Goal: Task Accomplishment & Management: Contribute content

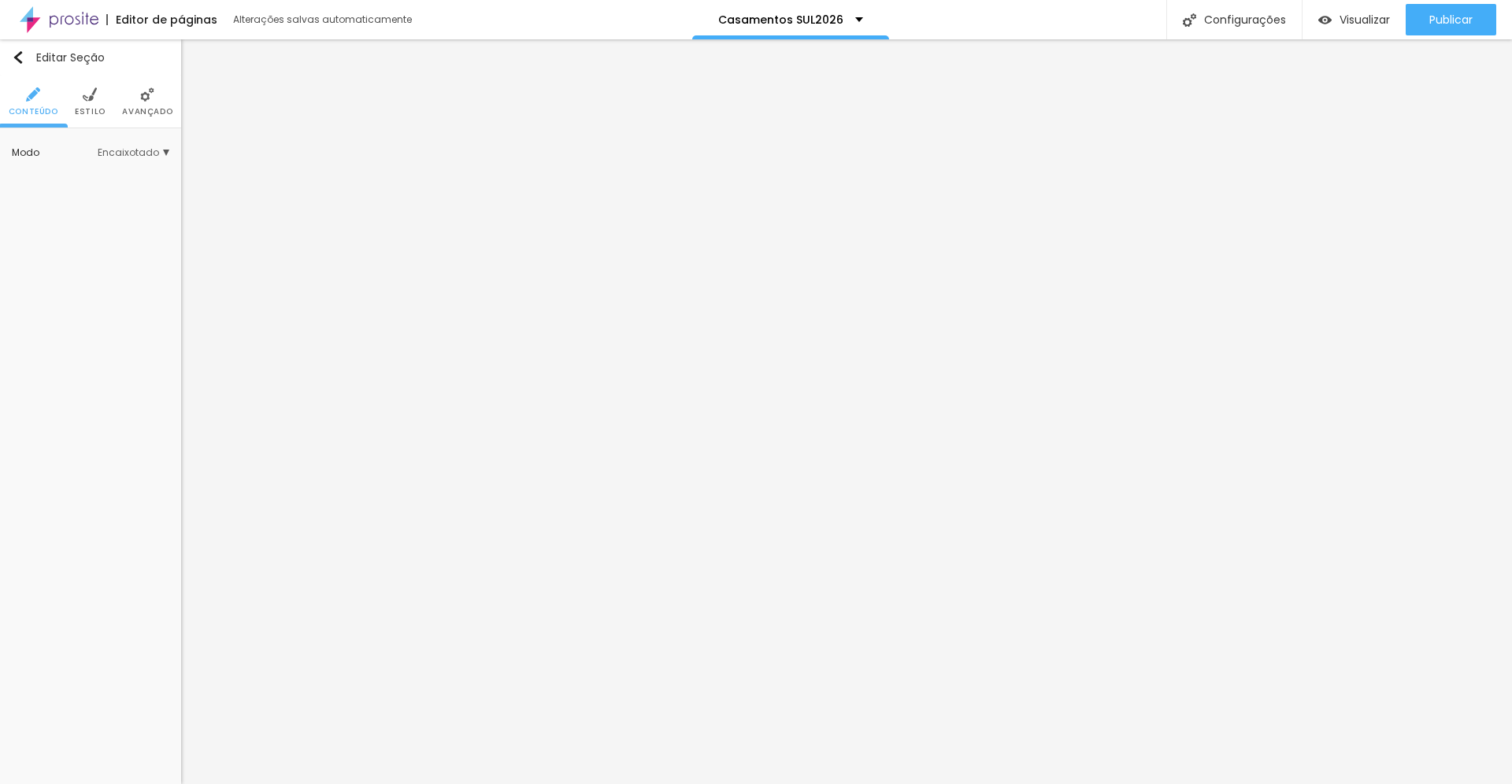
click at [88, 109] on span "Estilo" at bounding box center [90, 112] width 30 height 8
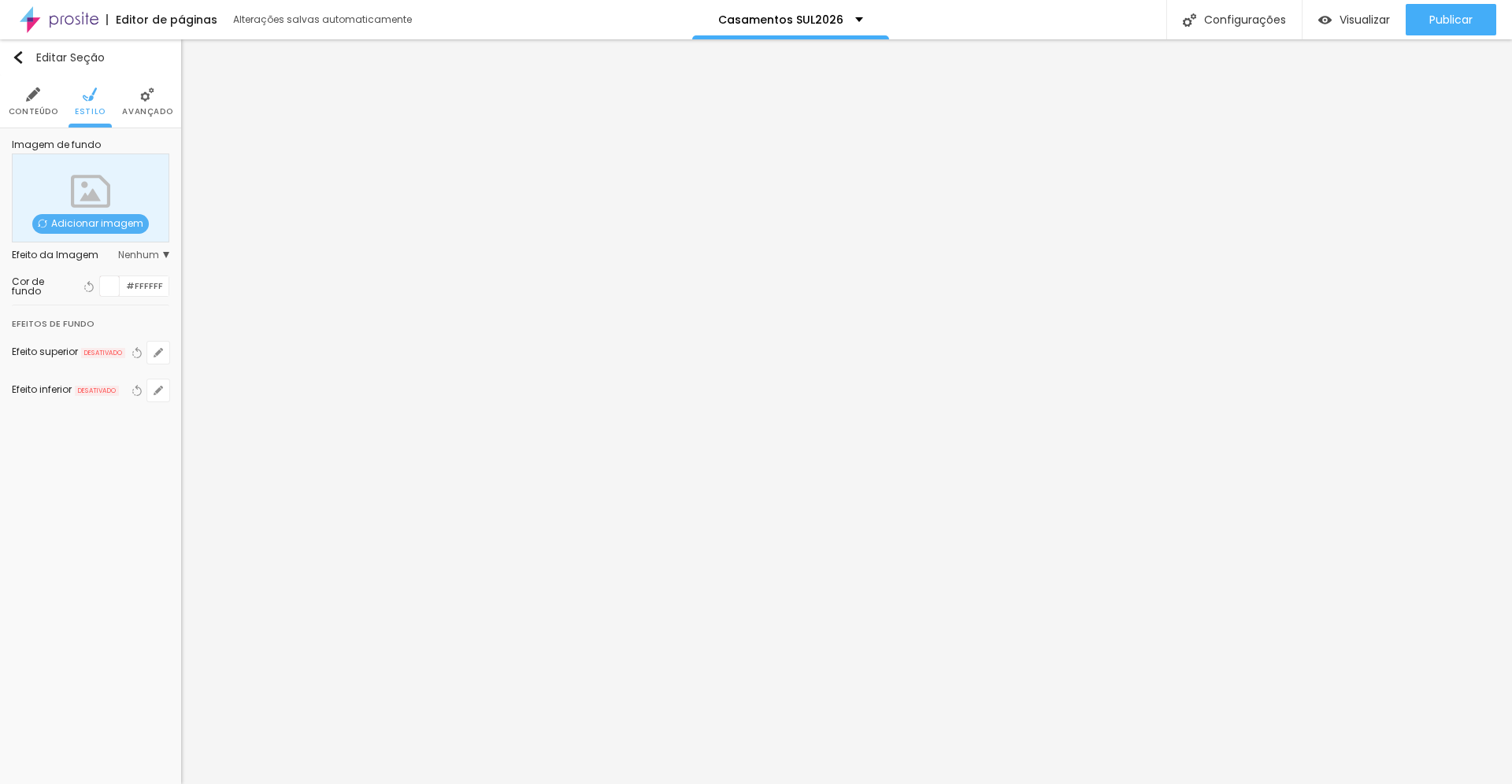
click at [100, 222] on span "Adicionar imagem" at bounding box center [90, 224] width 117 height 20
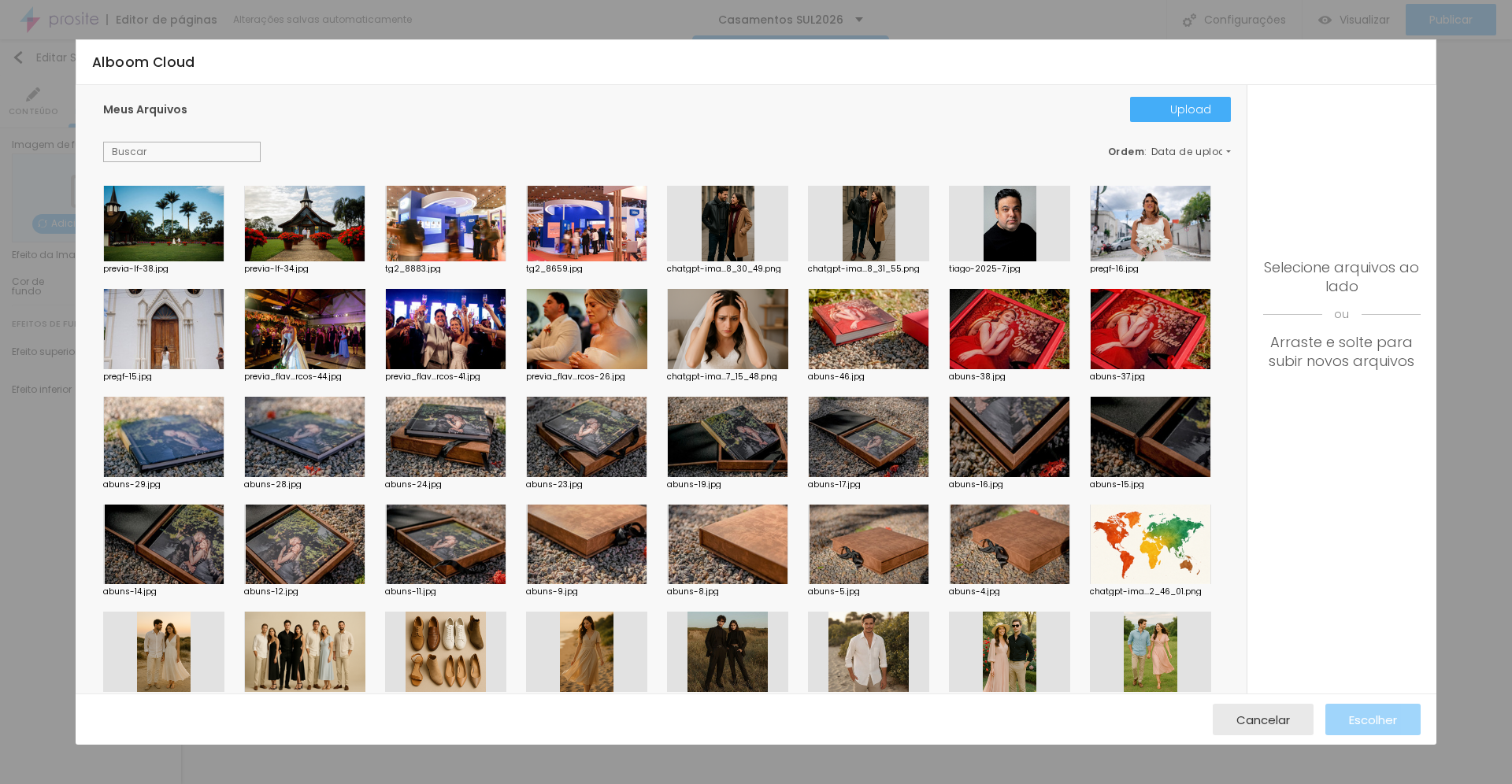
scroll to position [16, 0]
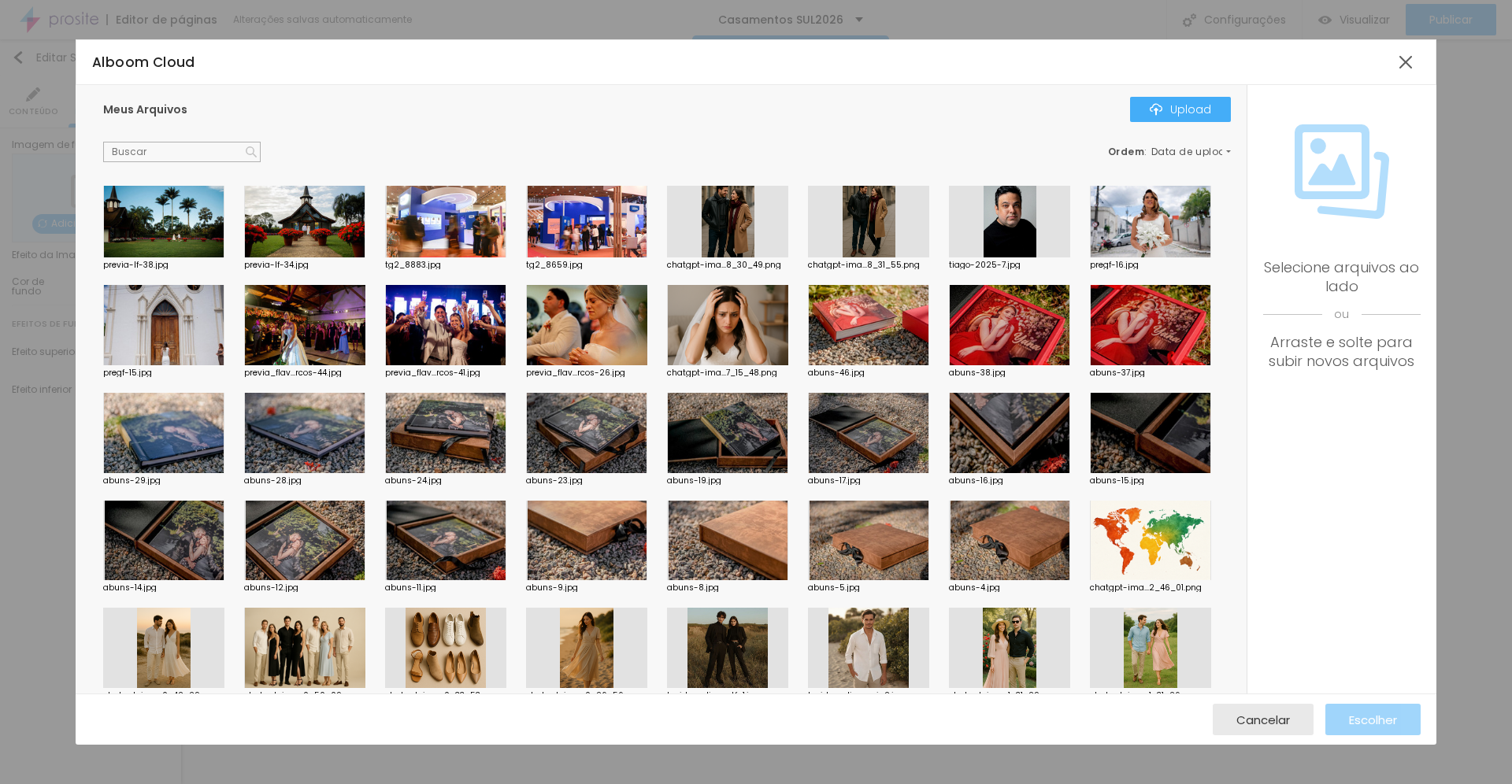
click at [1151, 536] on div at bounding box center [1151, 541] width 122 height 80
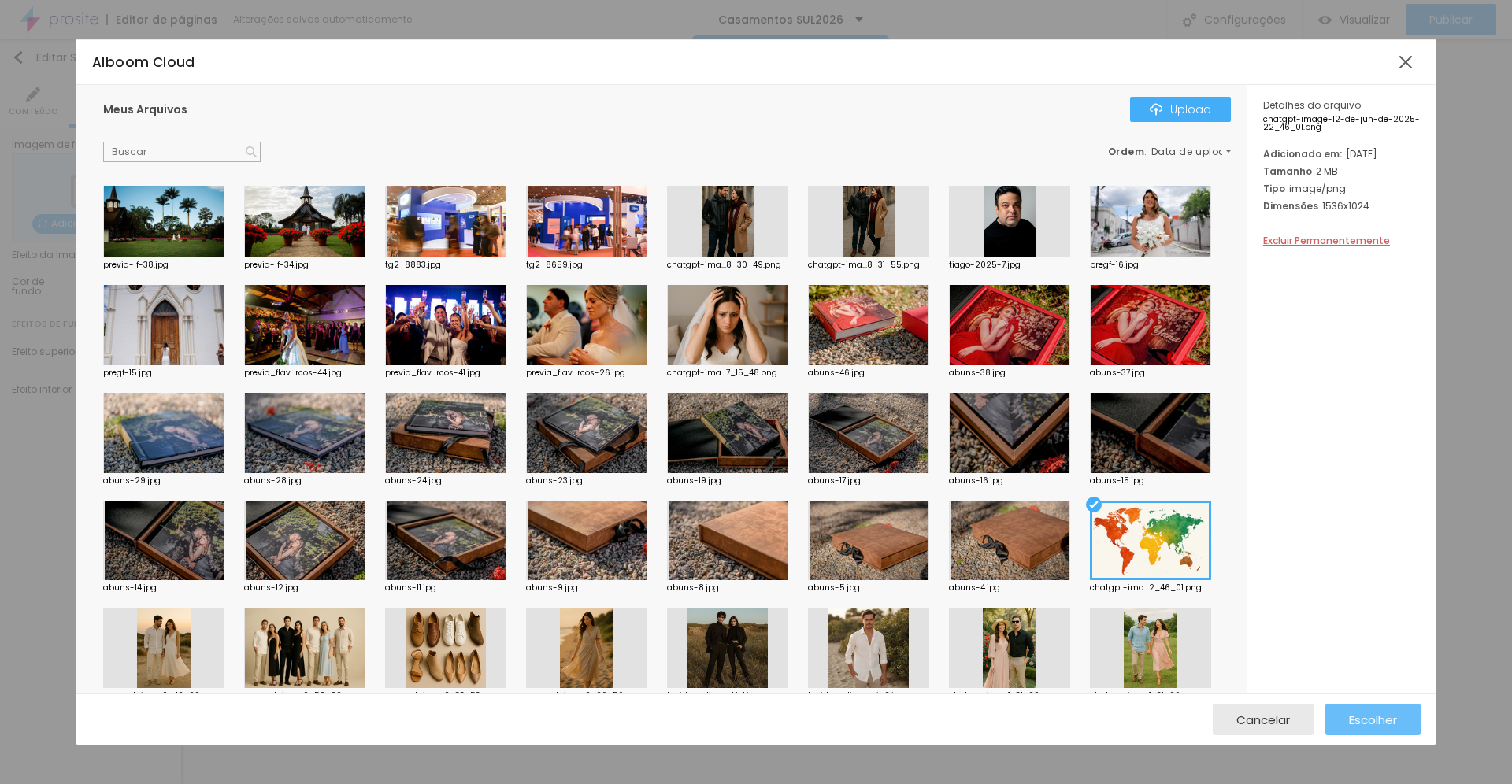
click at [1380, 720] on span "Escolher" at bounding box center [1373, 720] width 48 height 13
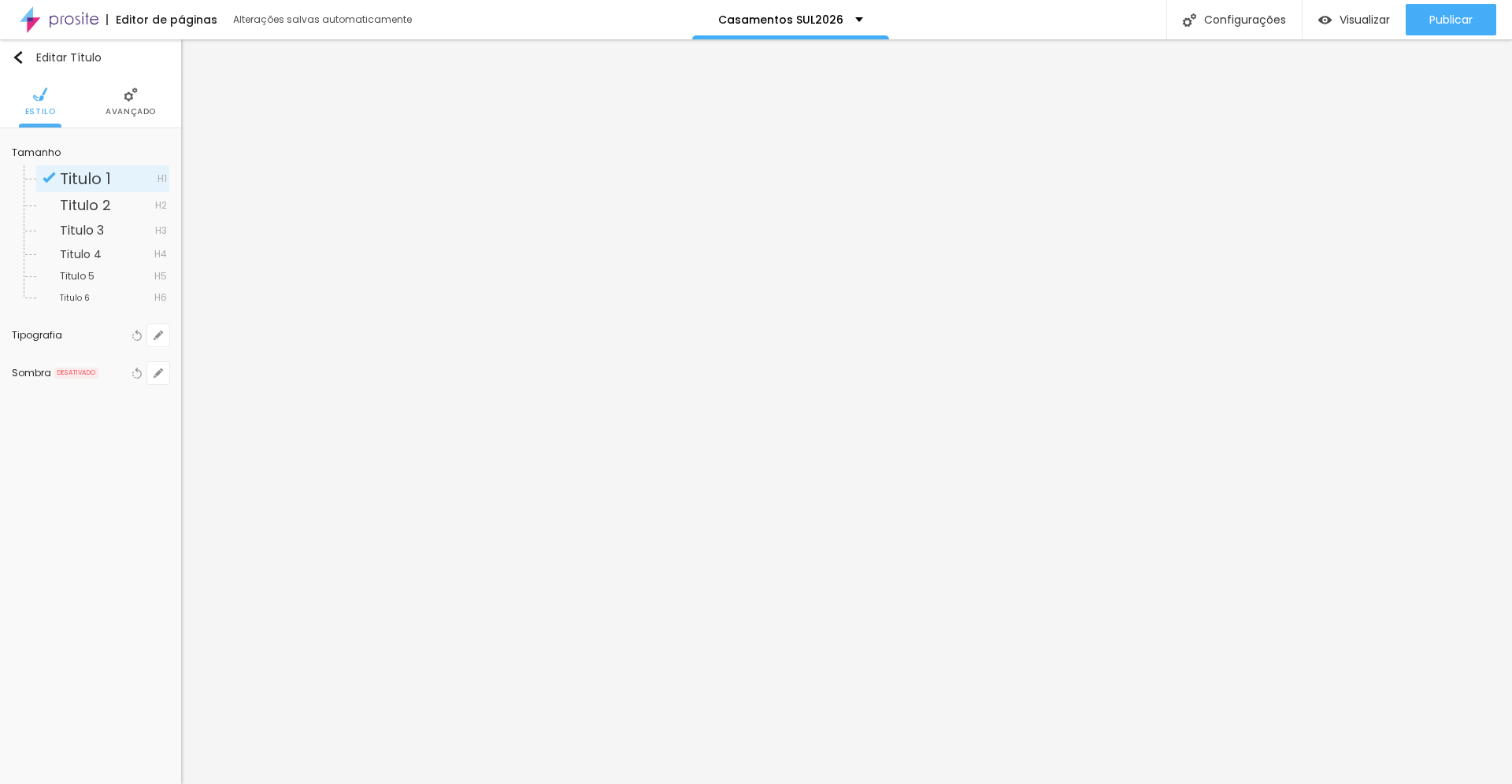
click at [123, 108] on span "Avançado" at bounding box center [131, 112] width 50 height 8
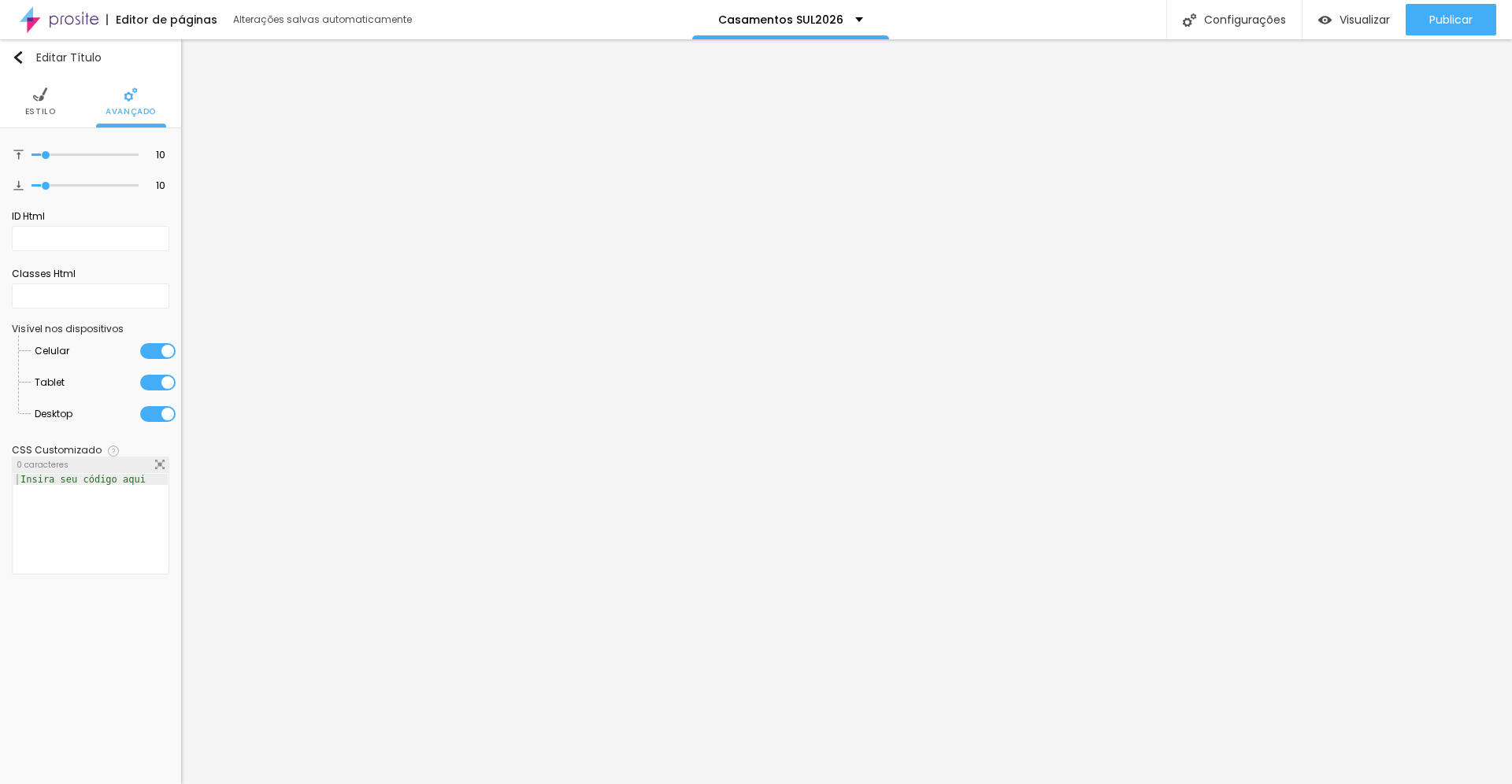
click at [45, 113] on span "Estilo" at bounding box center [40, 112] width 30 height 8
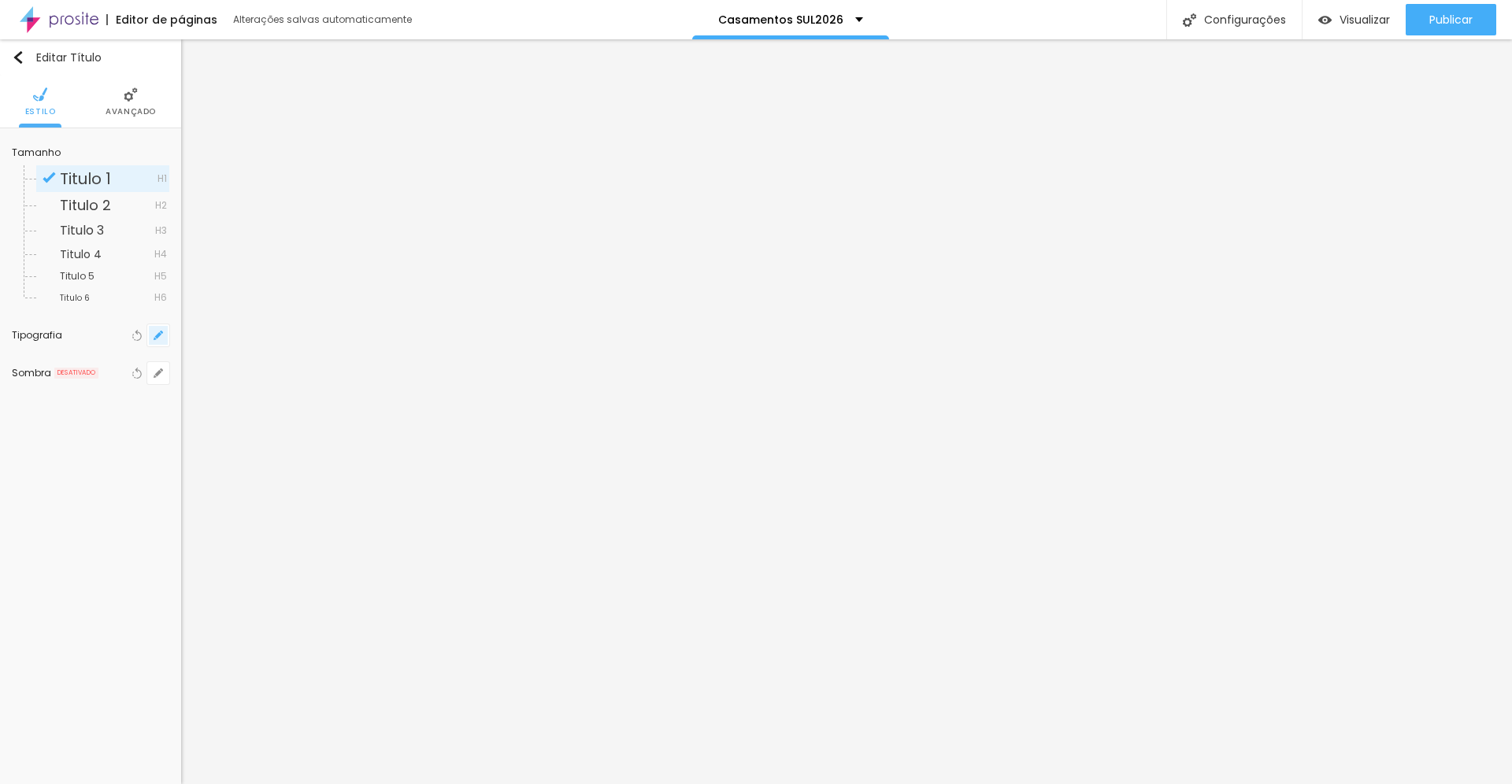
click at [158, 338] on icon "button" at bounding box center [159, 336] width 10 height 10
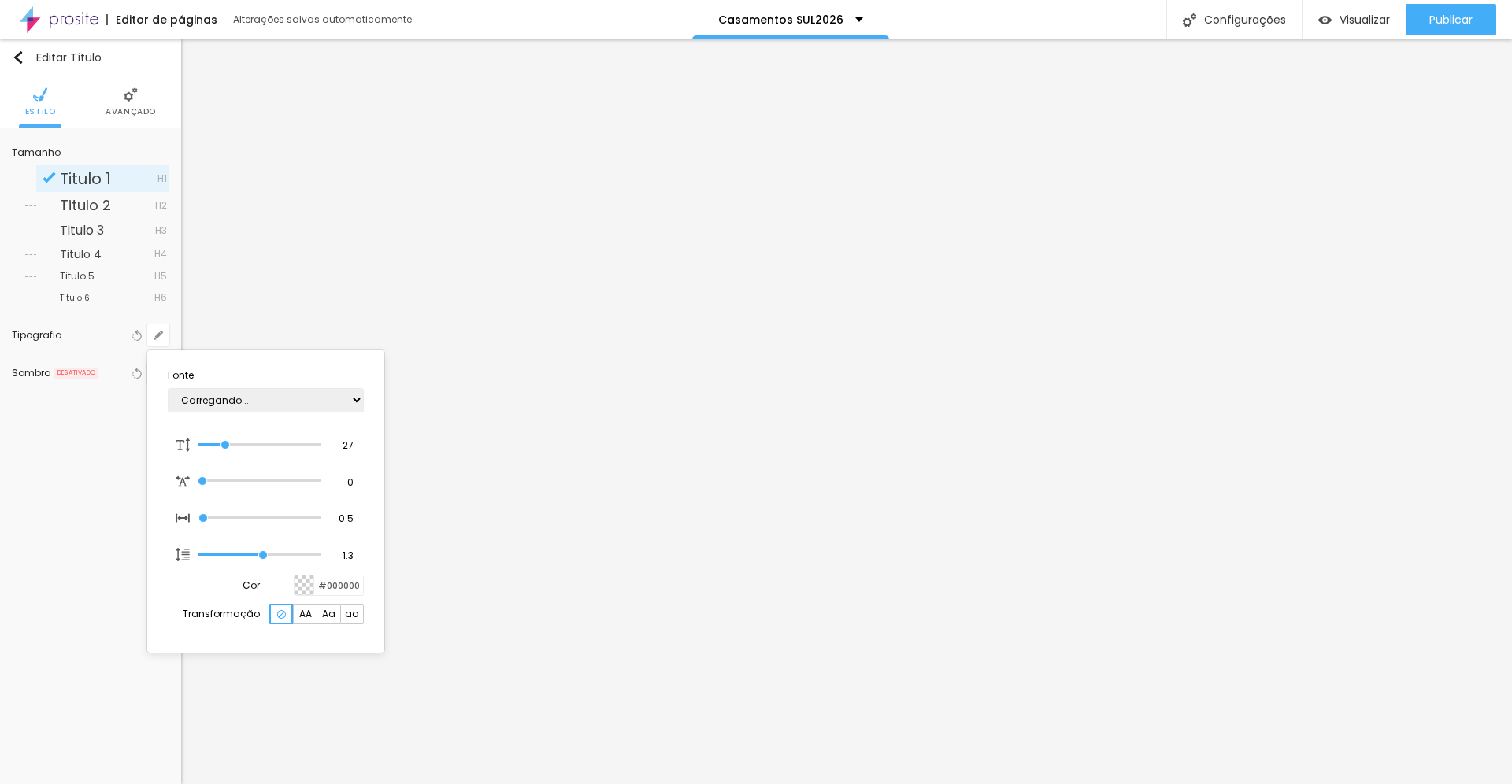
type input "1"
type input "28"
type input "1"
type input "30"
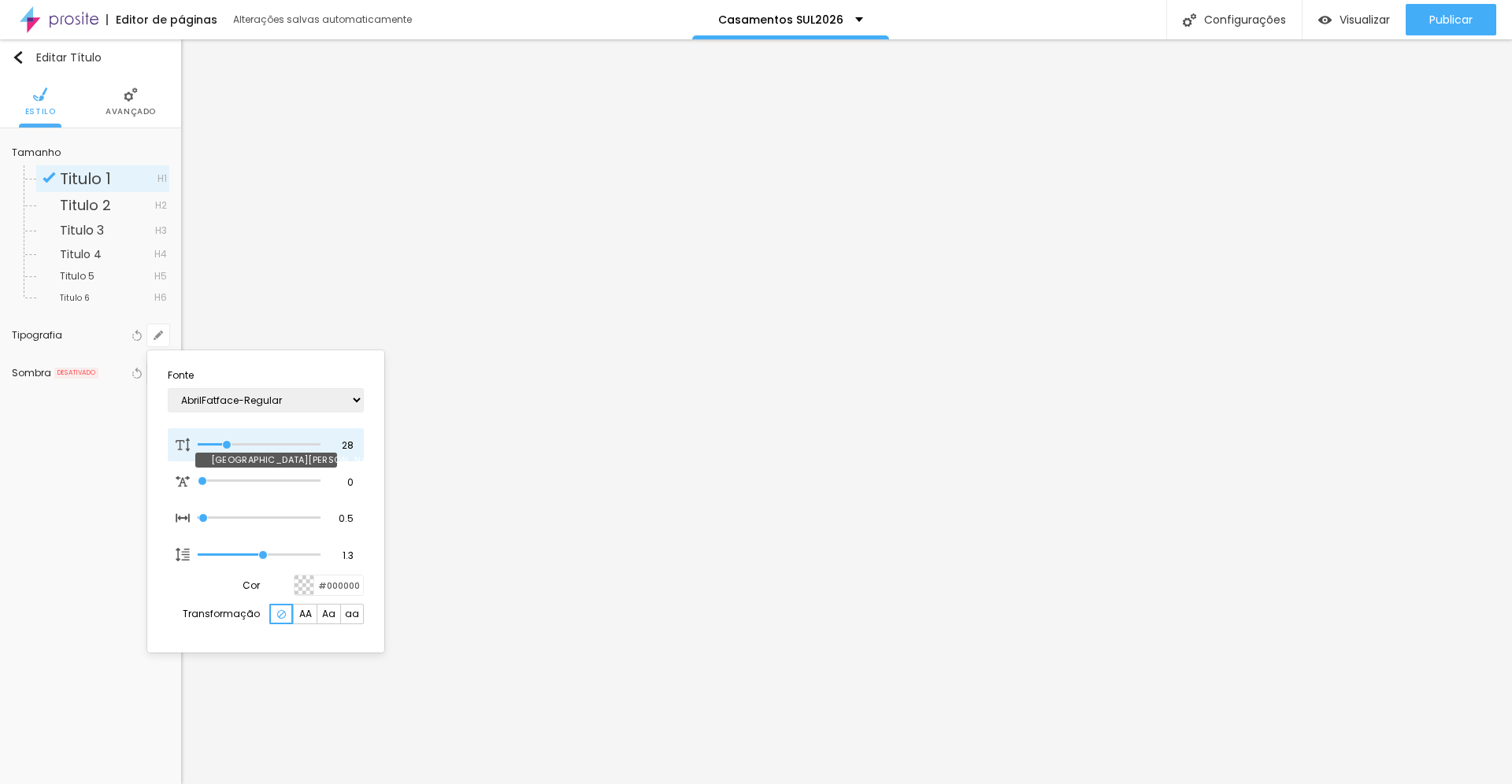
type input "30"
type input "1"
type input "35"
type input "1"
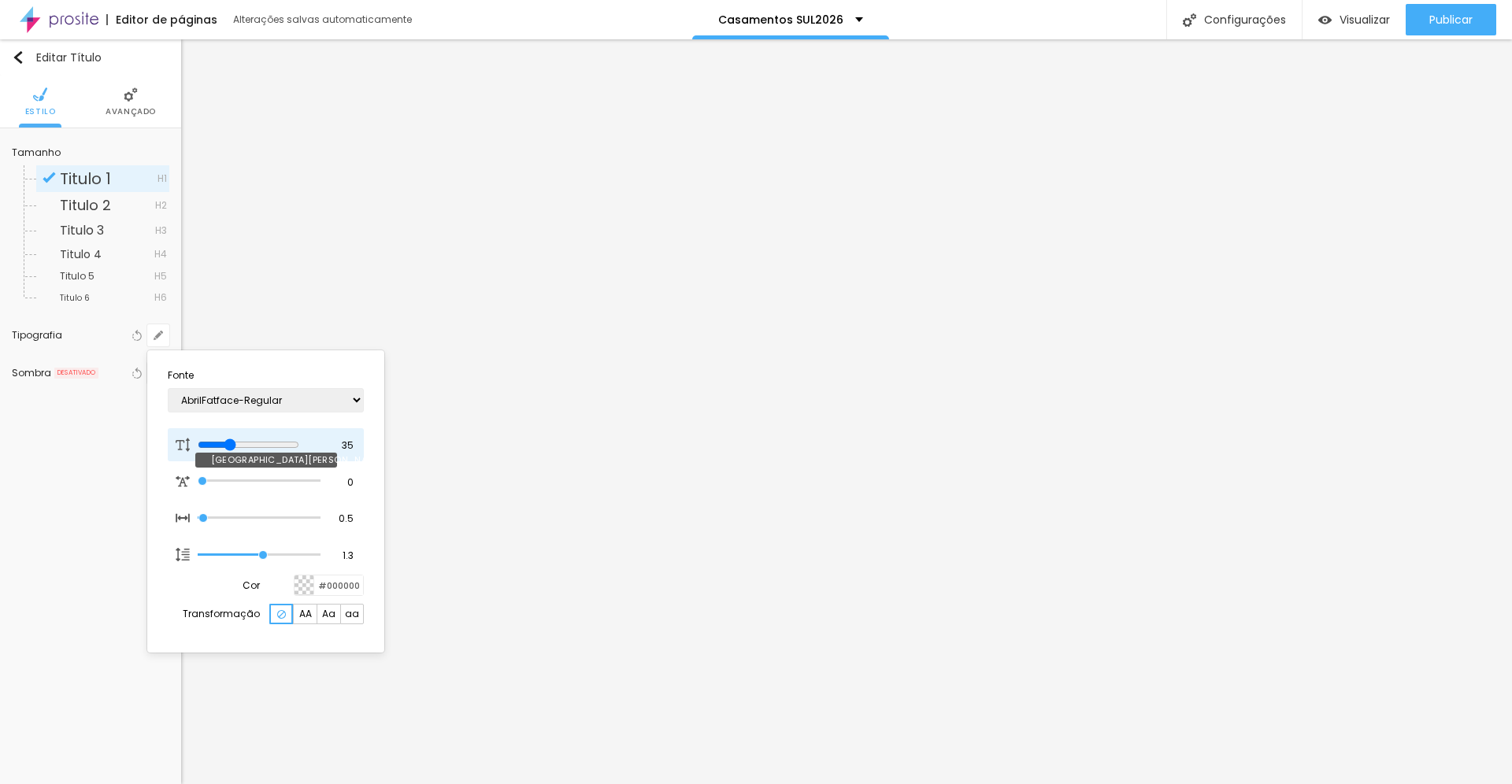
type input "36"
type input "1"
type input "37"
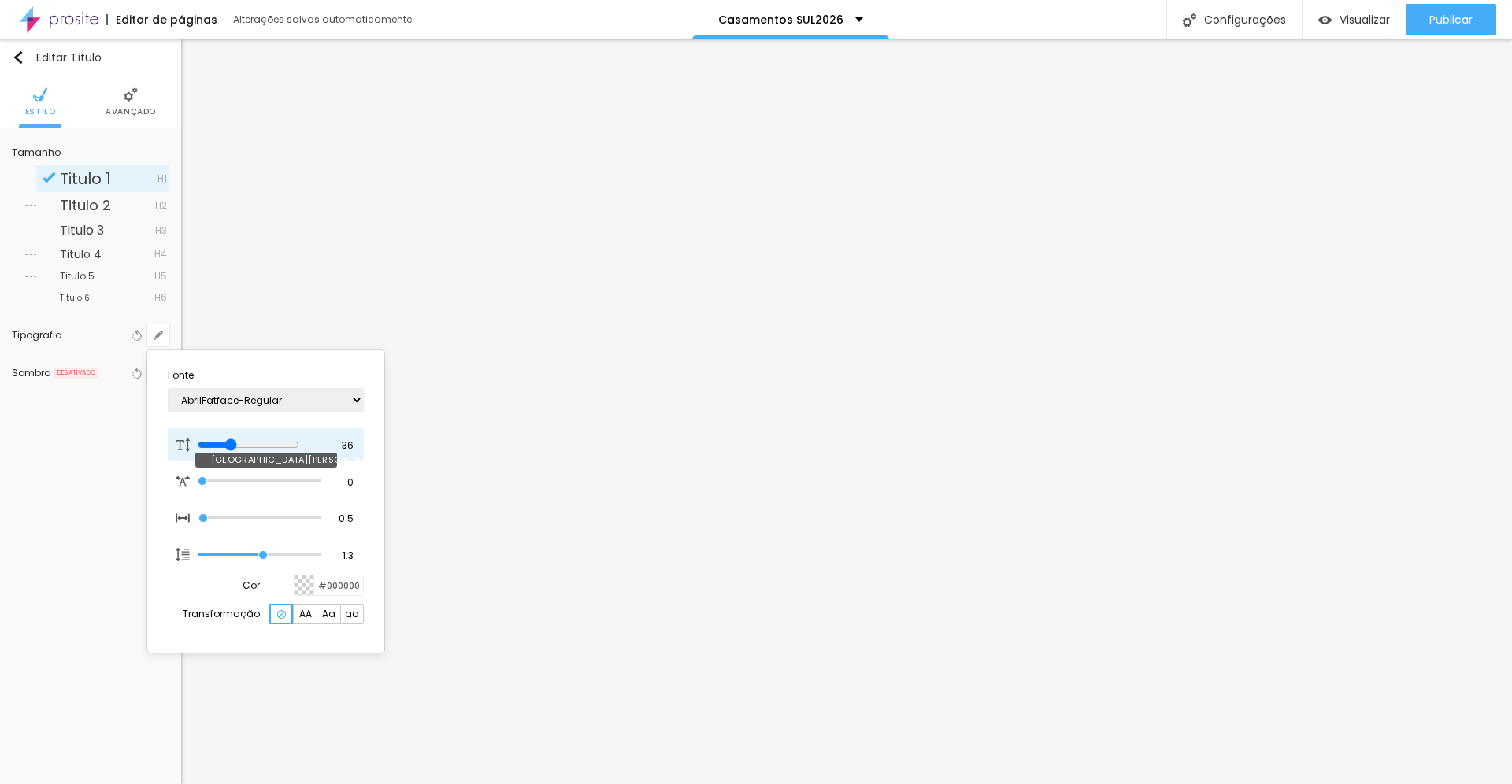
type input "1"
type input "38"
type input "1"
type input "39"
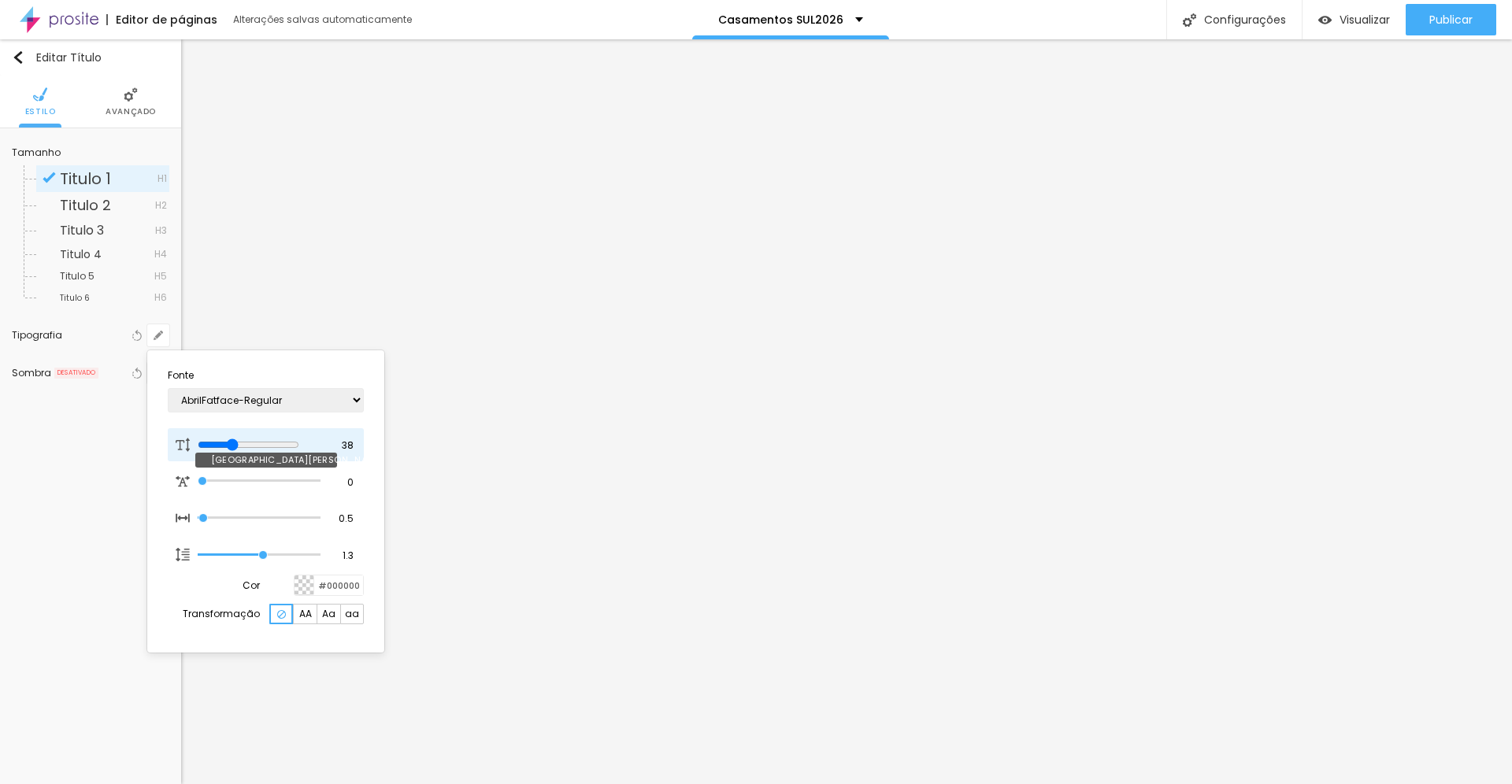
type input "39"
type input "1"
type input "40"
type input "1"
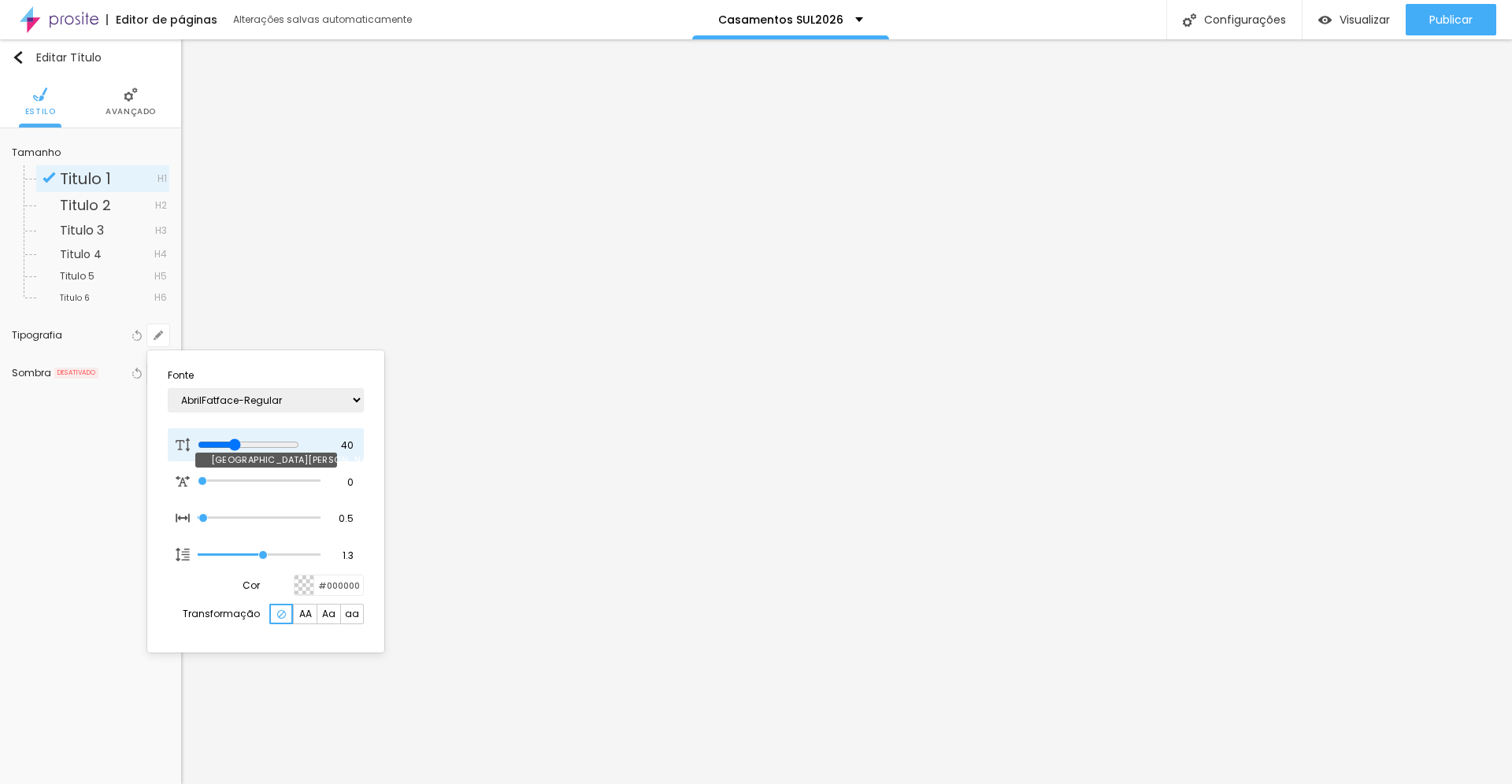
type input "41"
type input "1"
type input "42"
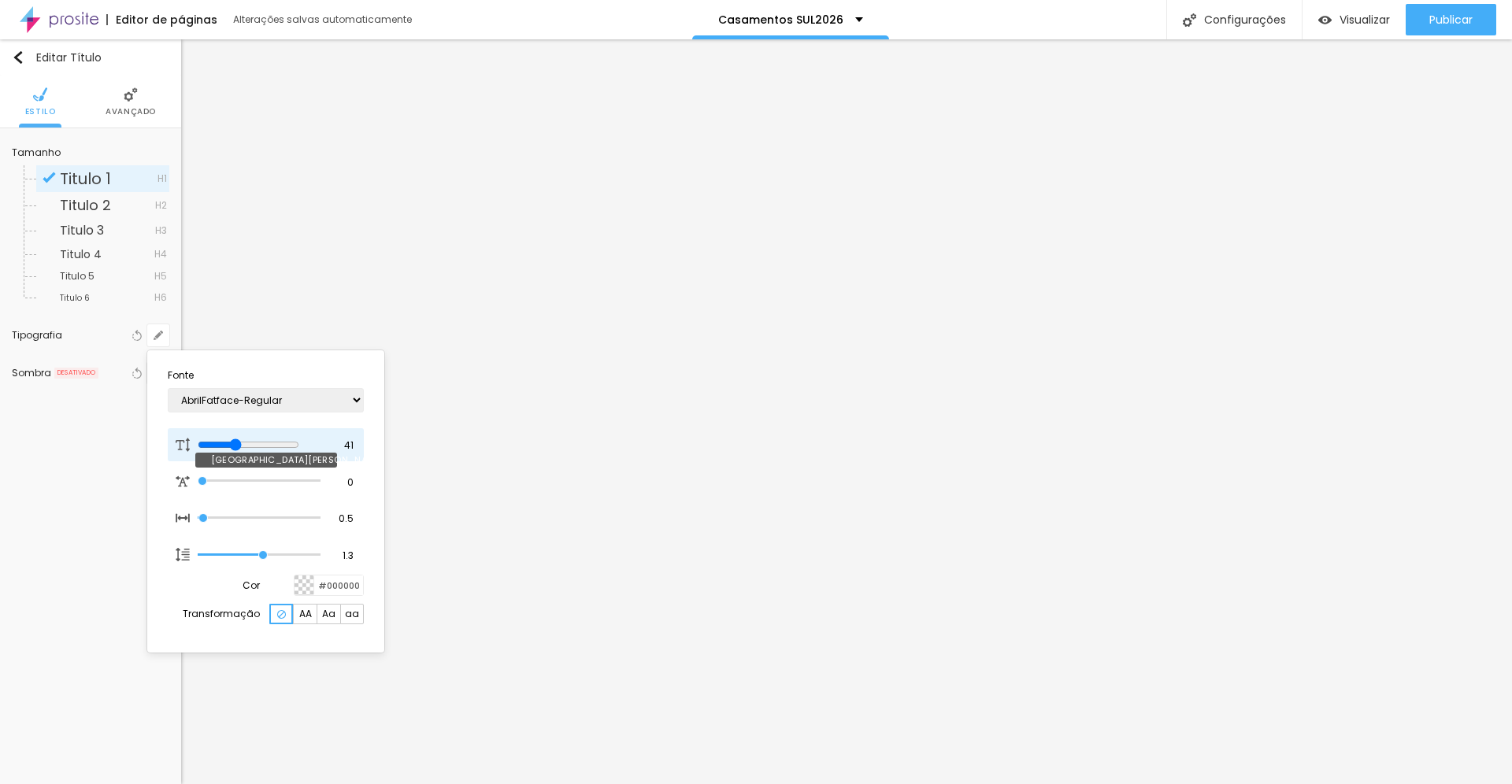
type input "1"
type input "43"
type input "1"
type input "44"
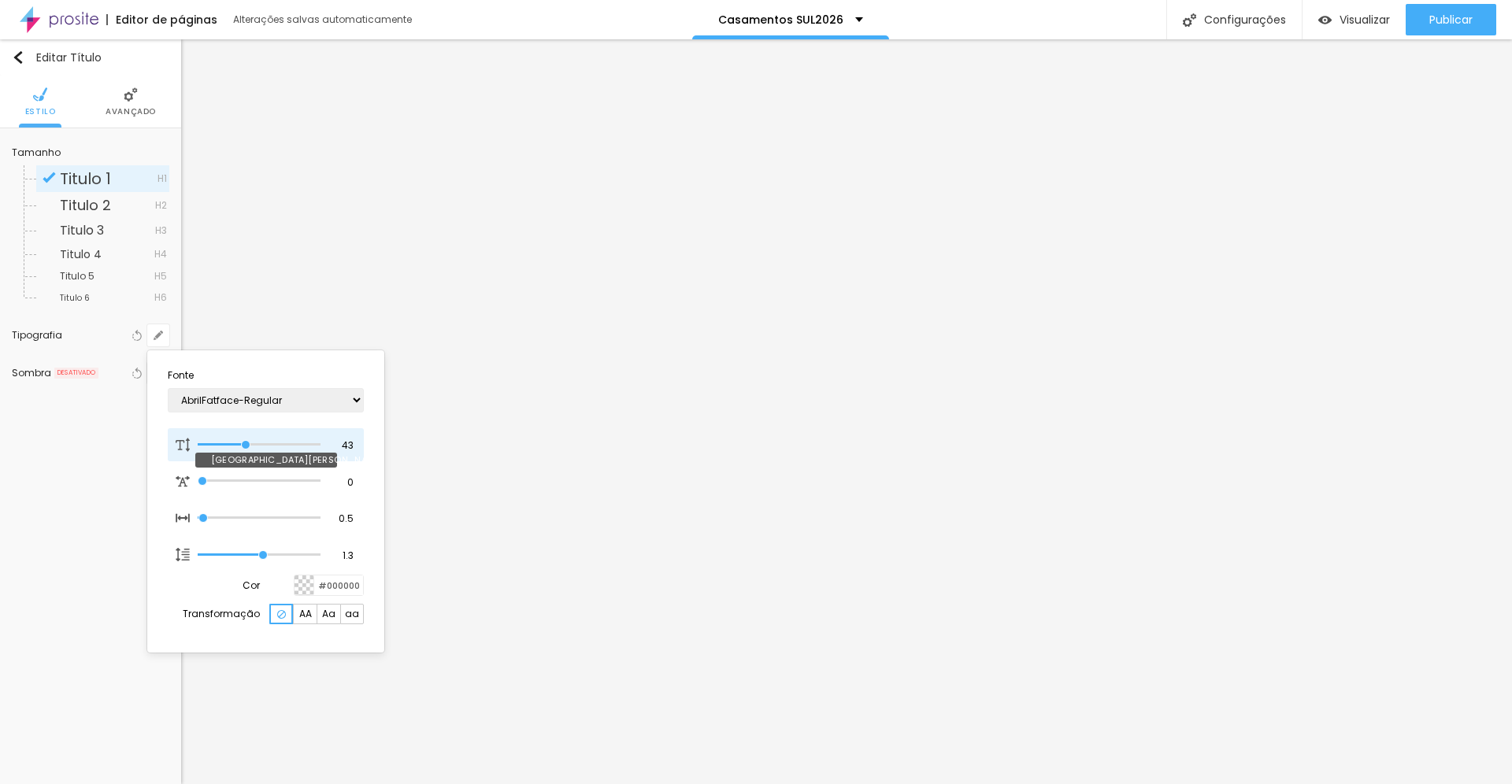
type input "44"
type input "1"
type input "45"
type input "1"
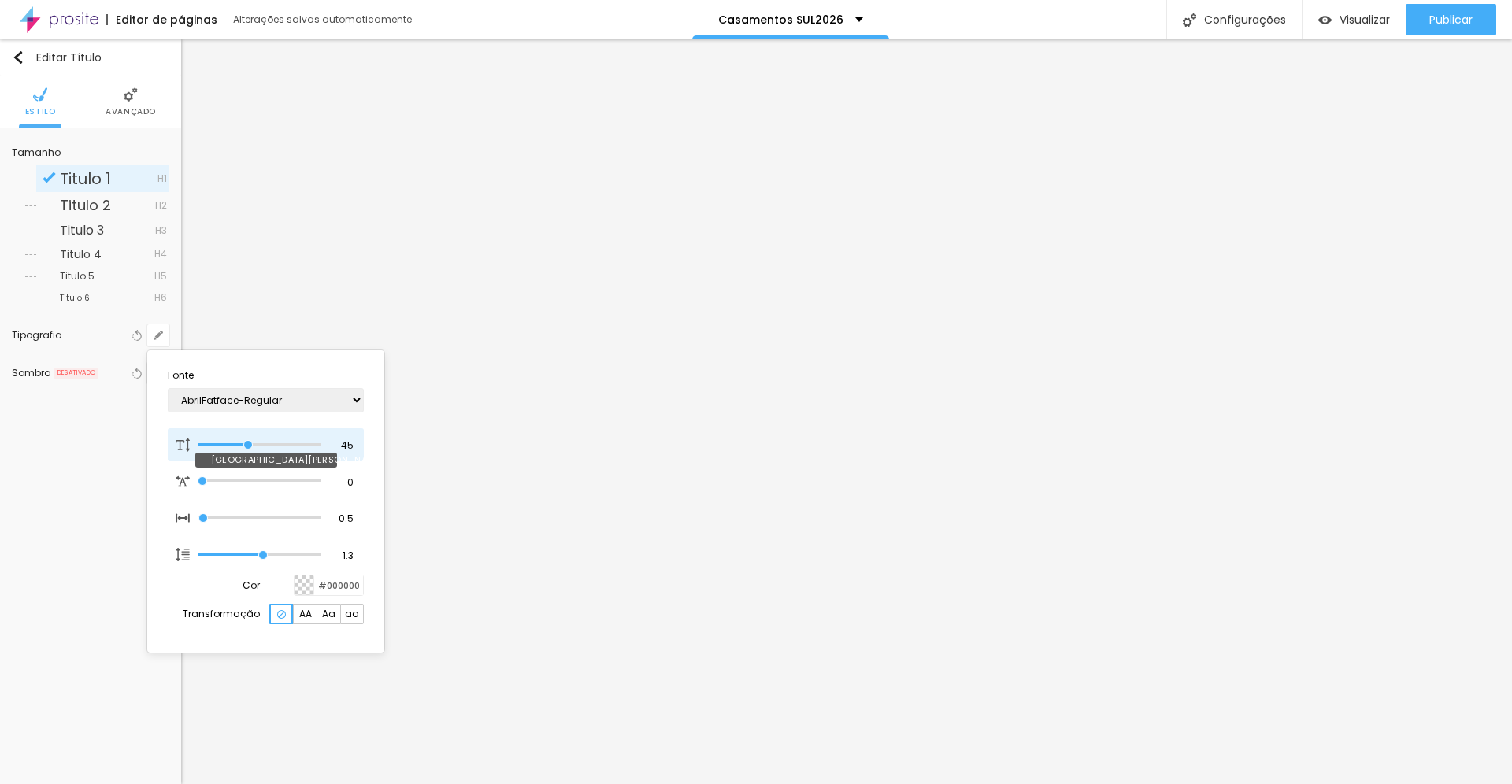
type input "46"
type input "1"
type input "47"
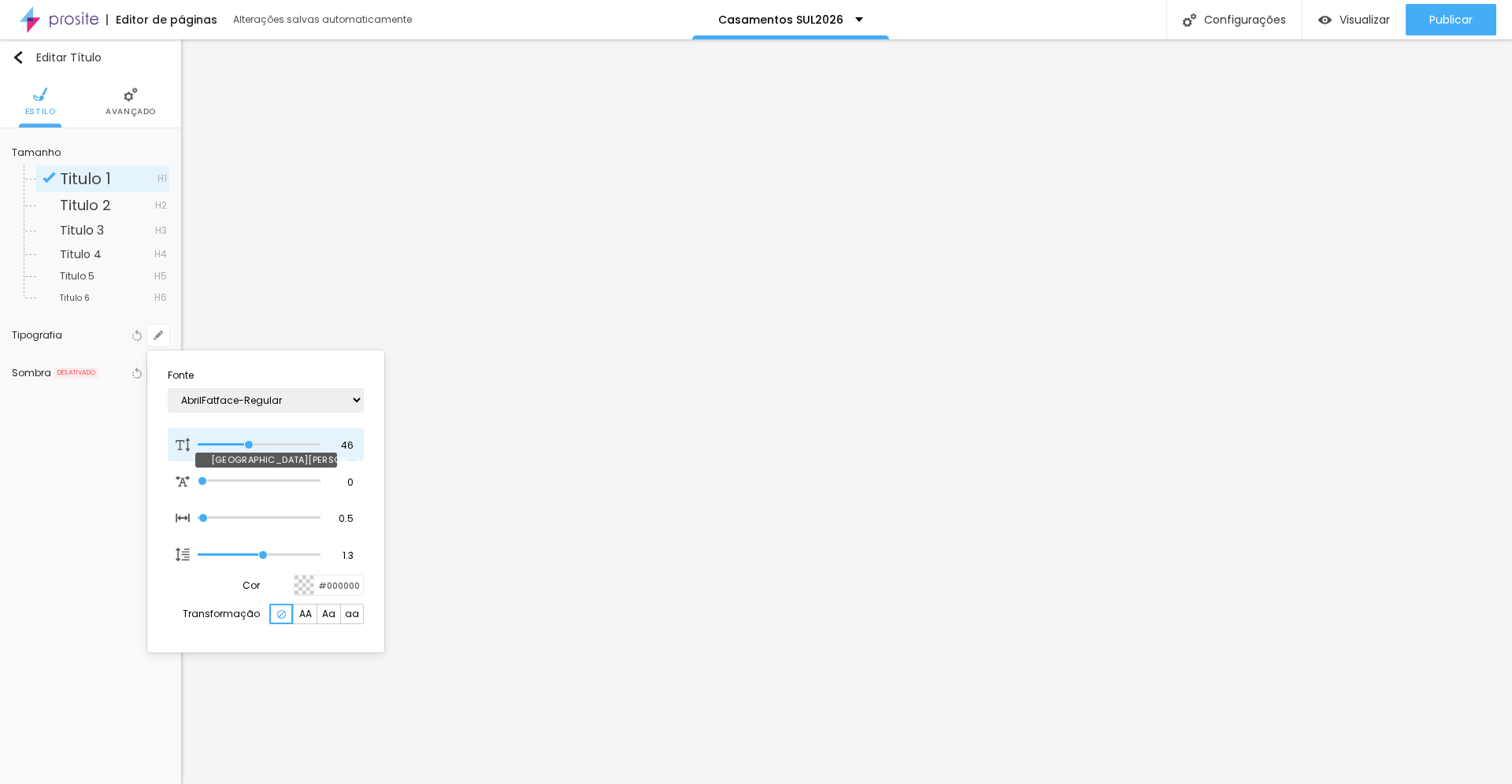
type input "1"
type input "48"
type input "1"
type input "49"
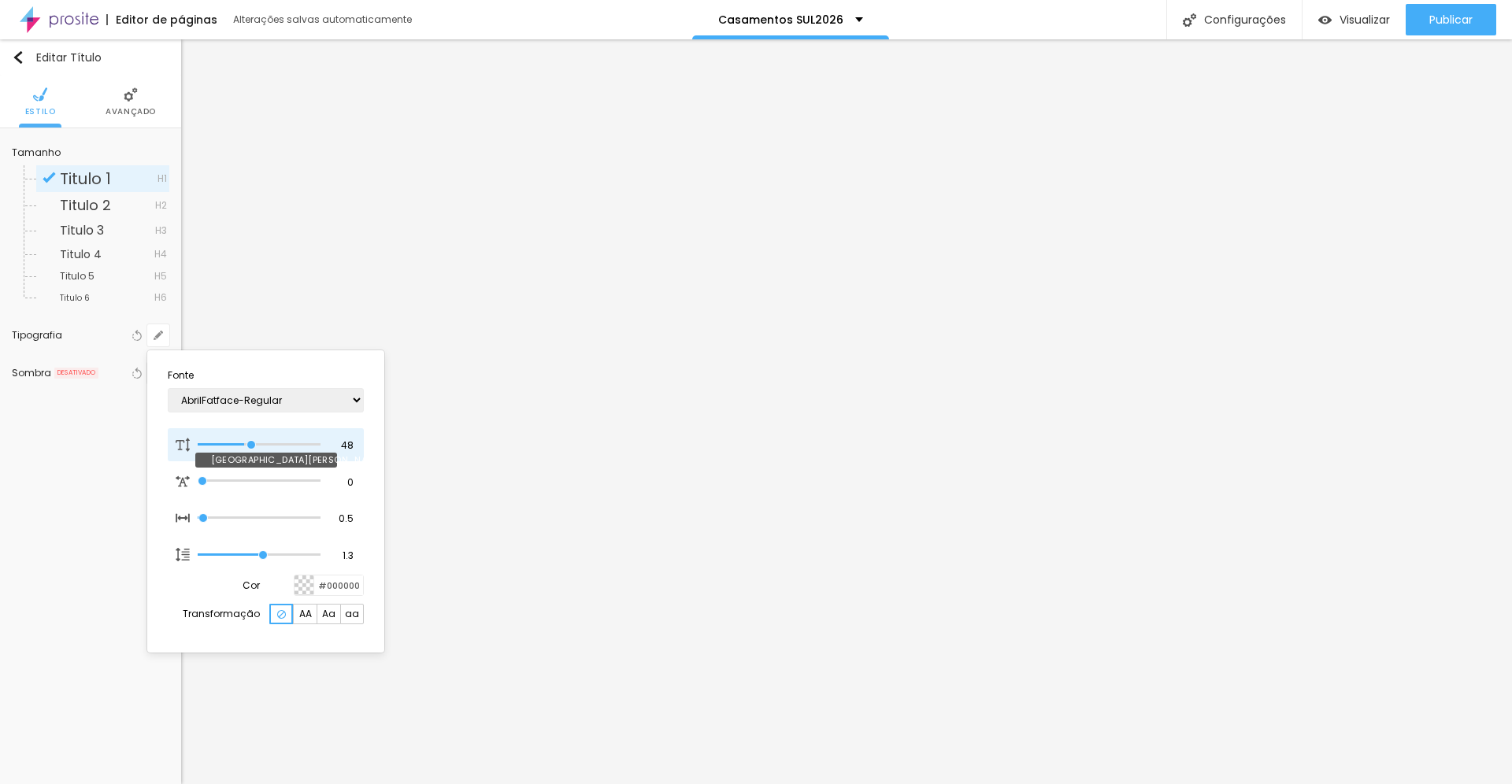
type input "49"
type input "1"
type input "50"
type input "1"
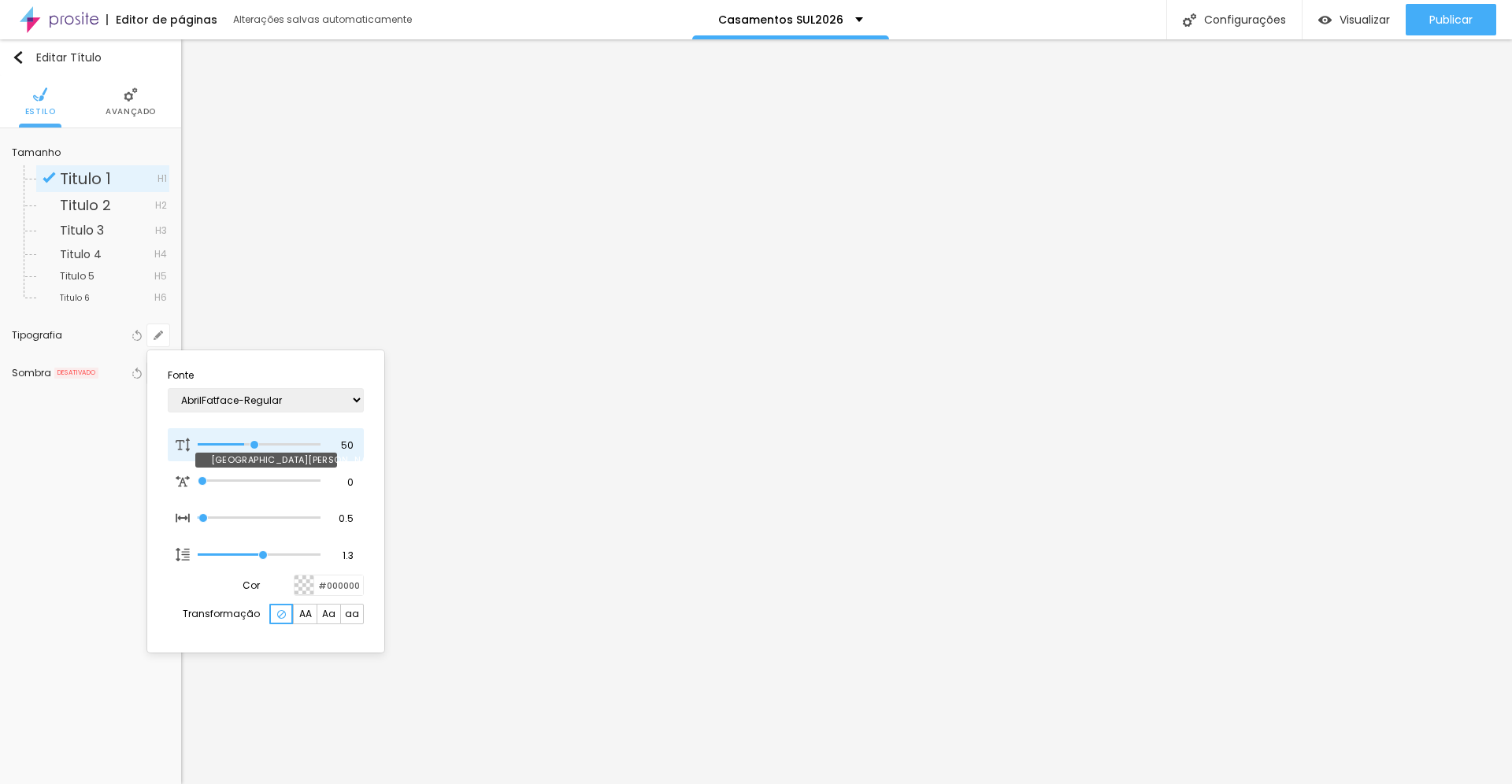
type input "52"
type input "1"
type input "53"
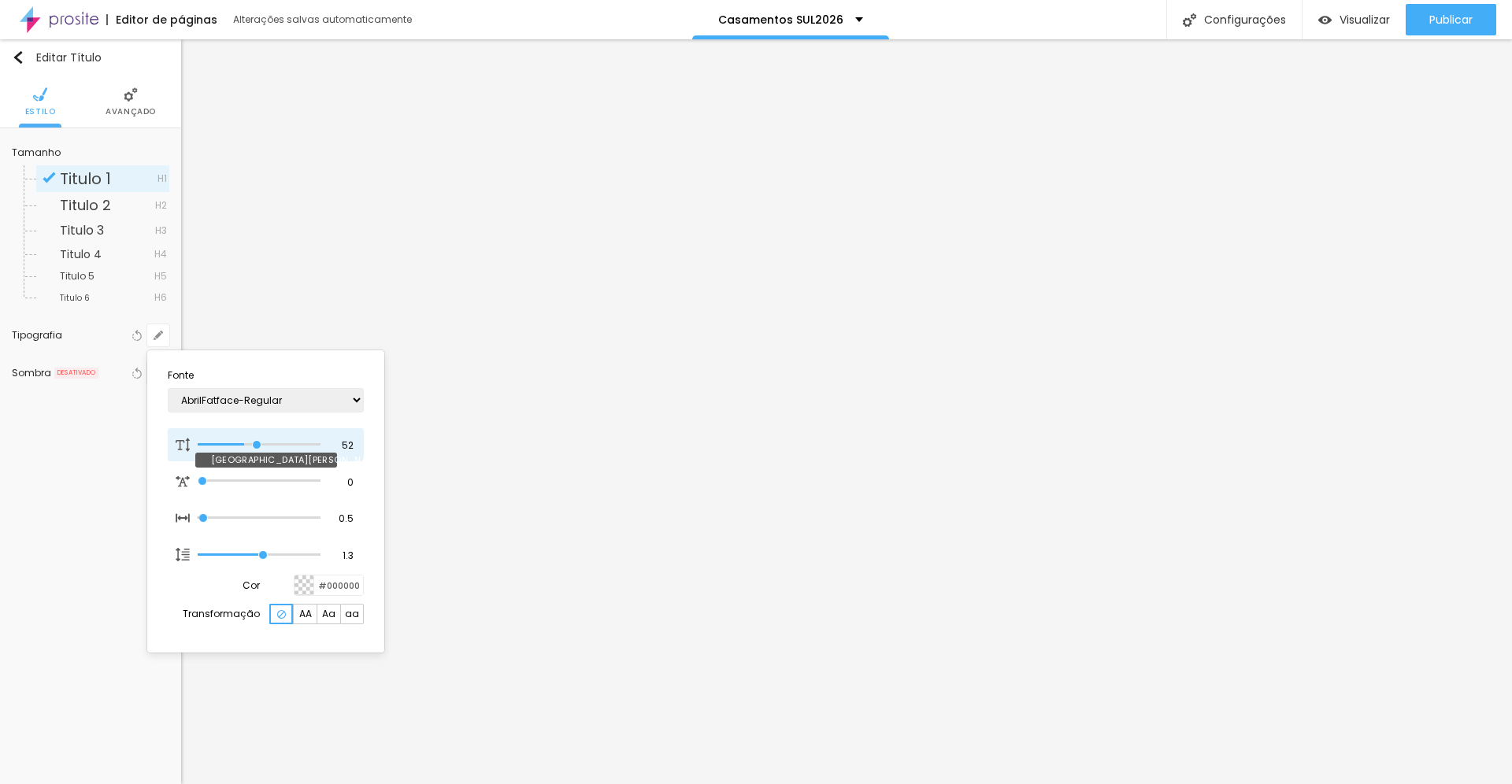
type input "1"
type input "54"
type input "1"
type input "56"
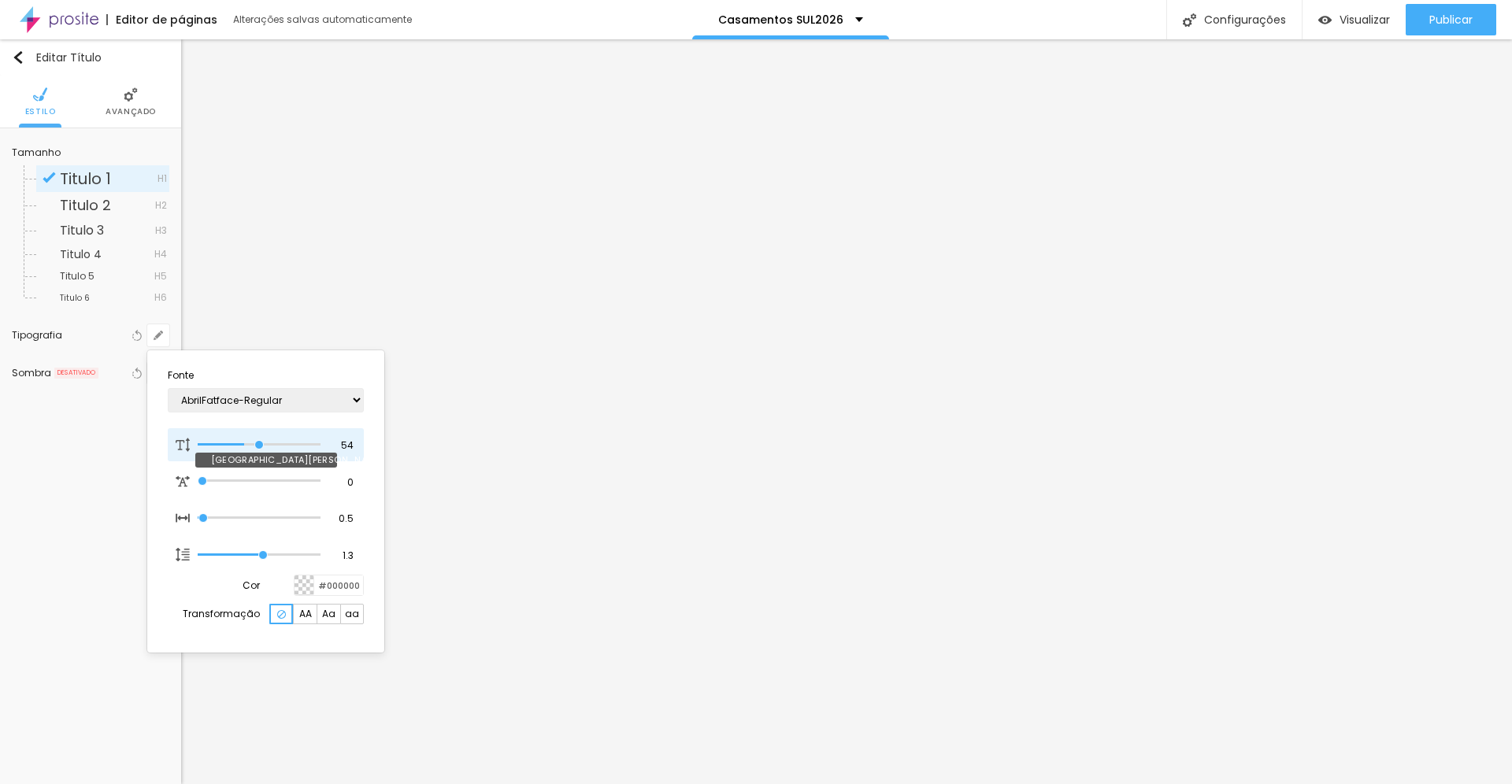
type input "56"
type input "1"
type input "57"
type input "1"
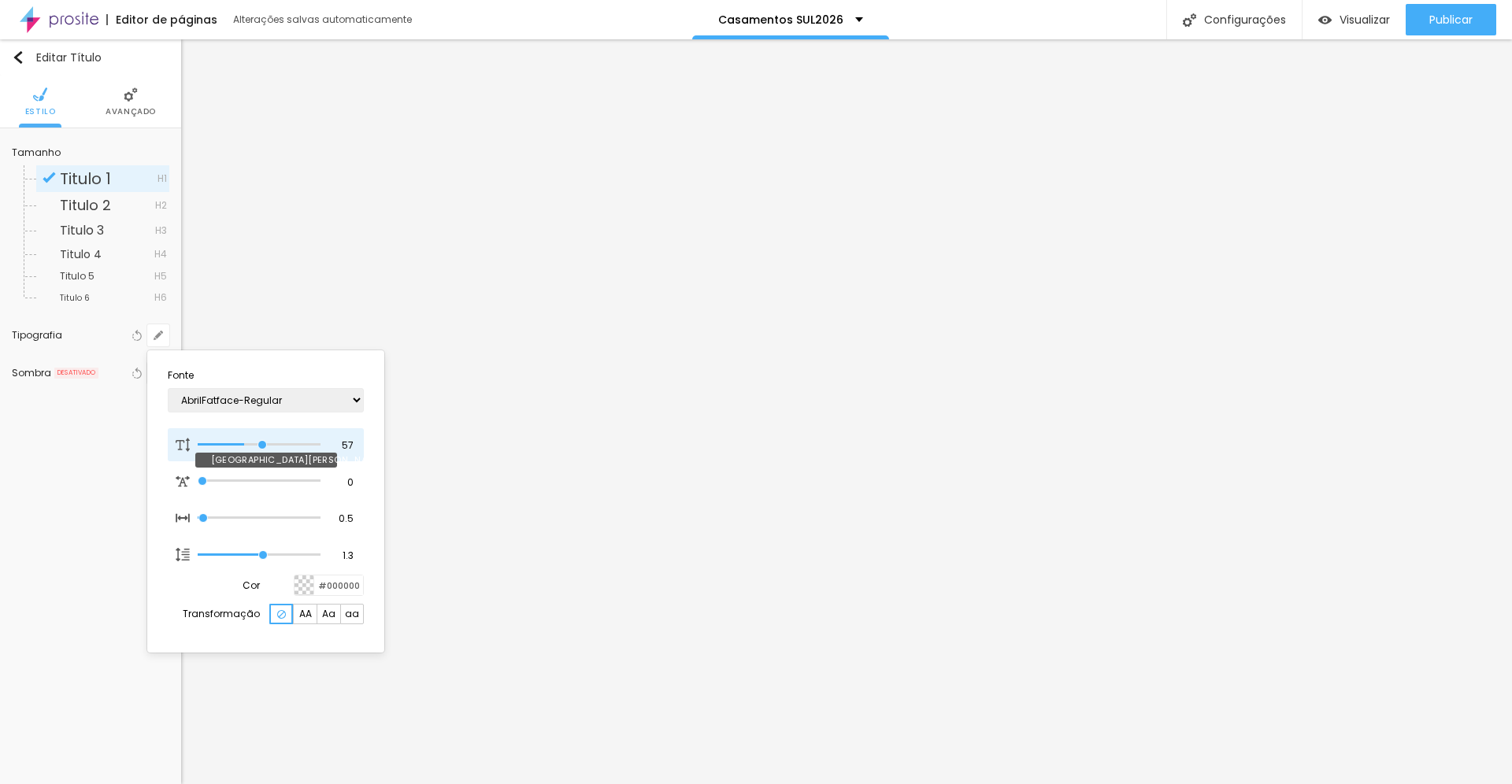
type input "58"
type input "1"
type input "59"
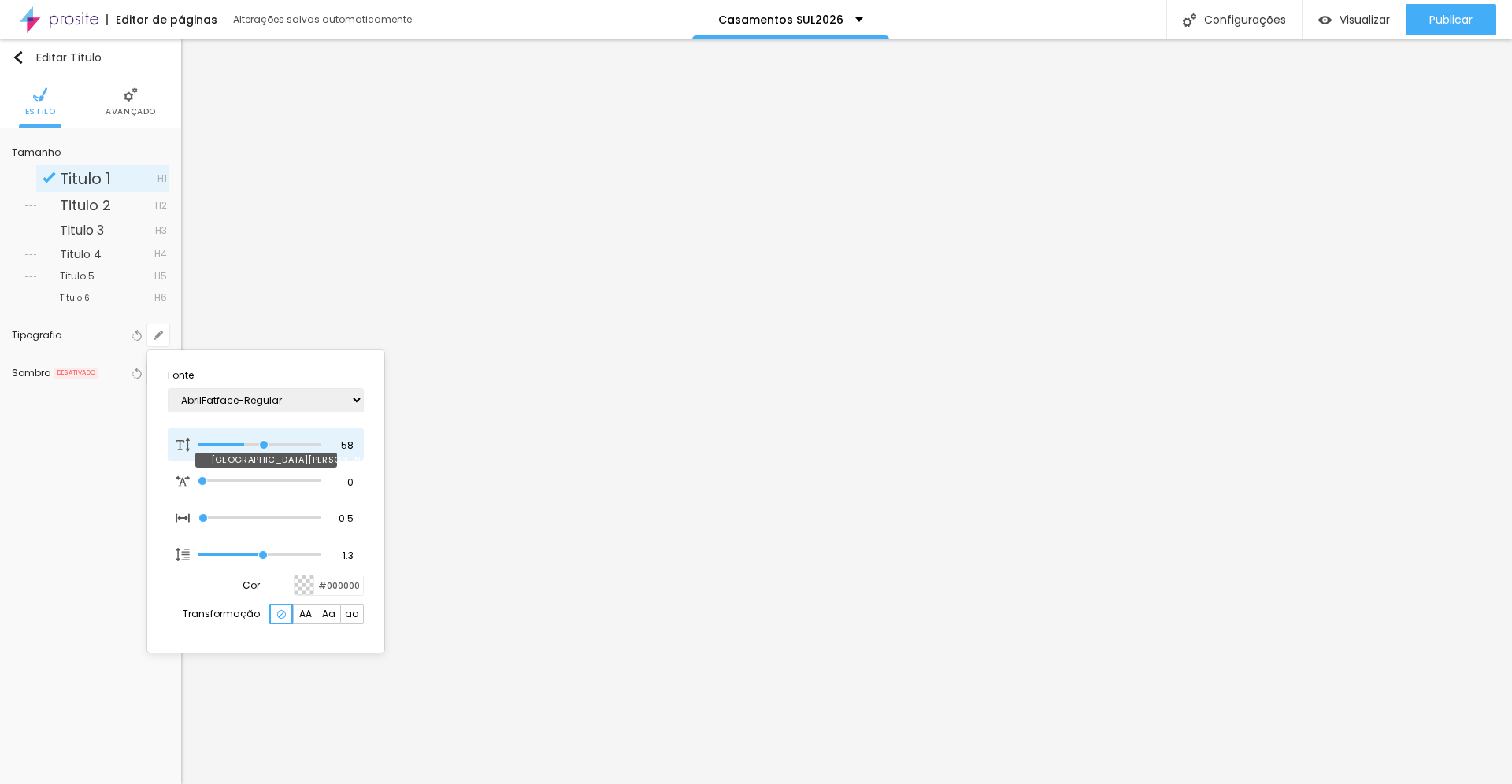
type input "1"
type input "61"
type input "1"
type input "62"
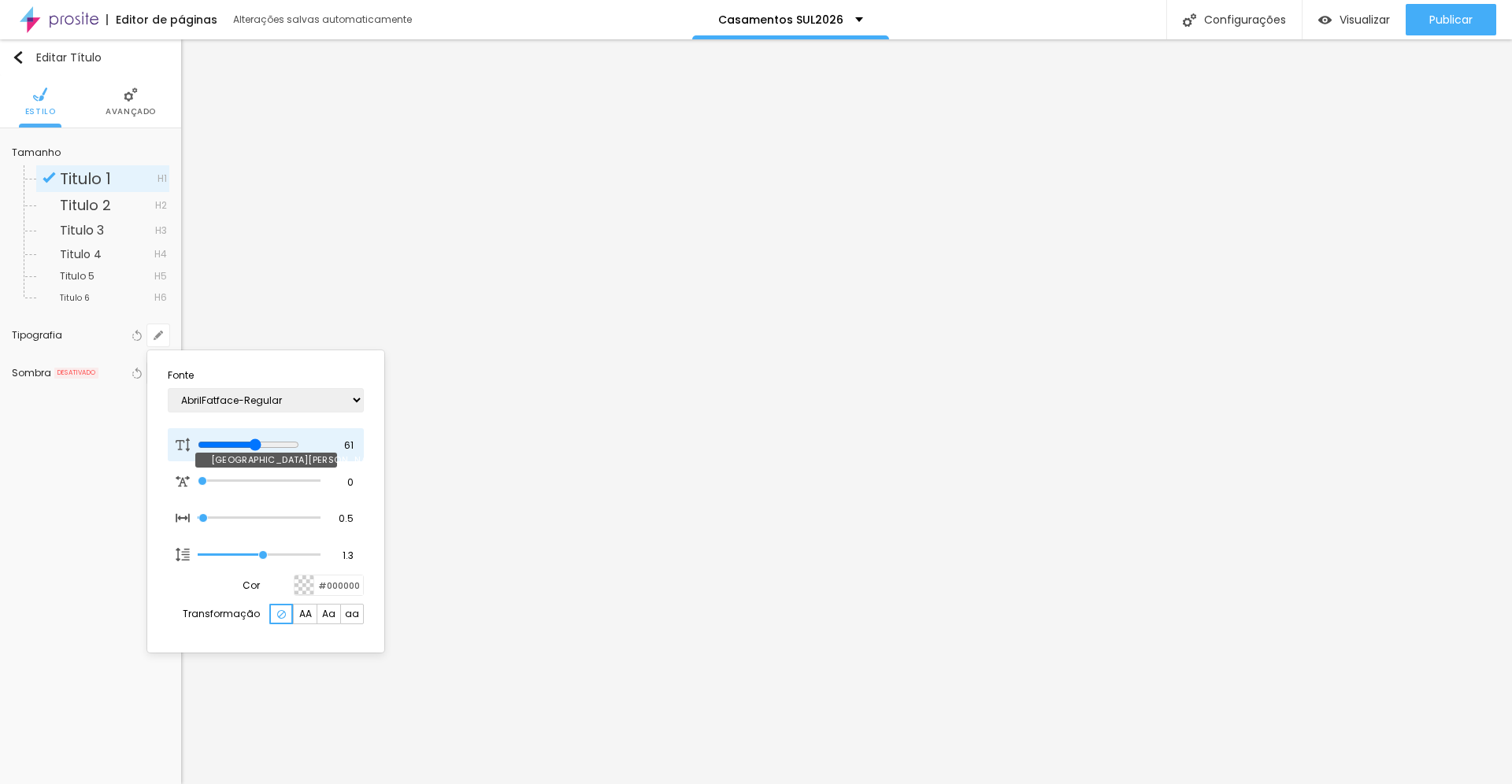
type input "62"
type input "1"
type input "63"
type input "1"
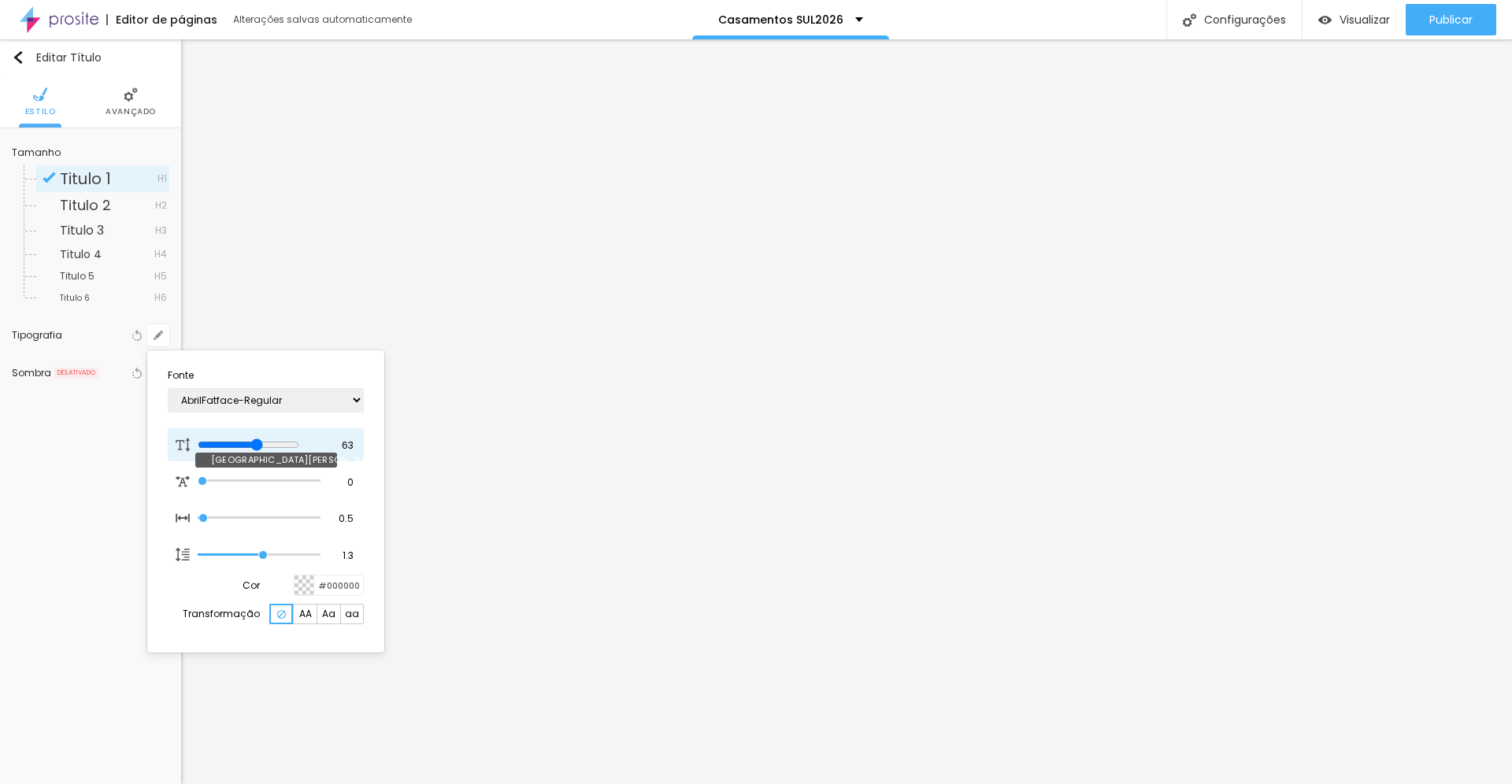
type input "65"
type input "1"
type input "66"
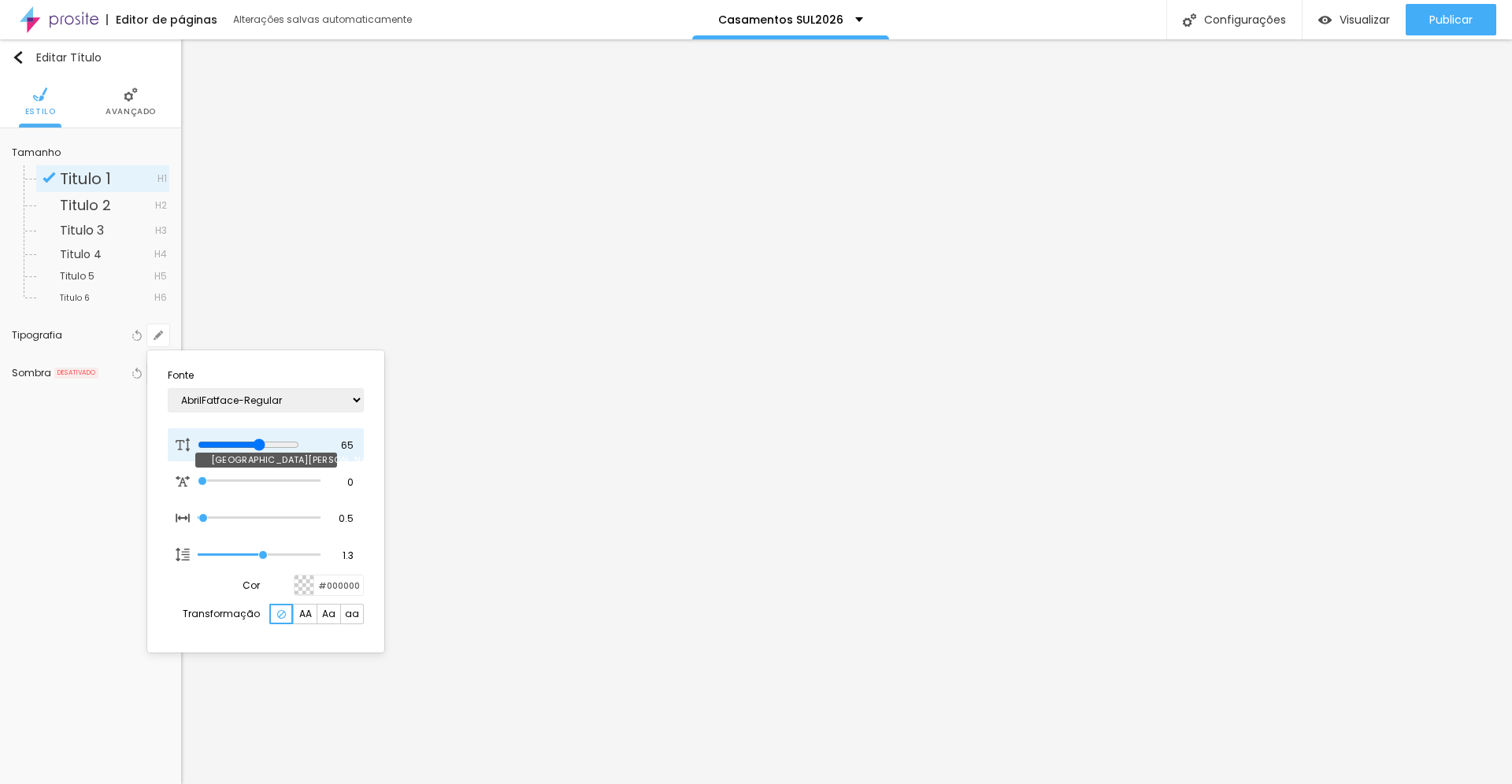
type input "1"
type input "68"
type input "1"
type input "70"
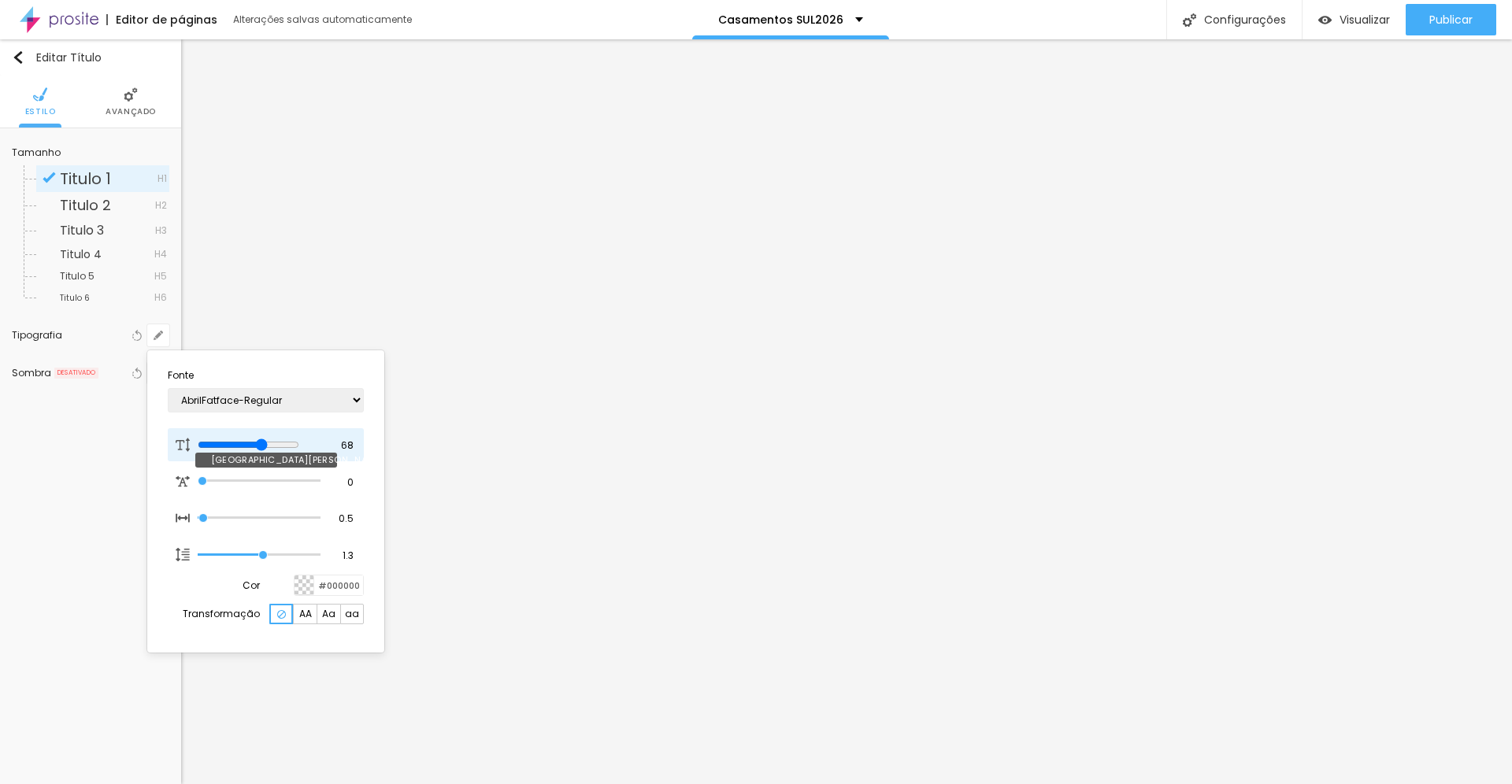
type input "70"
type input "1"
type input "71"
type input "1"
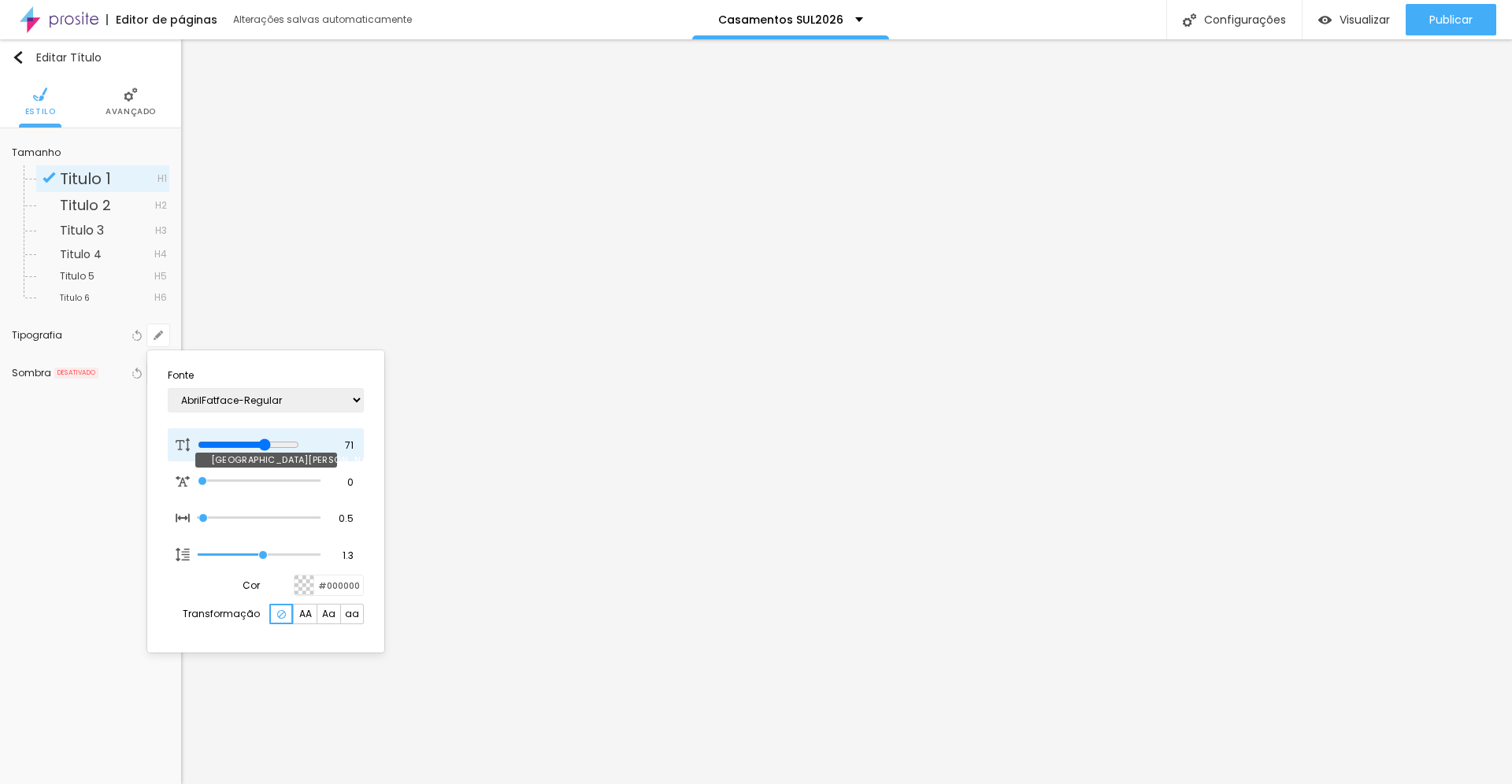
type input "73"
type input "1"
type input "74"
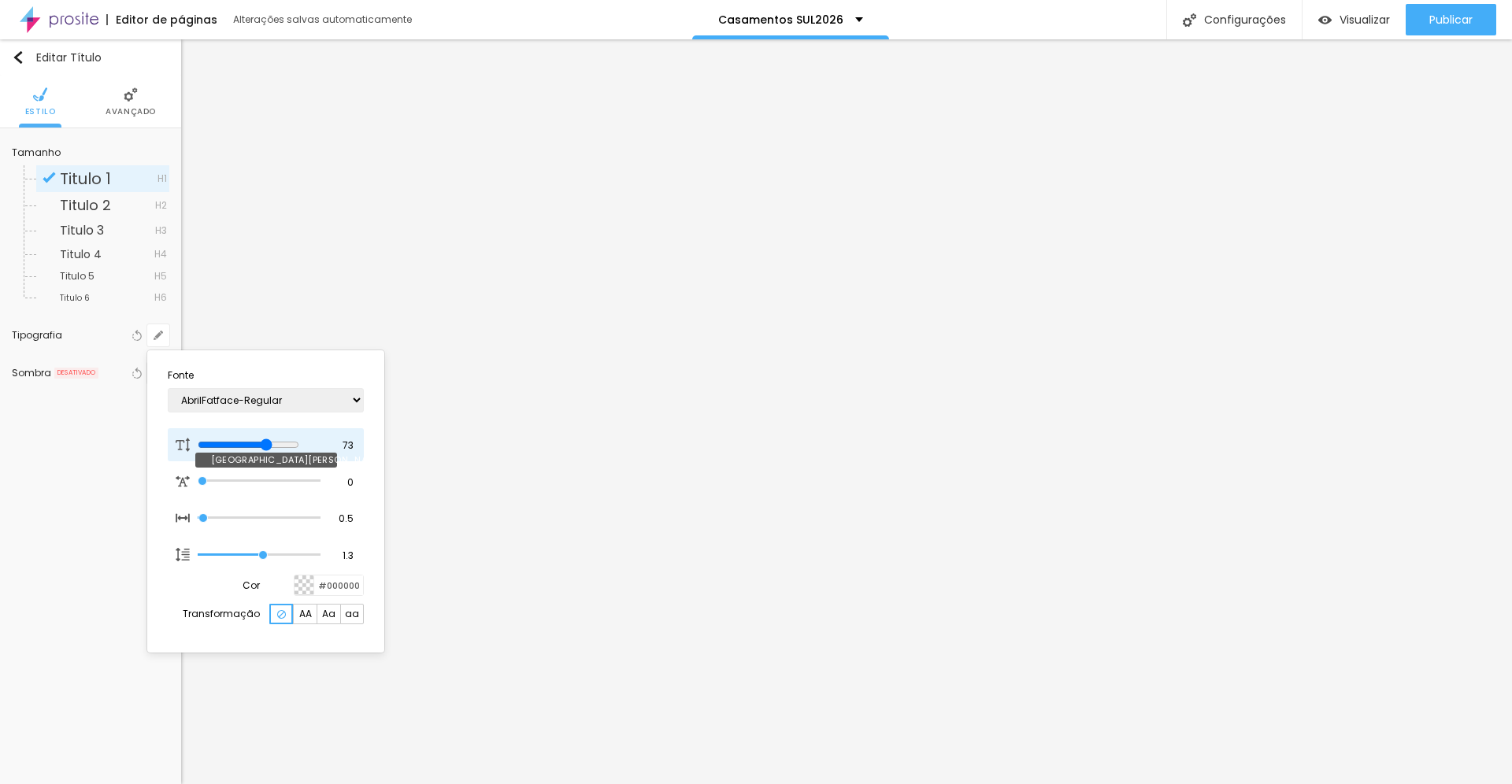
type input "1"
type input "76"
type input "1"
type input "77"
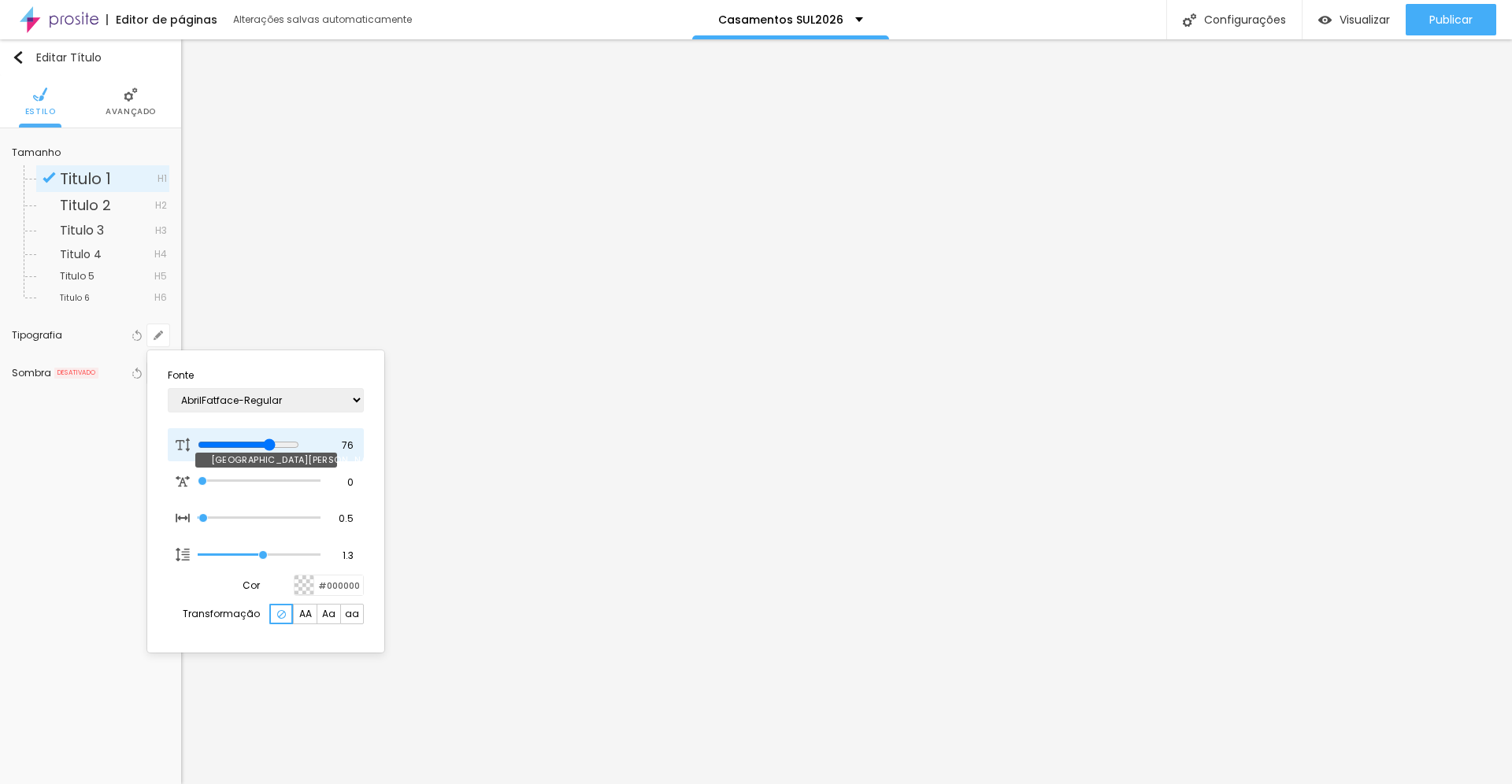
type input "77"
type input "1"
type input "78"
type input "1"
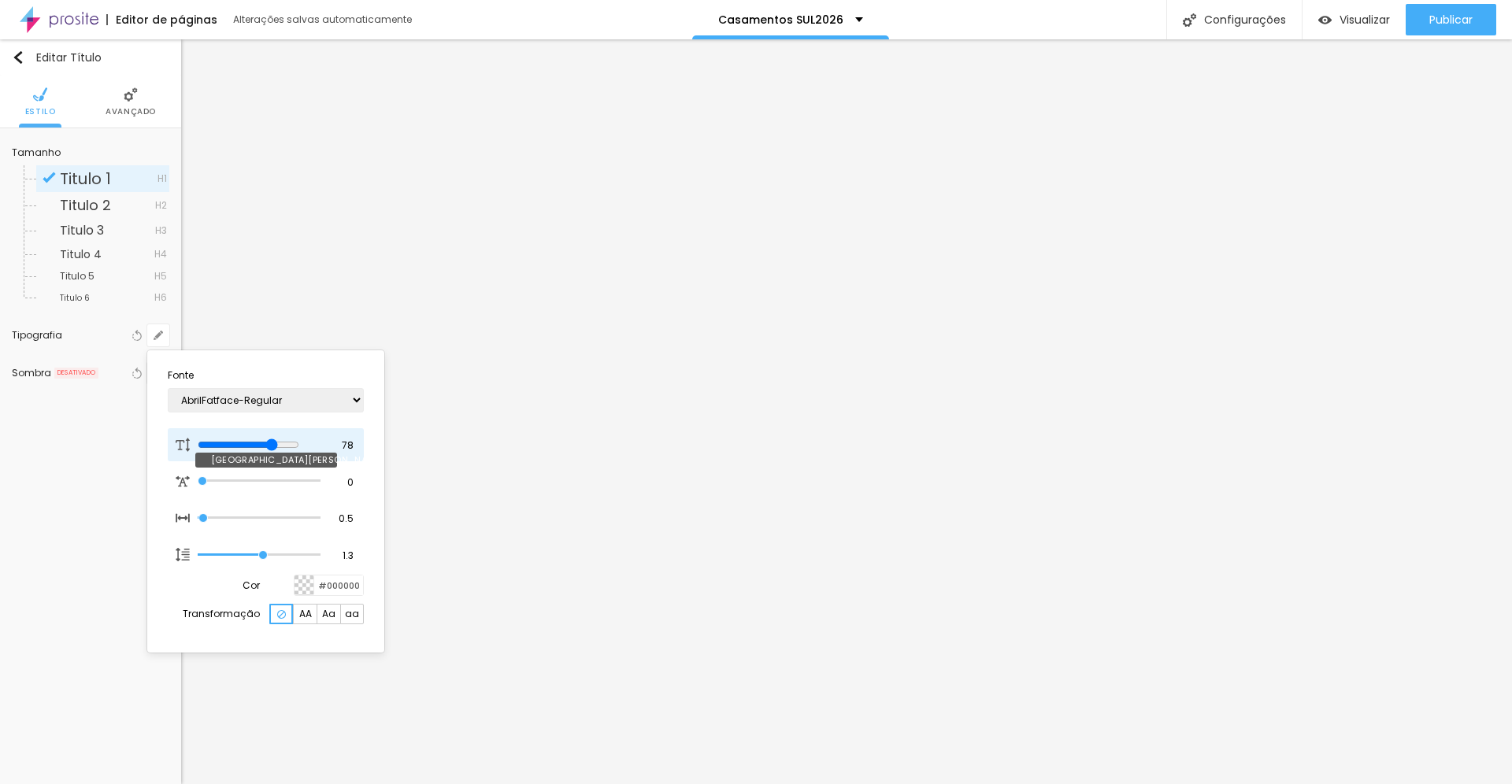
type input "80"
type input "1"
type input "81"
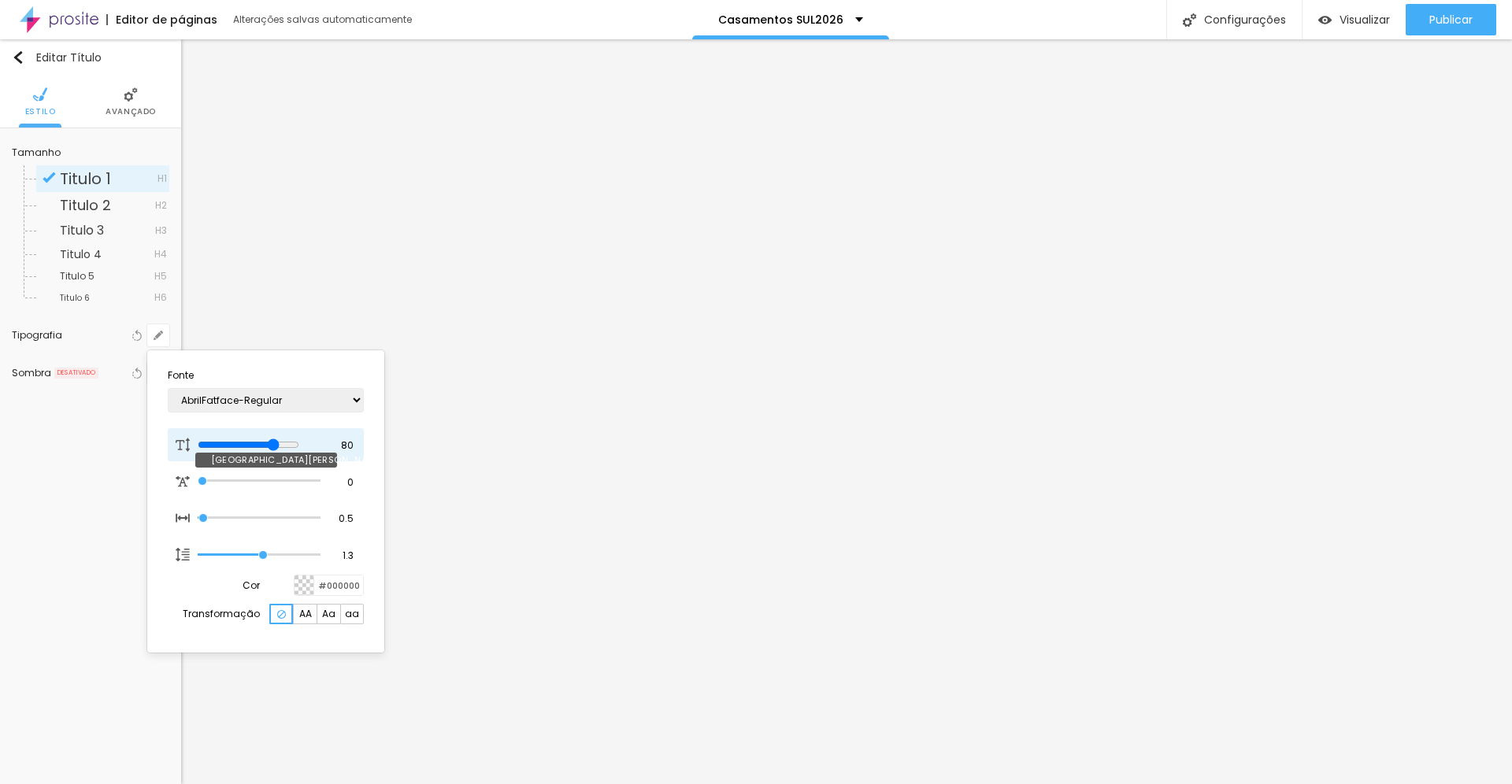
type input "1"
type input "82"
type input "1"
type input "83"
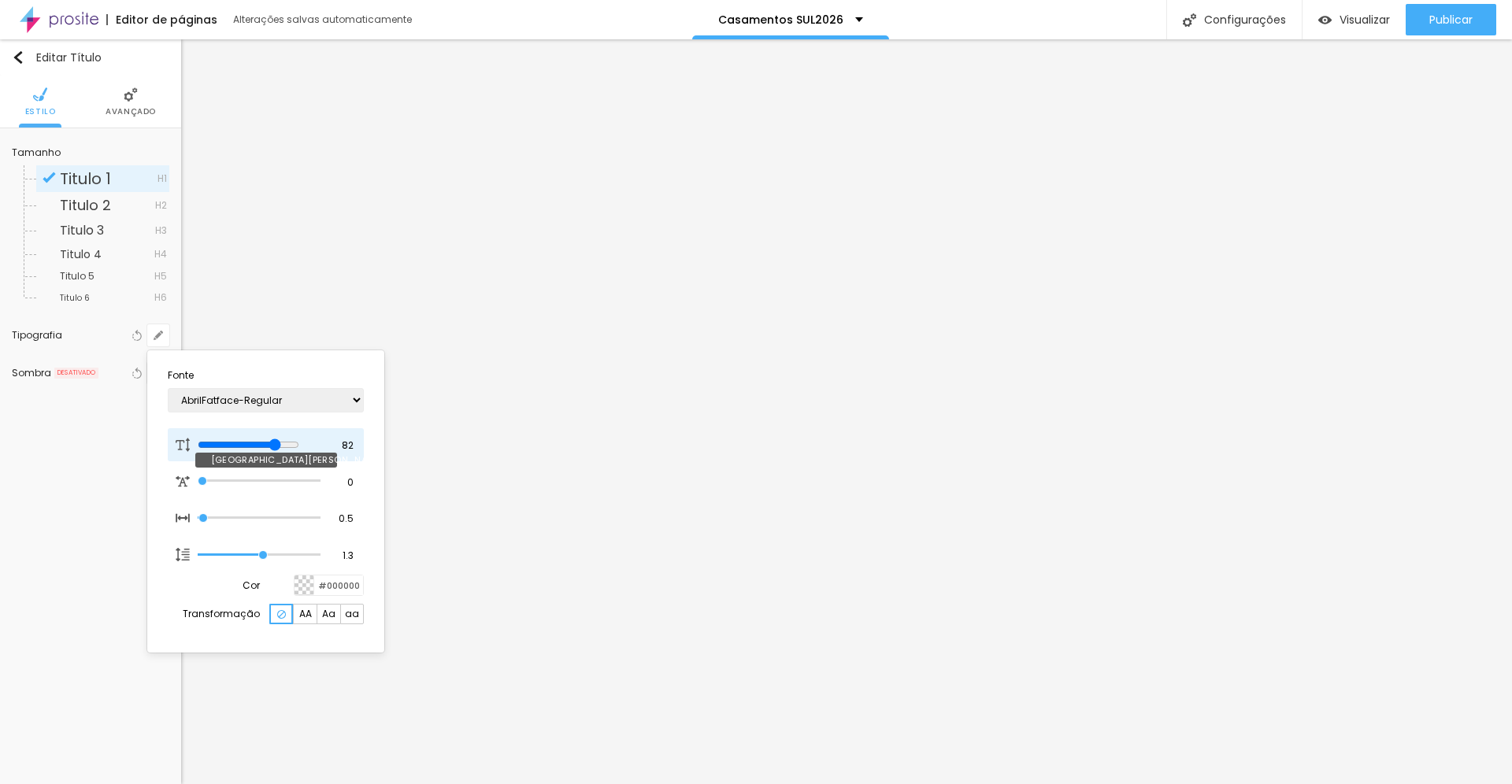
type input "83"
type input "1"
type input "84"
type input "1"
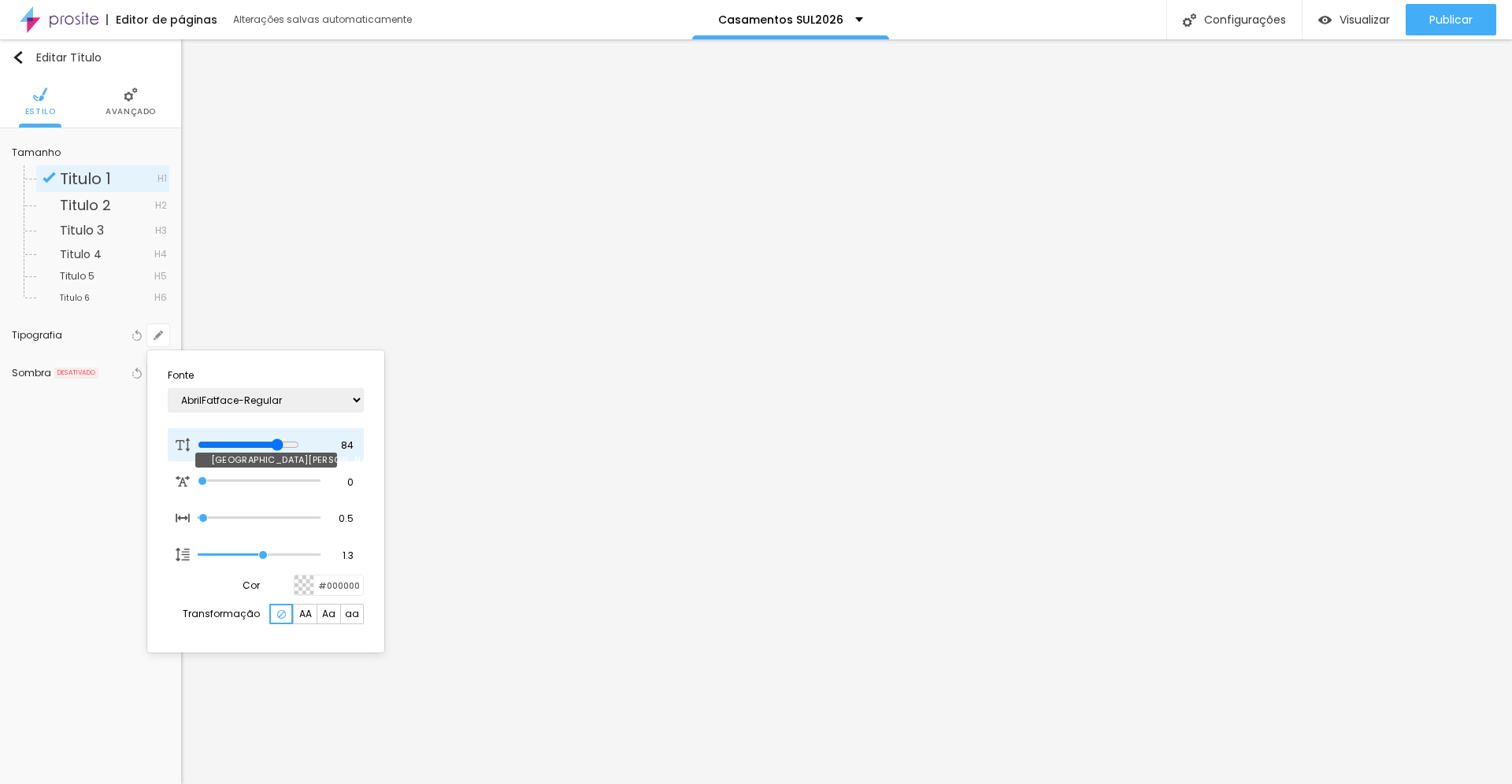
type input "85"
type input "1"
type input "86"
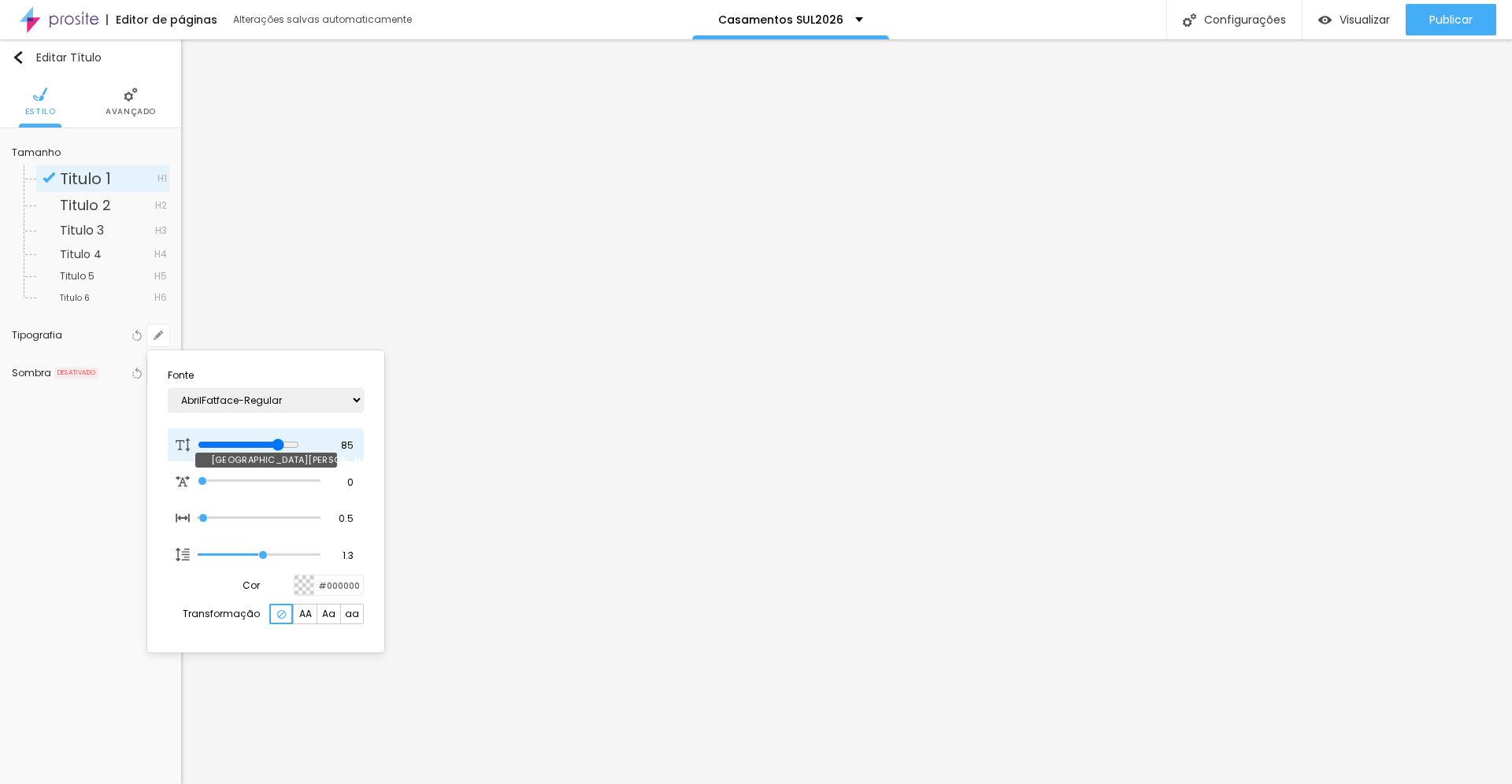
type input "1"
type input "87"
type input "1"
type input "88"
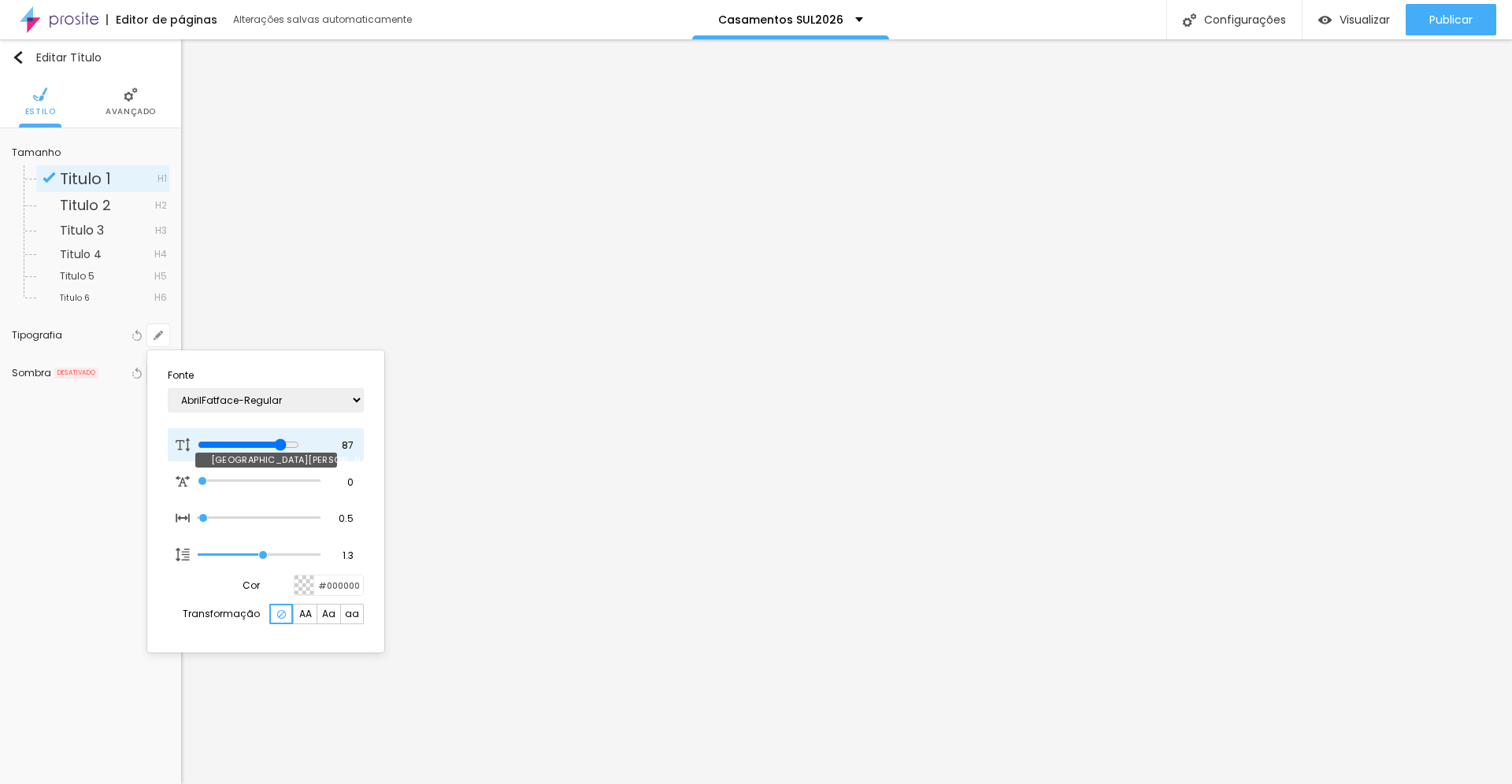
type input "88"
type input "1"
type input "89"
type input "1"
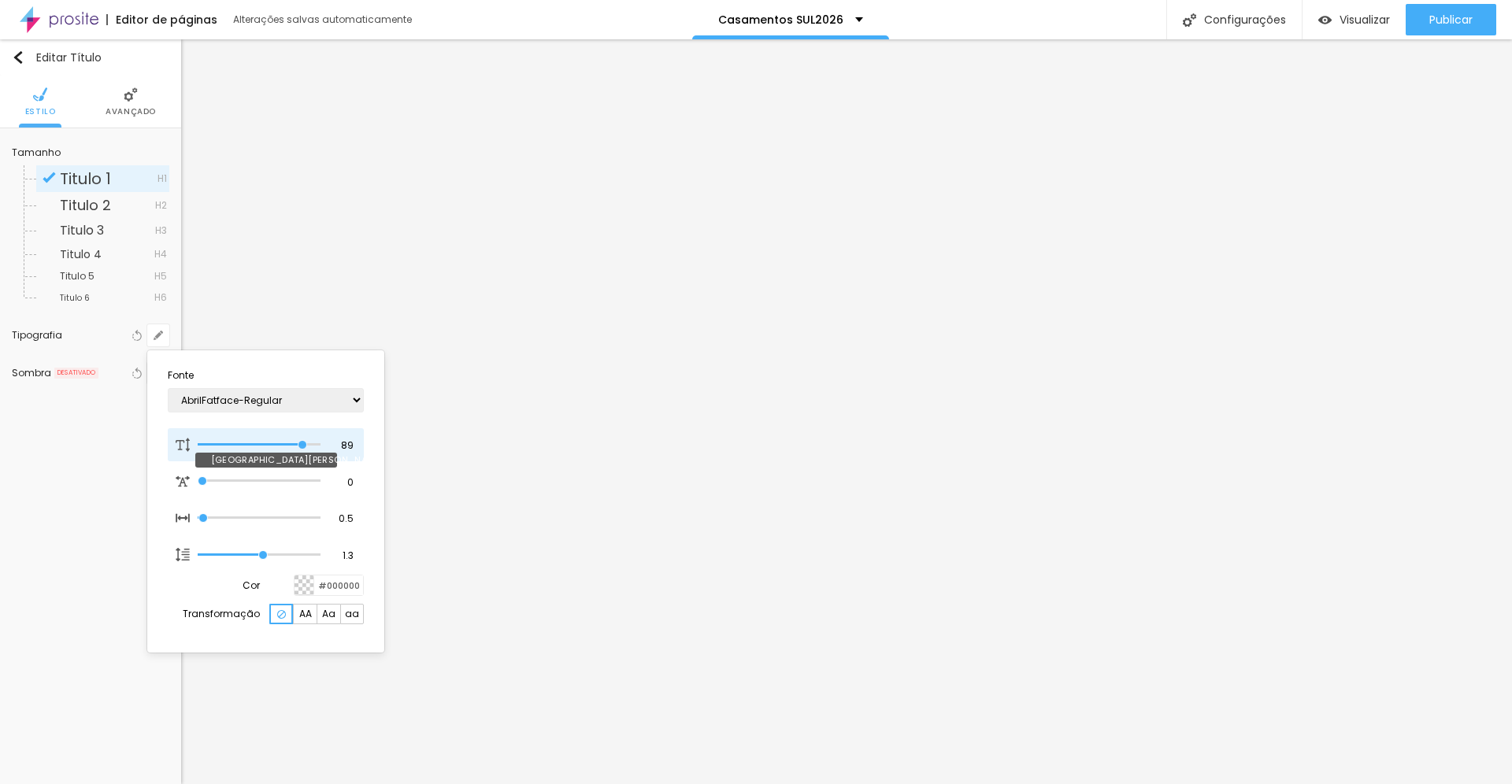
type input "90"
type input "1"
type input "91"
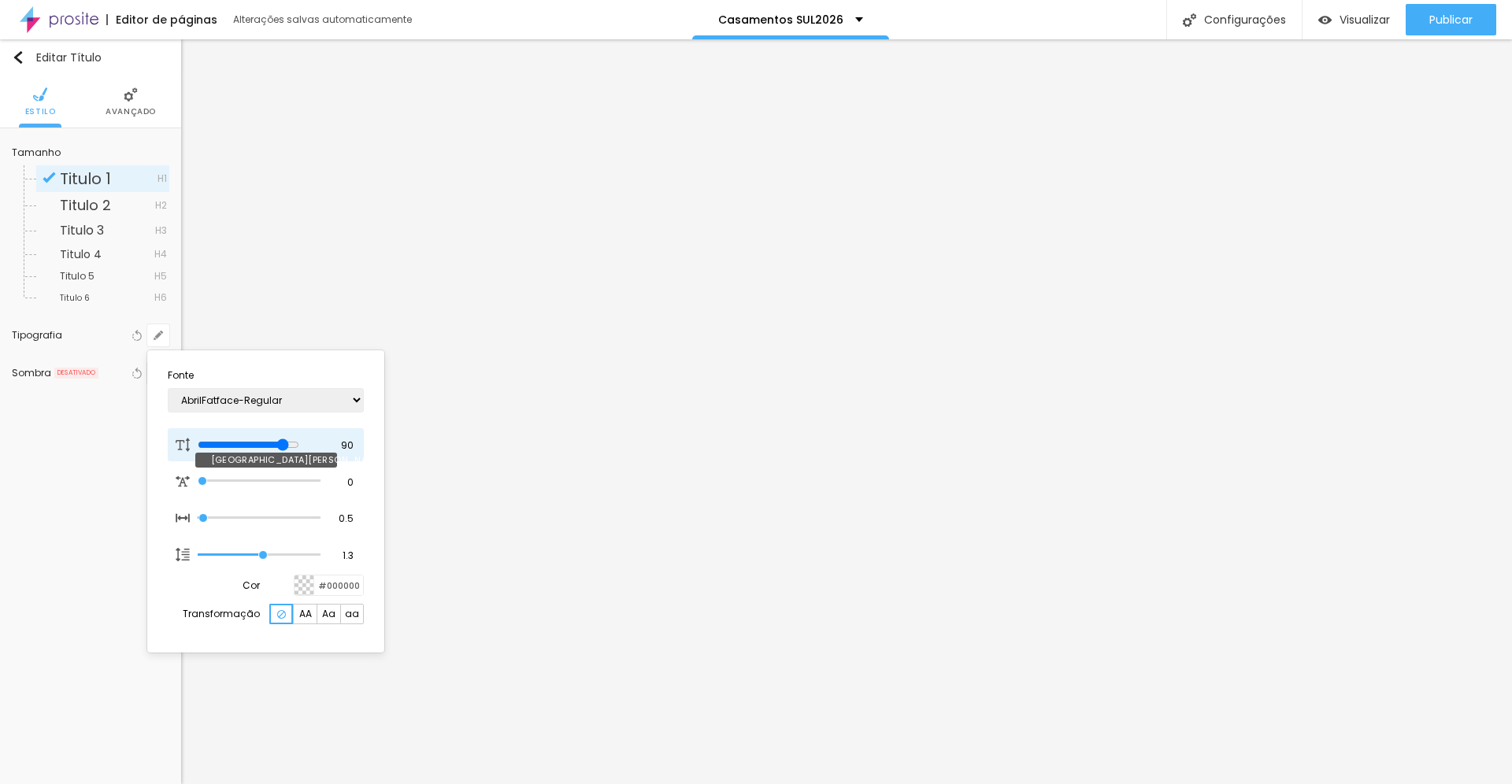
type input "1"
type input "92"
type input "1"
type input "91"
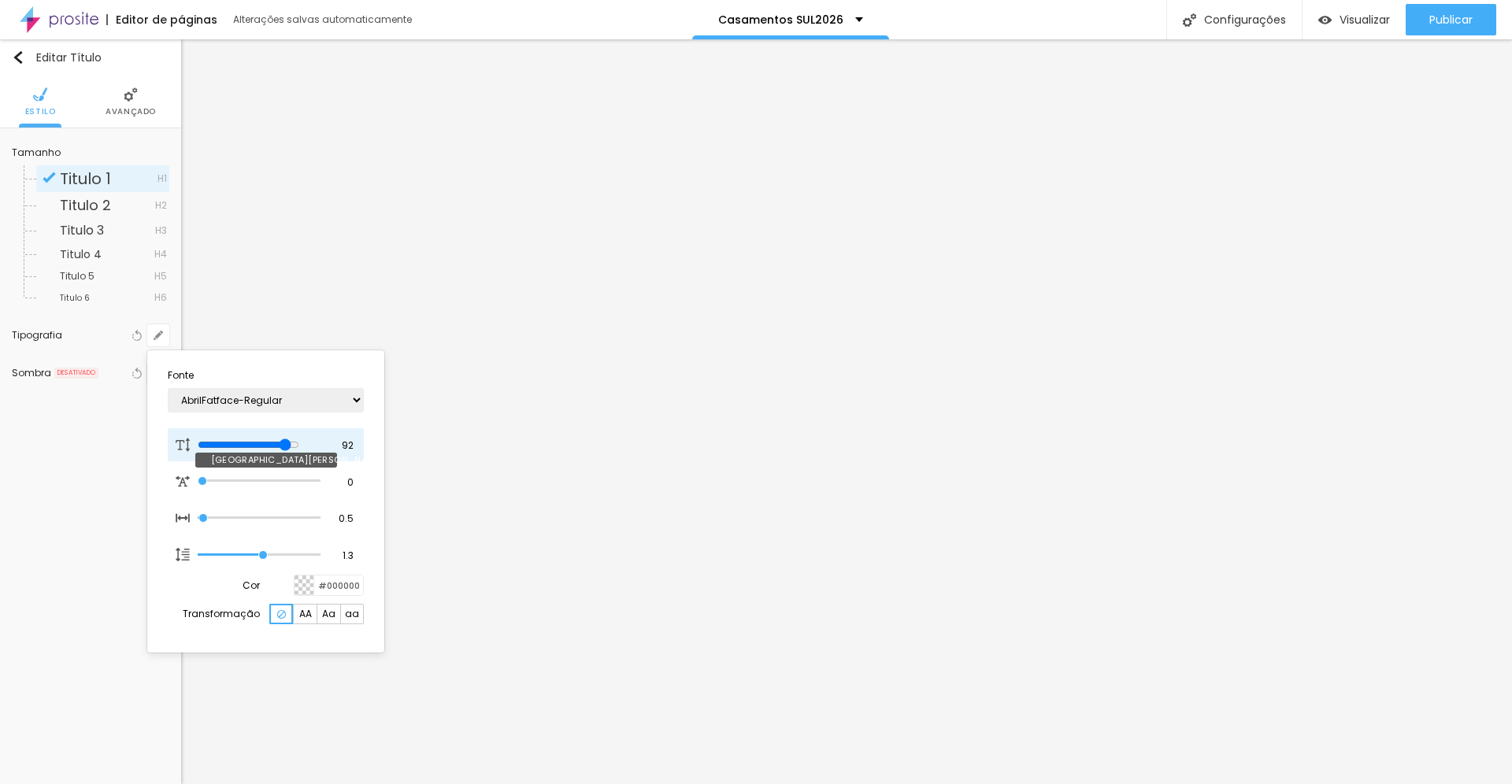
type input "91"
type input "1"
type input "90"
type input "1"
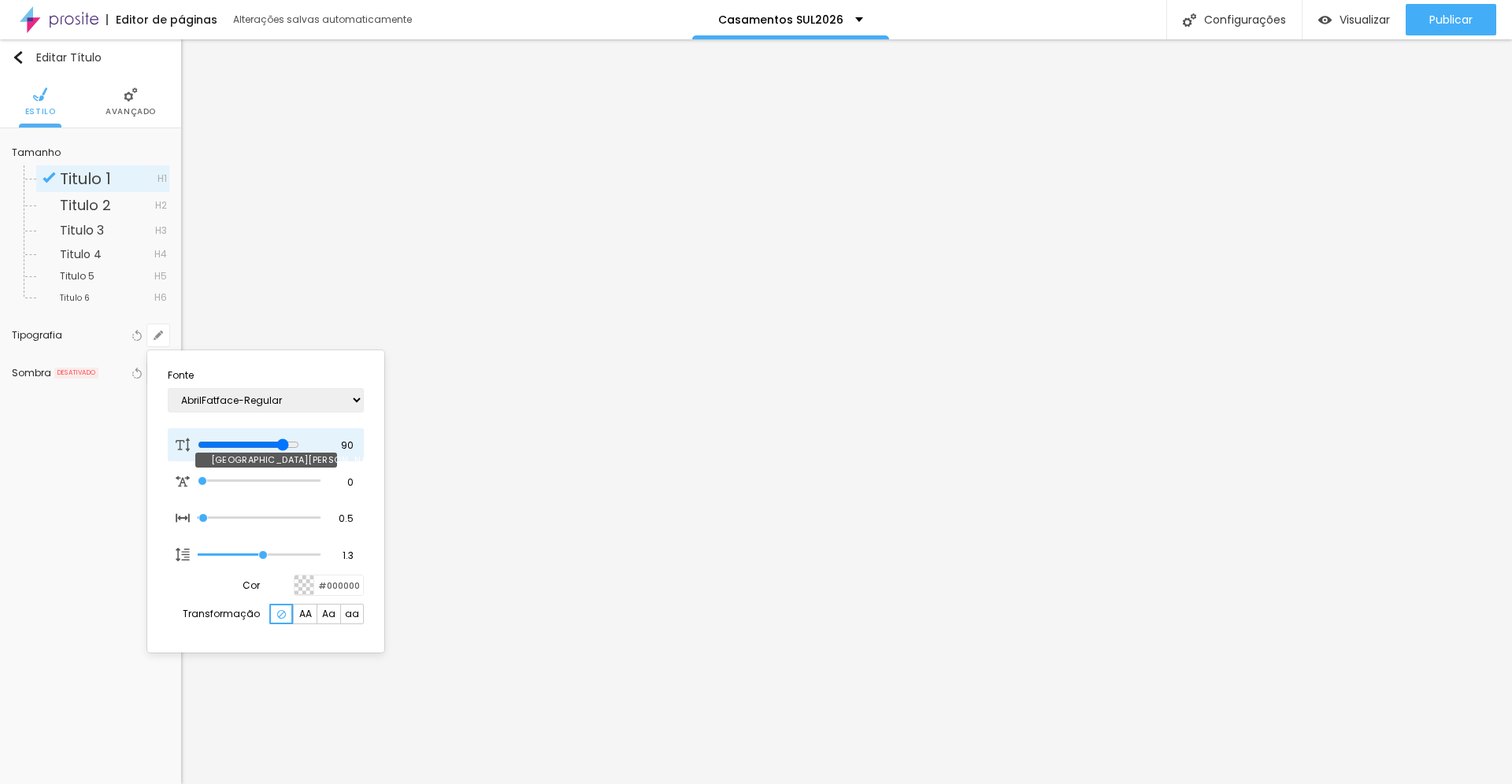
type input "89"
type input "1"
type input "88"
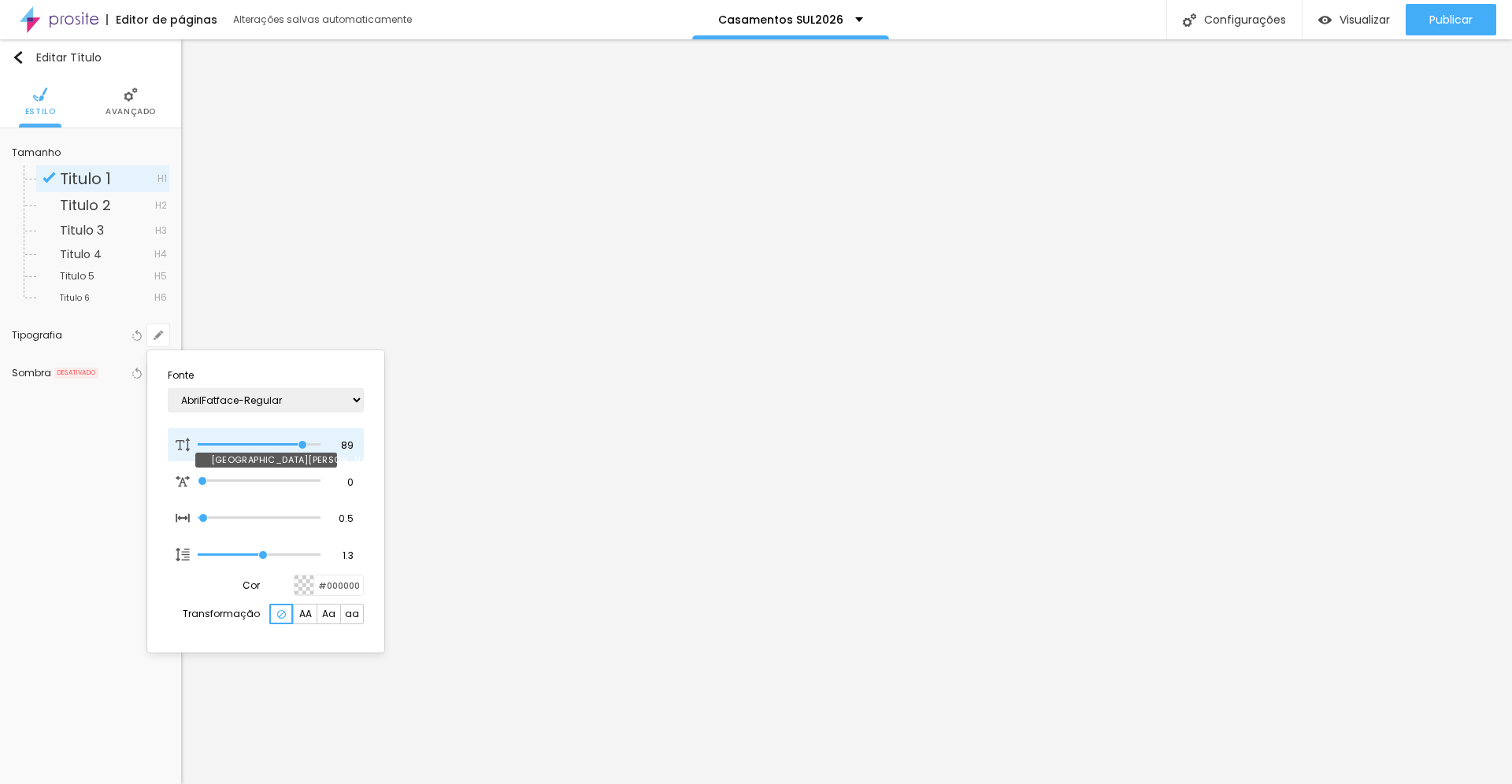
type input "1"
type input "87"
type input "1"
type input "86"
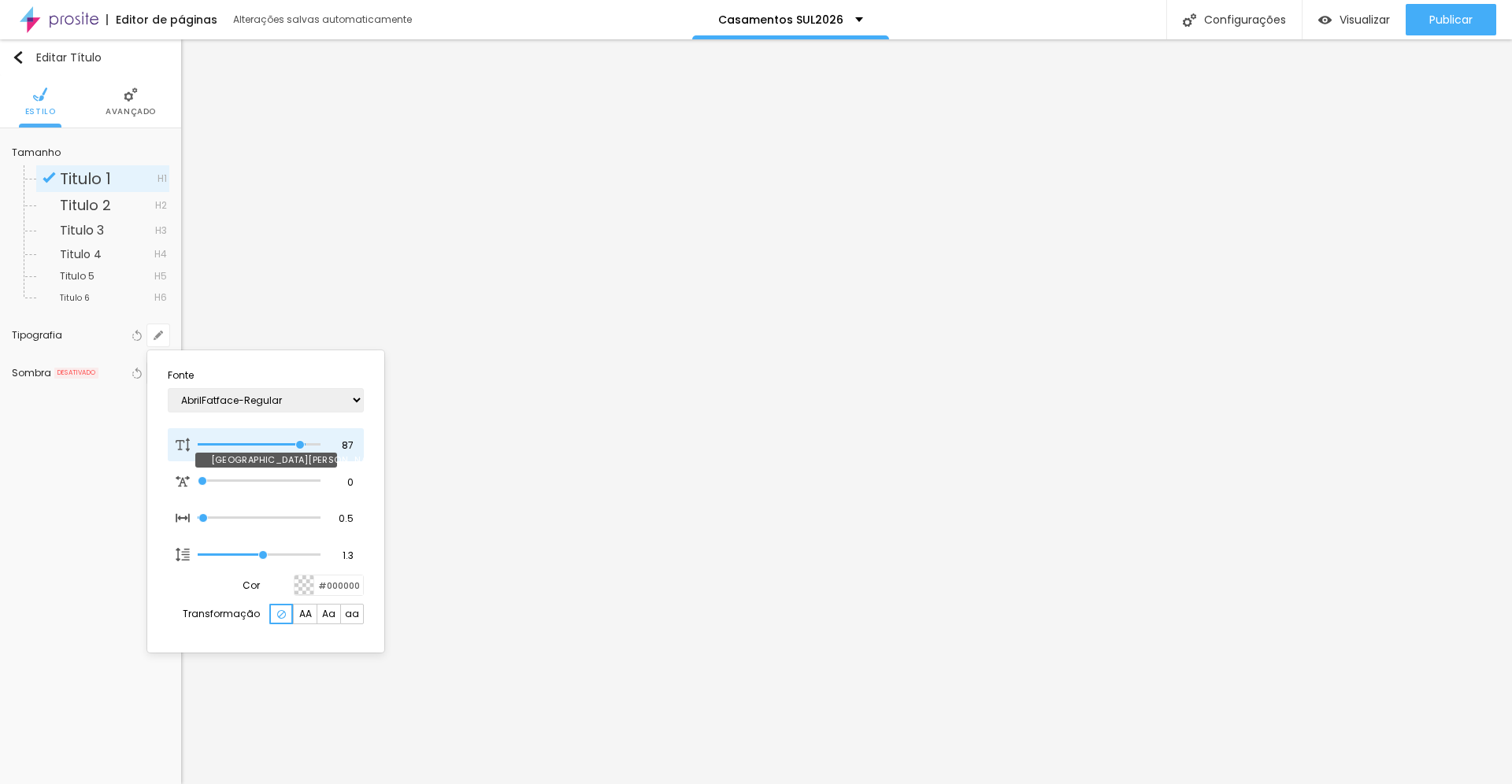
type input "86"
type input "1"
type input "85"
type input "1"
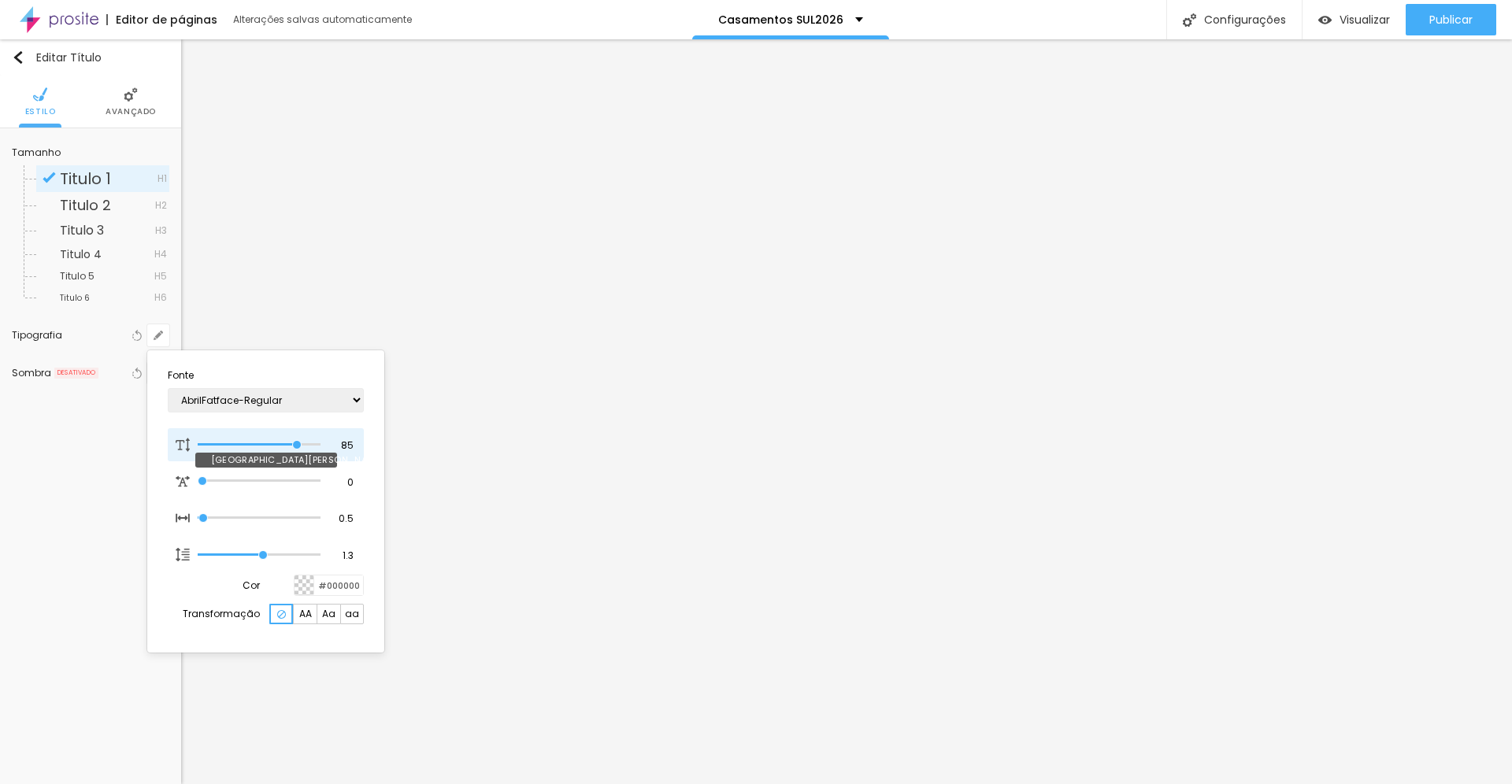
type input "86"
type input "1"
drag, startPoint x: 224, startPoint y: 445, endPoint x: 298, endPoint y: 438, distance: 74.3
type input "86"
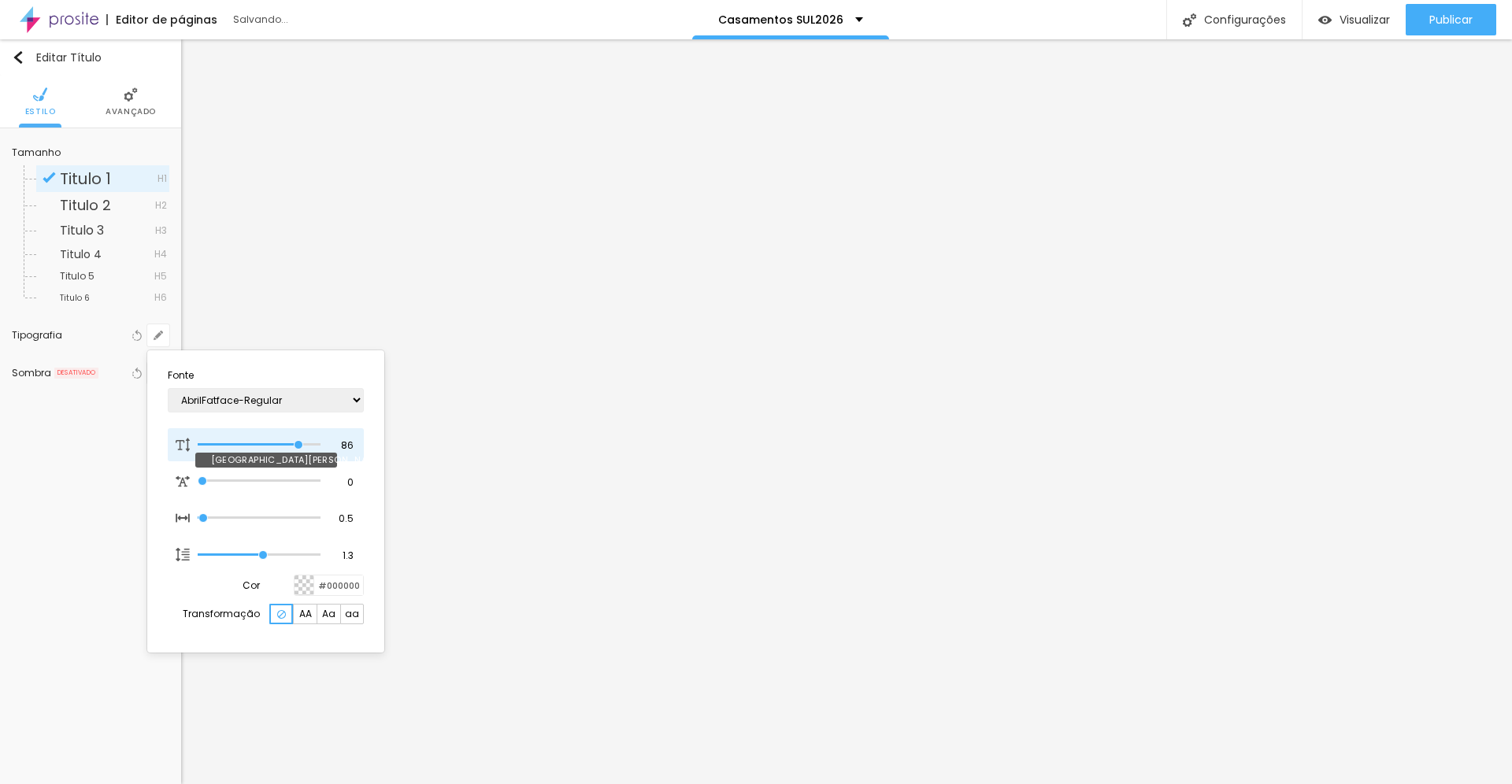
click at [298, 441] on input "range" at bounding box center [260, 445] width 123 height 8
type input "1"
click at [501, 538] on div at bounding box center [756, 392] width 1512 height 784
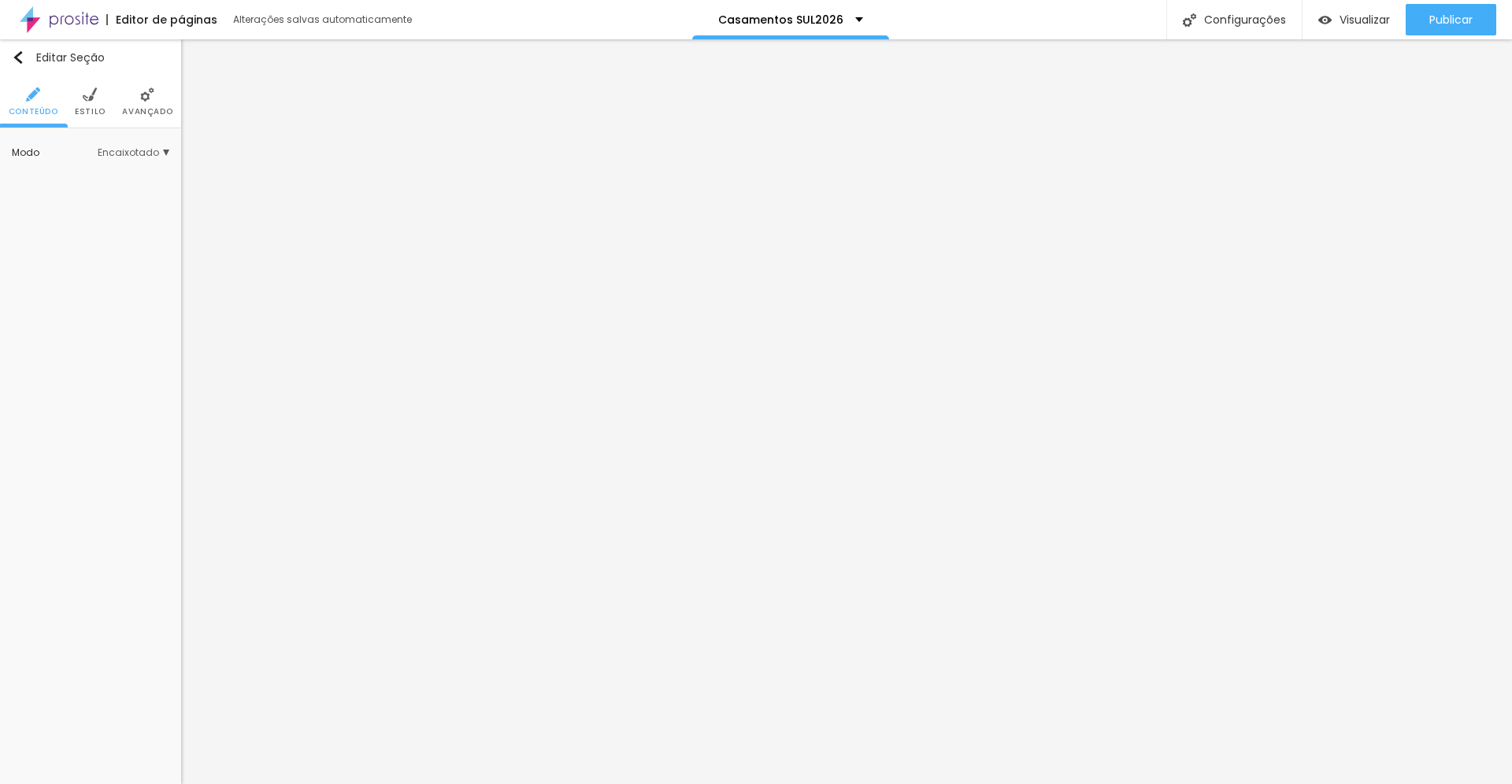
click at [90, 108] on span "Estilo" at bounding box center [90, 112] width 30 height 8
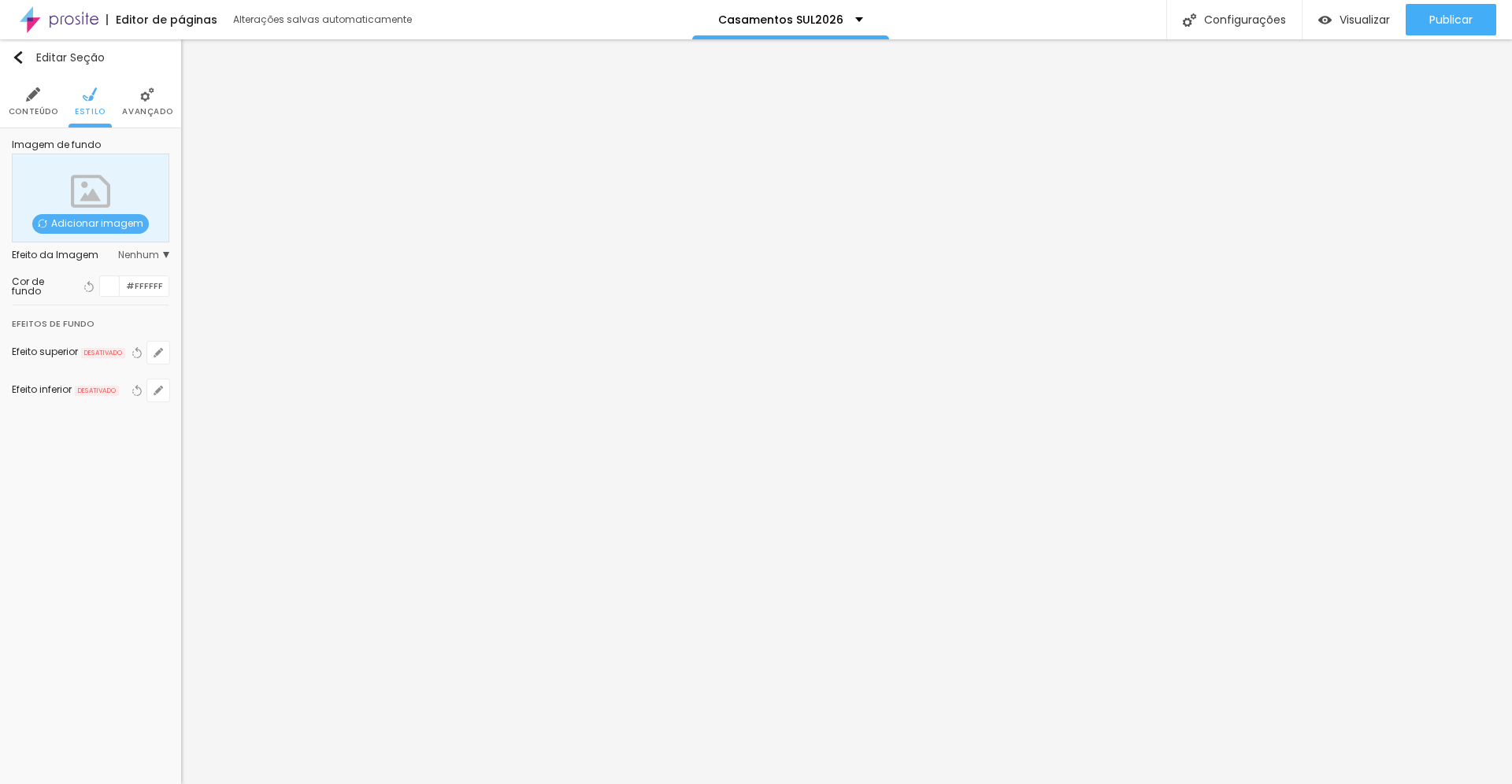
click at [138, 105] on li "Avançado" at bounding box center [147, 101] width 50 height 52
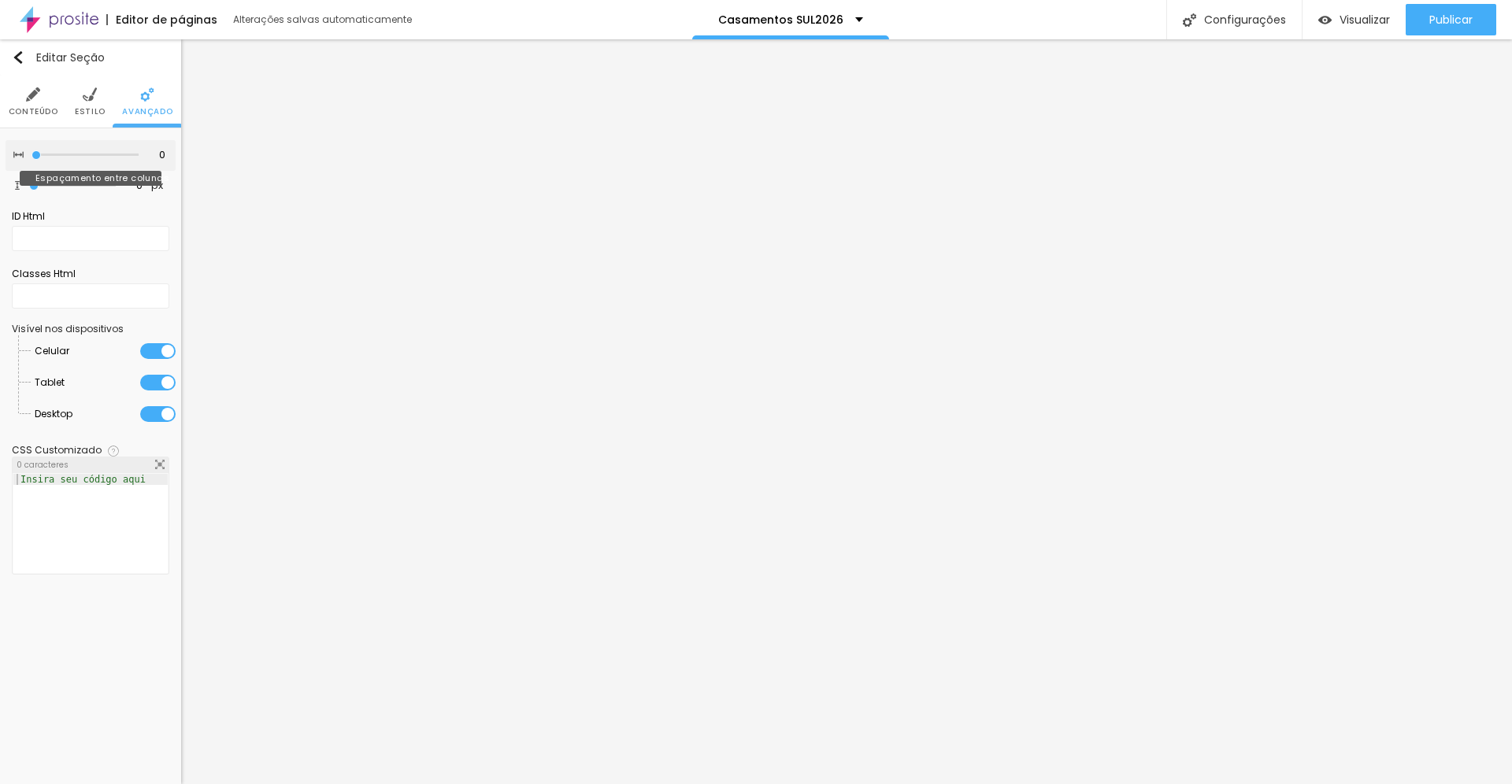
type input "5"
type input "10"
type input "15"
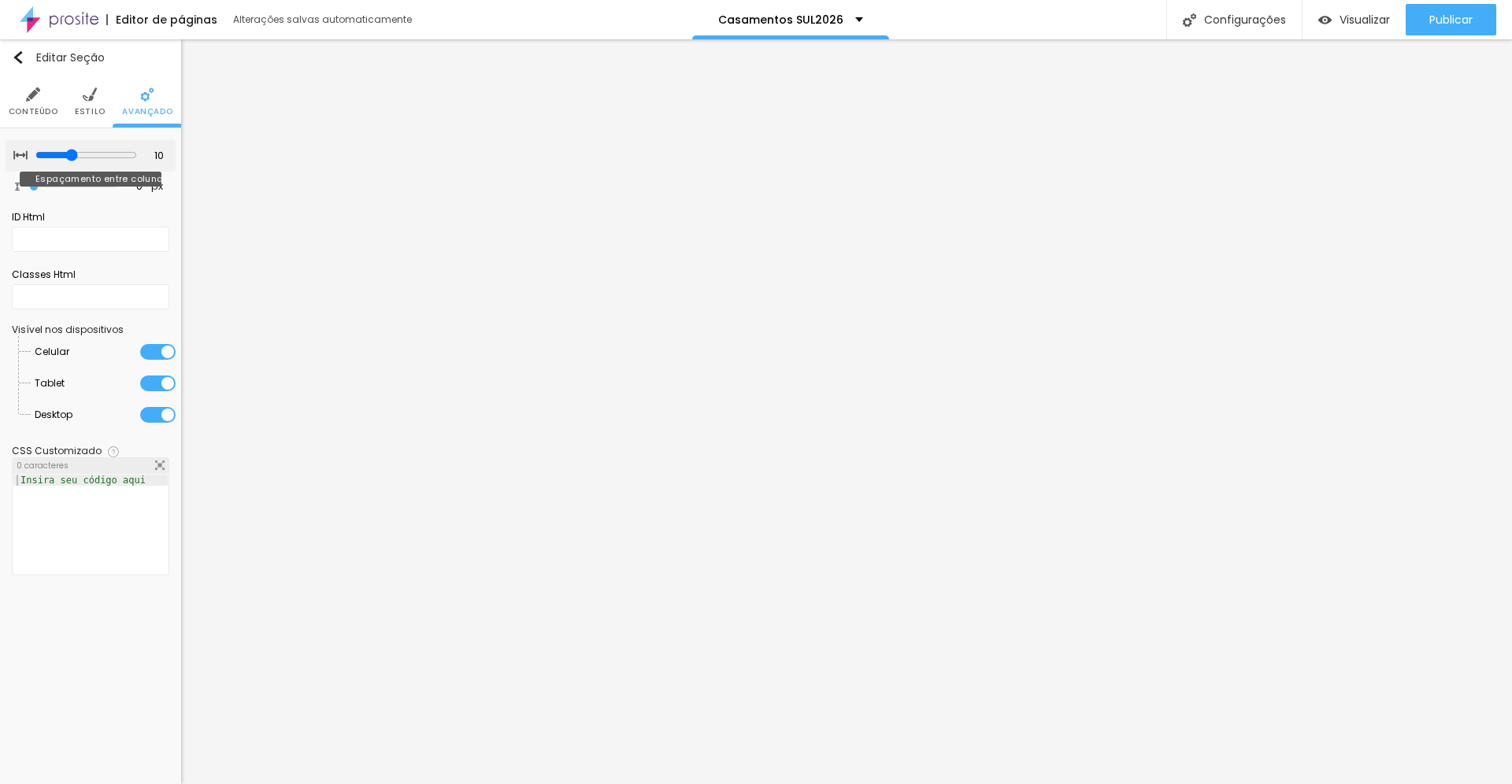
type input "15"
drag, startPoint x: 36, startPoint y: 153, endPoint x: 85, endPoint y: 150, distance: 49.1
type input "15"
click at [86, 151] on input "range" at bounding box center [85, 155] width 107 height 8
type input "14"
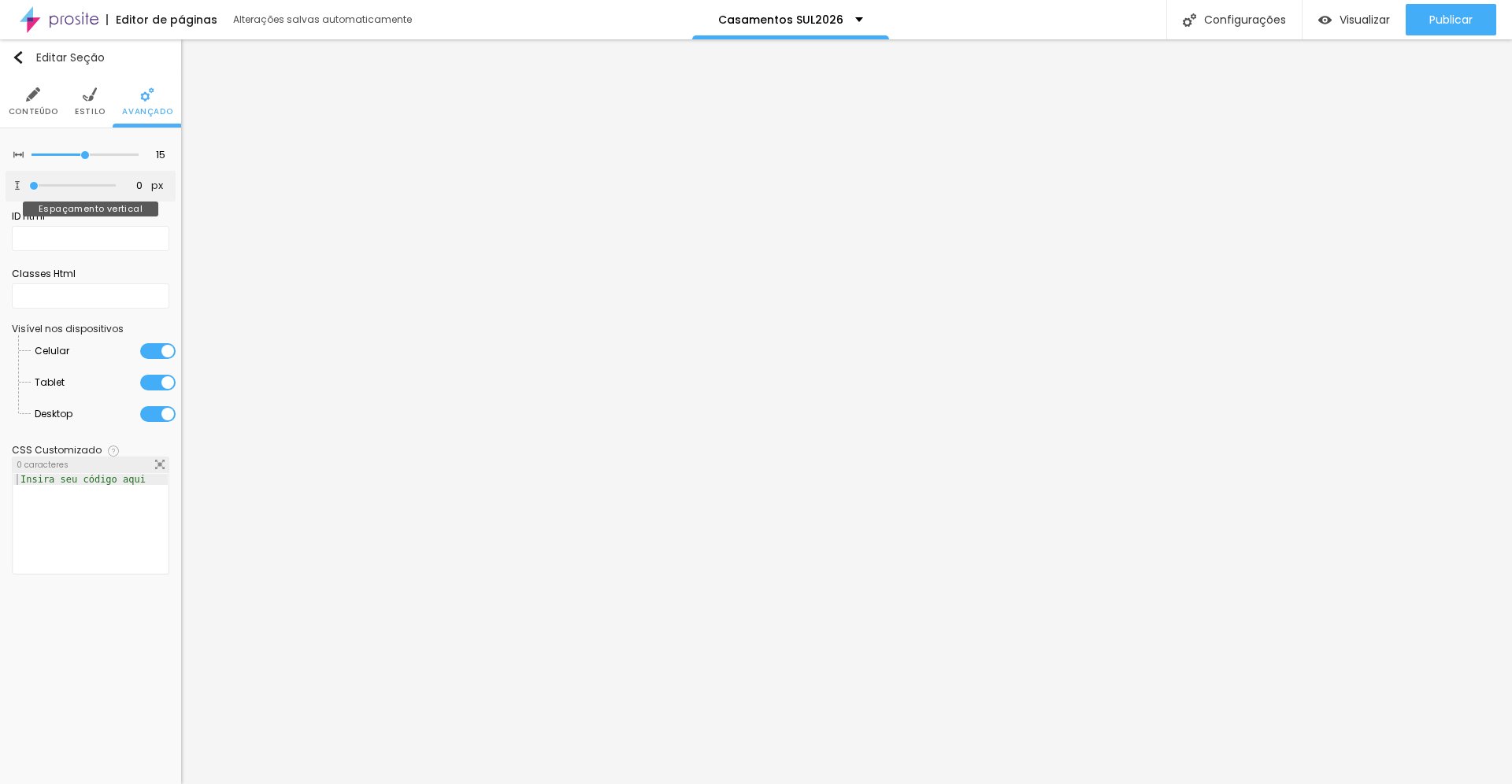
type input "14"
type input "27"
type input "44"
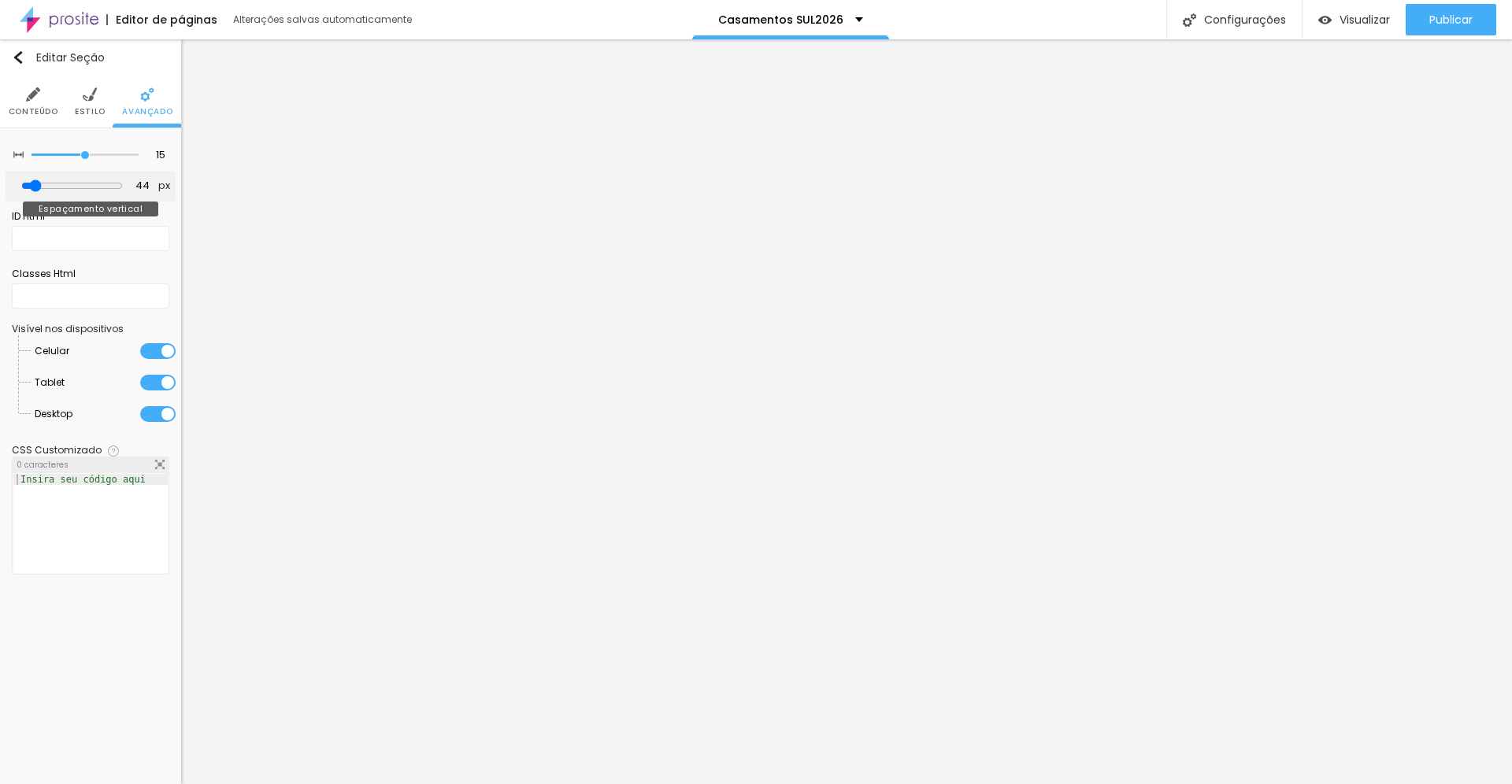
type input "56"
type input "69"
type input "98"
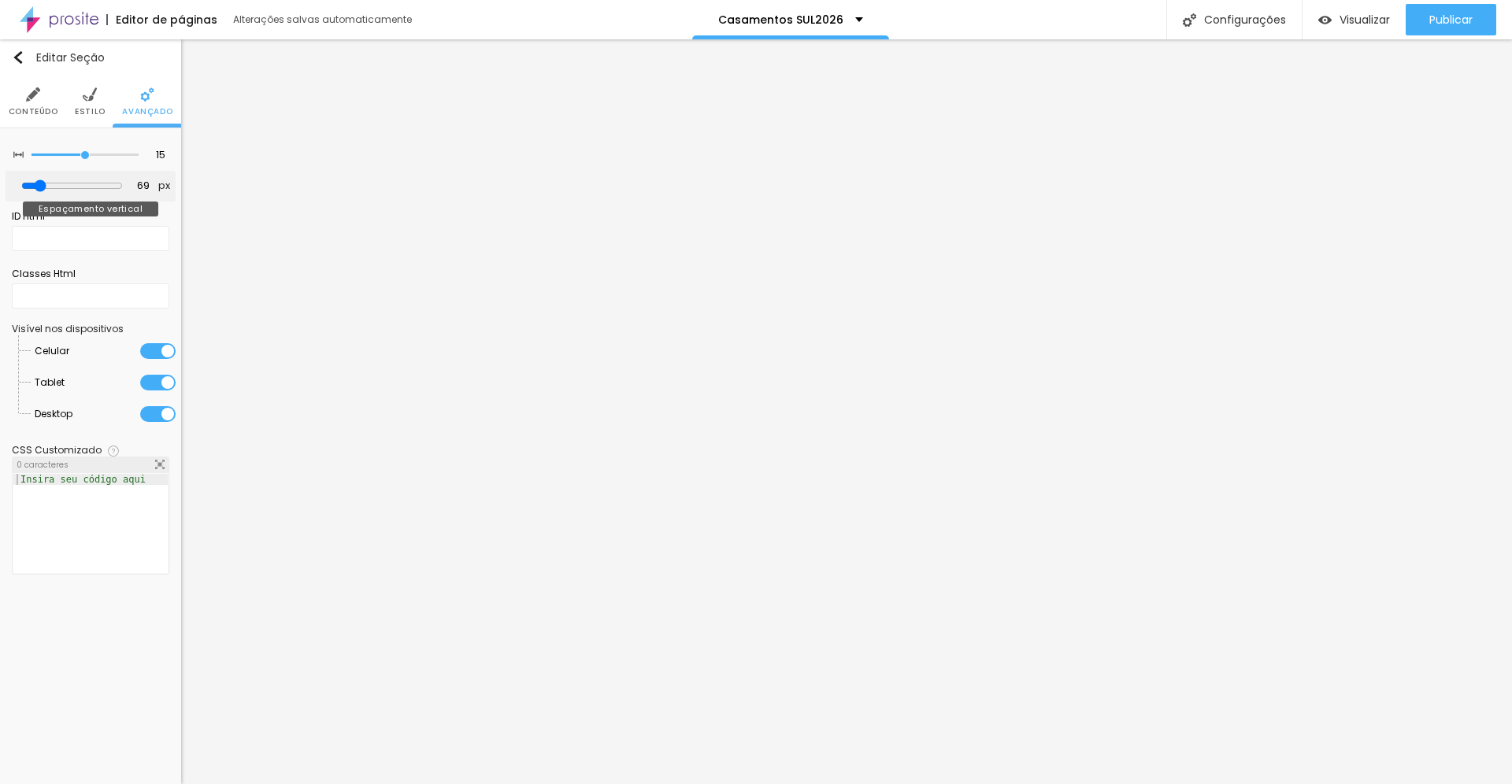
type input "98"
type input "117"
drag, startPoint x: 37, startPoint y: 185, endPoint x: 71, endPoint y: 191, distance: 34.5
click at [71, 191] on input "range" at bounding box center [72, 186] width 102 height 12
click at [91, 111] on span "Estilo" at bounding box center [90, 112] width 30 height 8
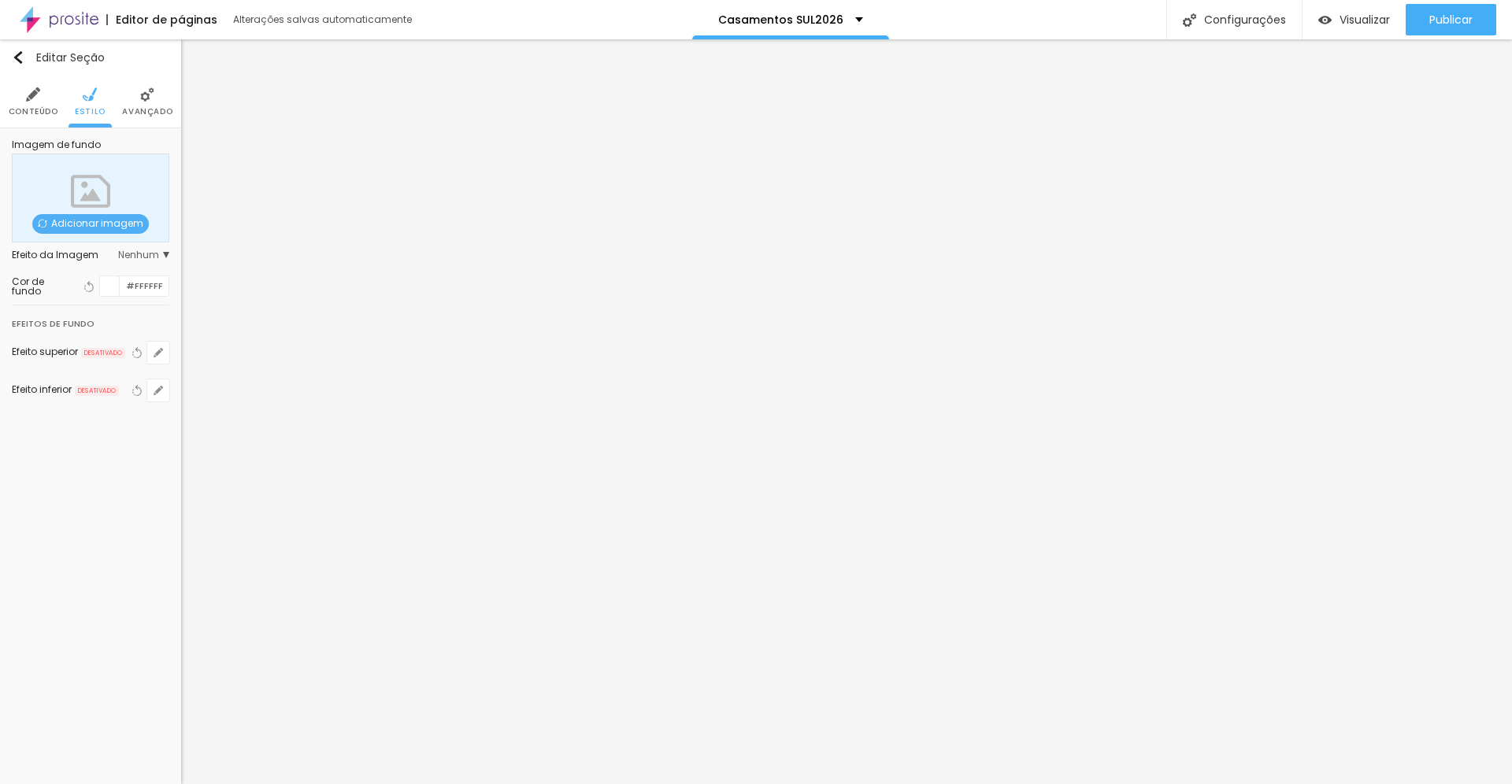
click at [90, 221] on span "Adicionar imagem" at bounding box center [90, 224] width 117 height 20
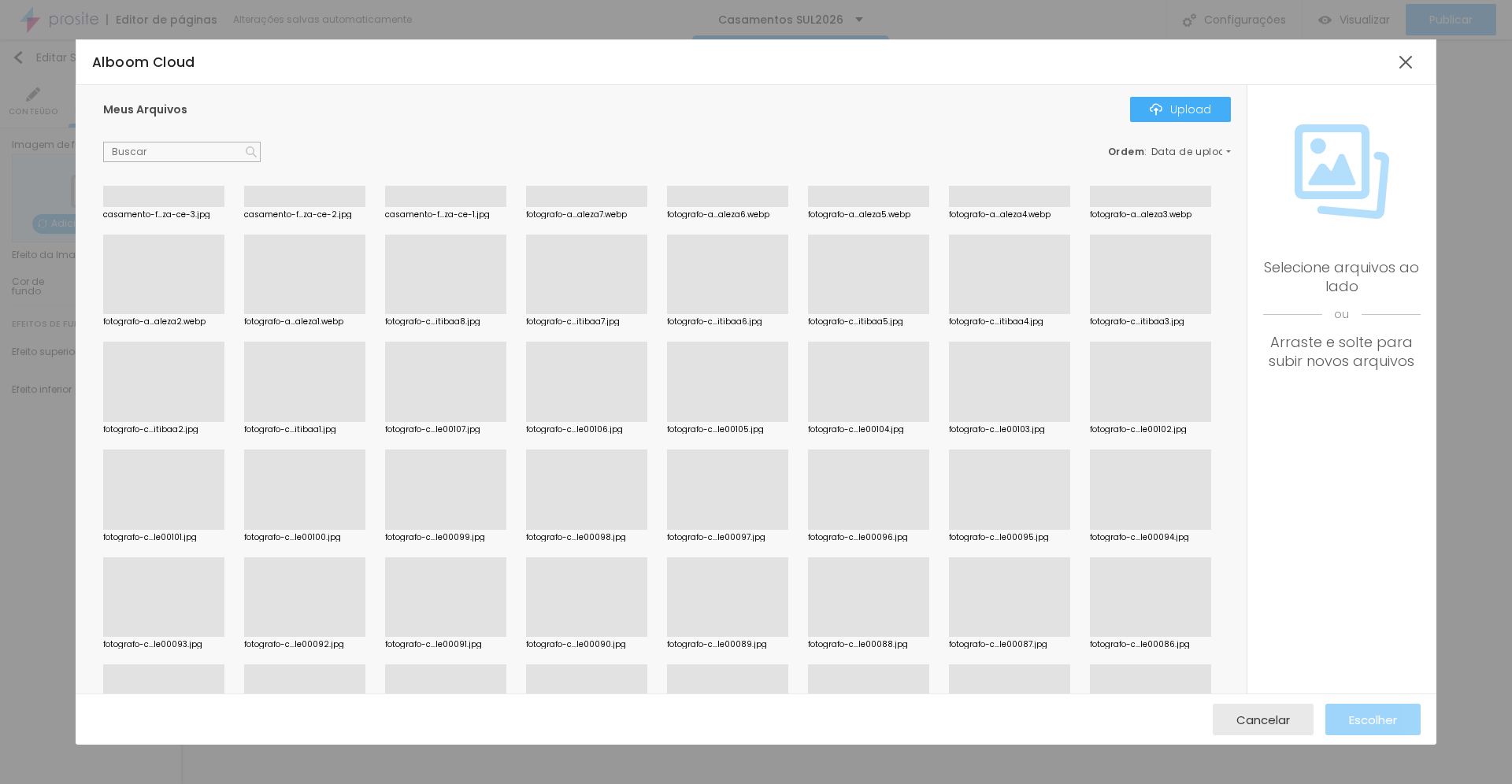
scroll to position [1681, 0]
click at [855, 313] on div at bounding box center [869, 313] width 122 height 0
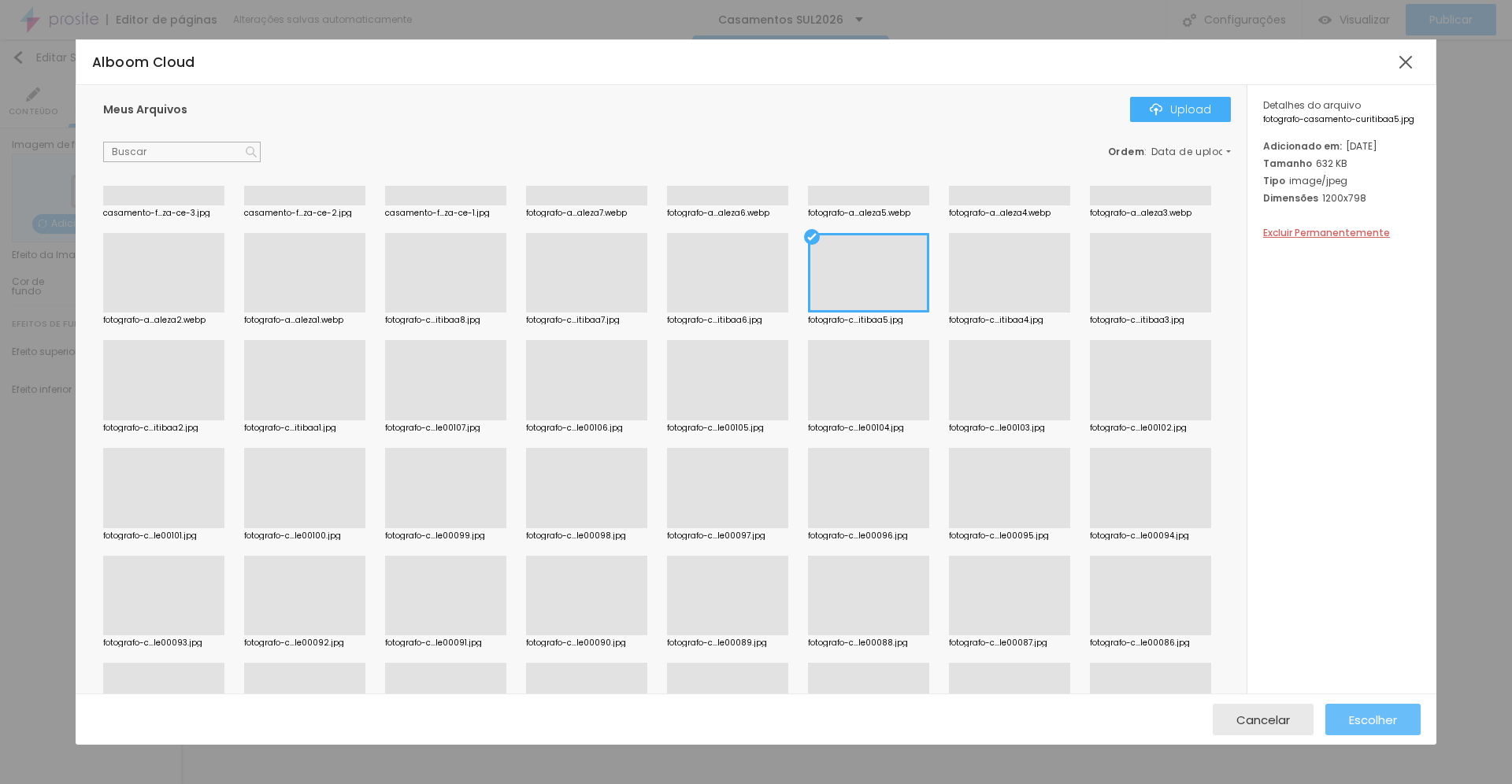
click at [1376, 727] on span "Escolher" at bounding box center [1373, 720] width 48 height 13
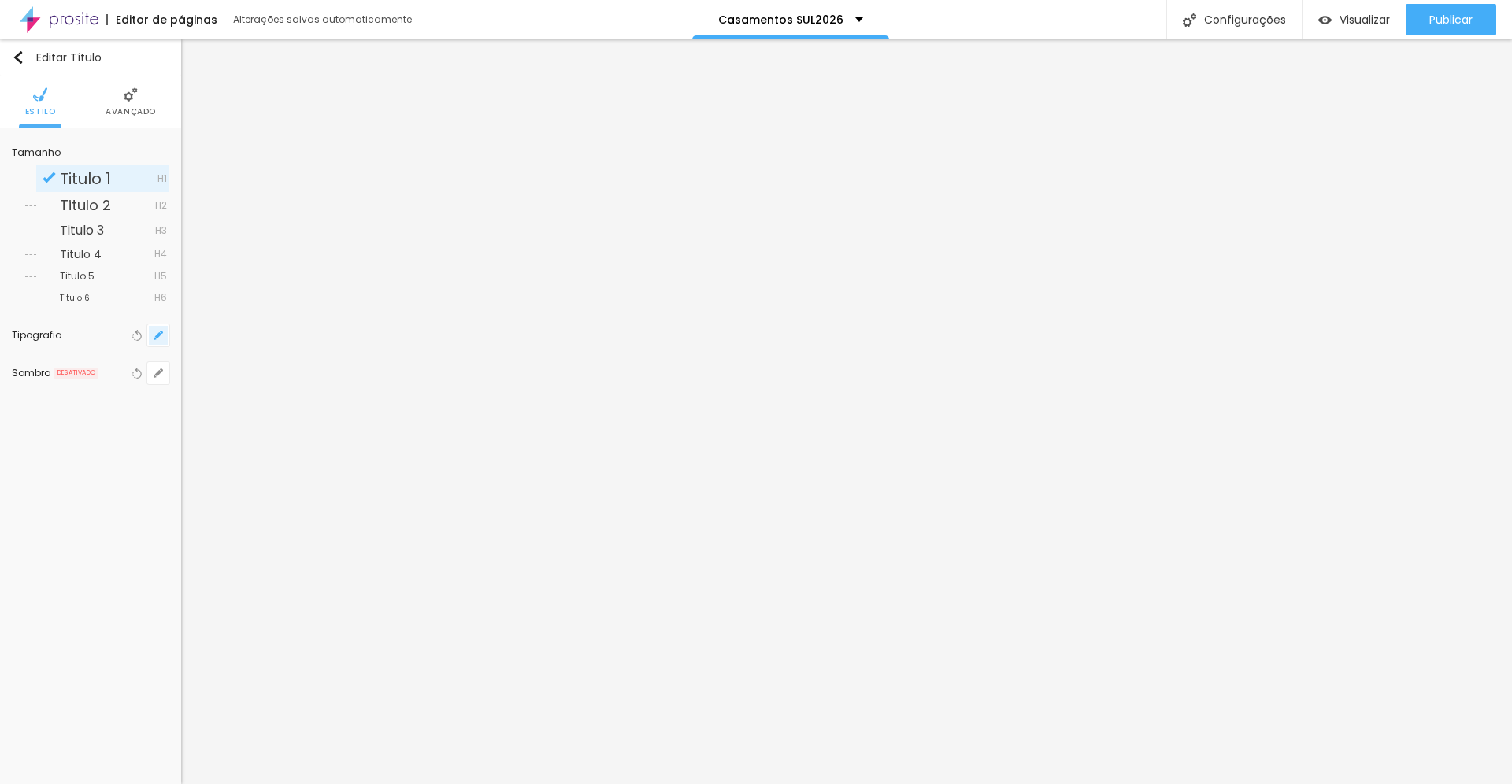
click at [162, 337] on icon "button" at bounding box center [159, 336] width 10 height 10
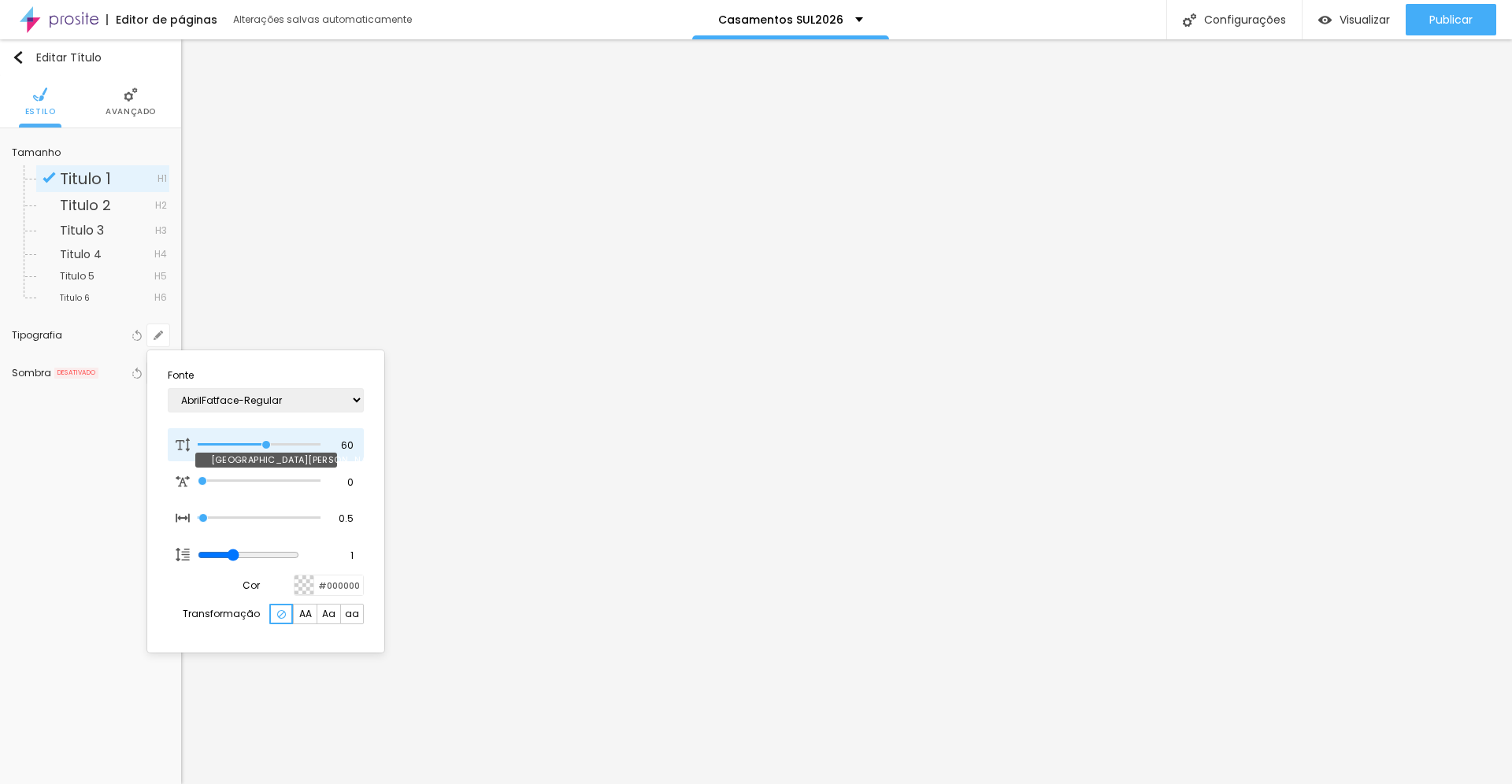
drag, startPoint x: 222, startPoint y: 440, endPoint x: 266, endPoint y: 439, distance: 44.0
click at [266, 441] on input "range" at bounding box center [260, 445] width 123 height 8
click at [448, 327] on div at bounding box center [756, 392] width 1512 height 784
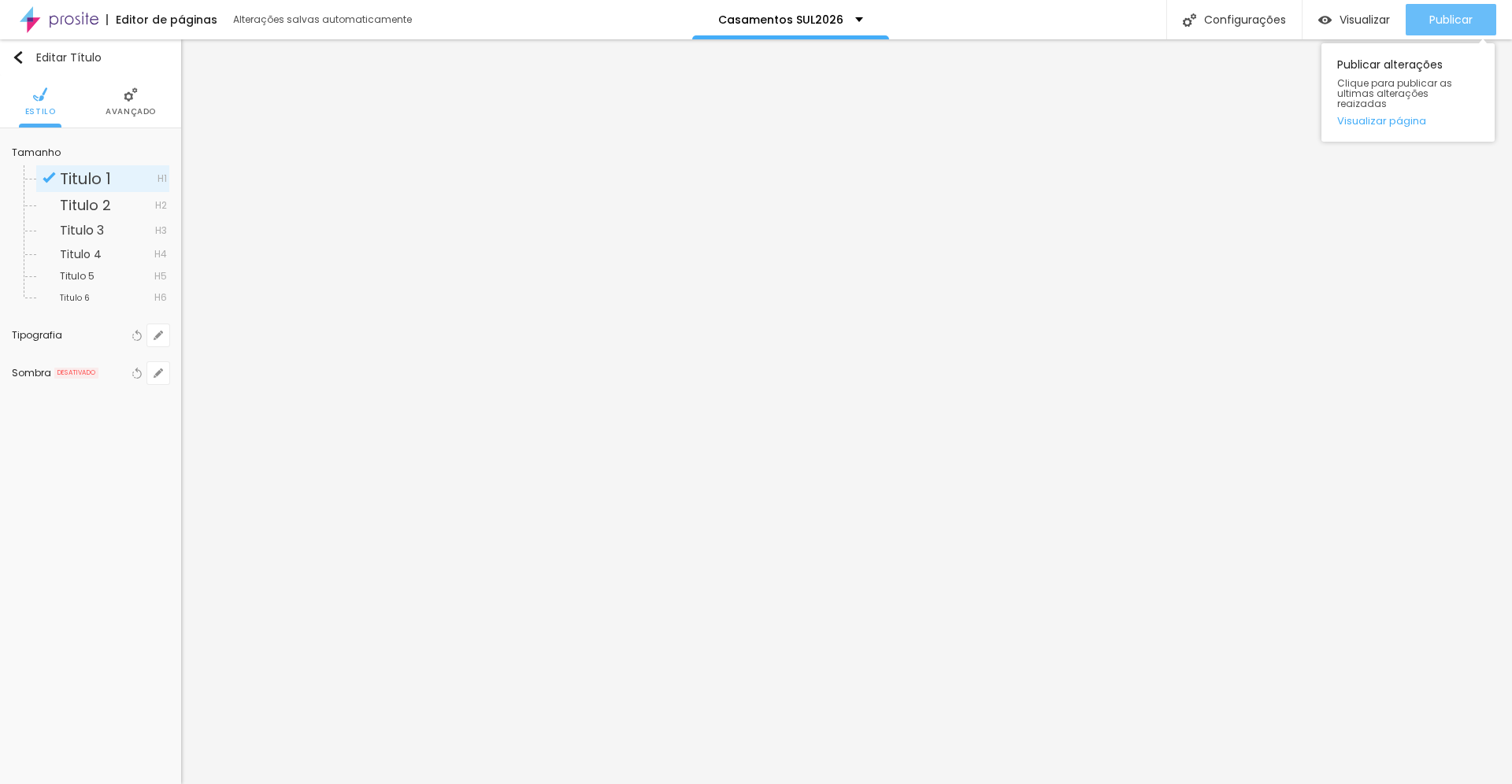
click at [1435, 18] on span "Publicar" at bounding box center [1451, 19] width 44 height 12
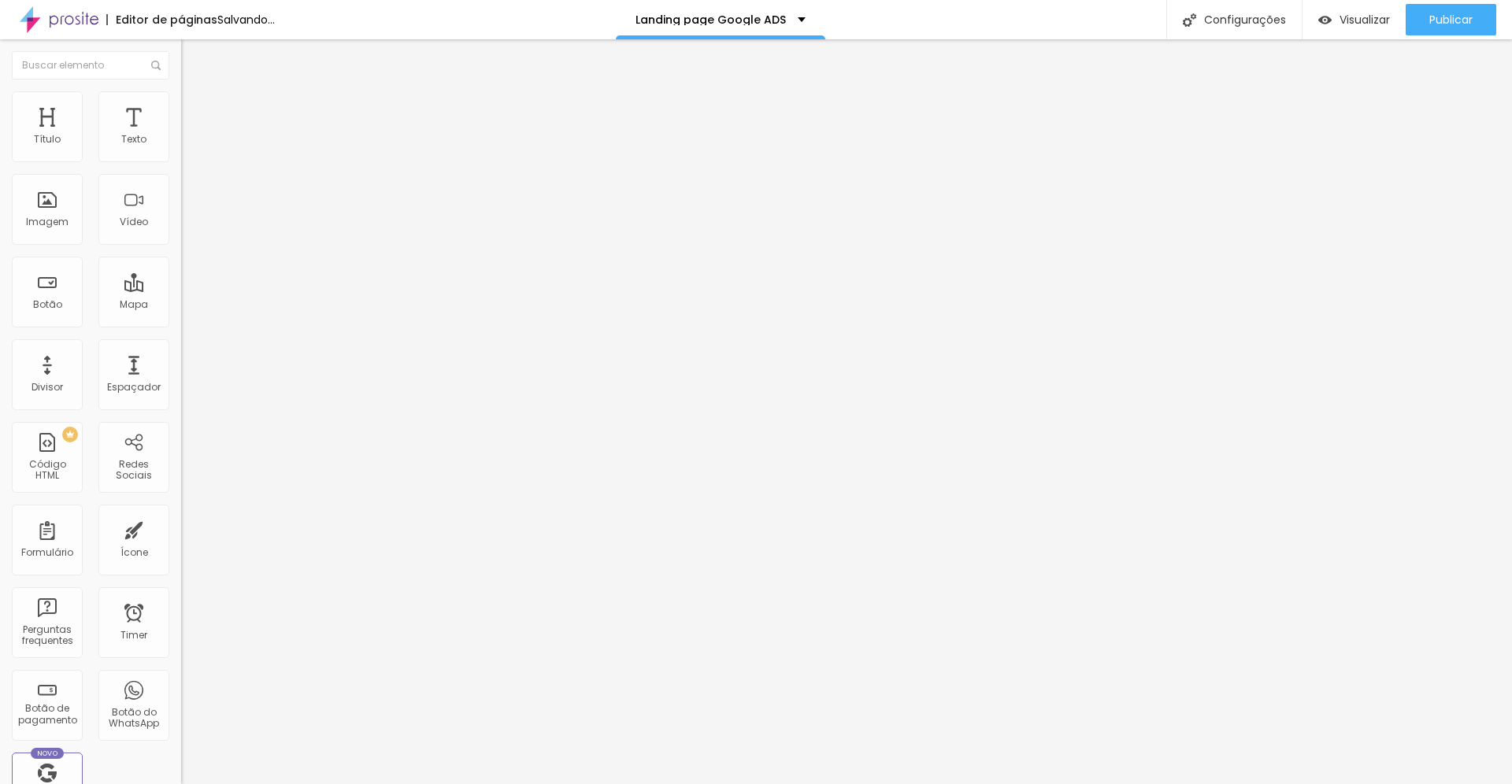
click at [195, 108] on span "Estilo" at bounding box center [208, 102] width 25 height 13
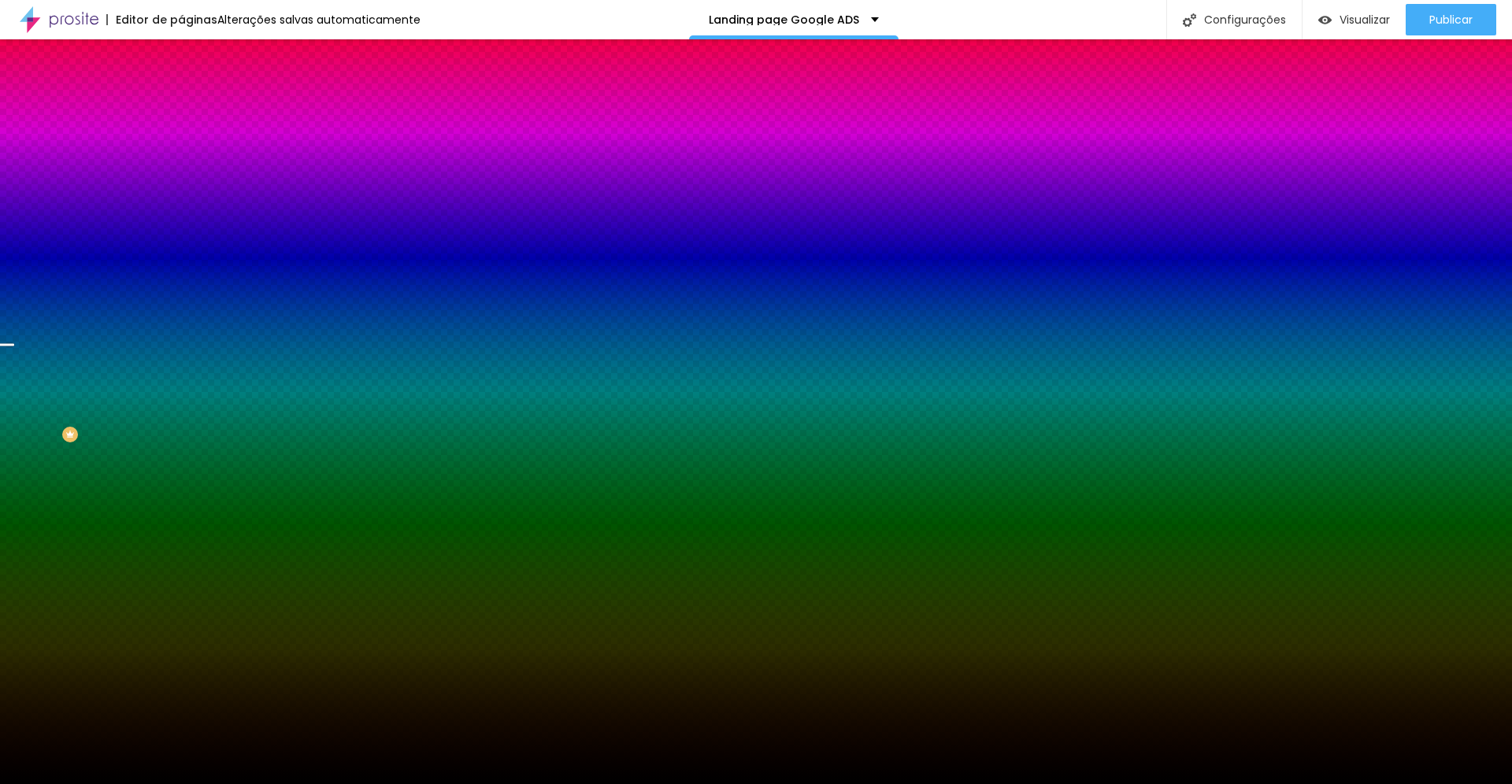
click at [182, 107] on li "Avançado" at bounding box center [272, 114] width 182 height 16
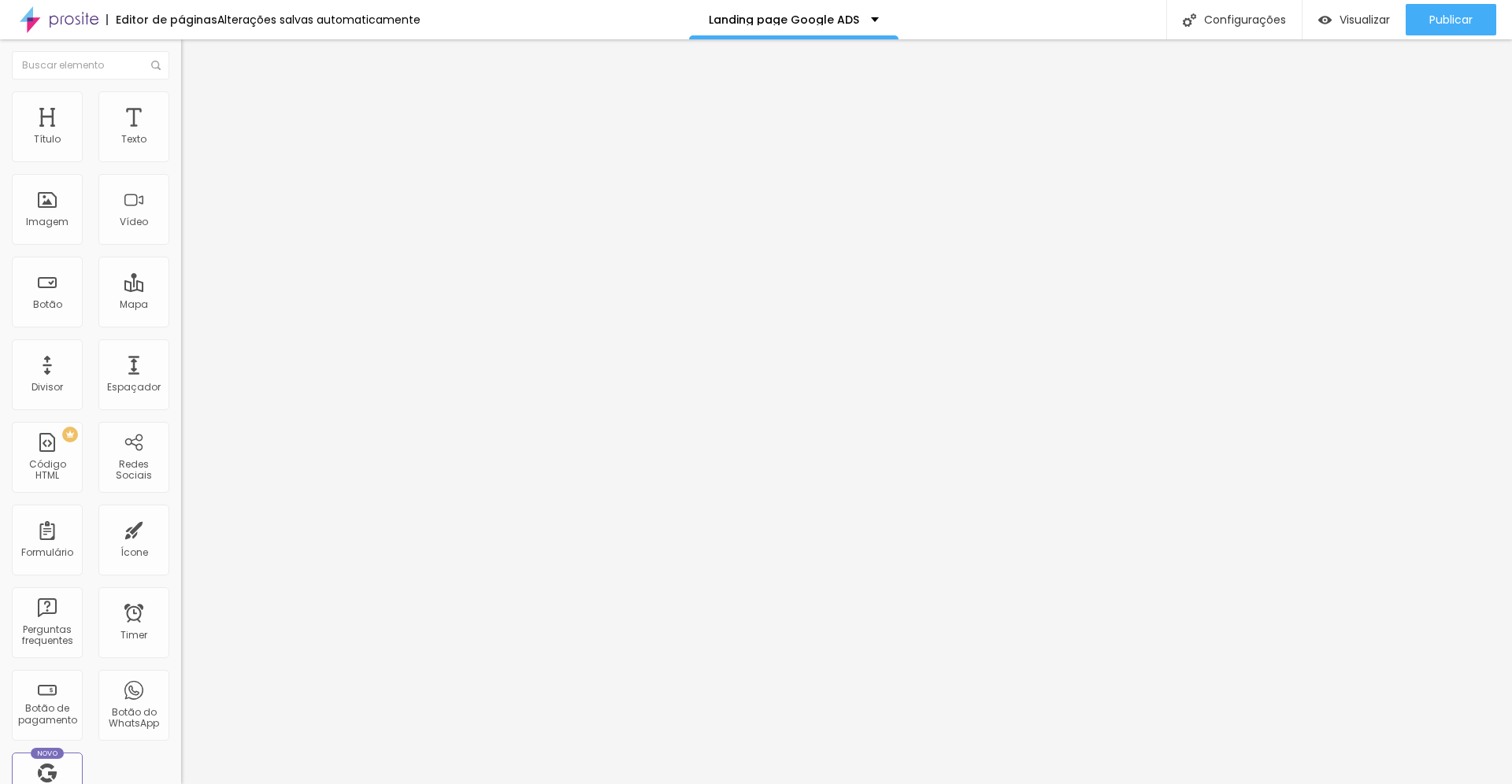
type input "35"
type input "40"
type input "160"
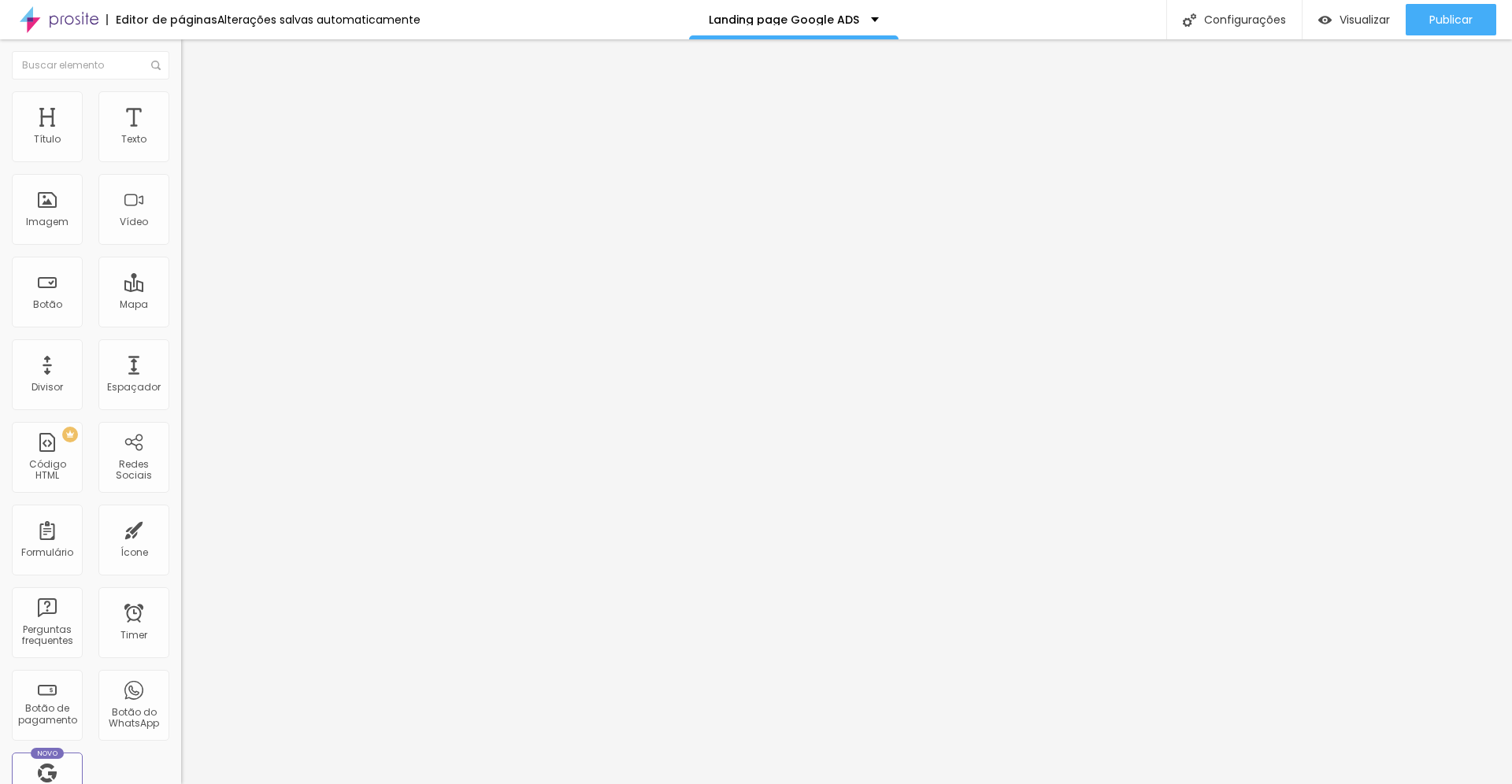
type input "160"
type input "205"
type input "219"
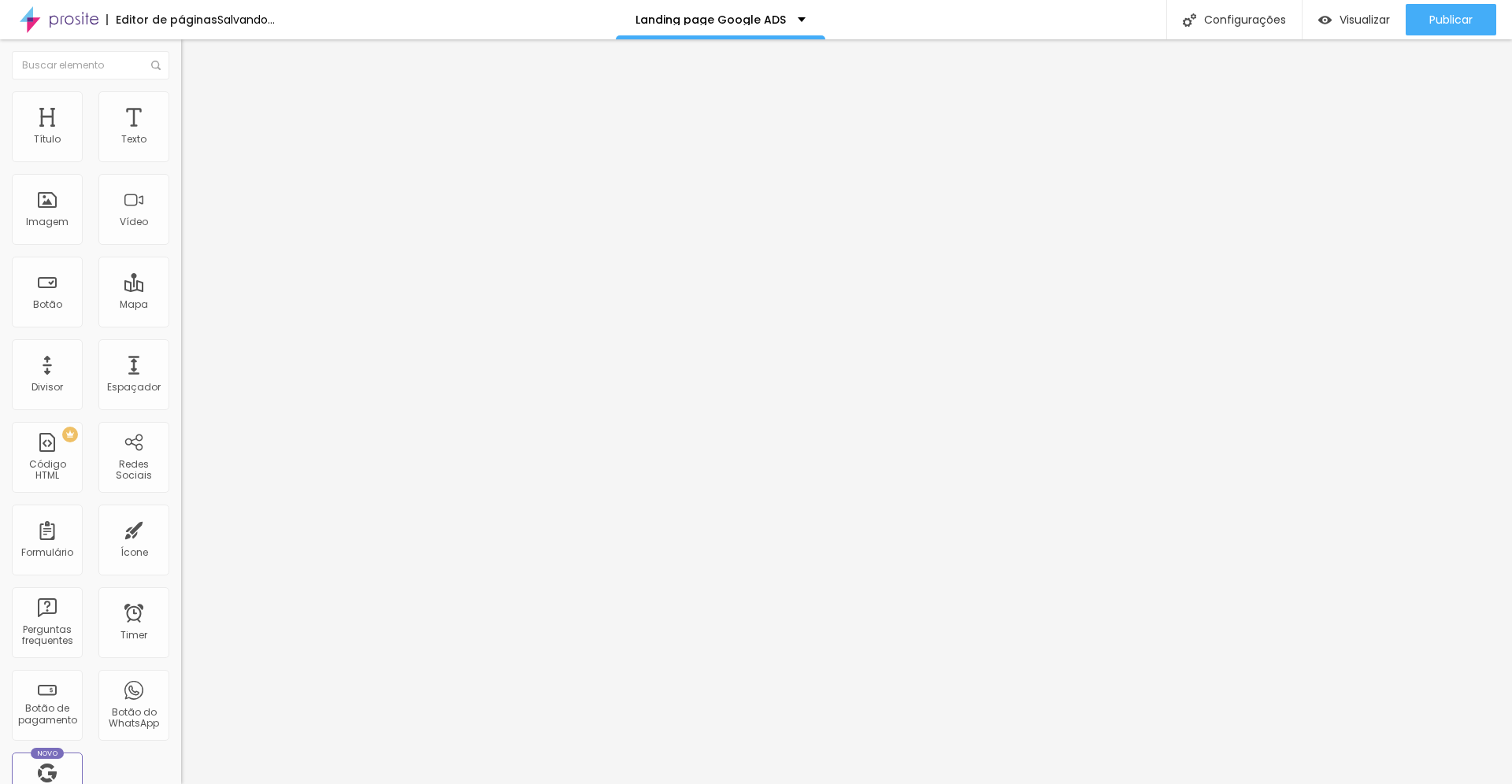
type input "231"
type input "241"
type input "266"
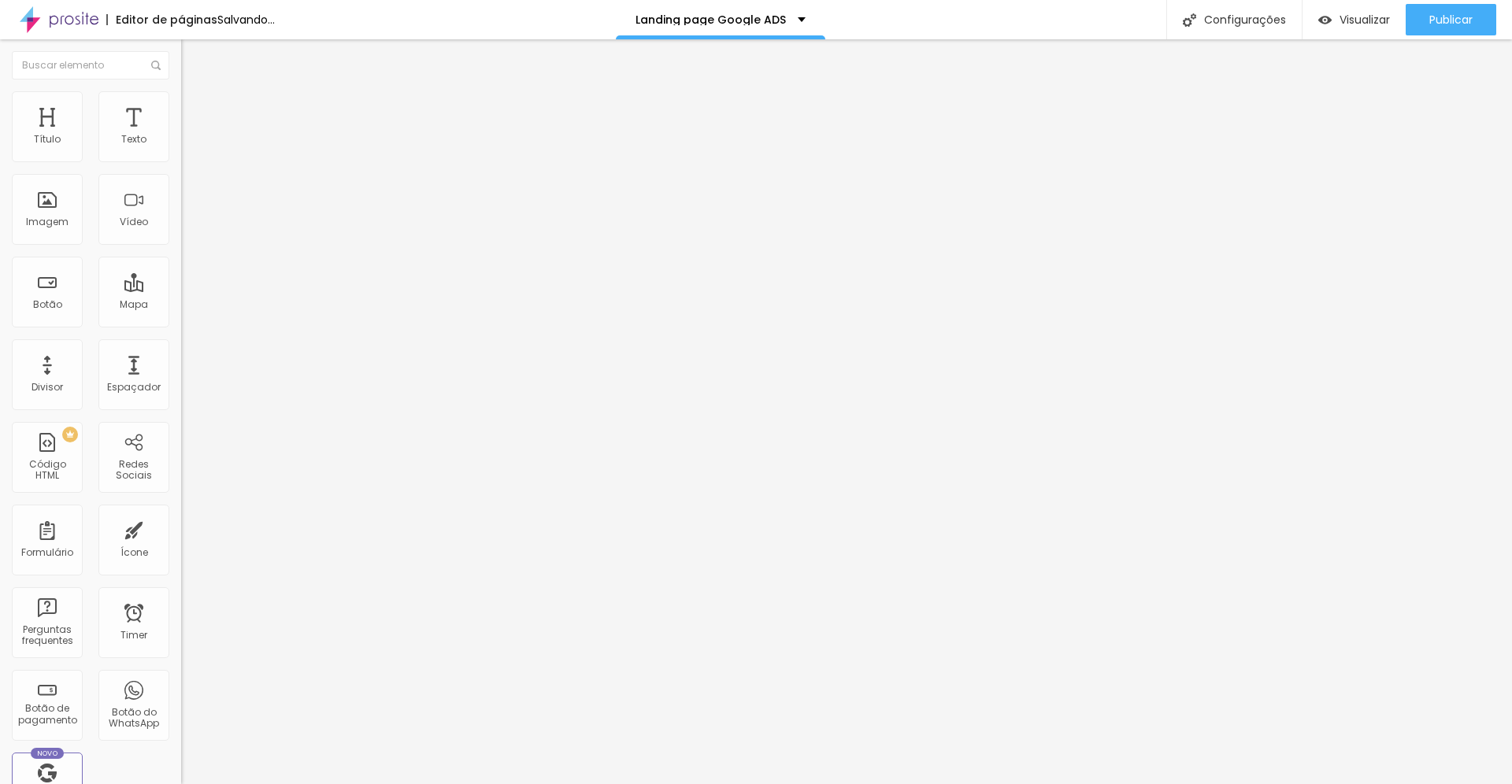
type input "266"
type input "275"
type input "293"
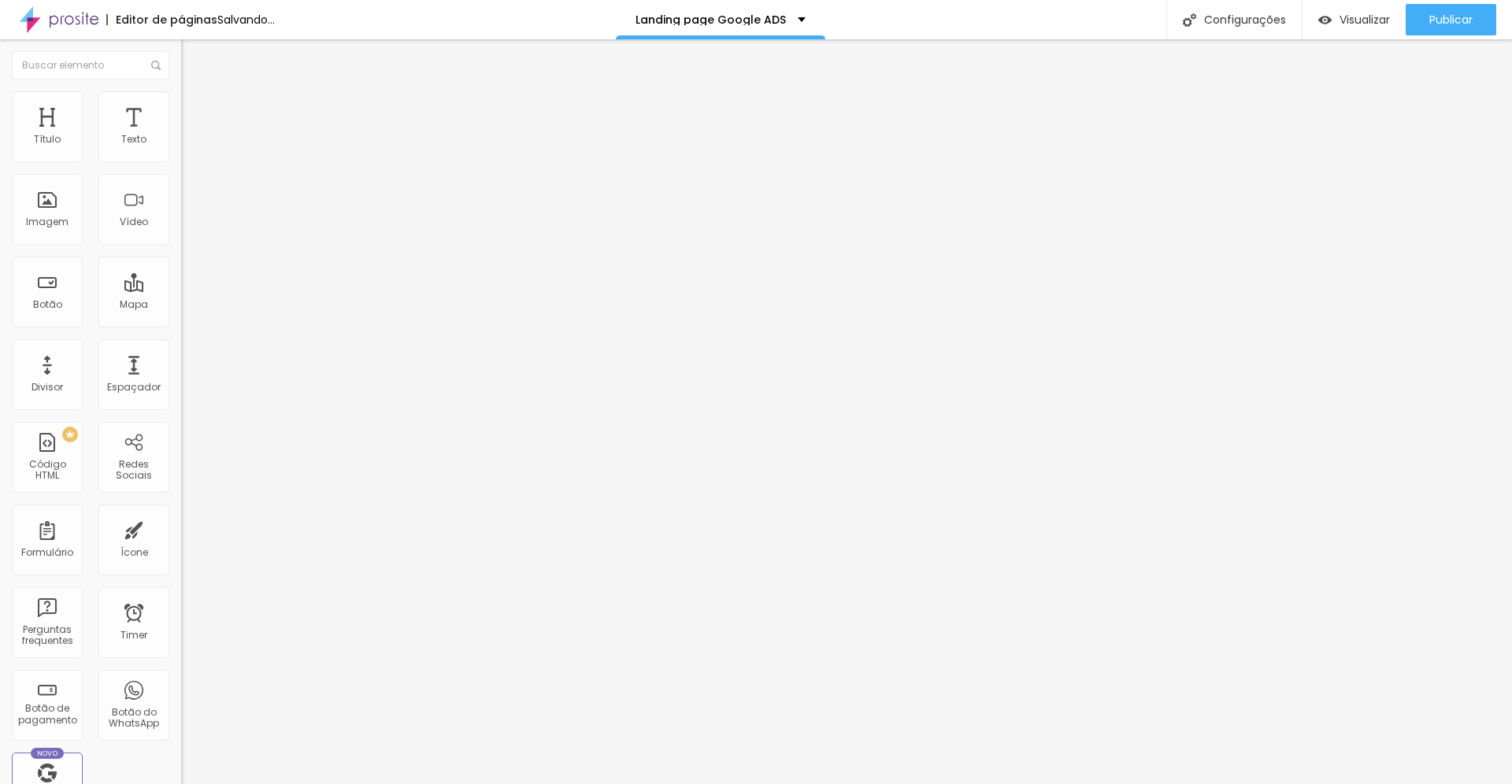
type input "300"
type input "307"
type input "314"
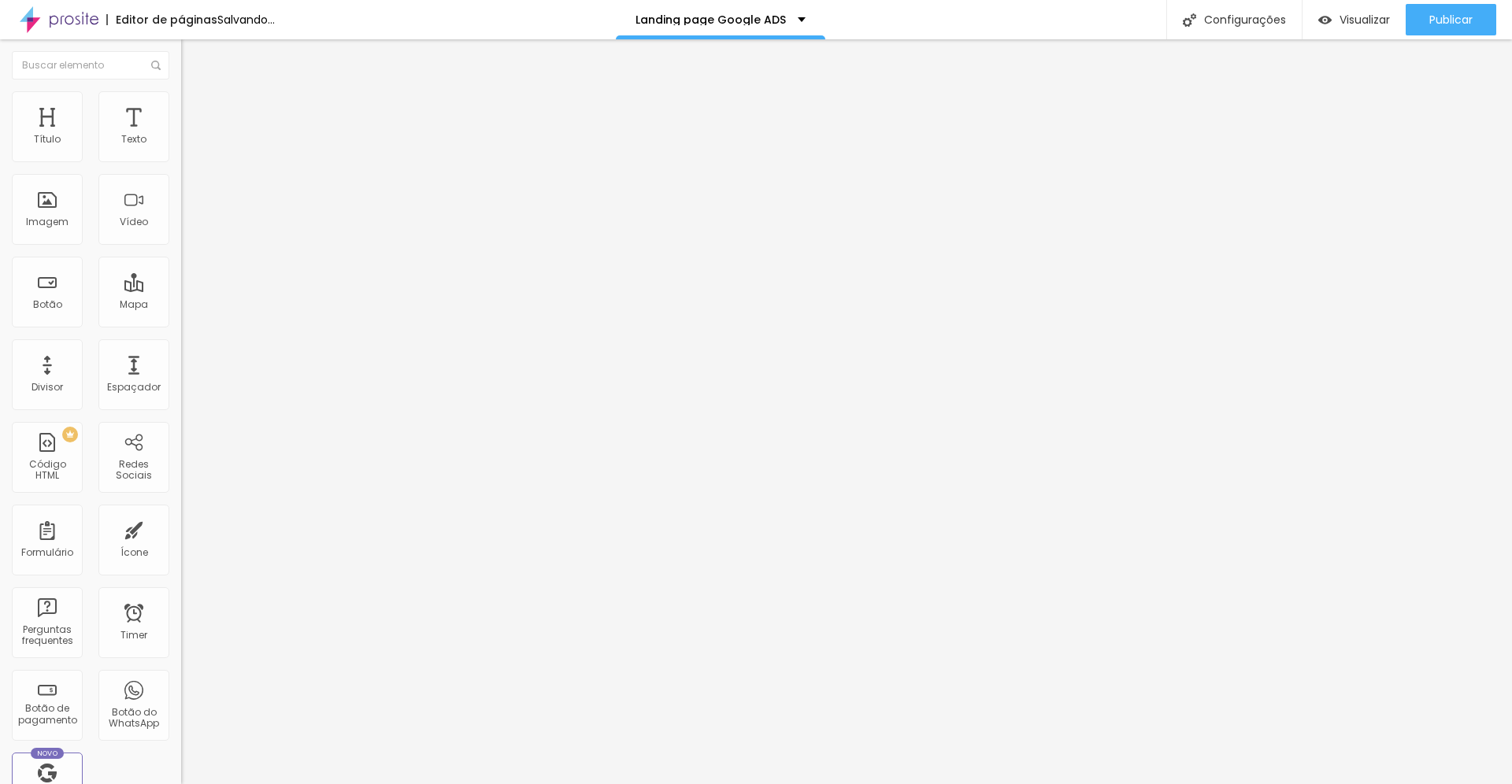
type input "314"
type input "321"
type input "327"
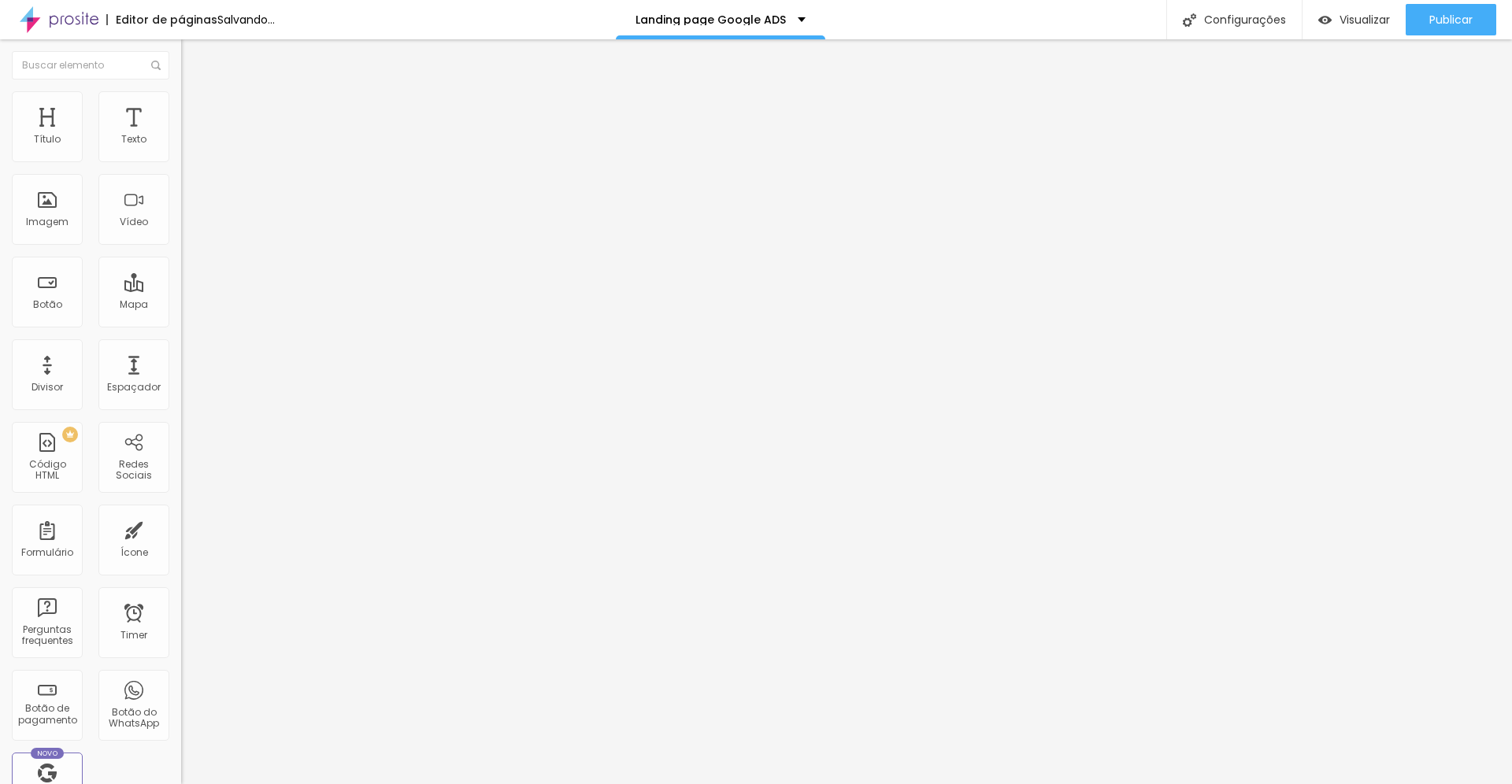
type input "338"
type input "343"
type input "348"
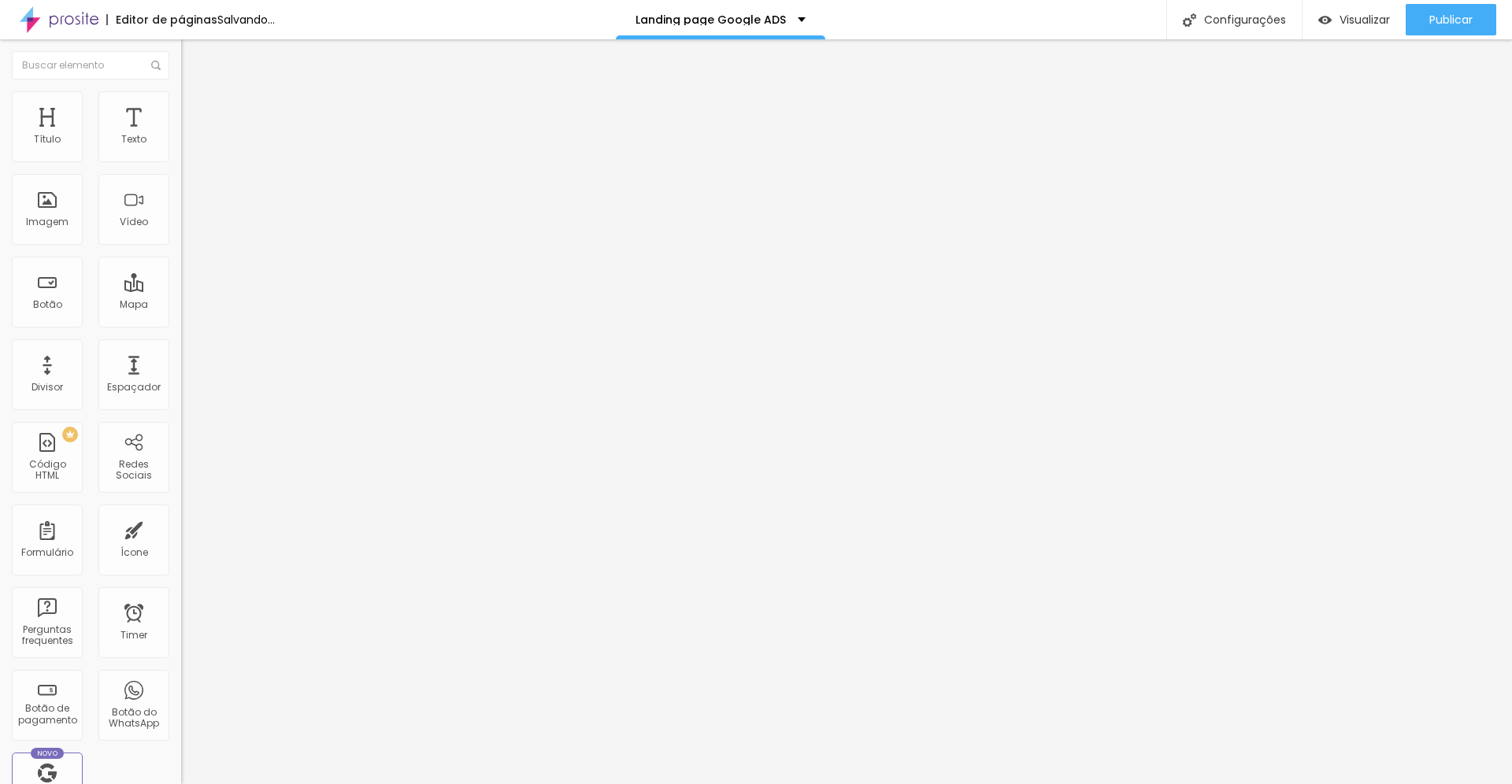
type input "348"
type input "351"
type input "354"
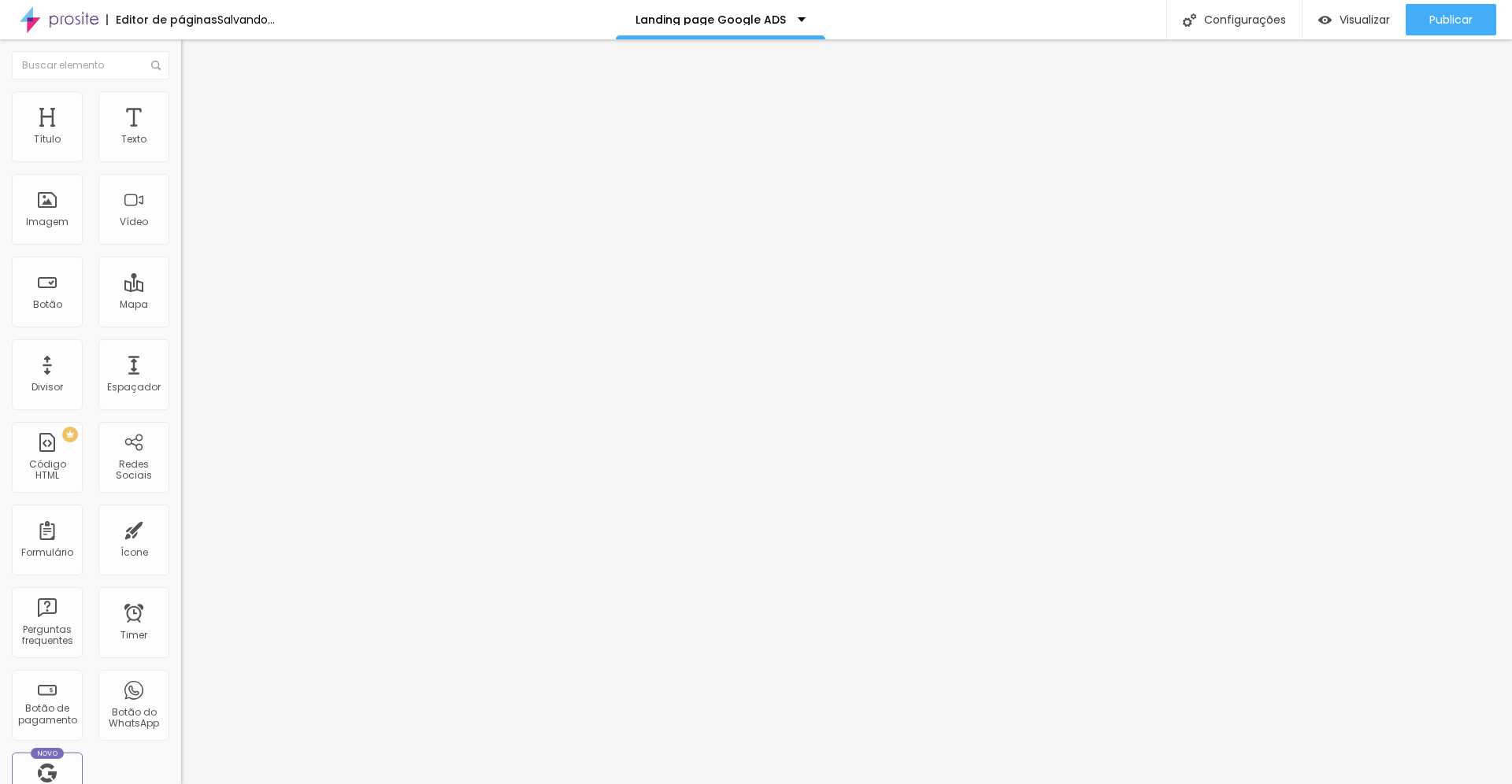
type input "357"
type input "334"
type input "327"
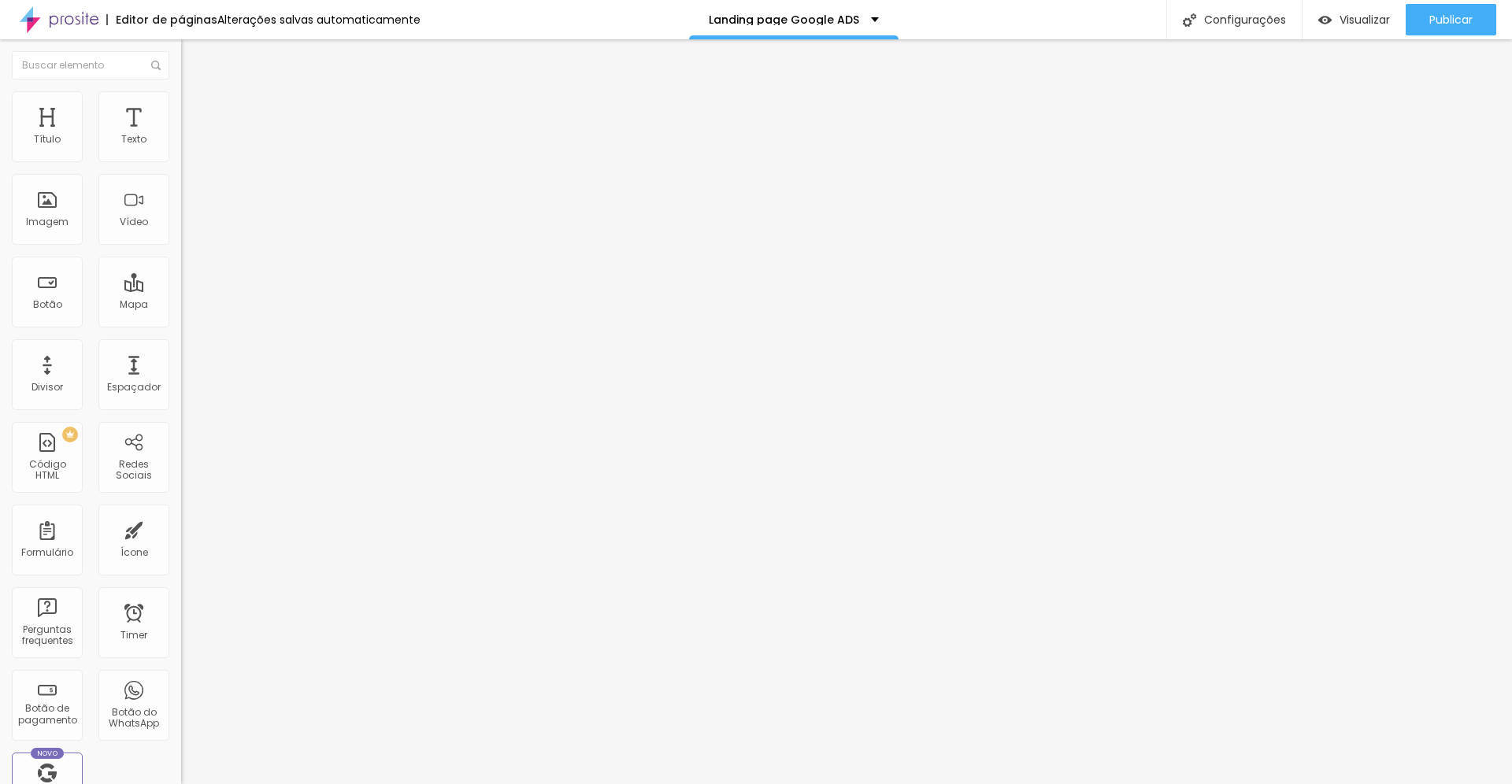
type input "327"
type input "321"
type input "316"
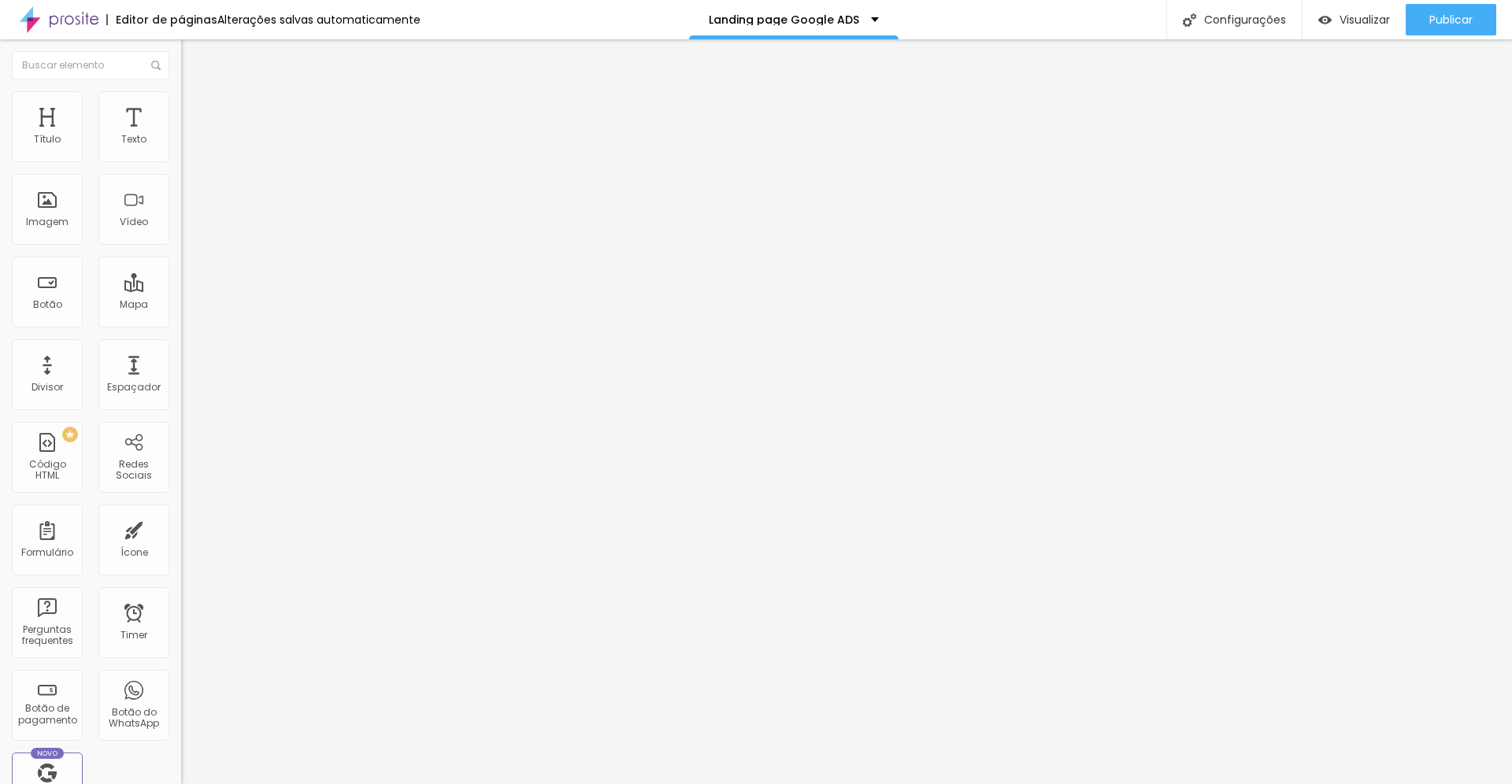
type input "312"
type input "308"
type input "306"
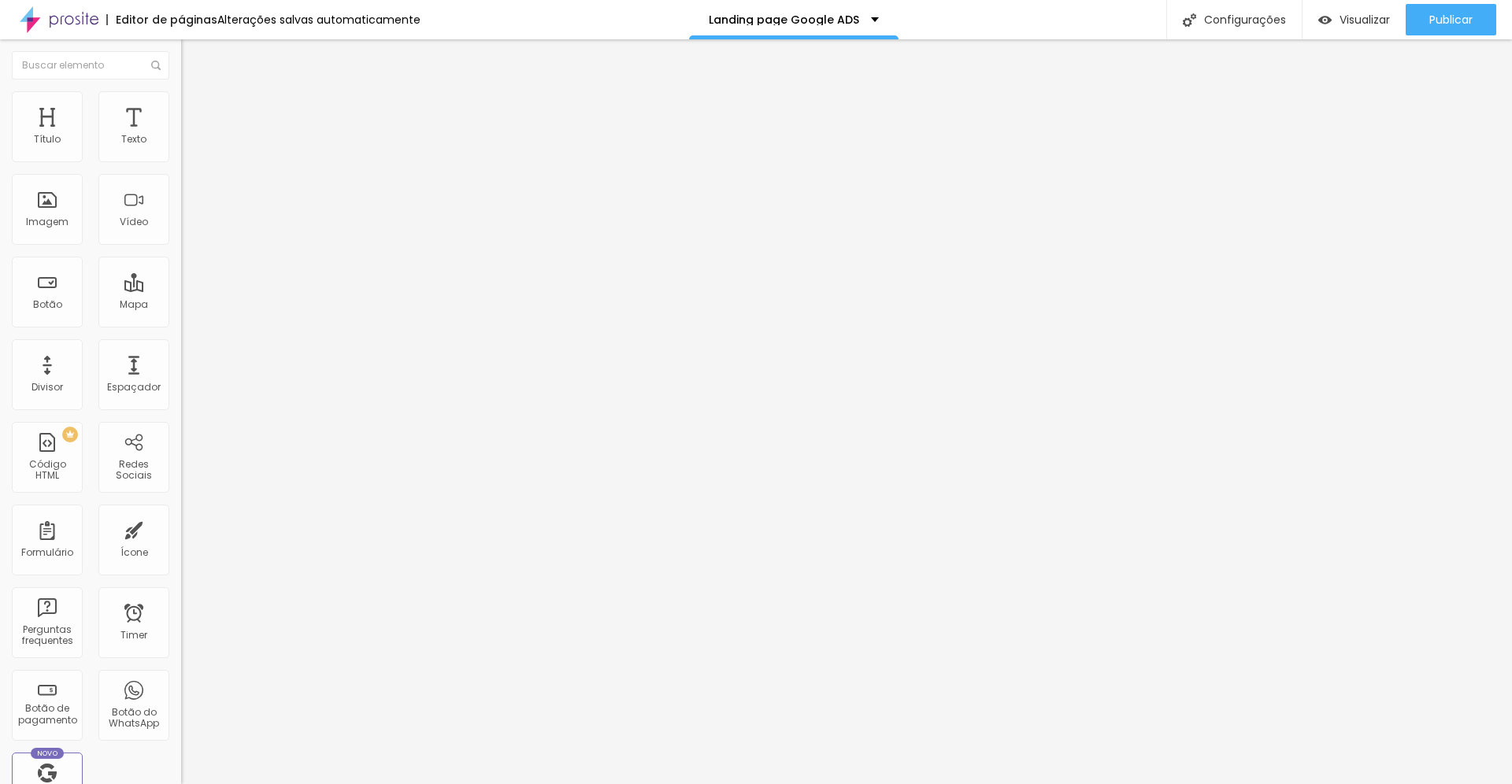
type input "306"
type input "304"
type input "302"
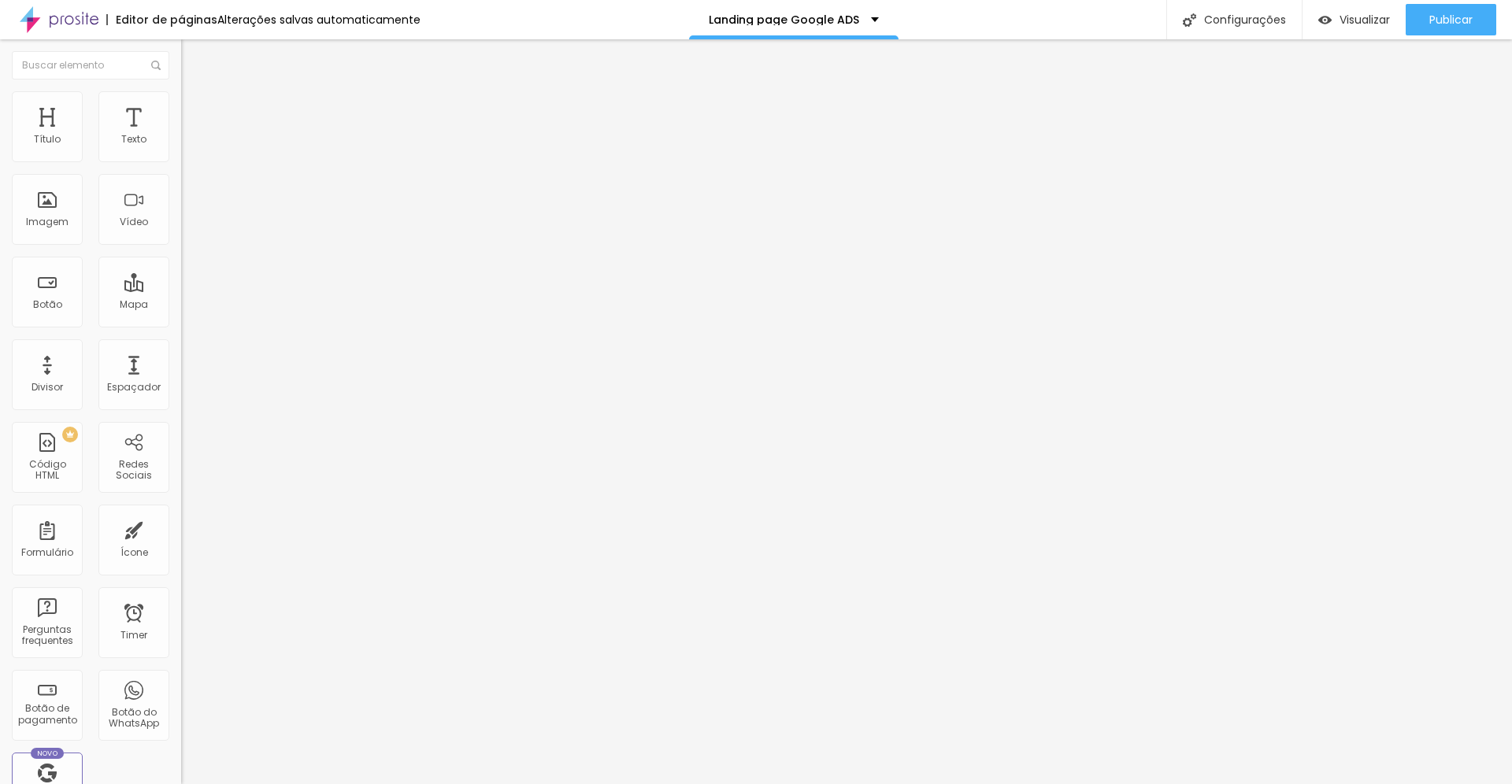
type input "301"
type input "299"
type input "296"
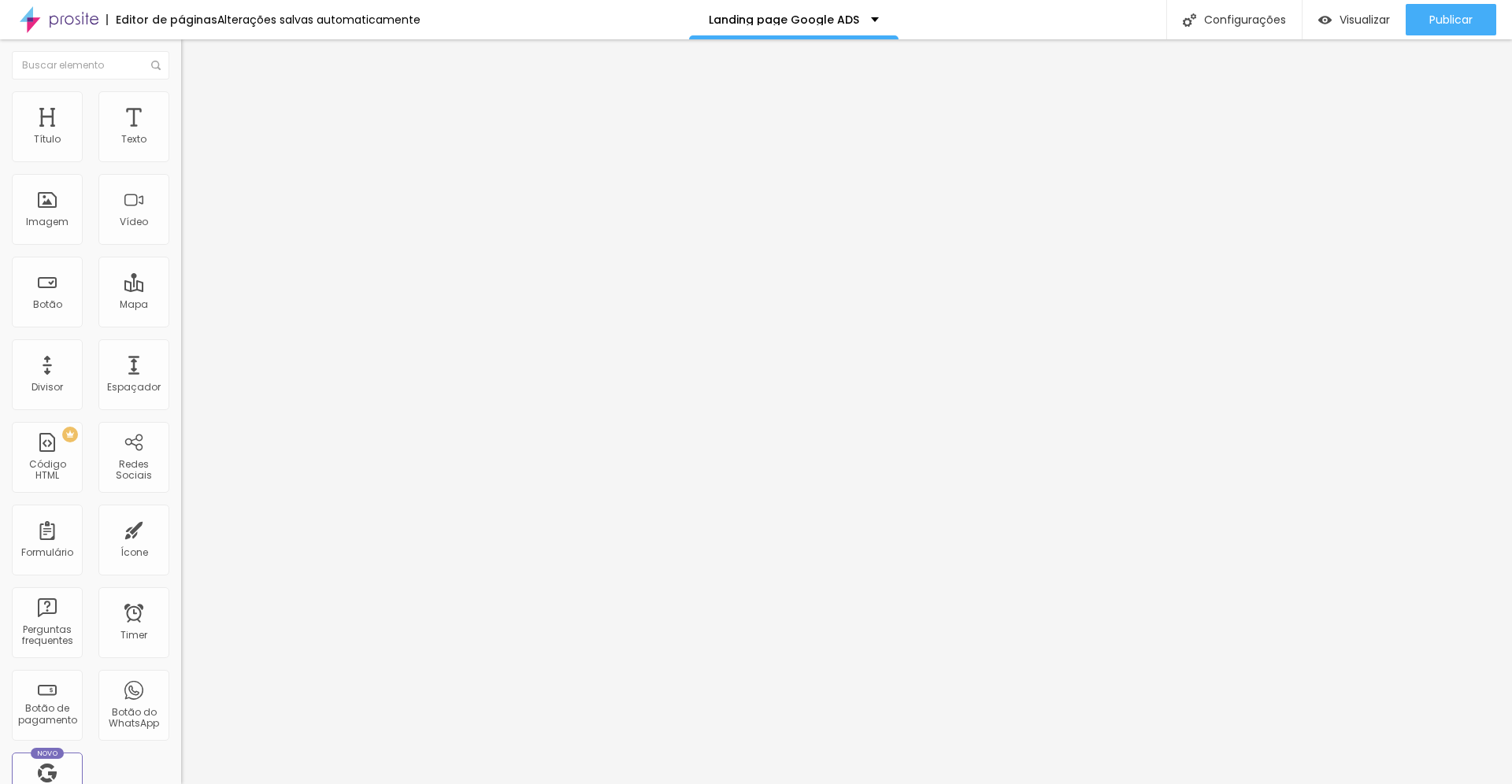
type input "296"
type input "293"
type input "290"
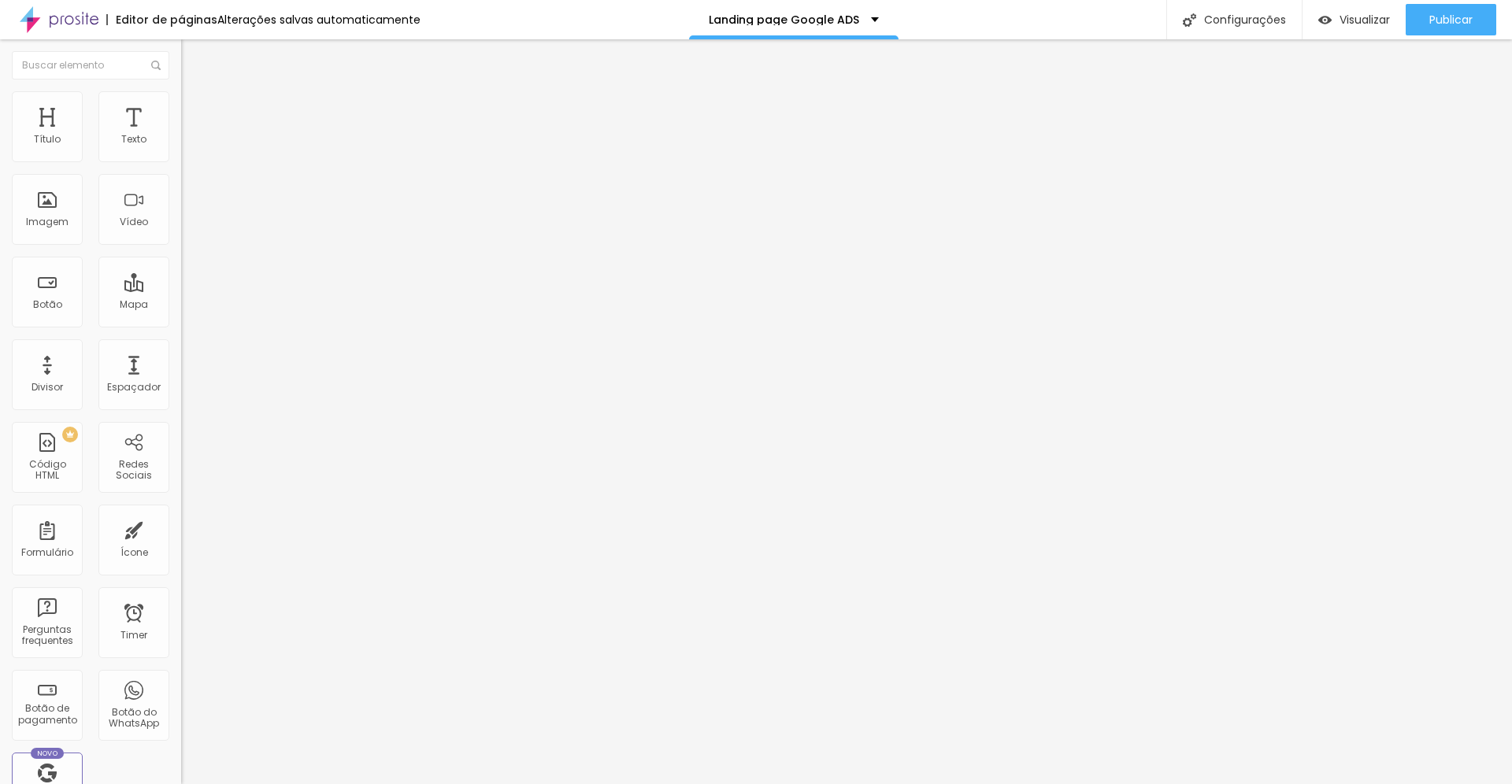
type input "285"
type input "284"
type input "283"
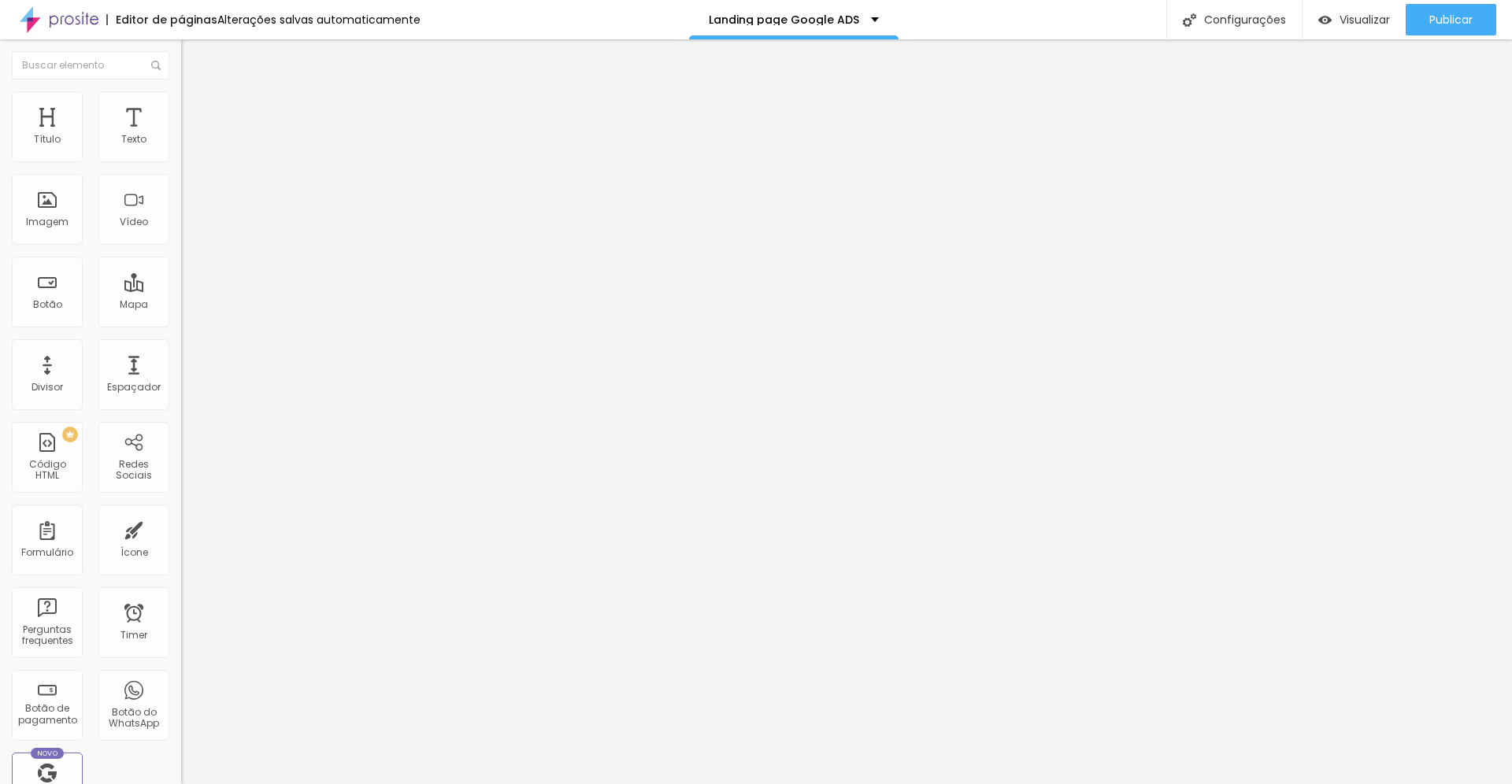
type input "283"
type input "281"
type input "286"
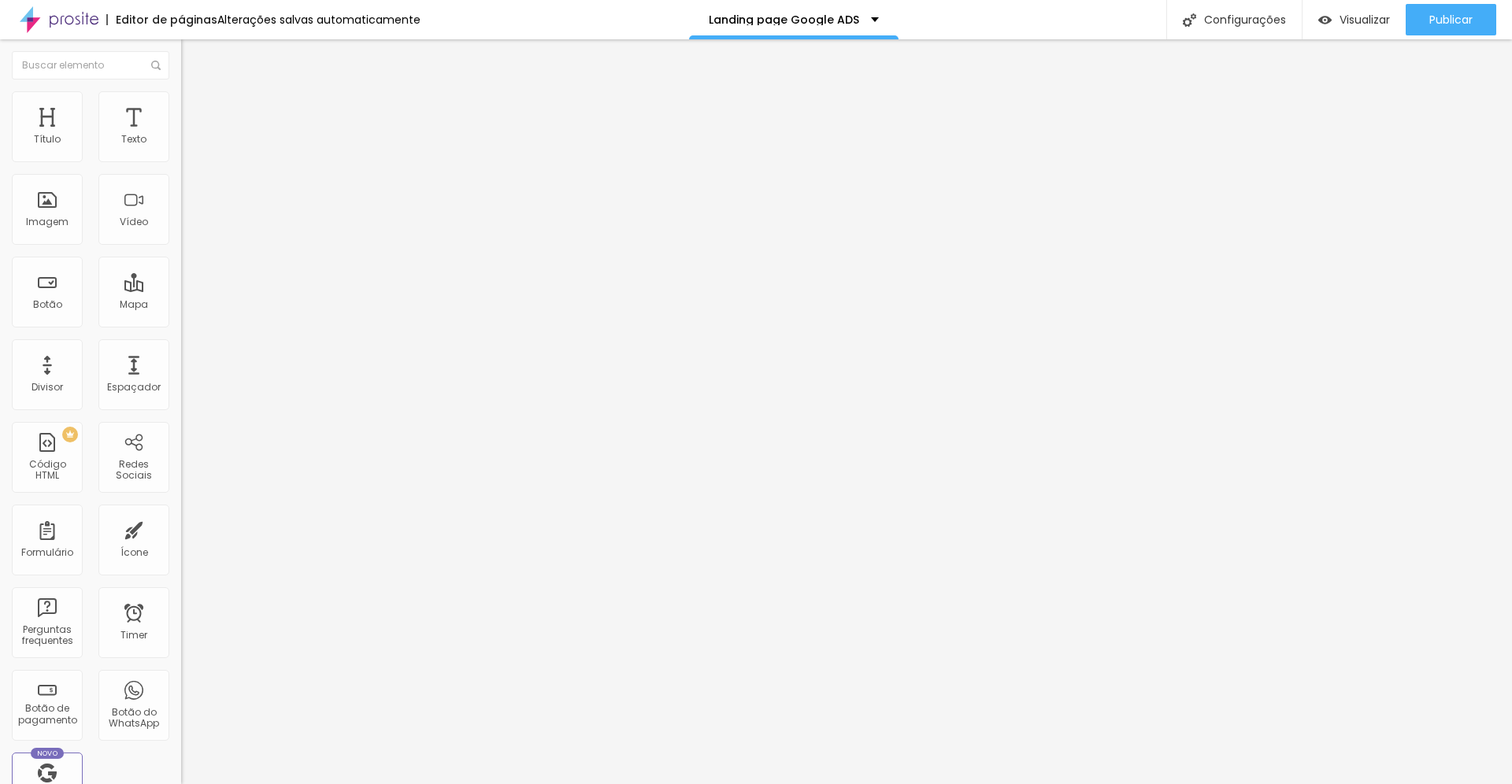
type input "305"
type input "310"
type input "316"
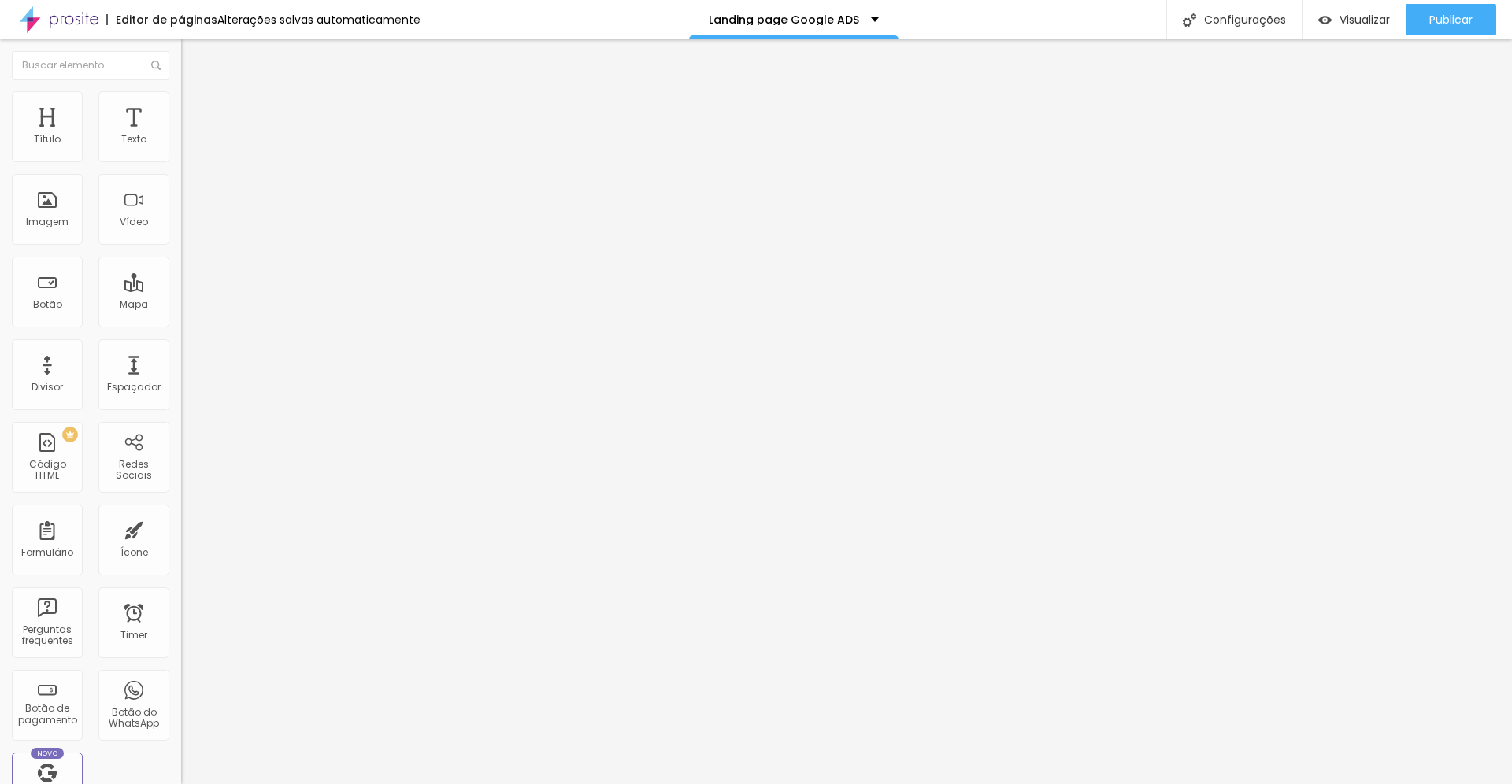
type input "316"
type input "321"
type input "328"
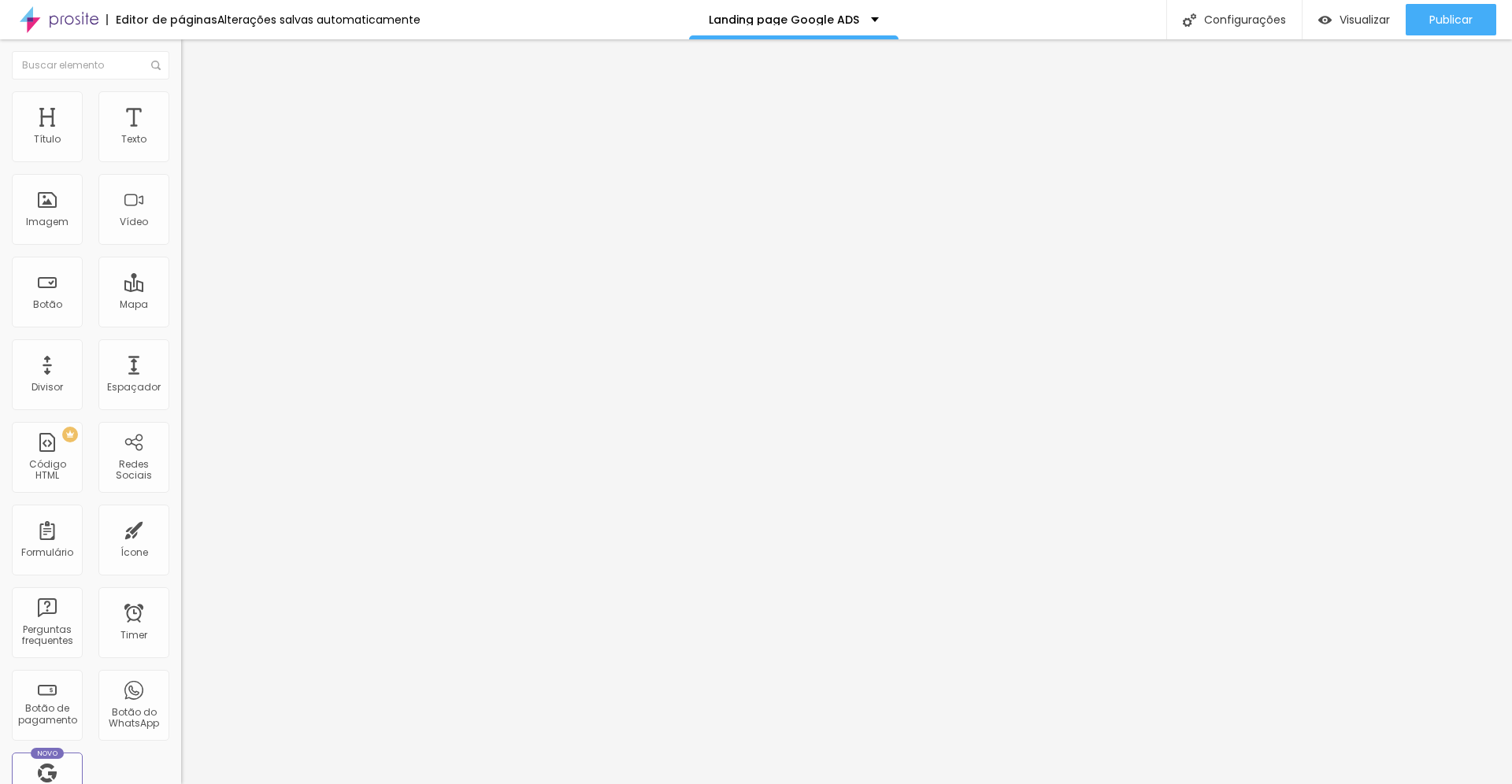
type input "331"
type input "334"
type input "333"
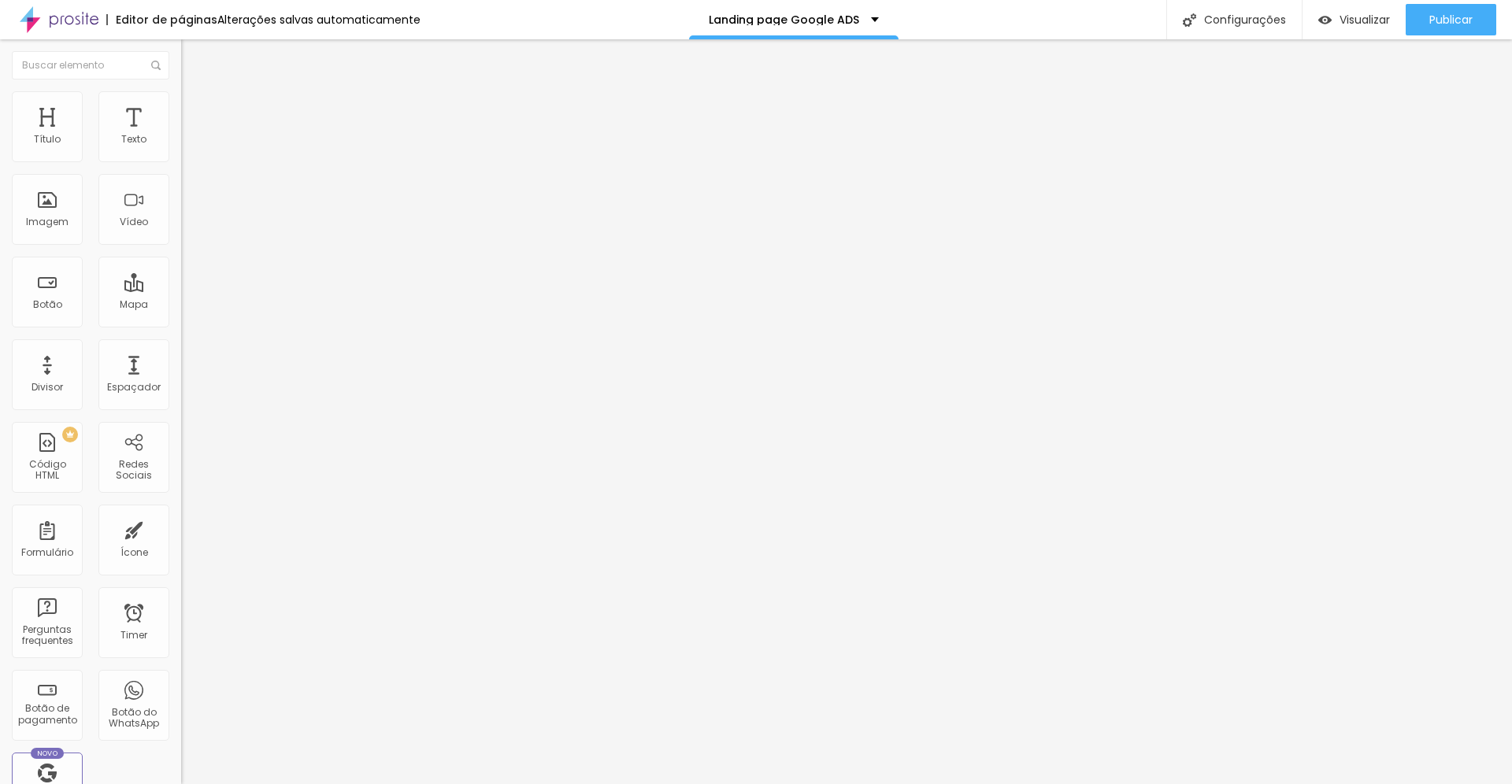
type input "333"
type input "318"
type input "307"
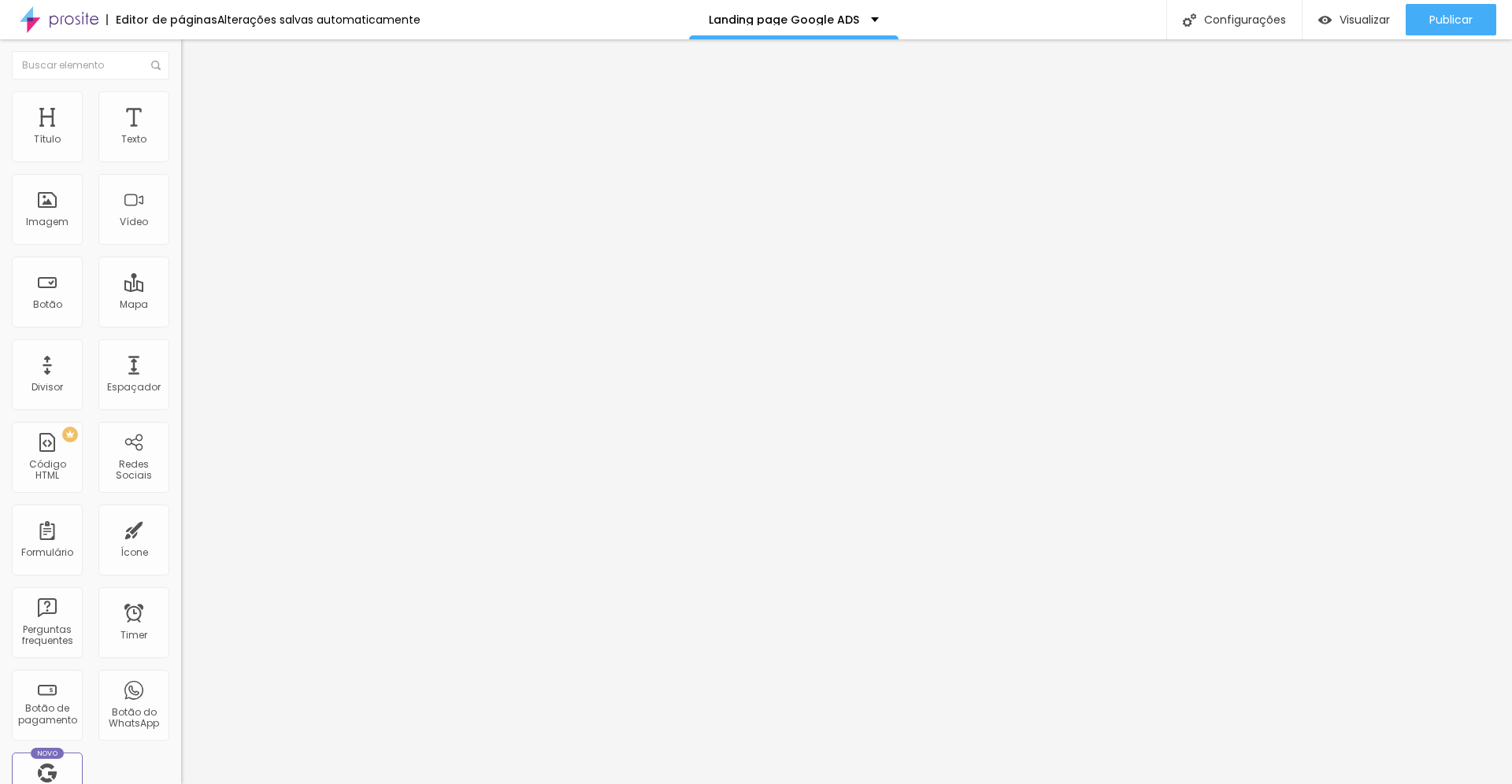
type input "306"
type input "305"
type input "304"
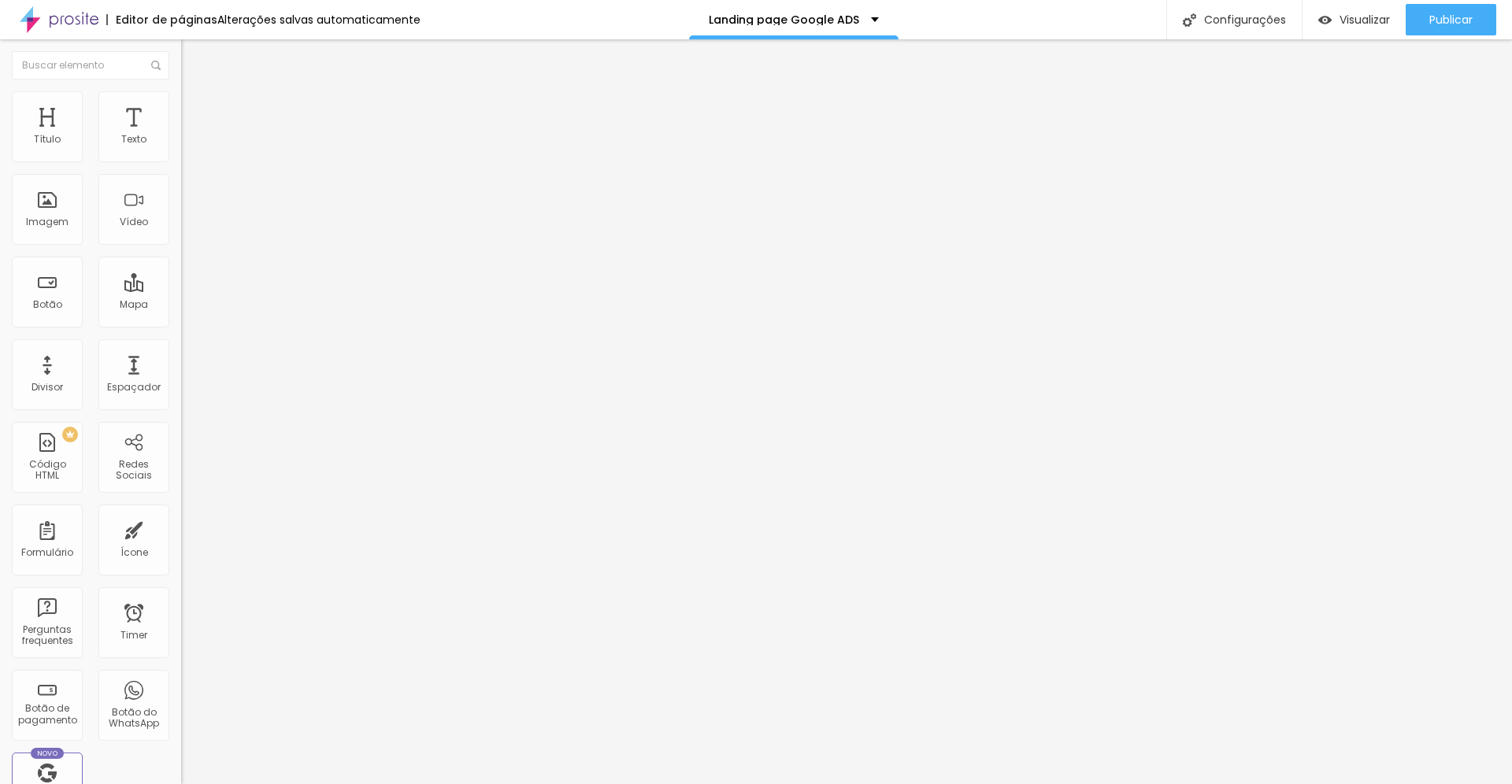
type input "304"
type input "303"
type input "304"
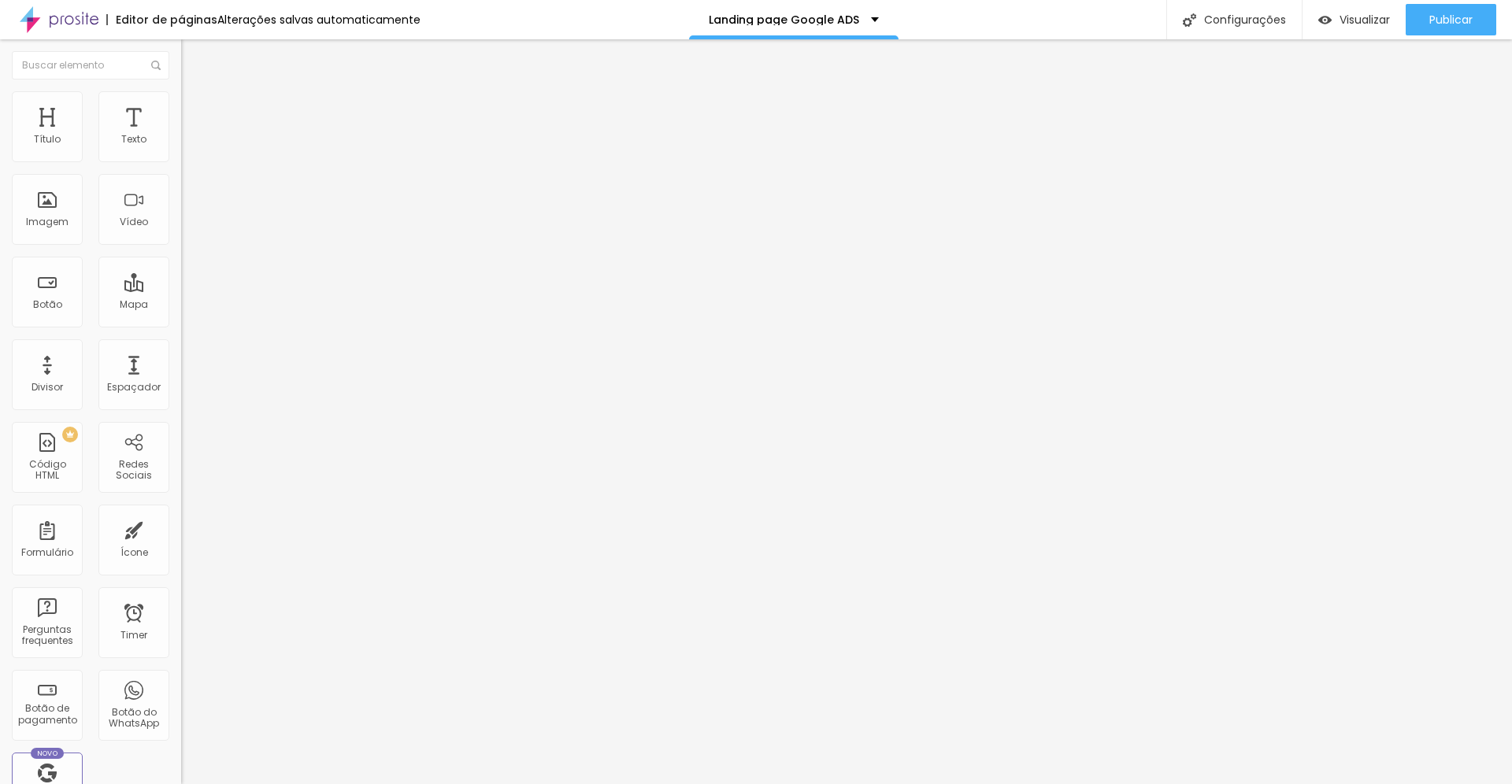
type input "310"
type input "315"
type input "317"
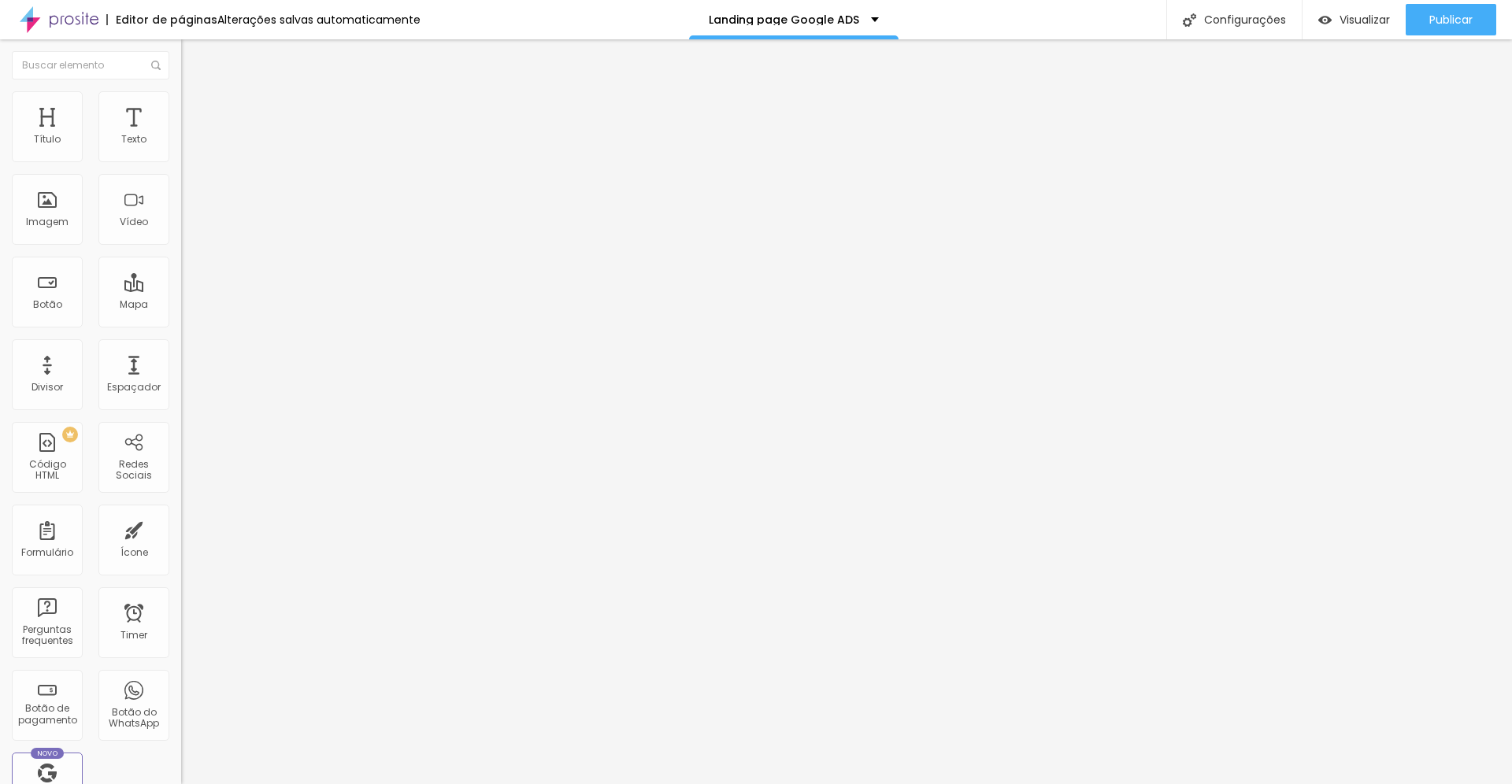
type input "317"
type input "319"
type input "321"
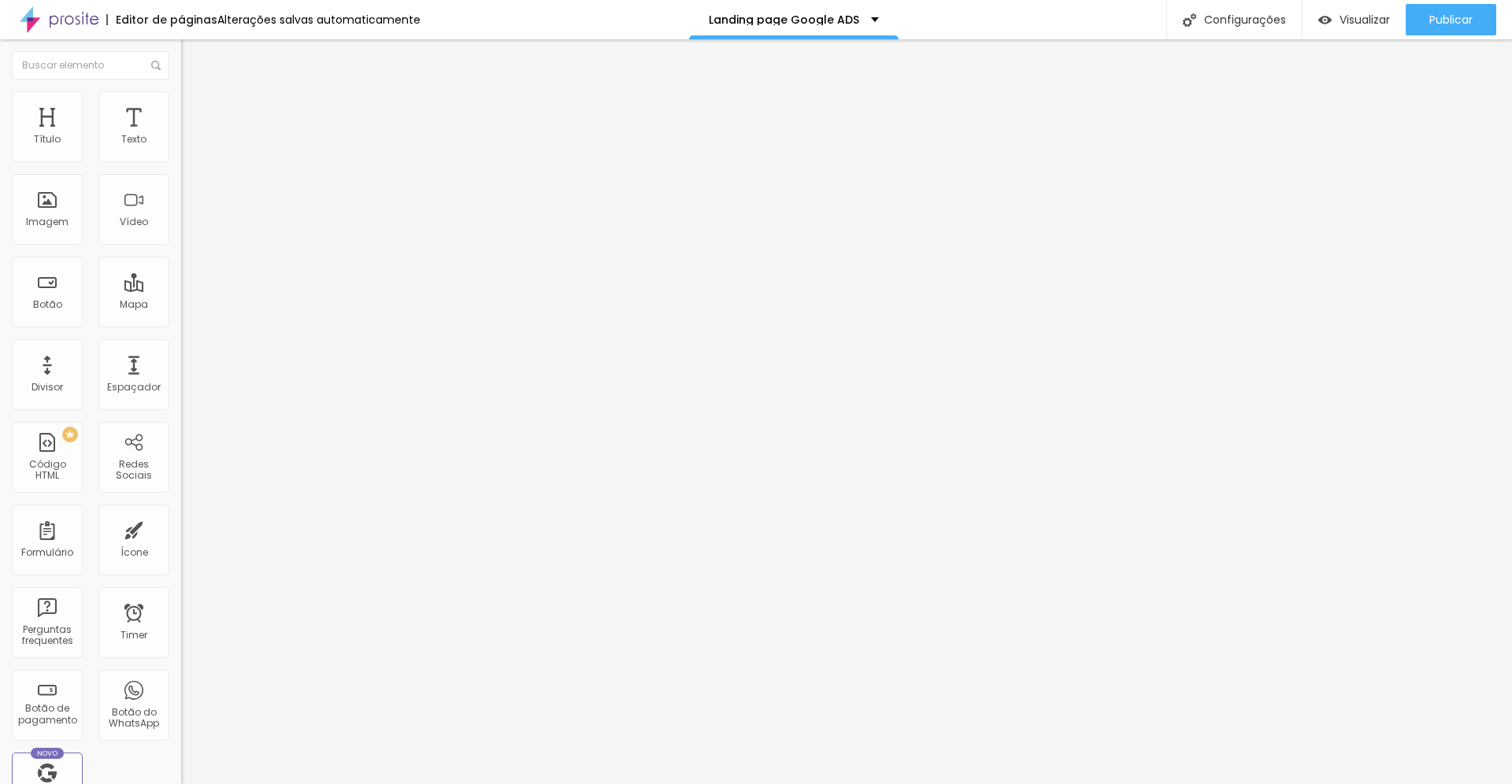
drag, startPoint x: 39, startPoint y: 183, endPoint x: 83, endPoint y: 181, distance: 44.0
type input "321"
click at [182, 529] on input "range" at bounding box center [232, 534] width 102 height 12
click at [182, 107] on li "Estilo" at bounding box center [272, 99] width 182 height 16
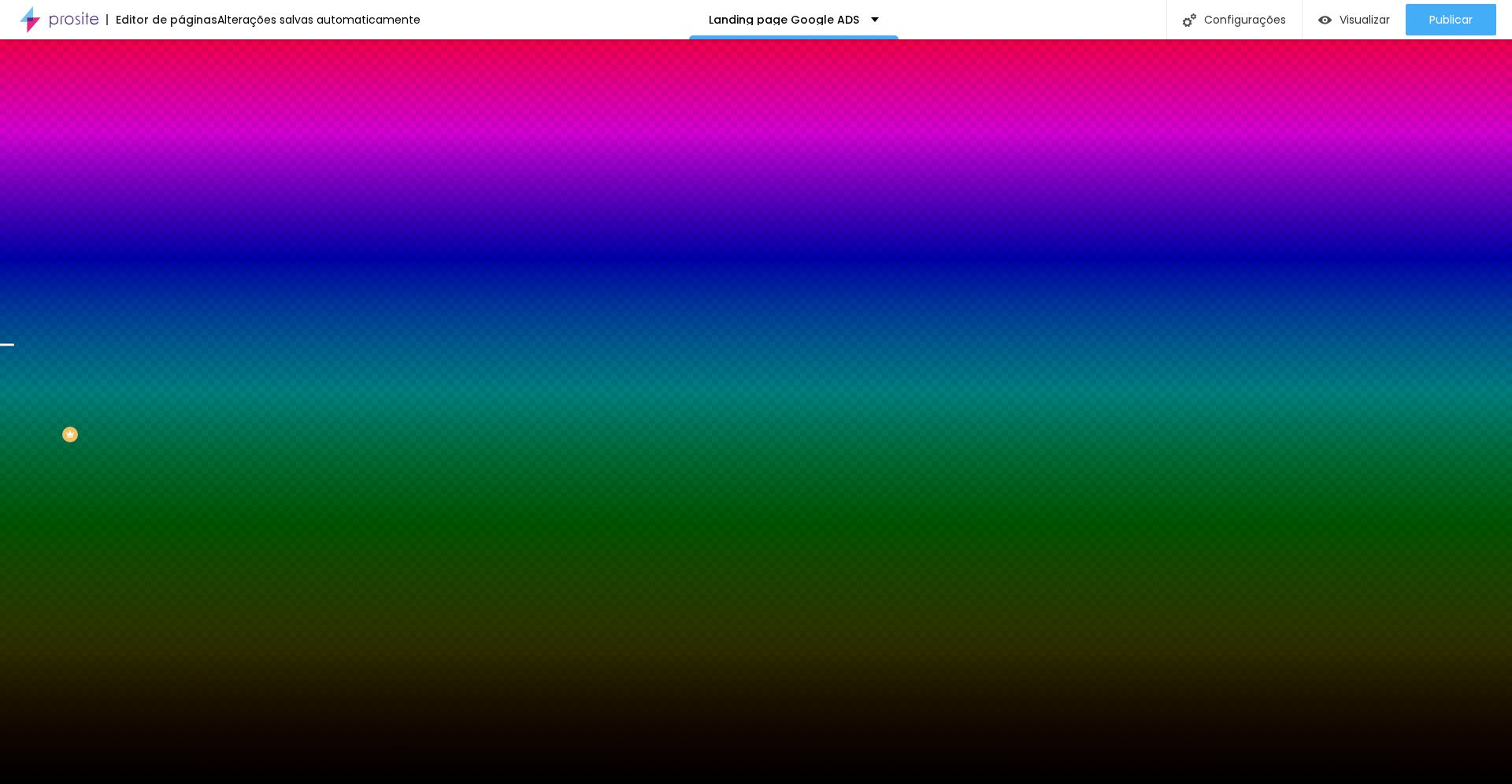
click at [182, 163] on span "Nenhum" at bounding box center [202, 157] width 41 height 13
click at [182, 188] on span "Parallax" at bounding box center [200, 181] width 39 height 13
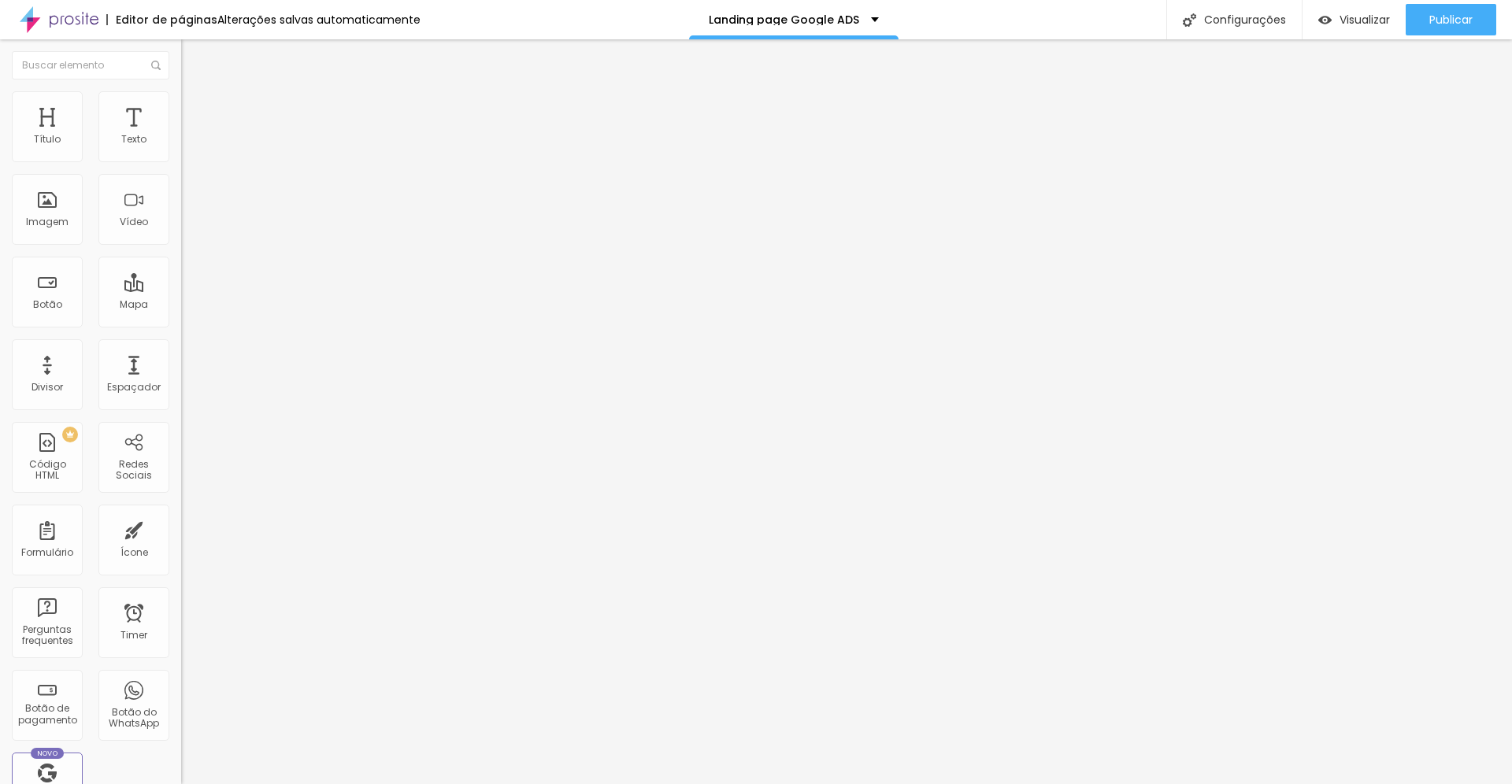
click at [195, 108] on span "Avançado" at bounding box center [221, 102] width 52 height 13
click at [195, 93] on span "Estilo" at bounding box center [208, 86] width 25 height 13
click at [187, 230] on icon "button" at bounding box center [192, 226] width 10 height 10
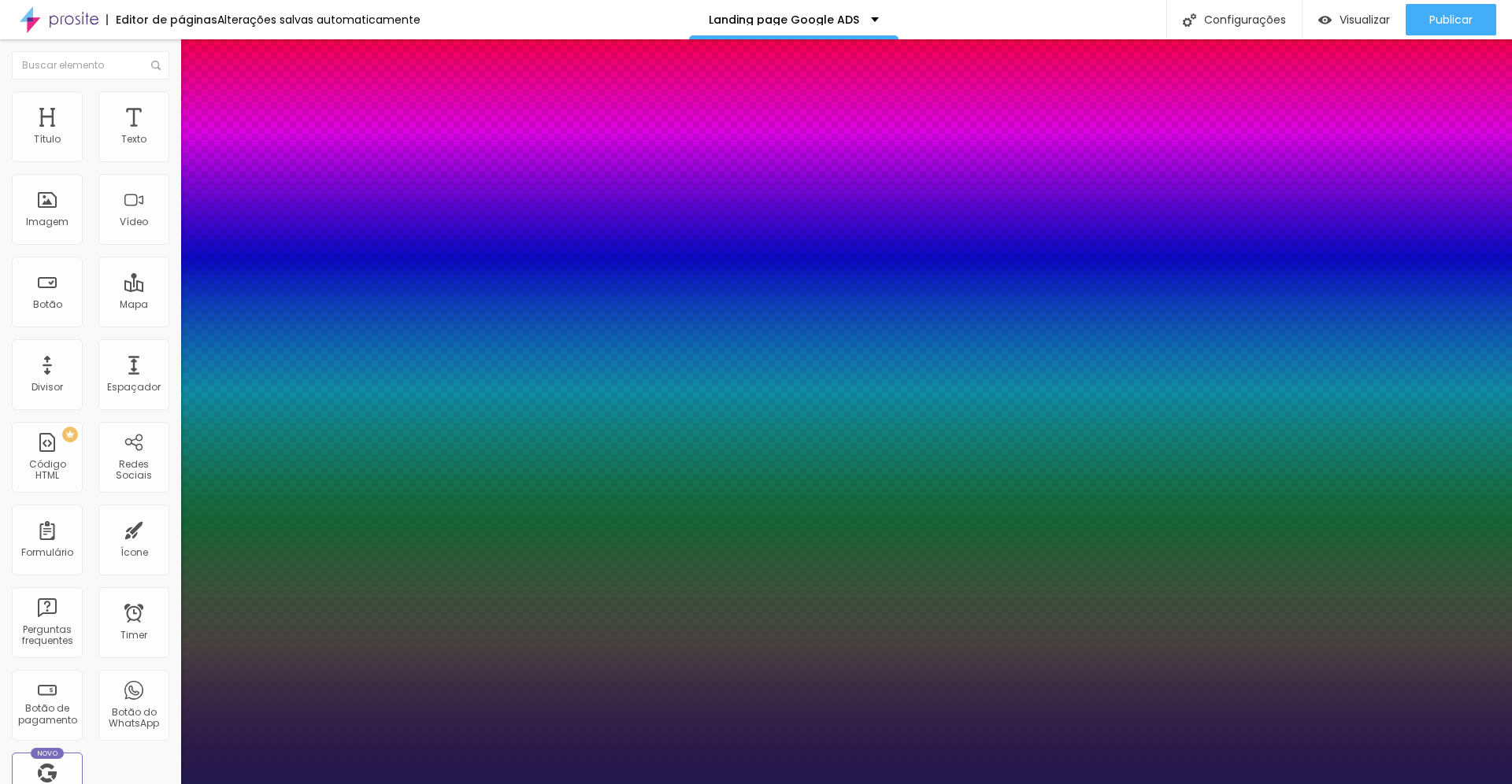
type input "1"
type input "0.5"
type input "39"
type input "1"
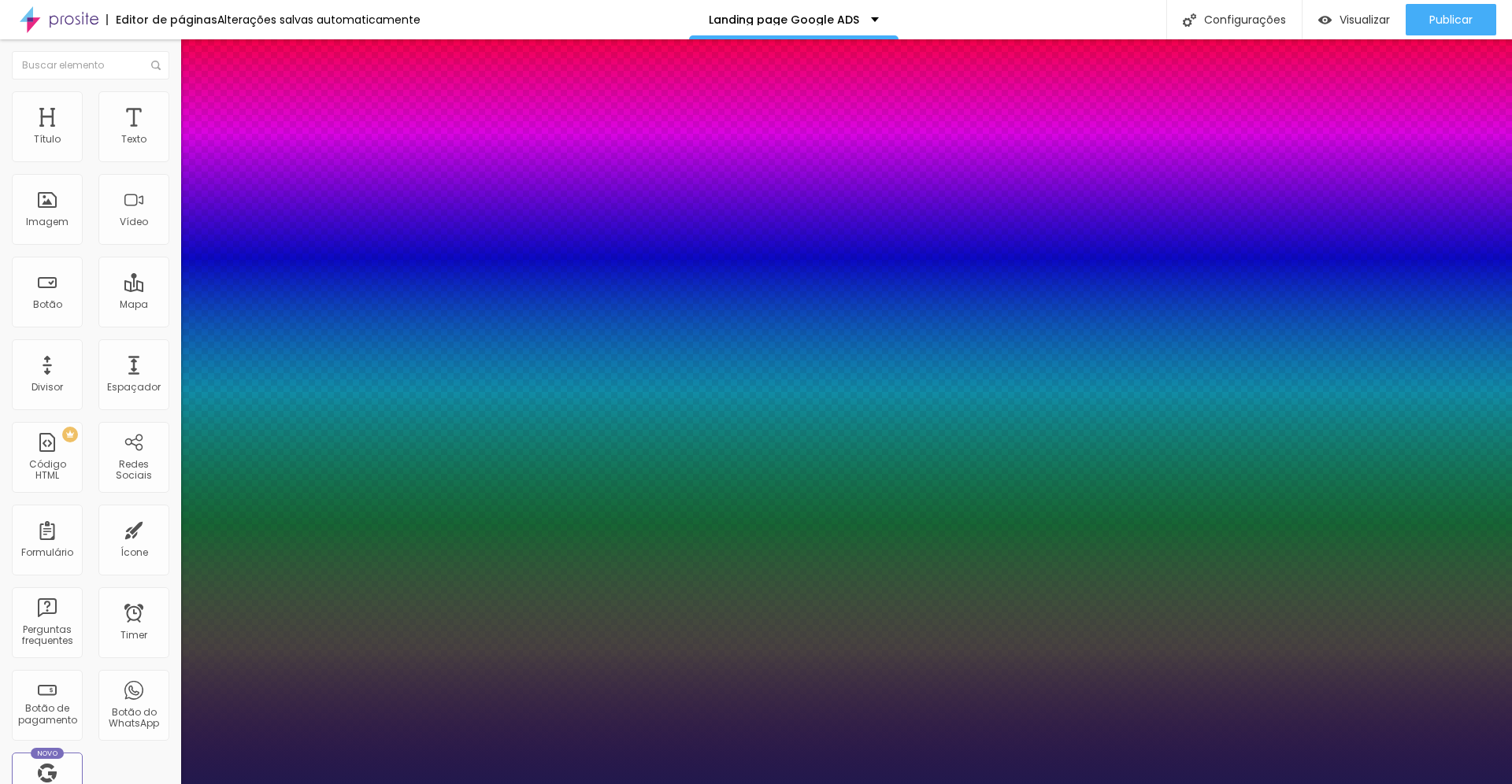
type input "0.5"
type input "40"
type input "1"
type input "0.5"
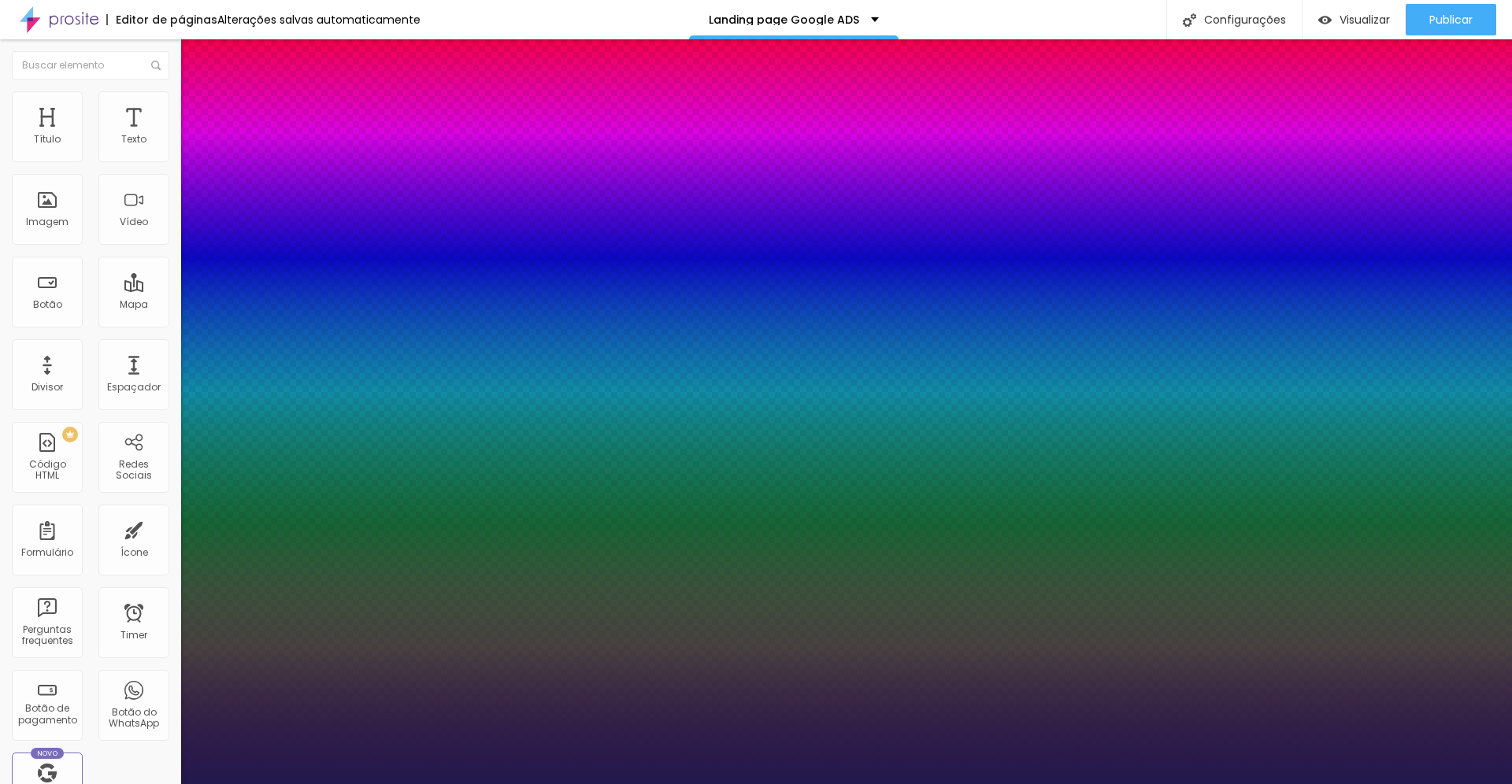
type input "56"
type input "1"
type input "0.5"
type input "59"
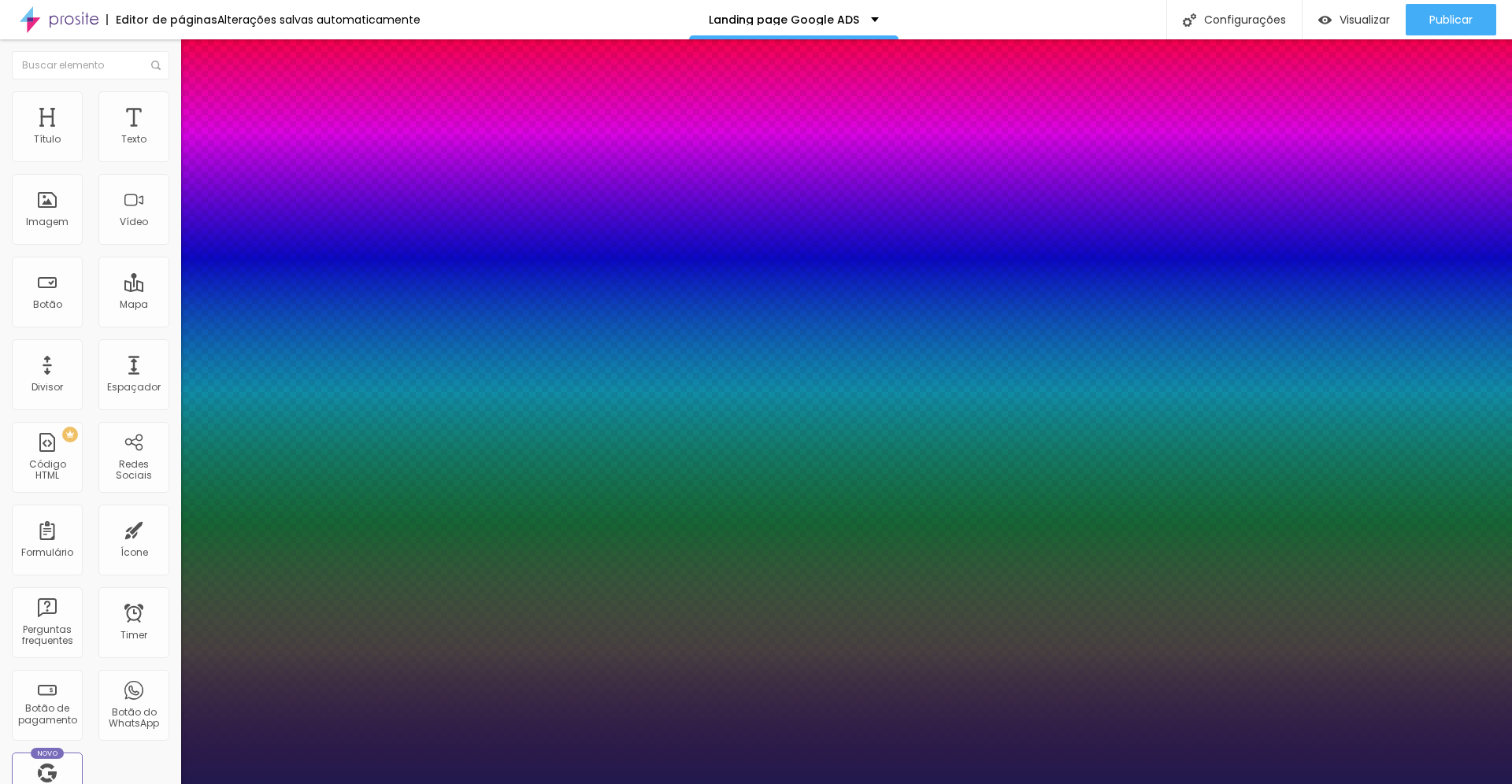
type input "59"
type input "1"
type input "0.5"
type input "60"
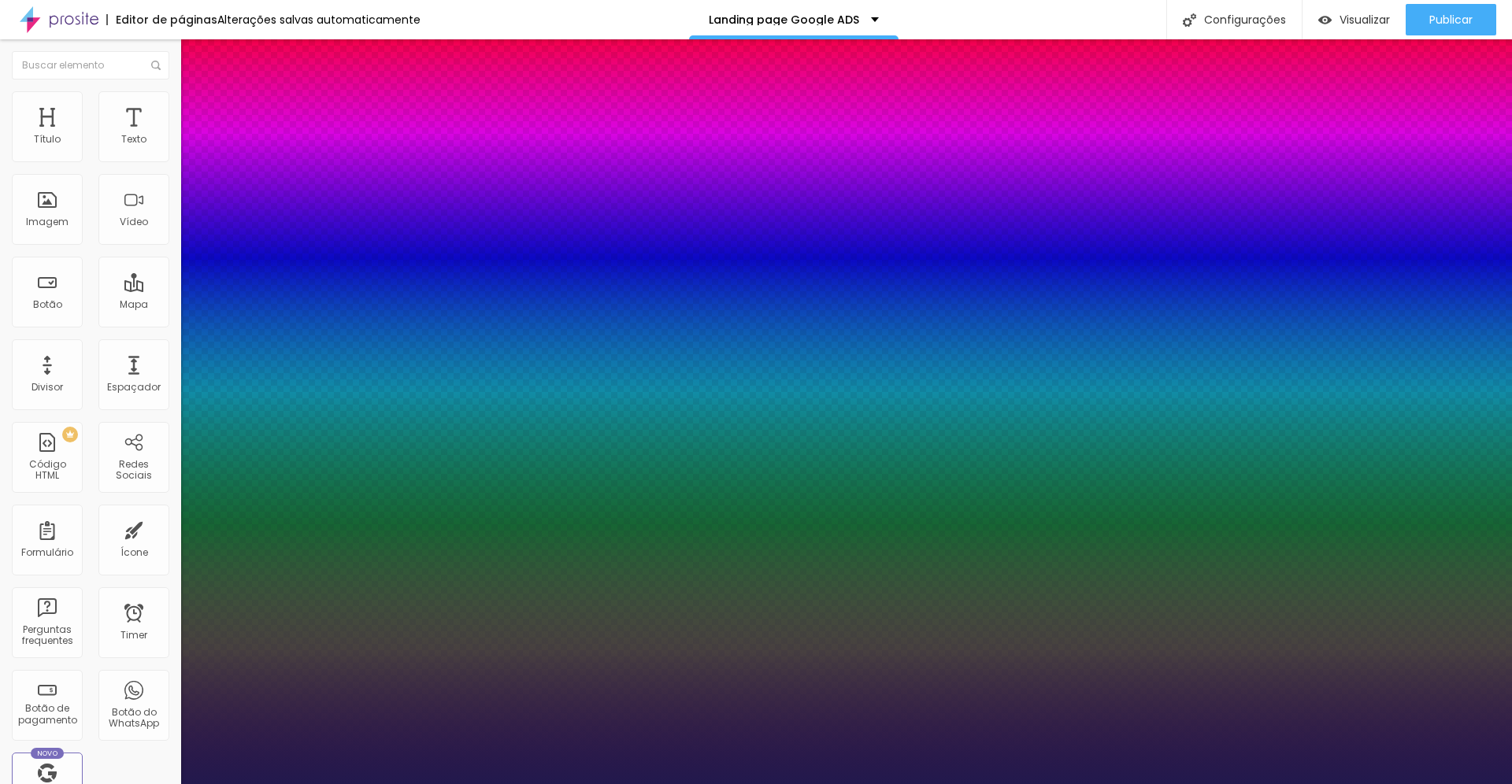
type input "1"
type input "0.5"
type input "62"
type input "1"
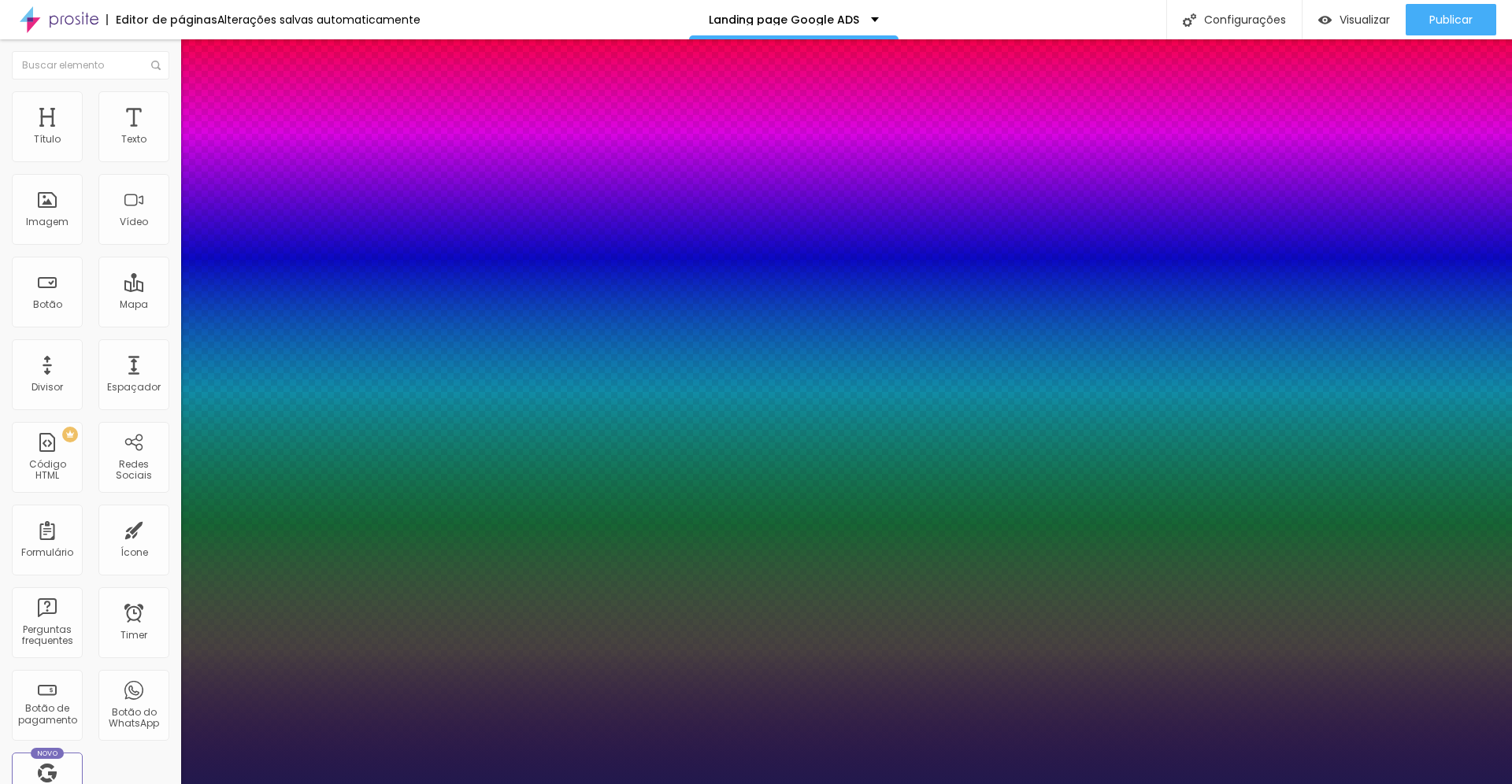
type input "0.5"
type input "65"
type input "1"
type input "0.5"
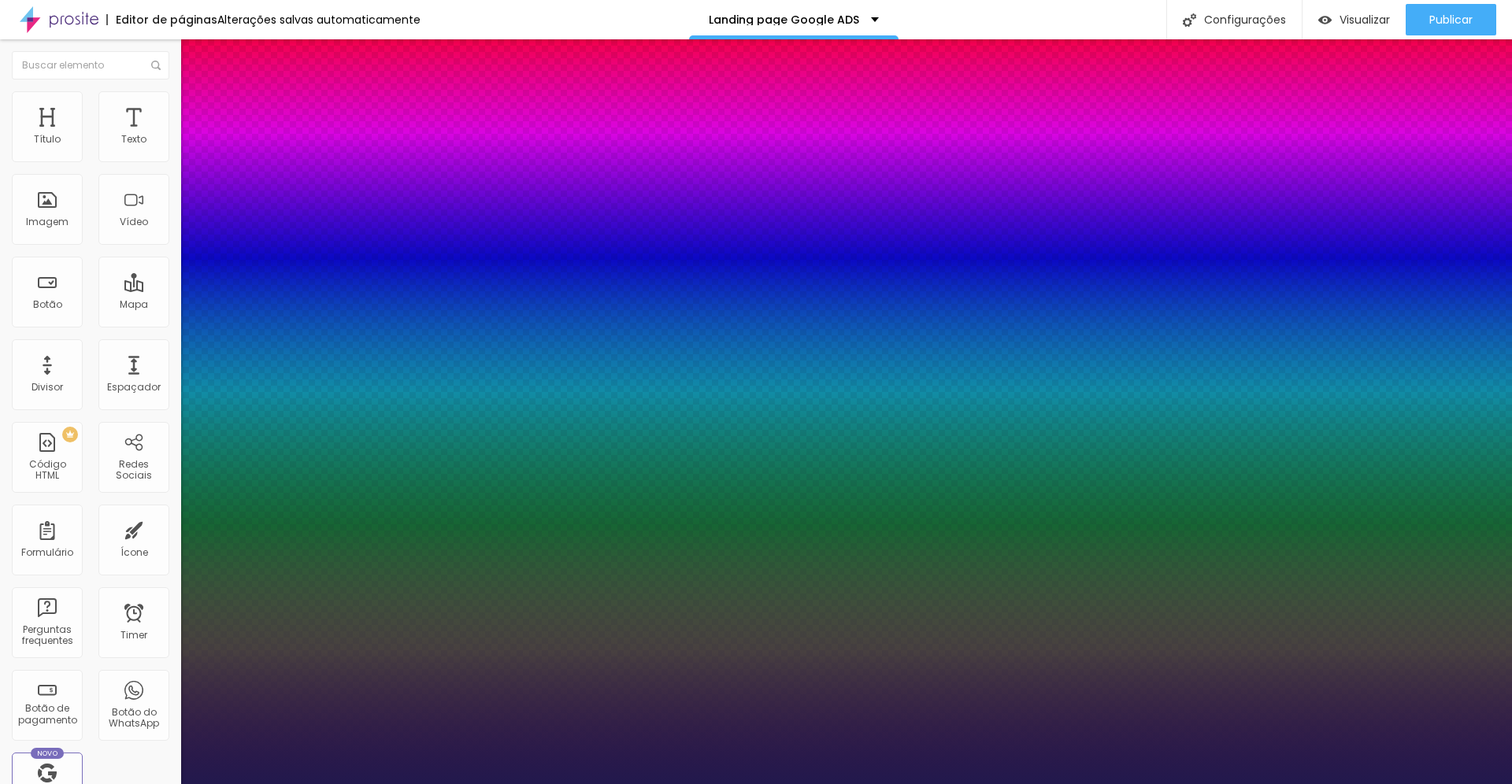
type input "66"
type input "1"
type input "0.5"
type input "68"
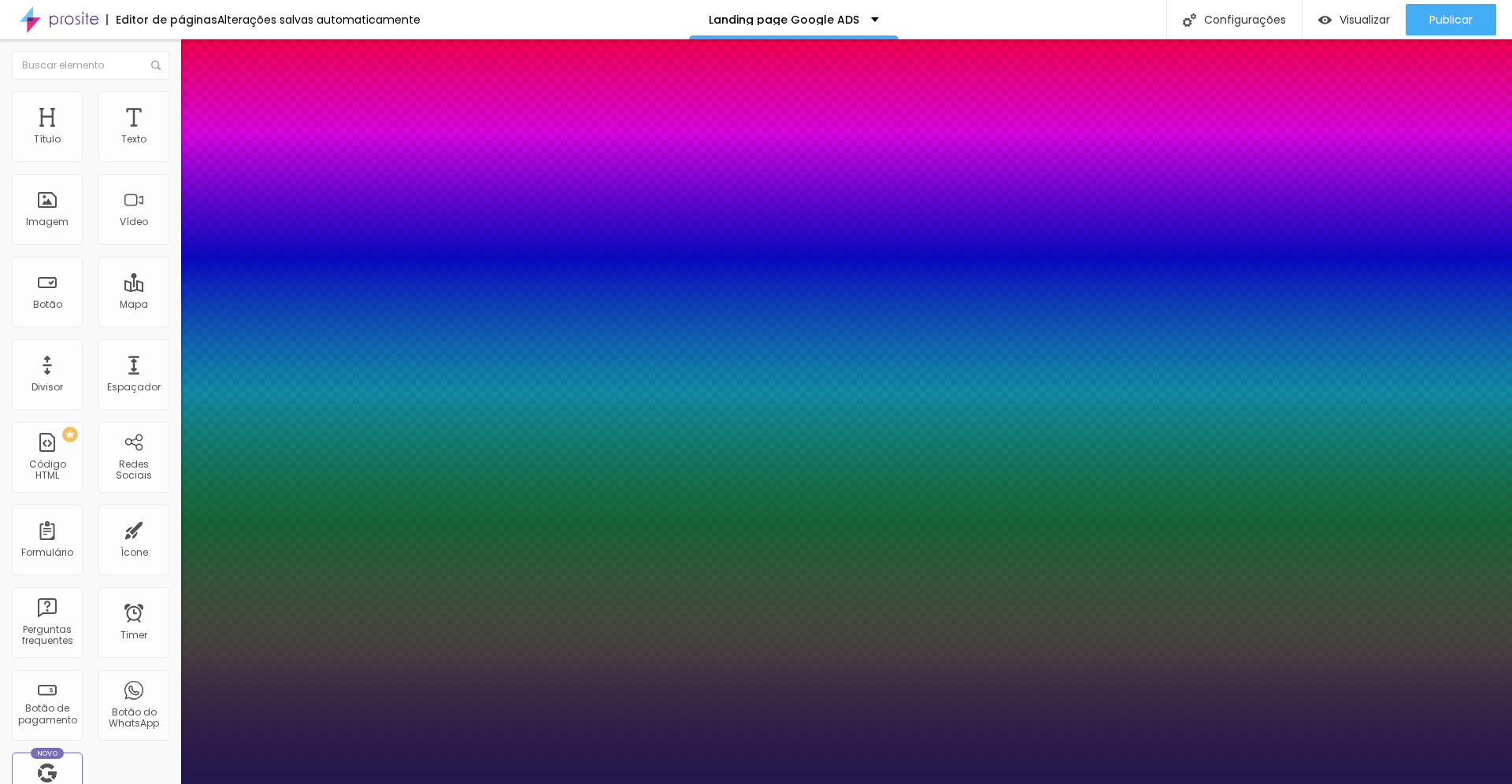
type input "68"
type input "1"
type input "0.5"
type input "71"
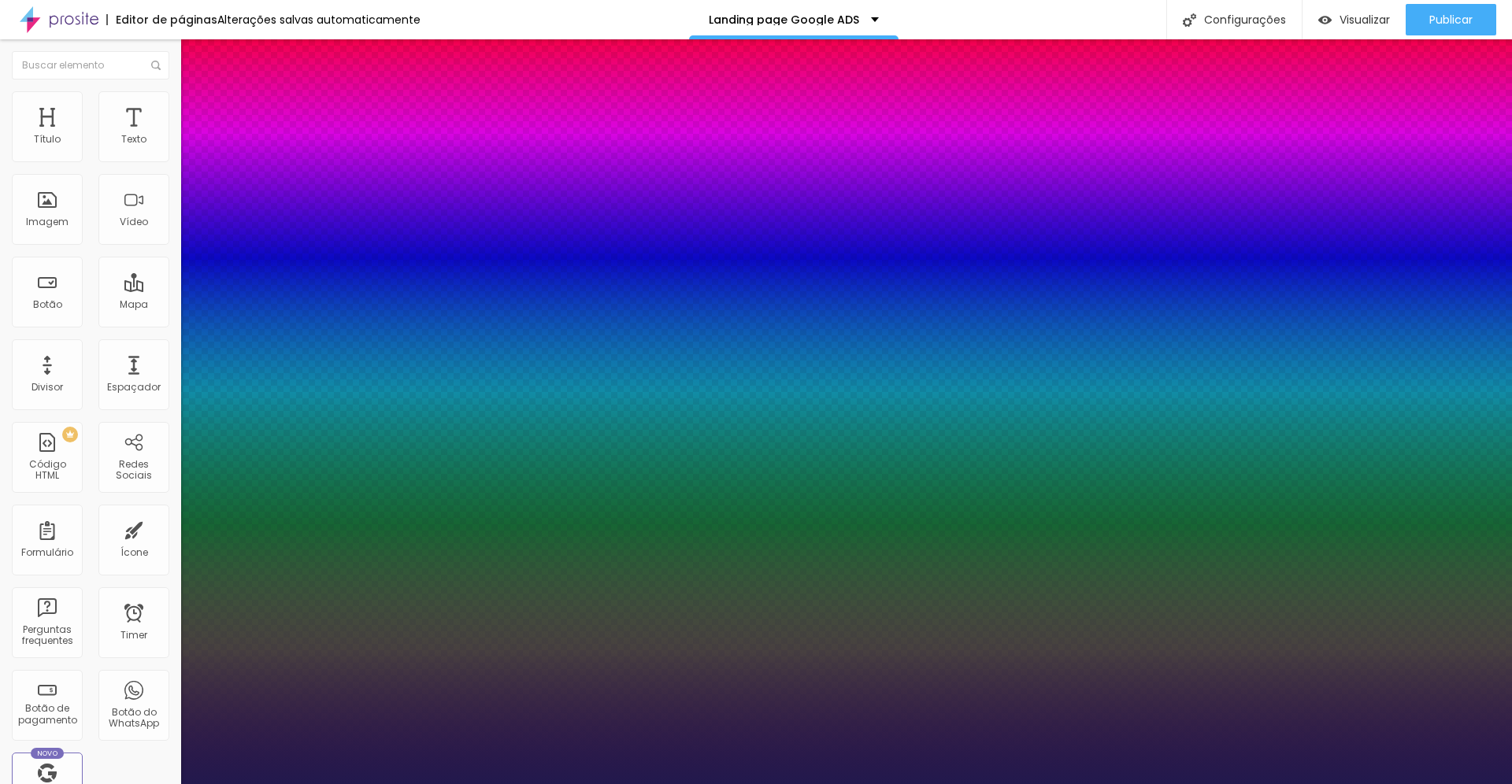
type input "1"
type input "0.5"
type input "72"
type input "1"
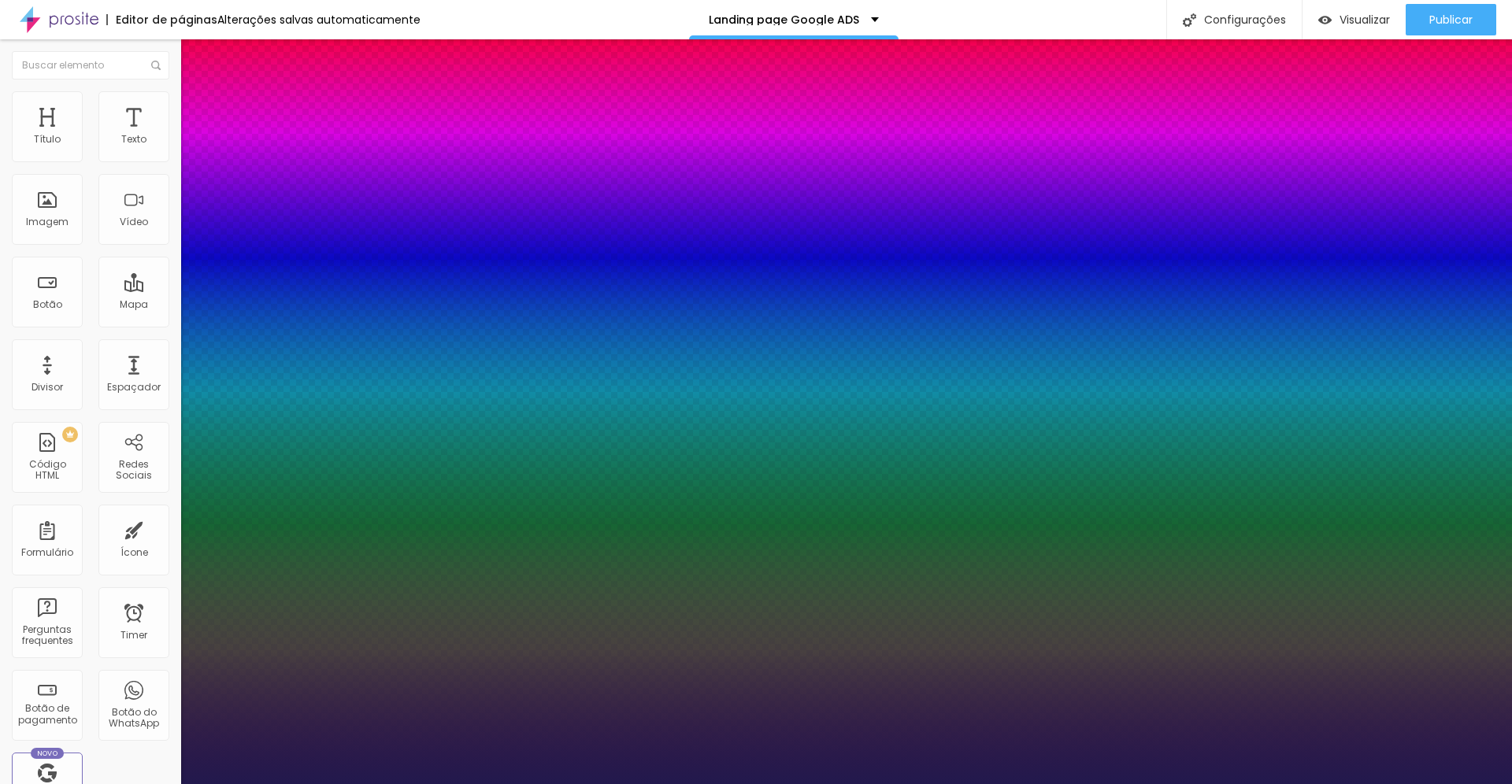
type input "0.5"
type input "73"
type input "1"
type input "0.5"
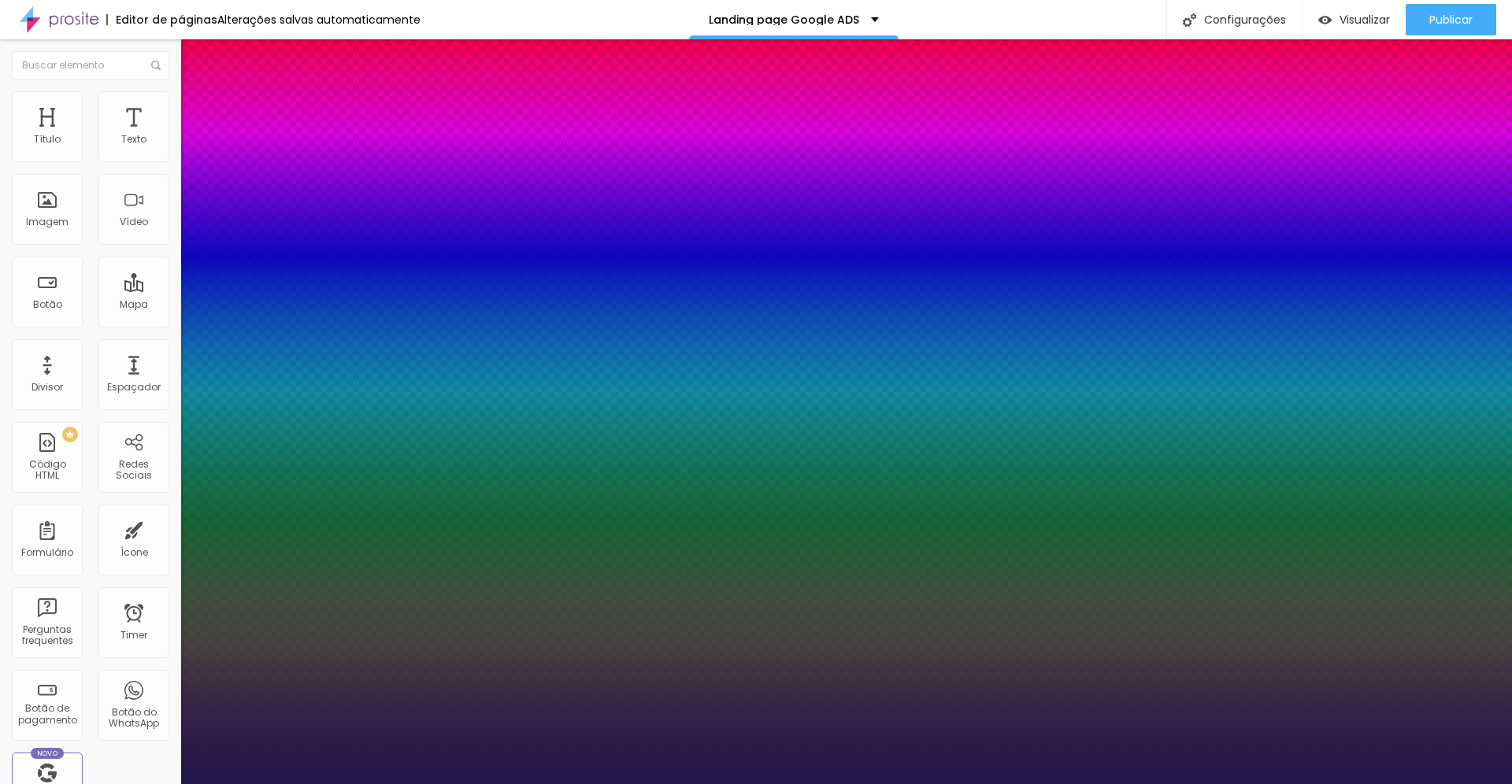
type input "74"
type input "1"
type input "0.5"
type input "75"
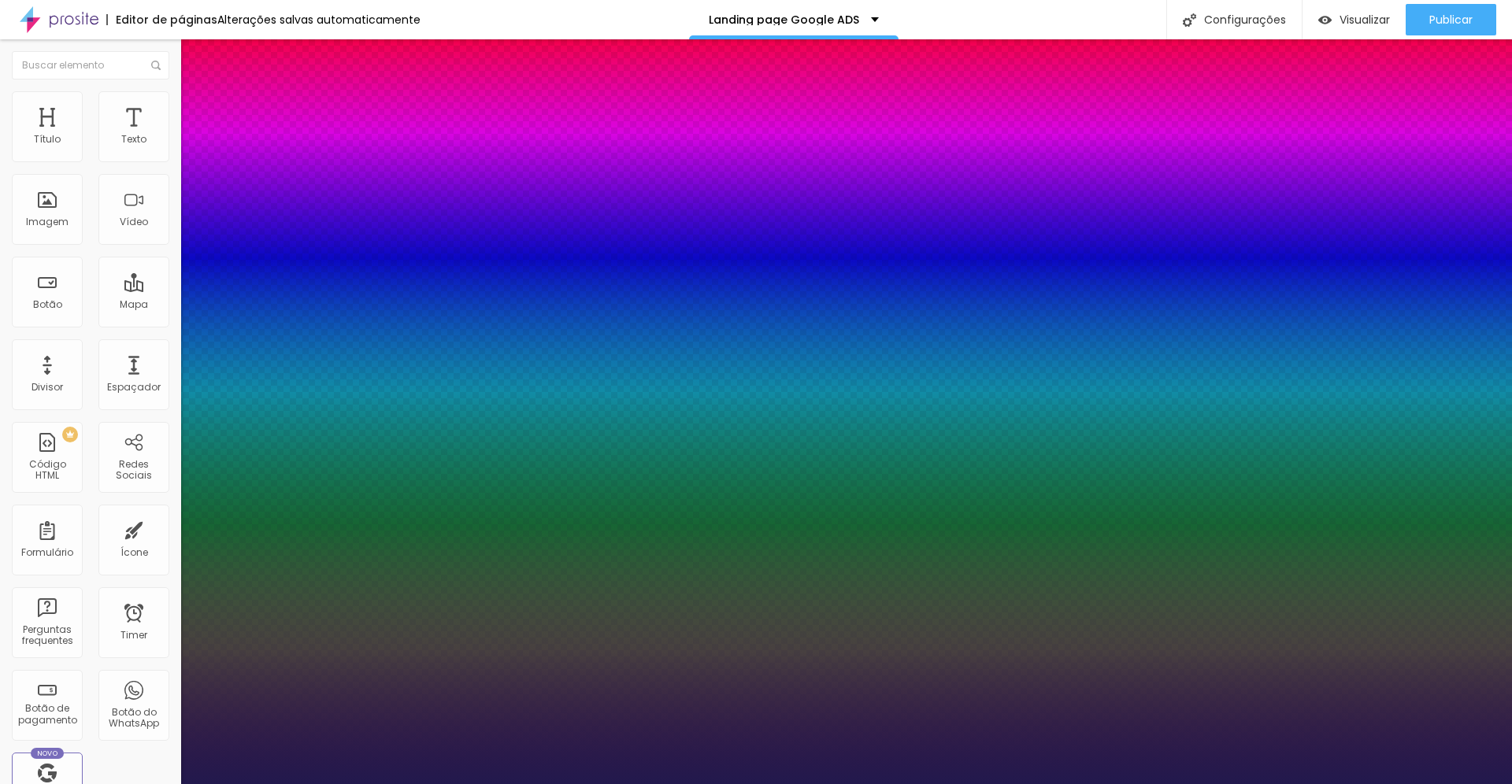
type input "75"
type input "1"
type input "0.5"
type input "76"
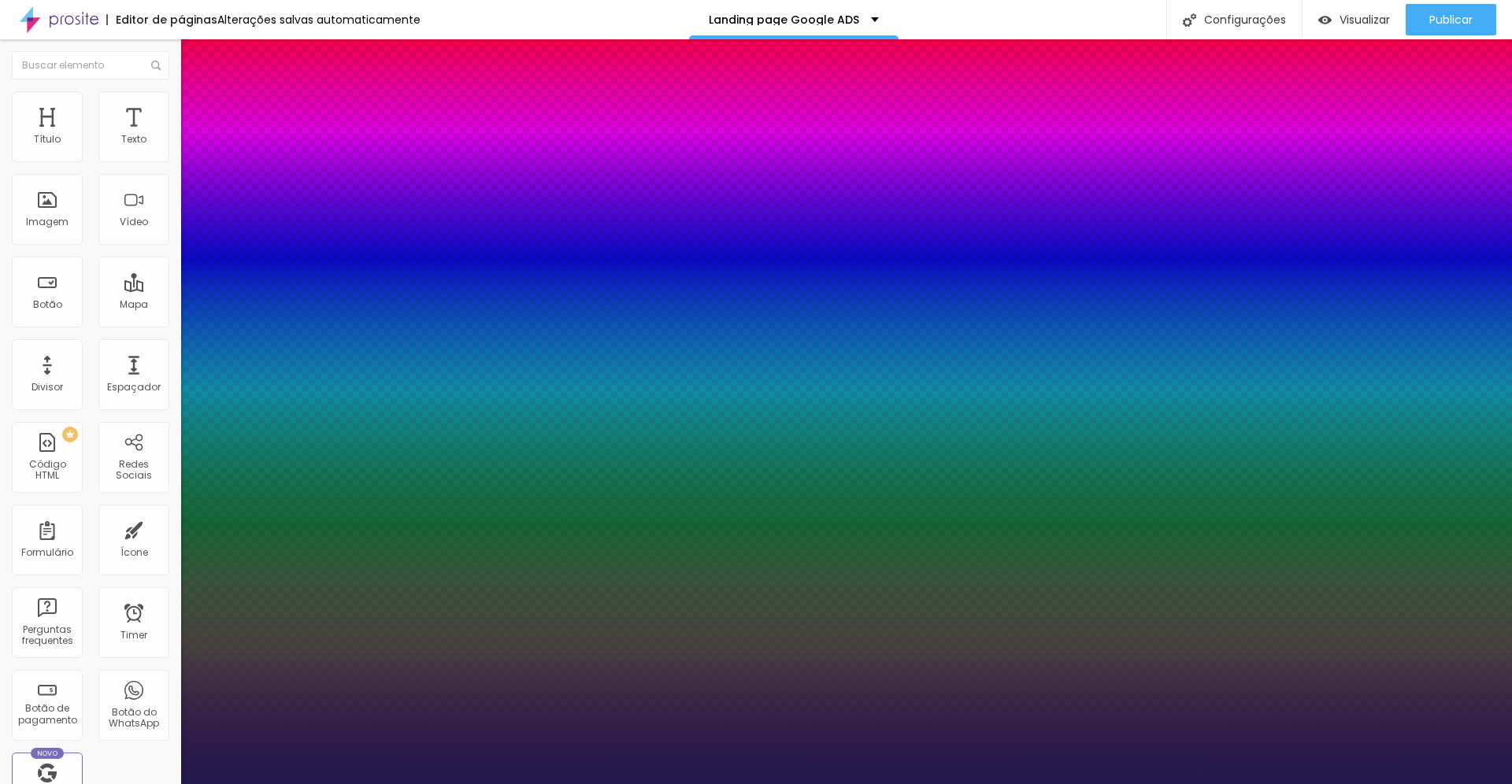
type input "1"
type input "0.5"
type input "78"
type input "1"
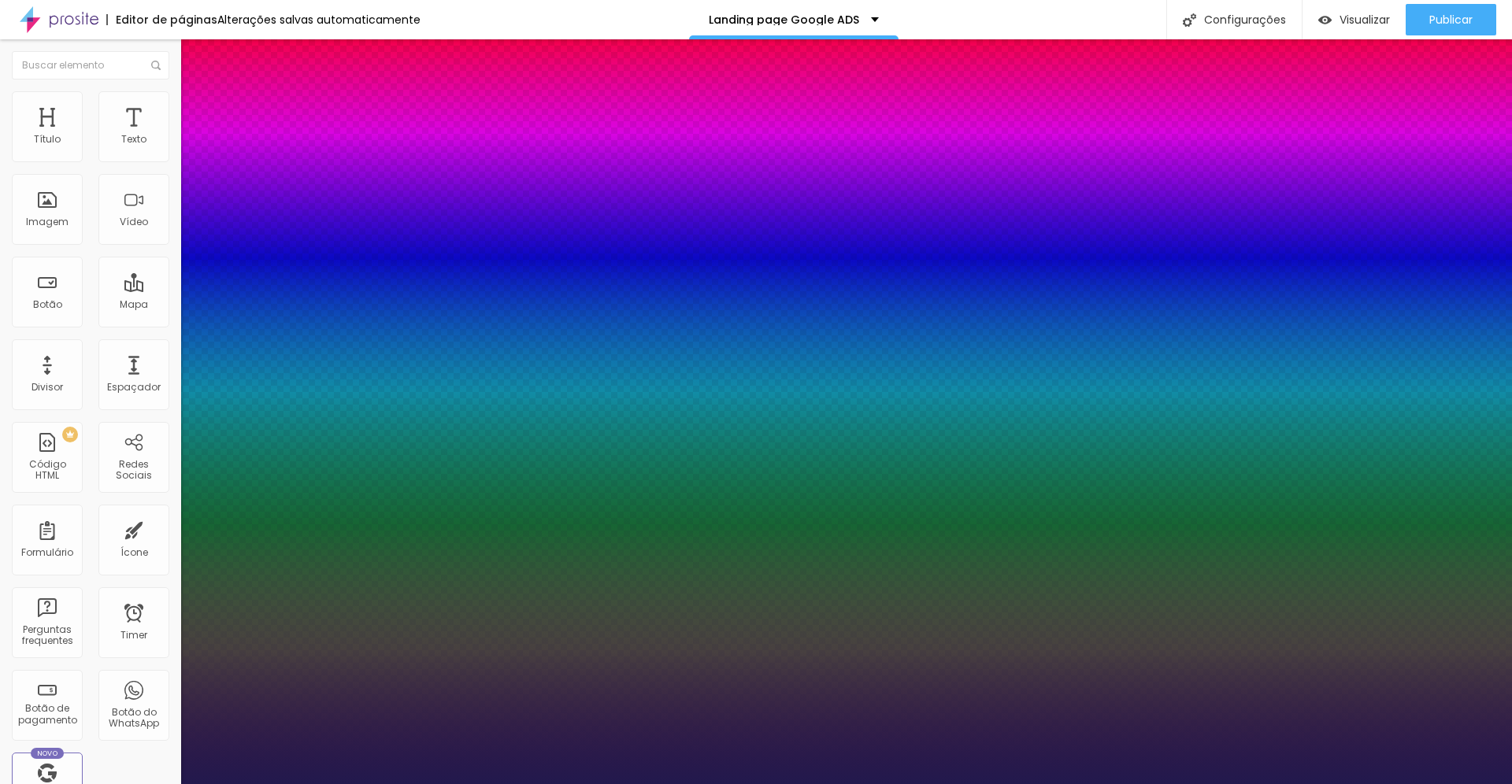
type input "0.5"
type input "79"
type input "1"
type input "0.5"
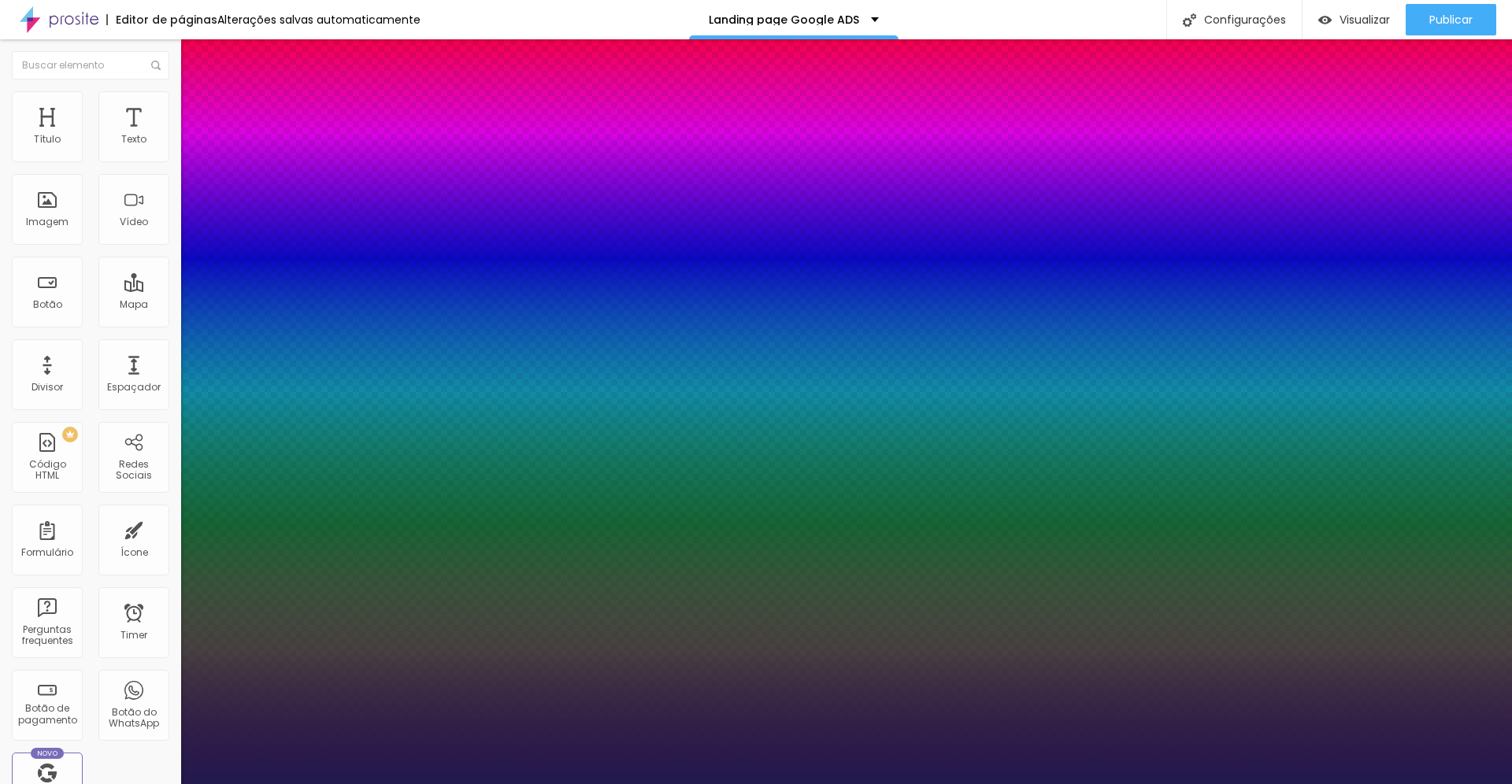
type input "80"
type input "1"
type input "0.5"
type input "81"
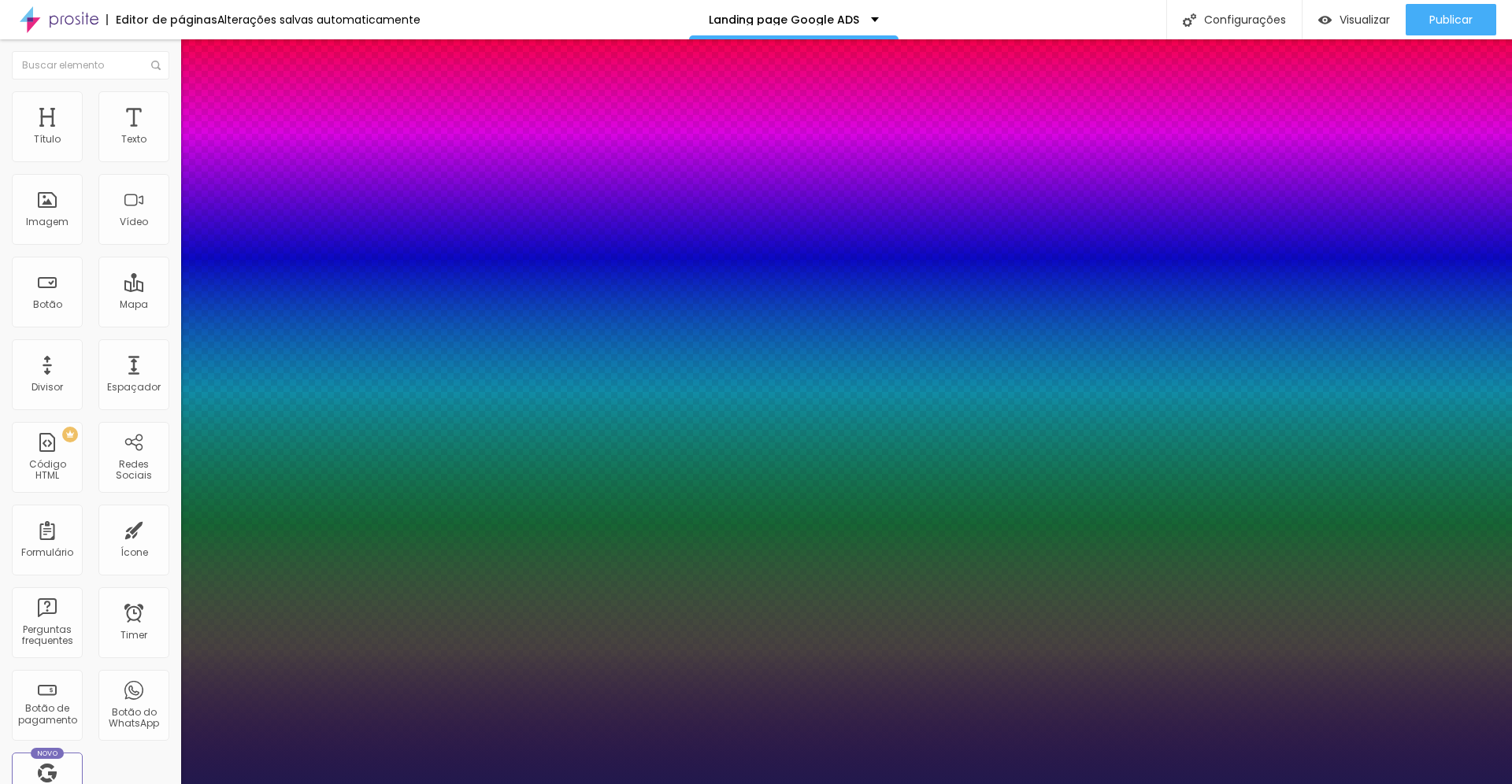
type input "81"
type input "1"
type input "0.5"
type input "82"
drag, startPoint x: 241, startPoint y: 446, endPoint x: 298, endPoint y: 441, distance: 57.2
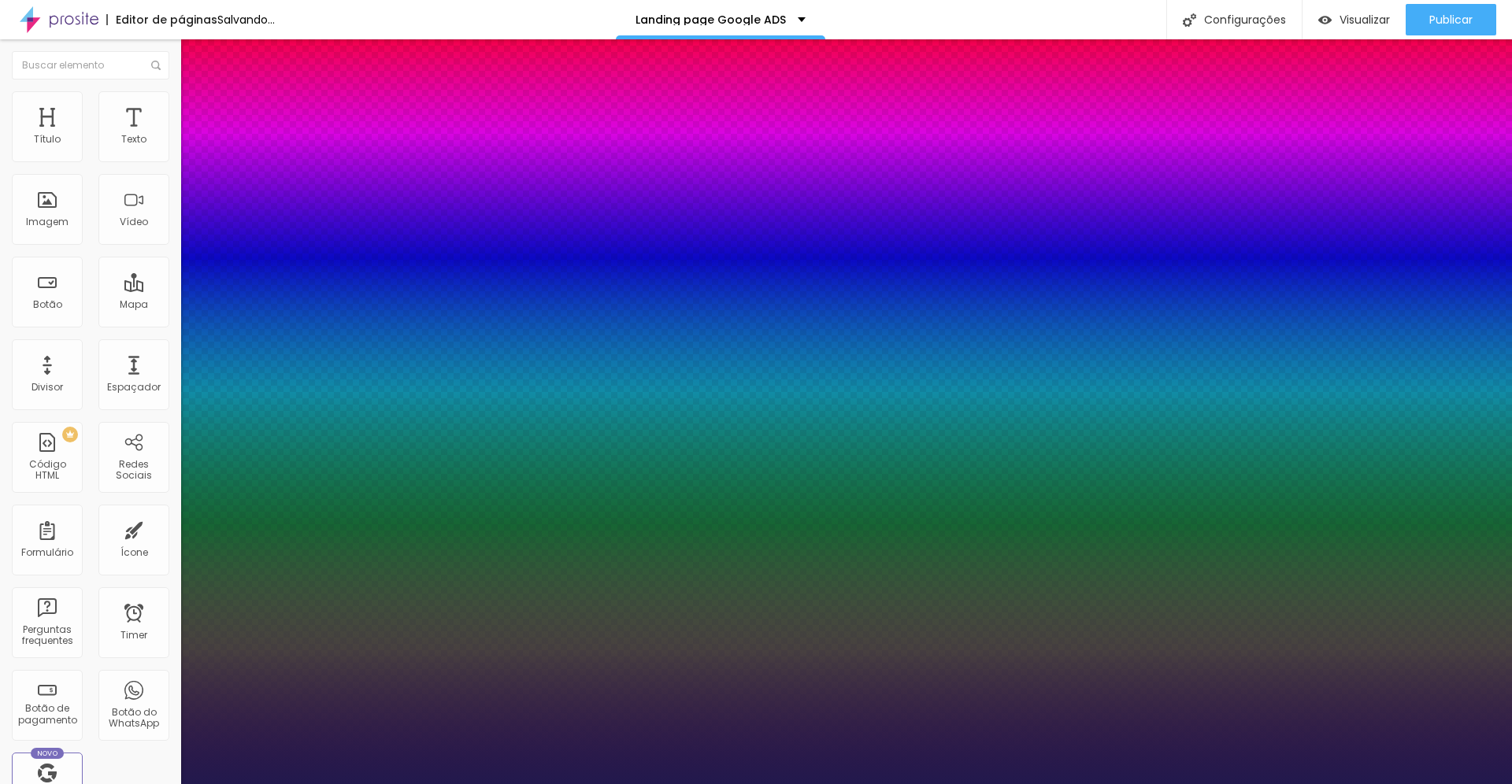
click at [360, 783] on div at bounding box center [756, 784] width 1512 height 0
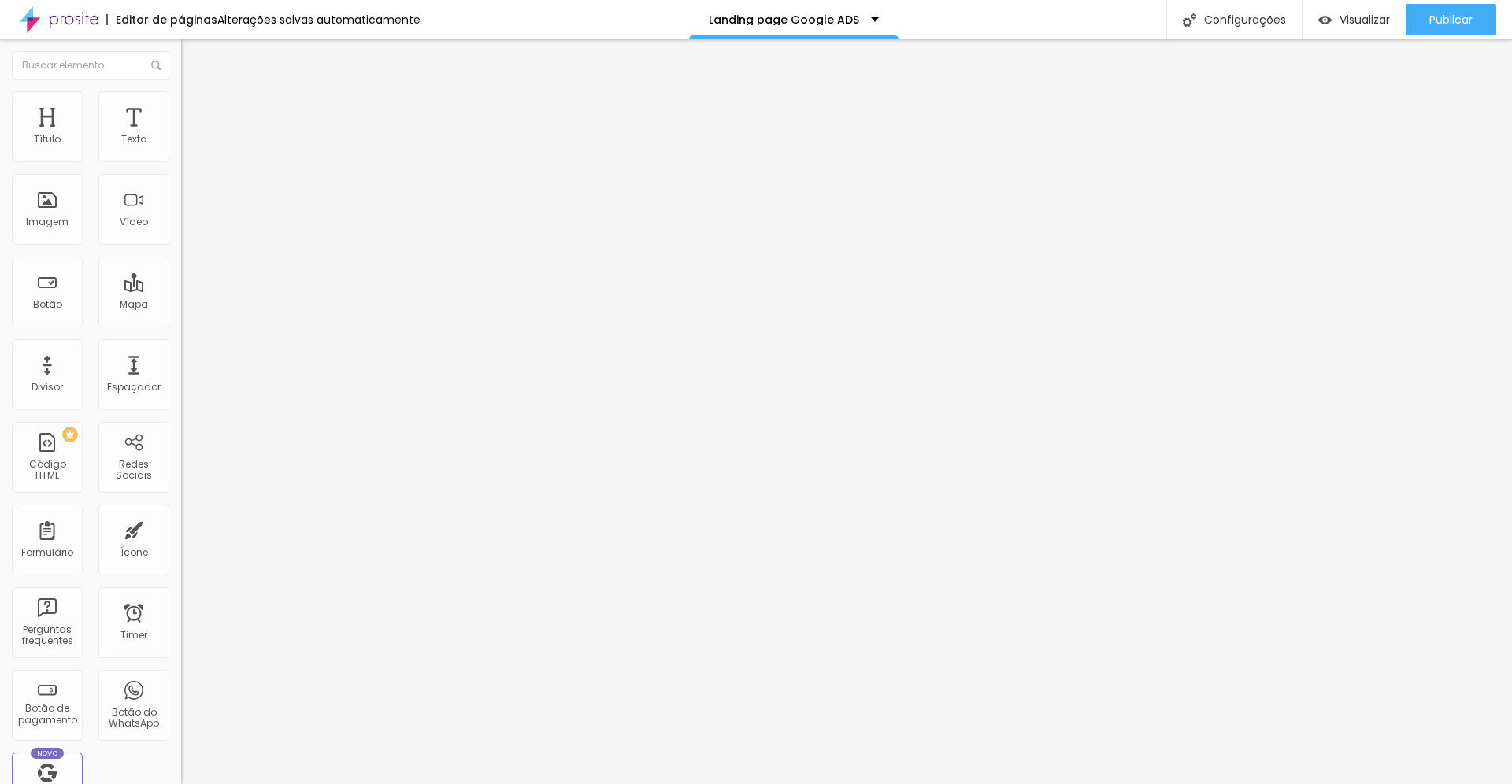
click at [195, 108] on span "Estilo" at bounding box center [208, 102] width 25 height 13
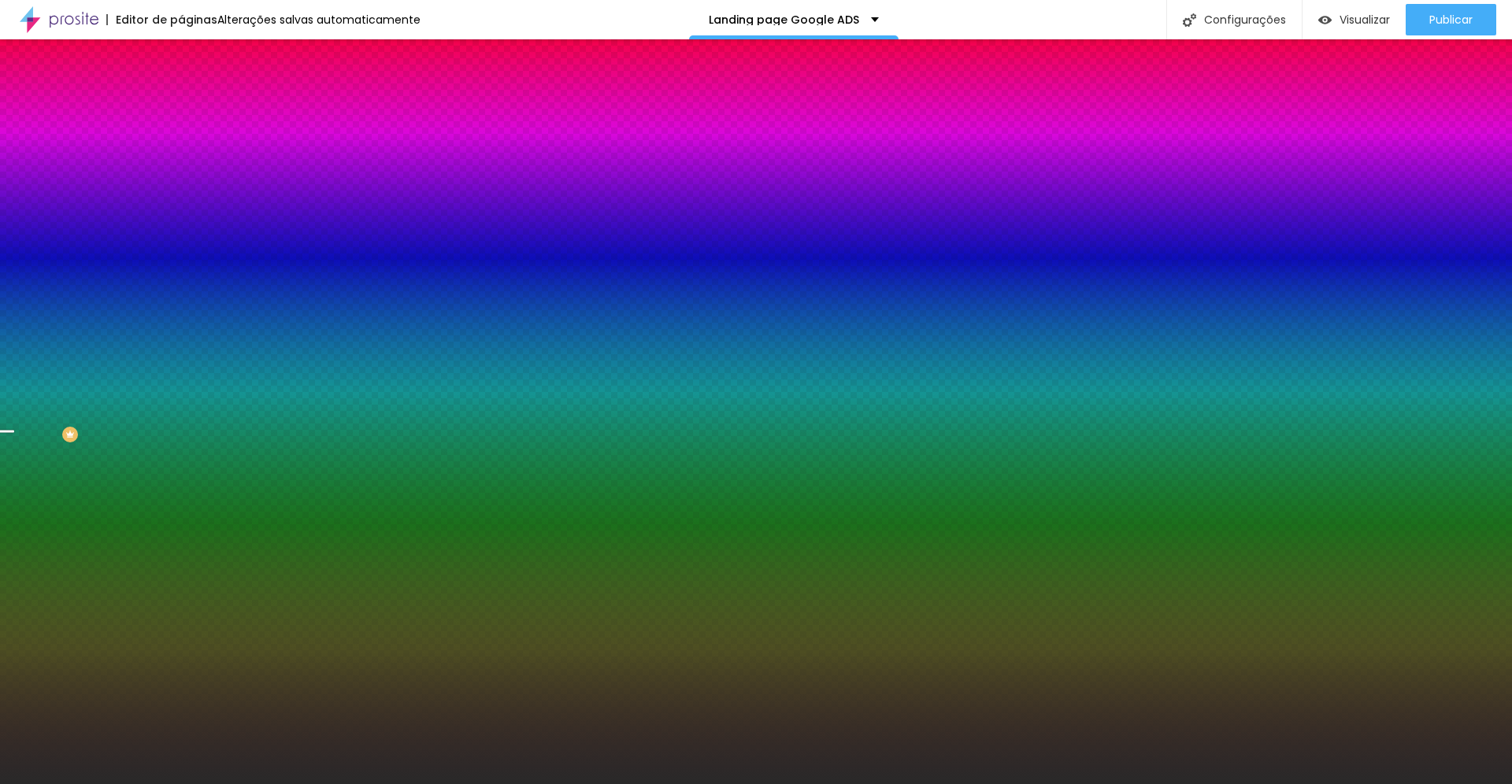
click at [182, 214] on div at bounding box center [272, 214] width 182 height 0
drag, startPoint x: 162, startPoint y: 369, endPoint x: 162, endPoint y: 387, distance: 18.0
click at [14, 540] on div at bounding box center [6, 541] width 16 height 2
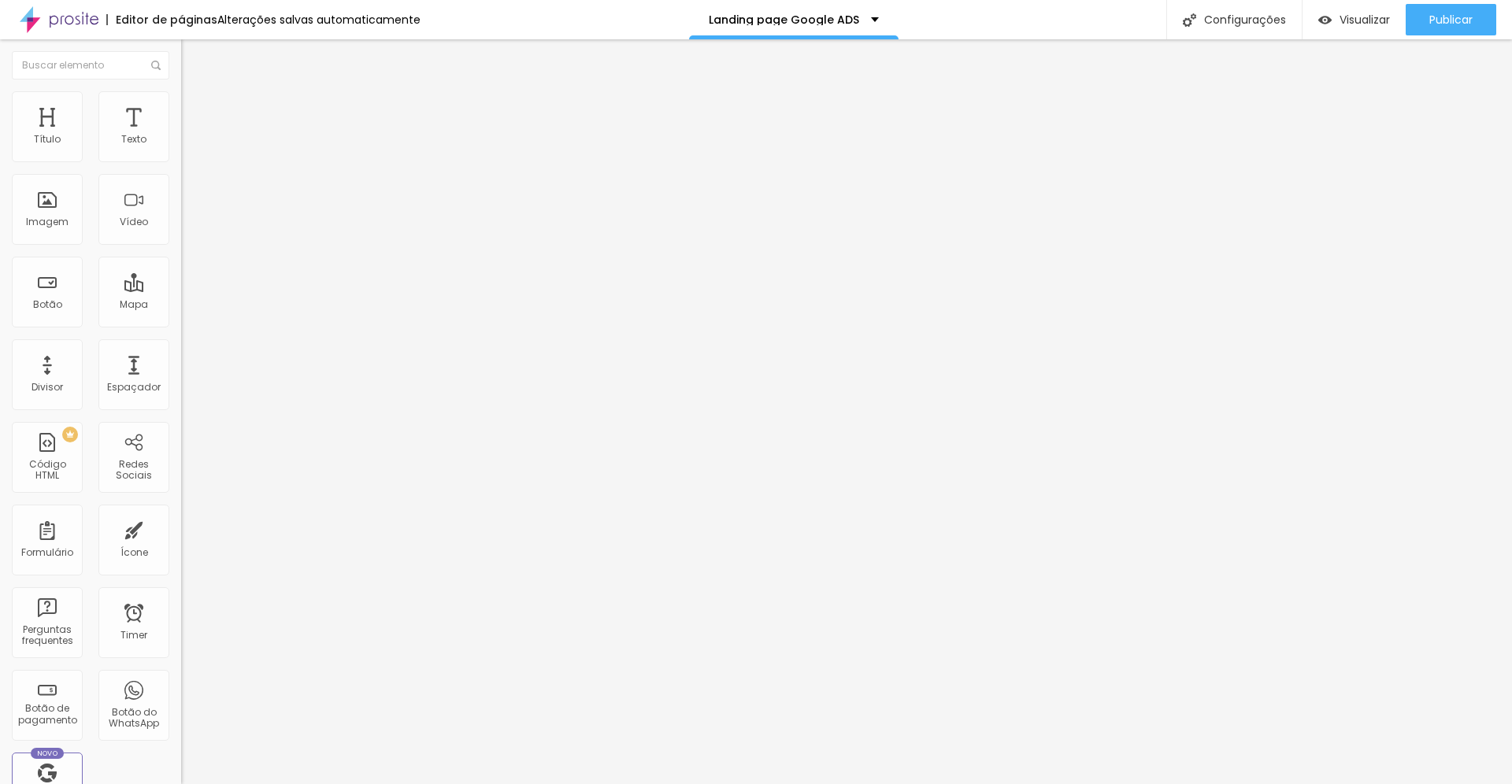
click at [182, 151] on button "button" at bounding box center [192, 143] width 22 height 16
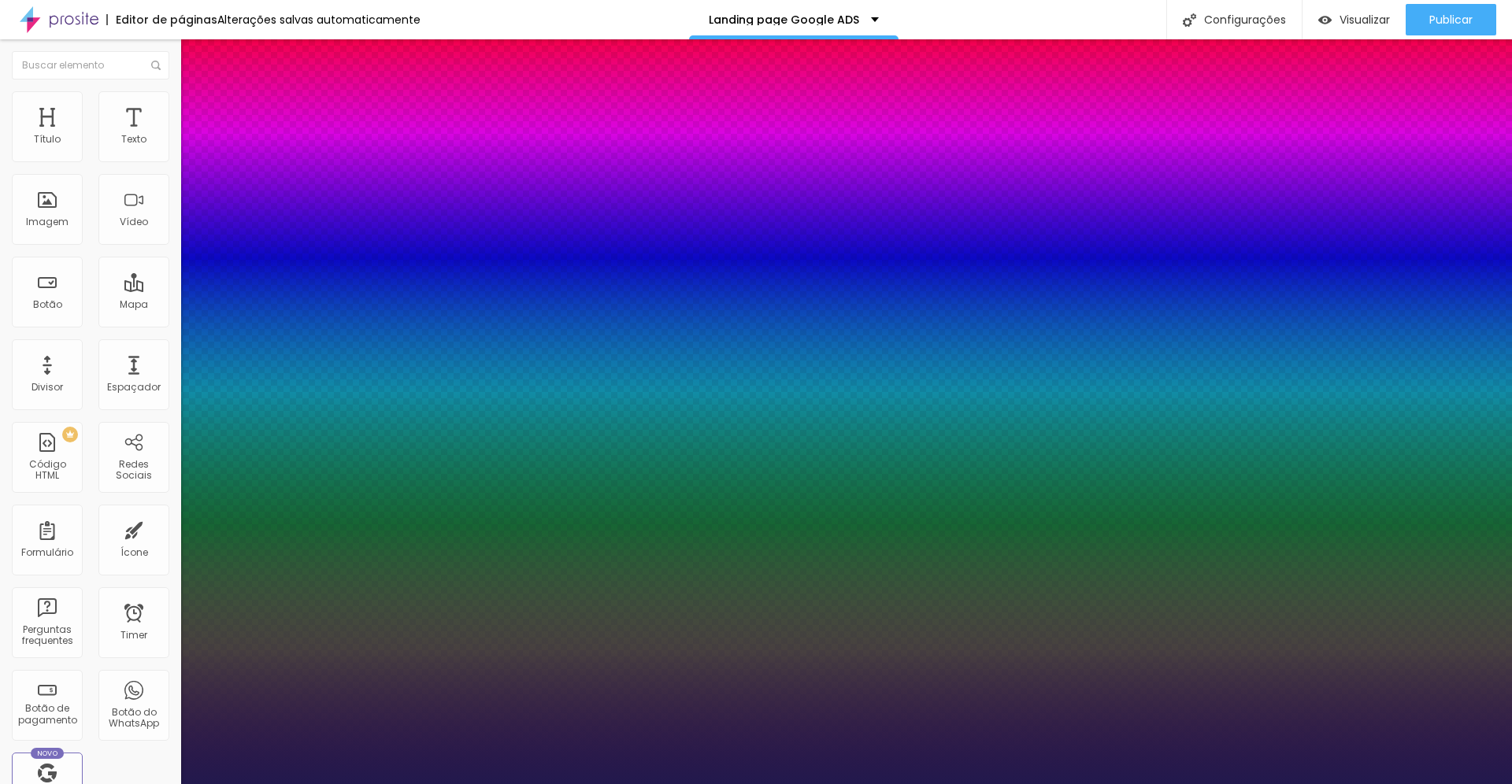
drag, startPoint x: 215, startPoint y: 267, endPoint x: 264, endPoint y: 265, distance: 49.0
click at [314, 783] on div at bounding box center [756, 784] width 1512 height 0
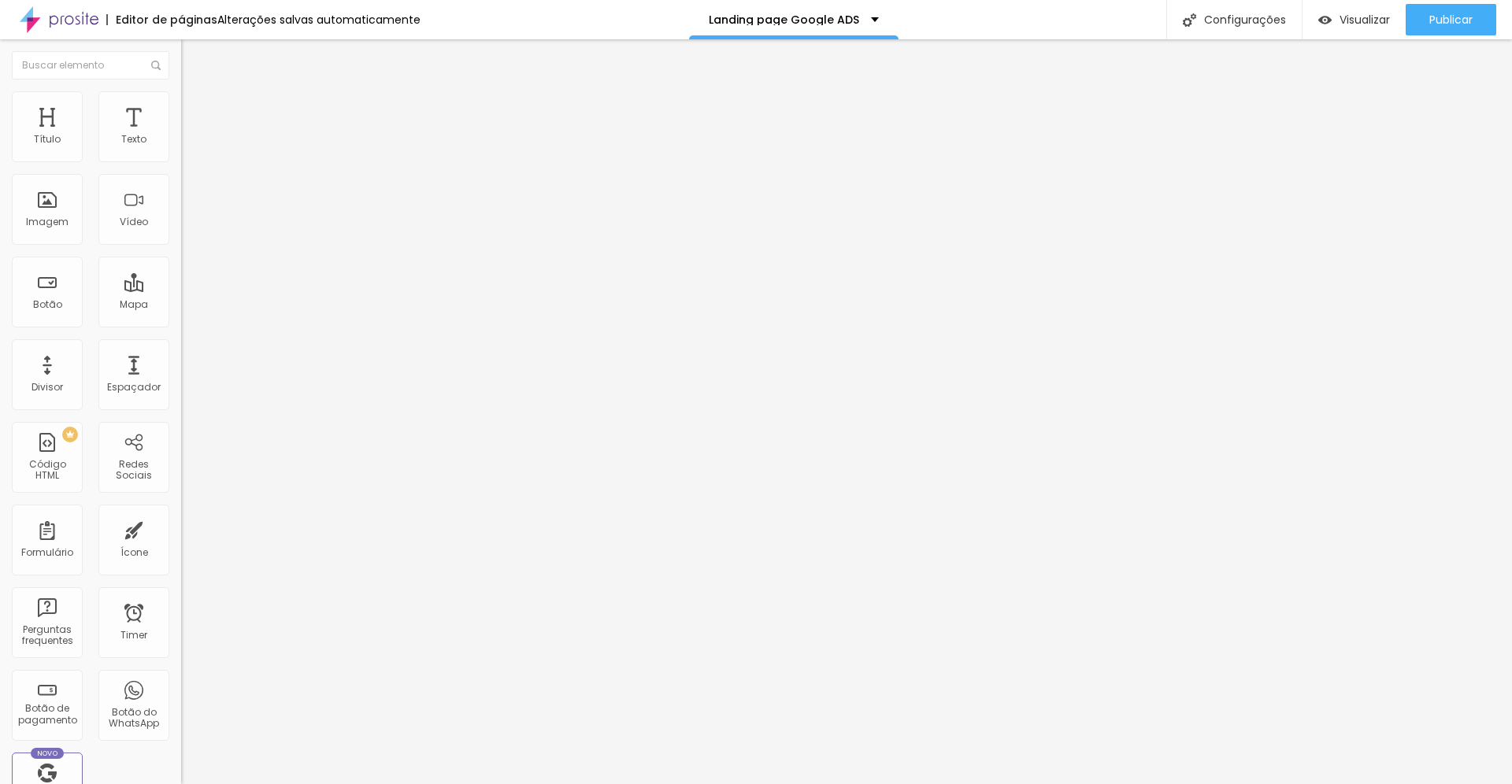
click at [182, 135] on span "Adicionar imagem" at bounding box center [232, 129] width 102 height 13
click at [182, 105] on li "Estilo" at bounding box center [272, 99] width 182 height 16
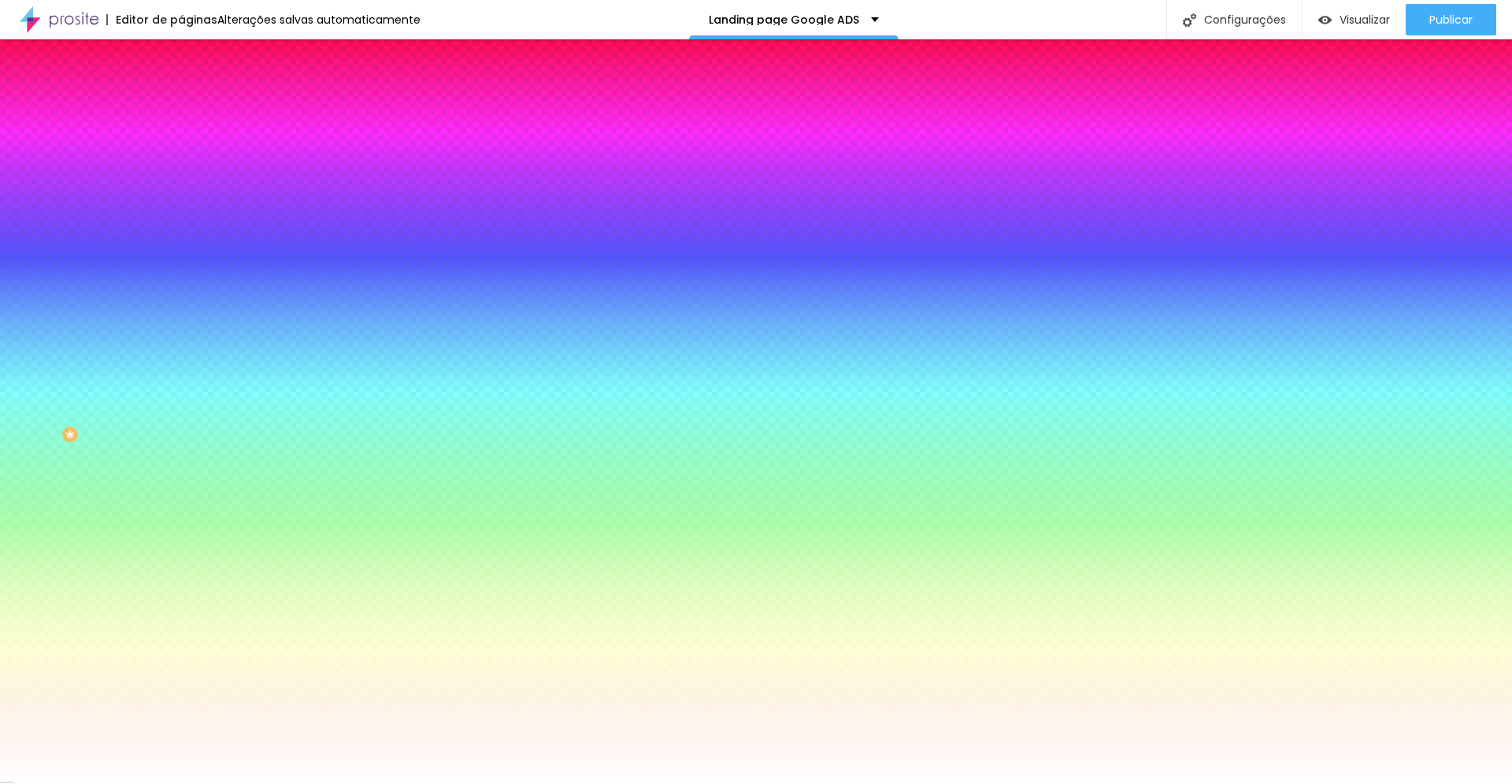
click at [182, 144] on span "Adicionar imagem" at bounding box center [232, 138] width 102 height 13
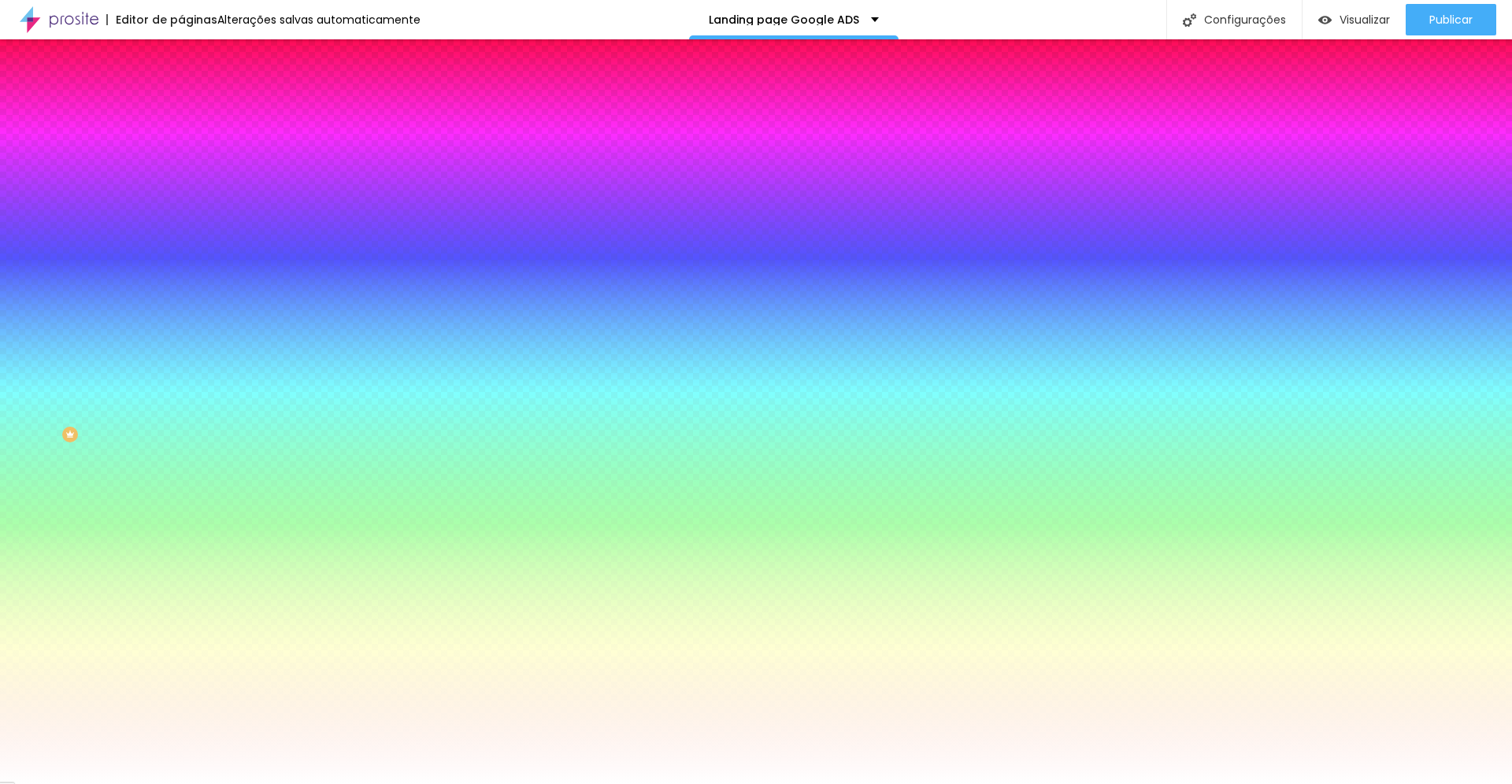
click at [195, 93] on span "Conteúdo" at bounding box center [219, 86] width 48 height 13
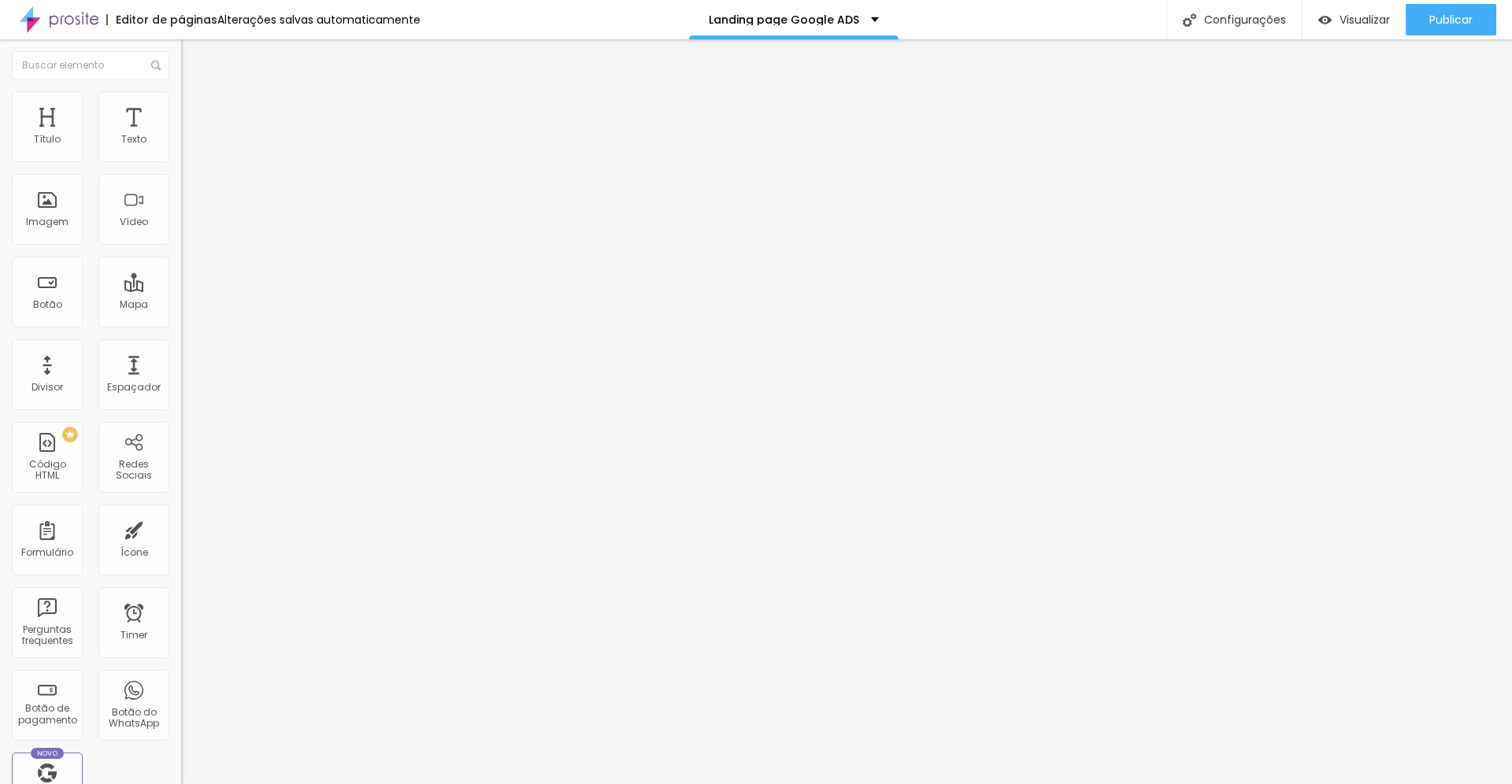
click at [195, 108] on span "Estilo" at bounding box center [208, 102] width 25 height 13
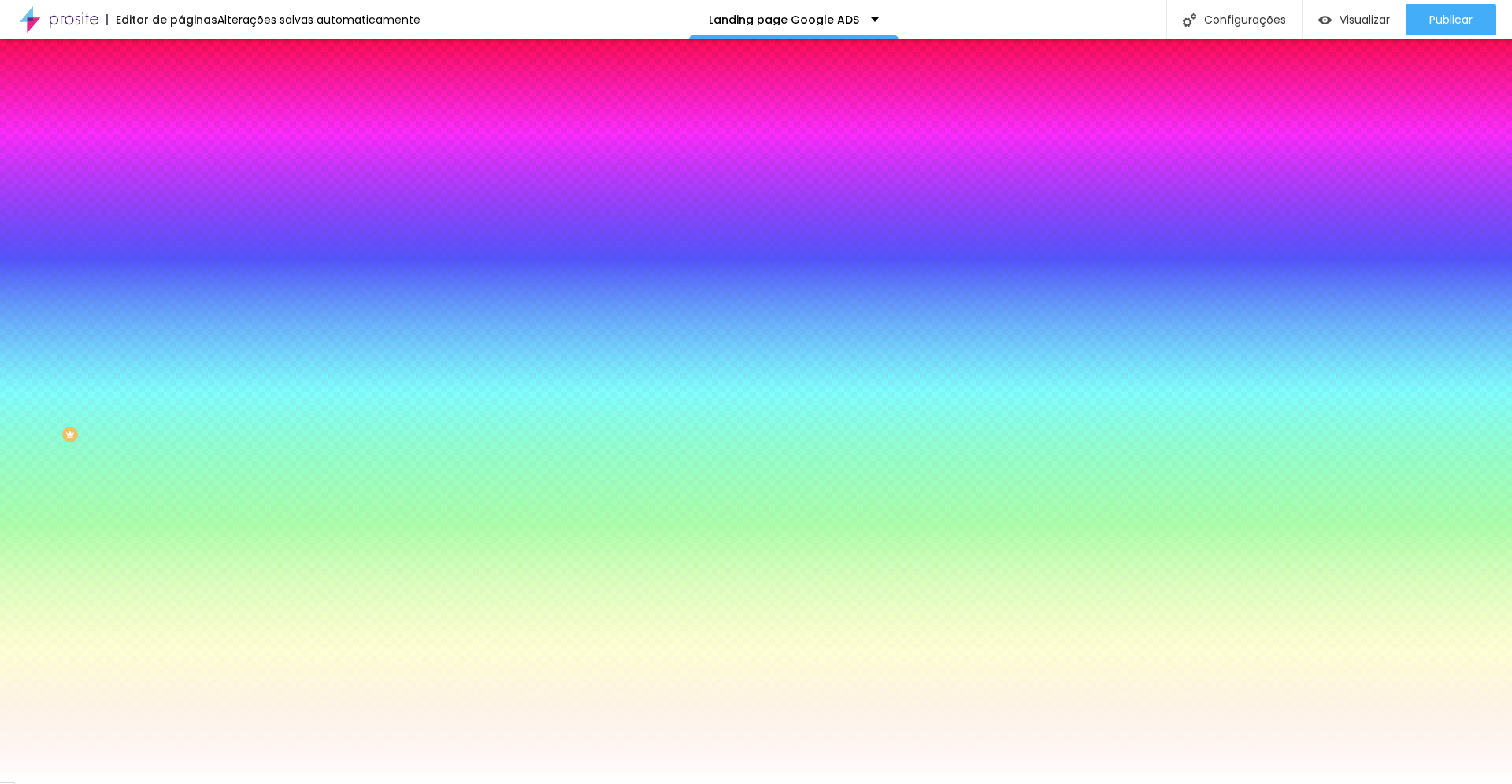
click at [195, 112] on span "Avançado" at bounding box center [221, 117] width 52 height 13
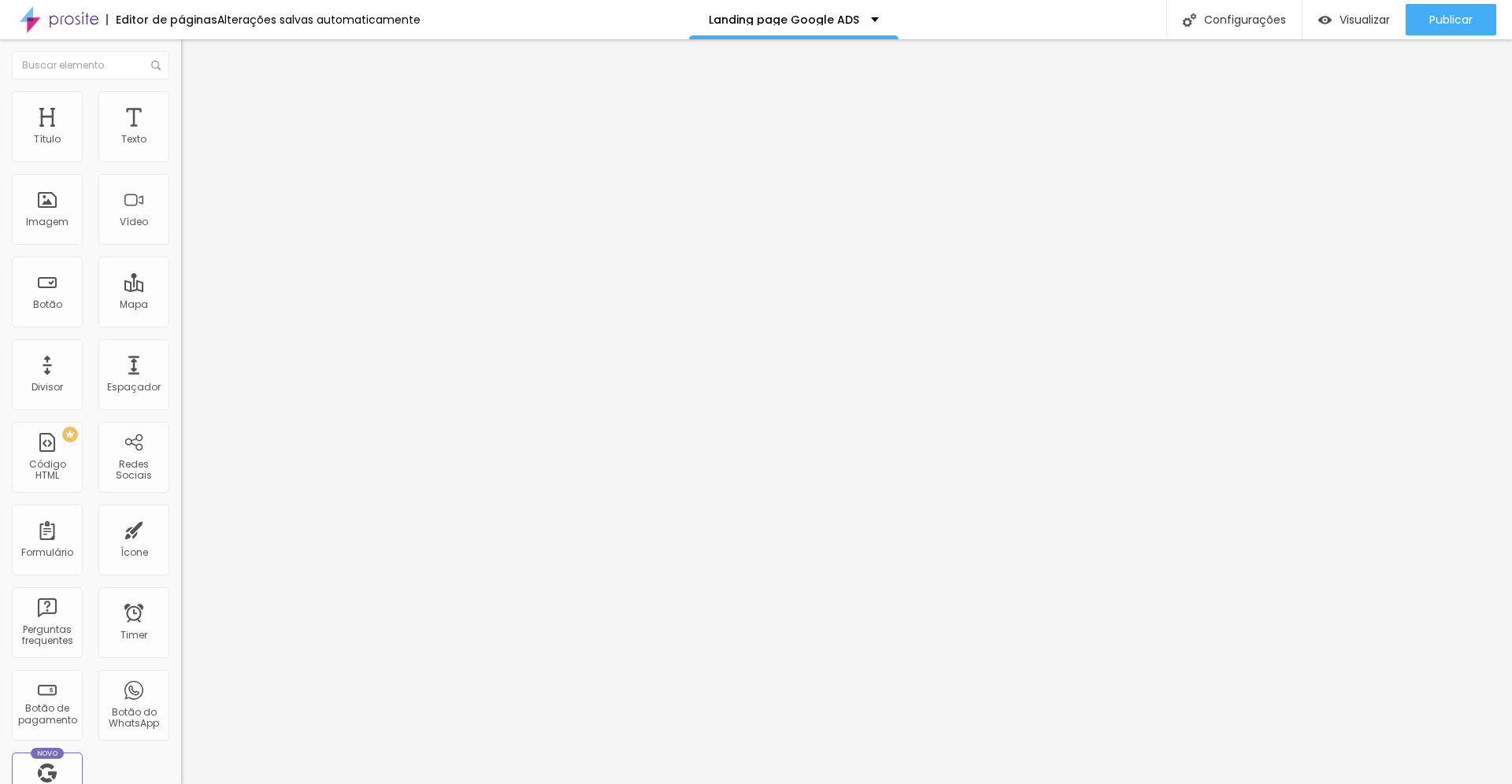
click at [195, 93] on span "Conteúdo" at bounding box center [219, 86] width 48 height 13
click at [193, 57] on img "button" at bounding box center [199, 57] width 12 height 12
click at [194, 140] on icon "button" at bounding box center [195, 139] width 3 height 3
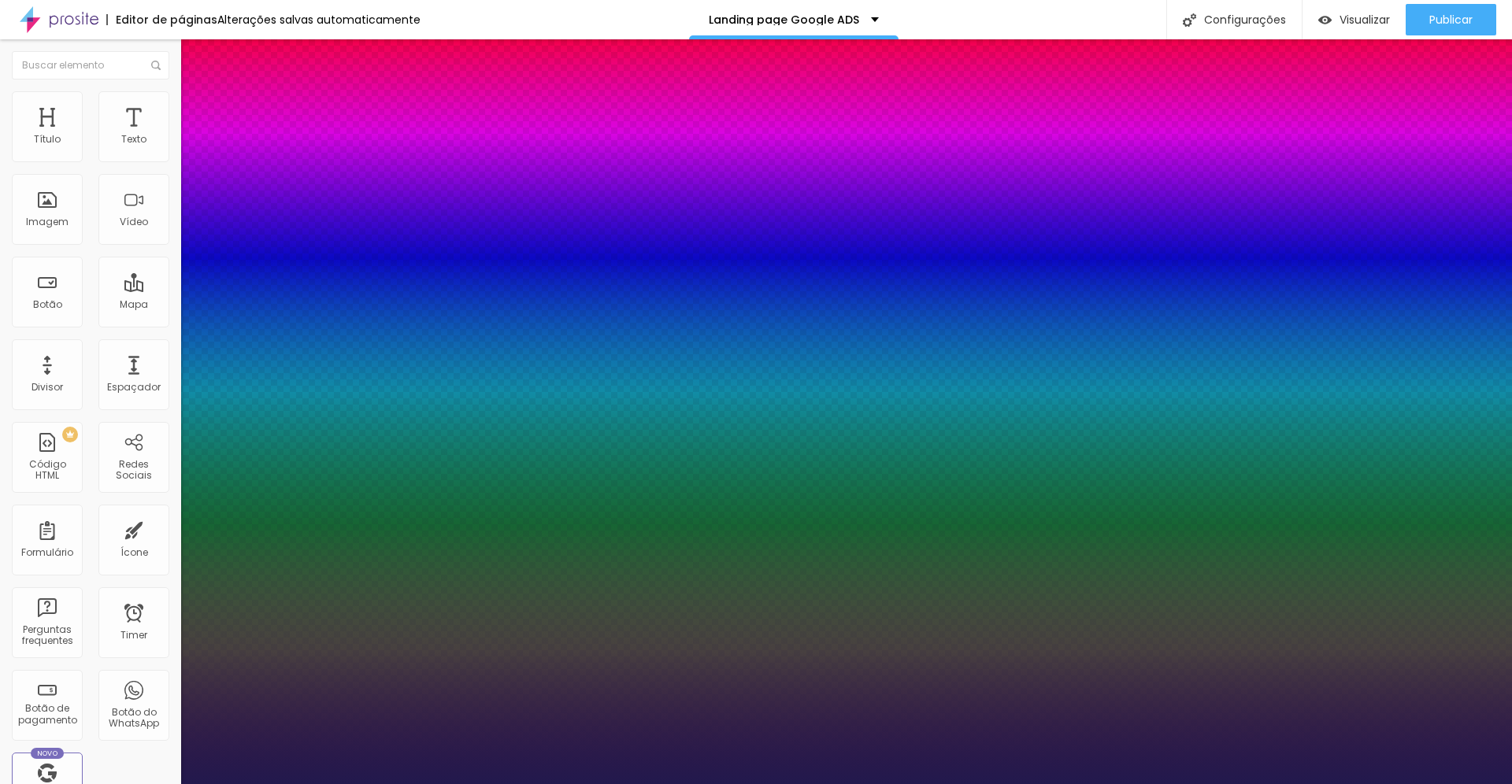
drag, startPoint x: 213, startPoint y: 267, endPoint x: 301, endPoint y: 262, distance: 88.1
click at [356, 783] on div at bounding box center [756, 784] width 1512 height 0
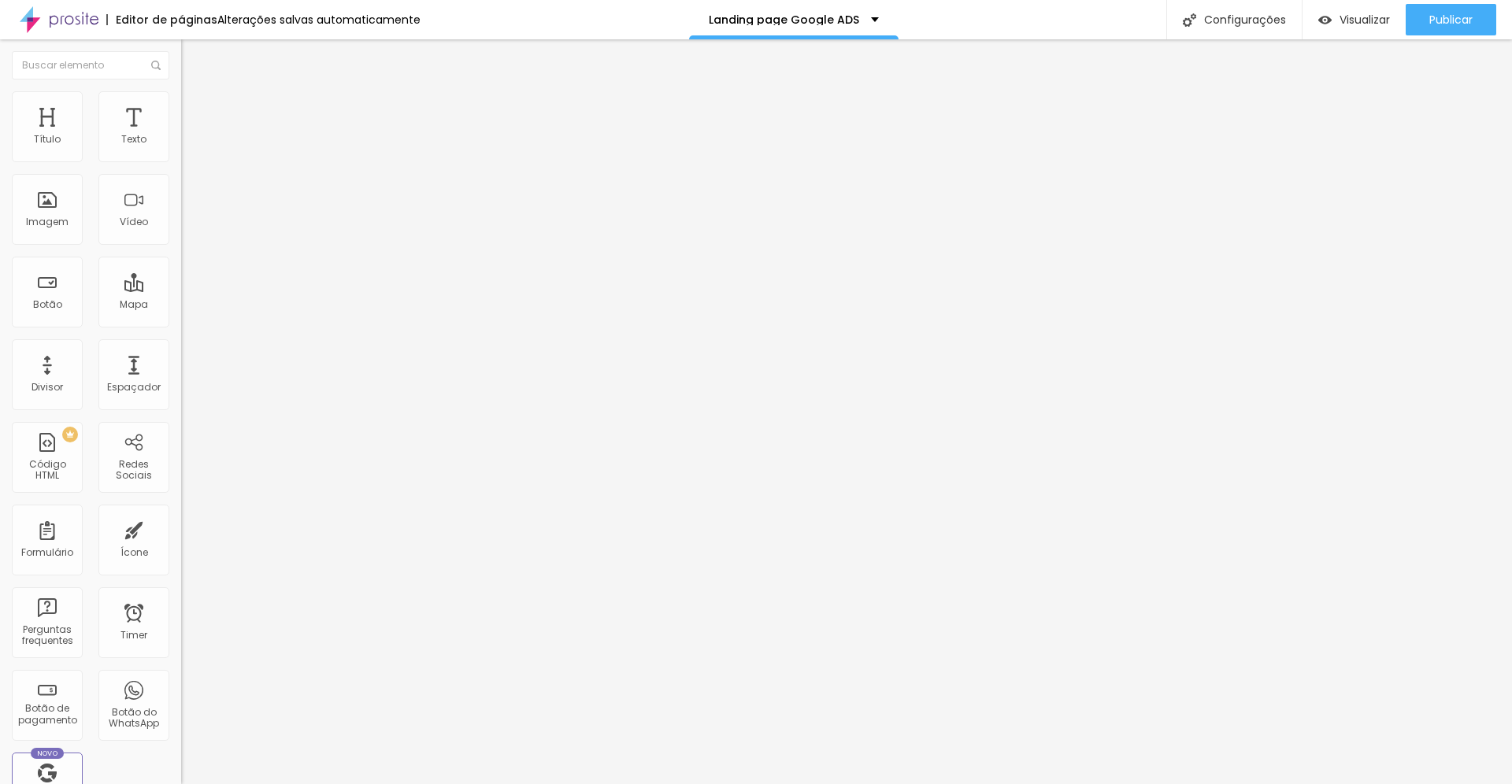
click at [195, 108] on span "Estilo" at bounding box center [208, 102] width 25 height 13
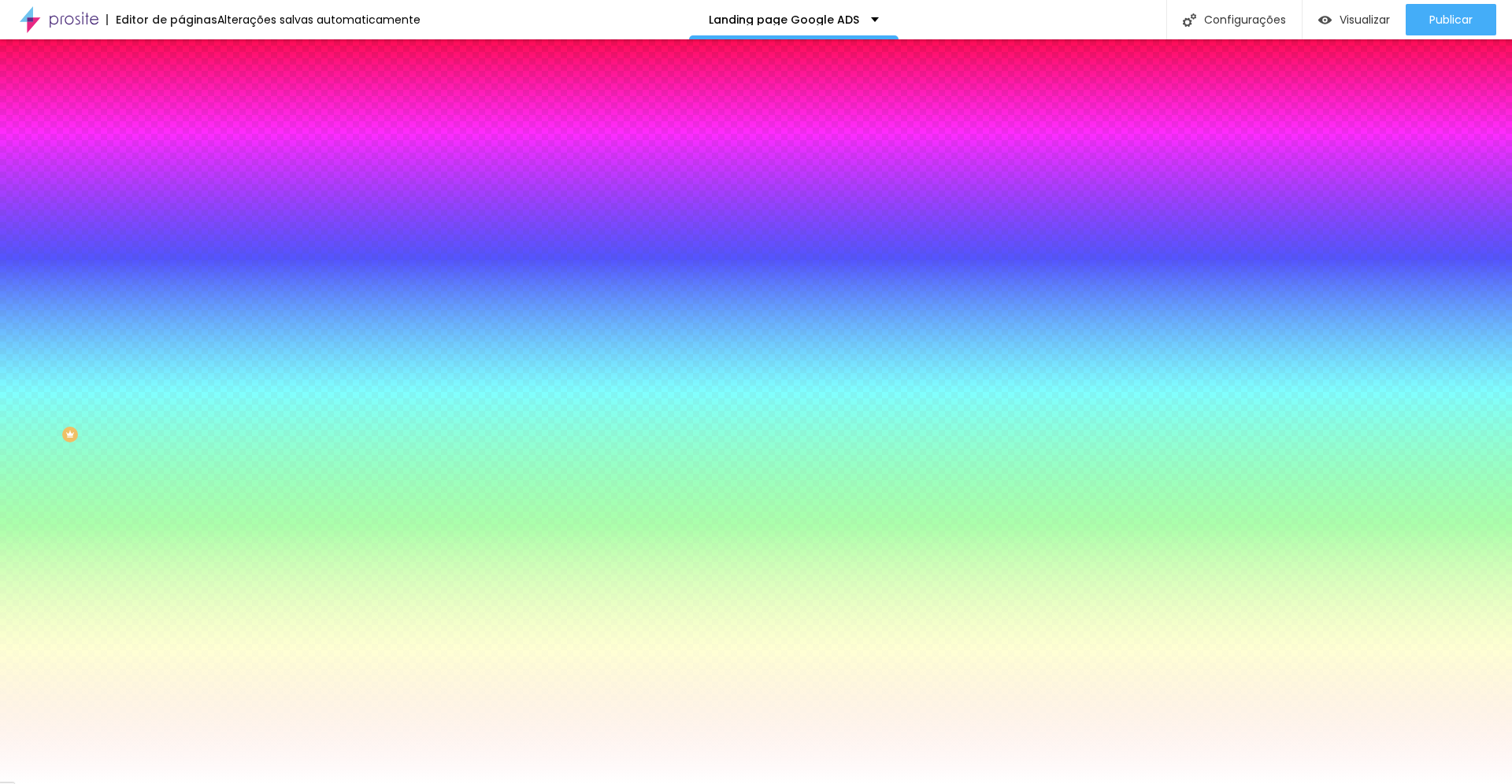
click at [182, 107] on li "Avançado" at bounding box center [272, 114] width 182 height 16
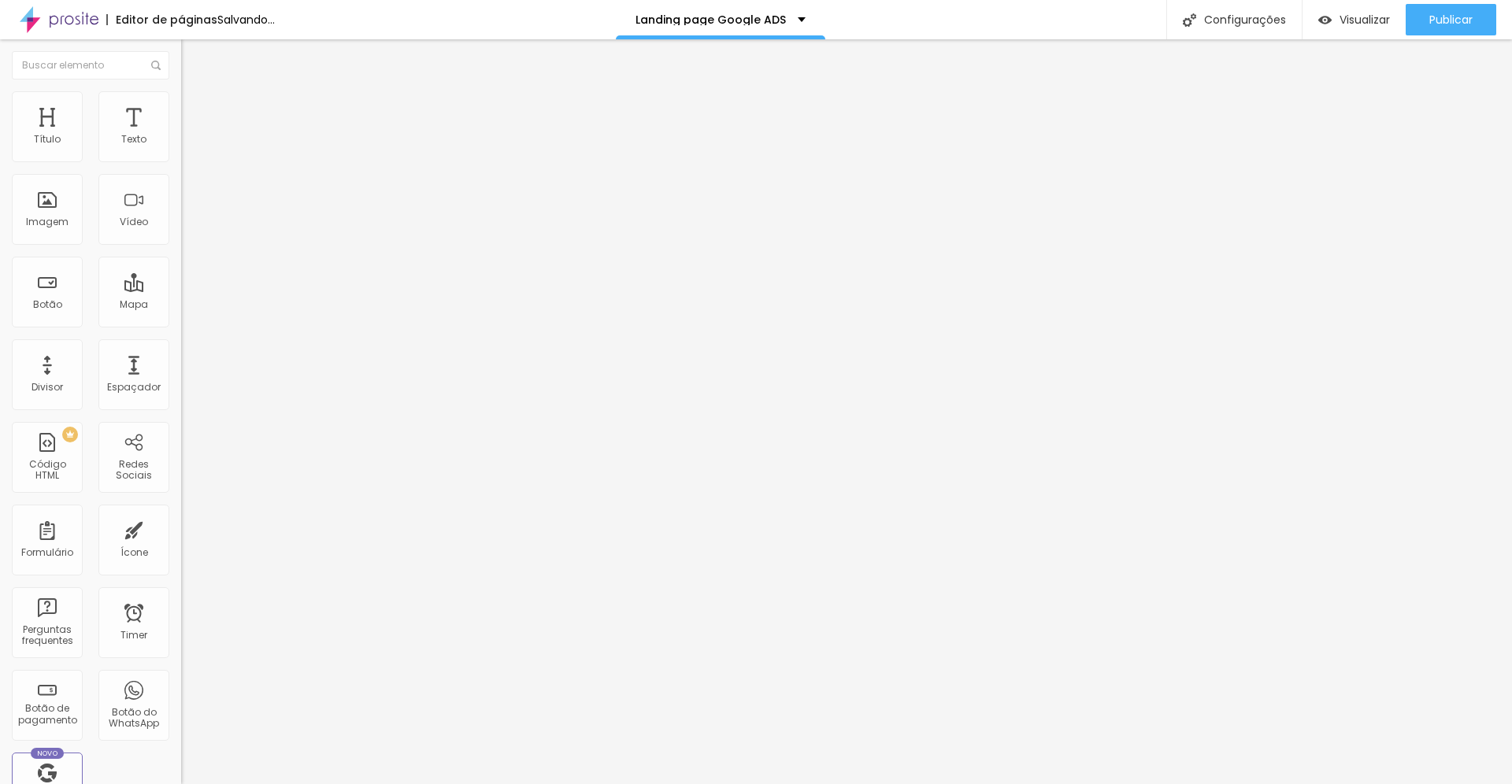
drag, startPoint x: 36, startPoint y: 181, endPoint x: 85, endPoint y: 178, distance: 49.1
click at [182, 529] on input "range" at bounding box center [232, 534] width 102 height 12
click at [195, 108] on span "Estilo" at bounding box center [208, 102] width 25 height 13
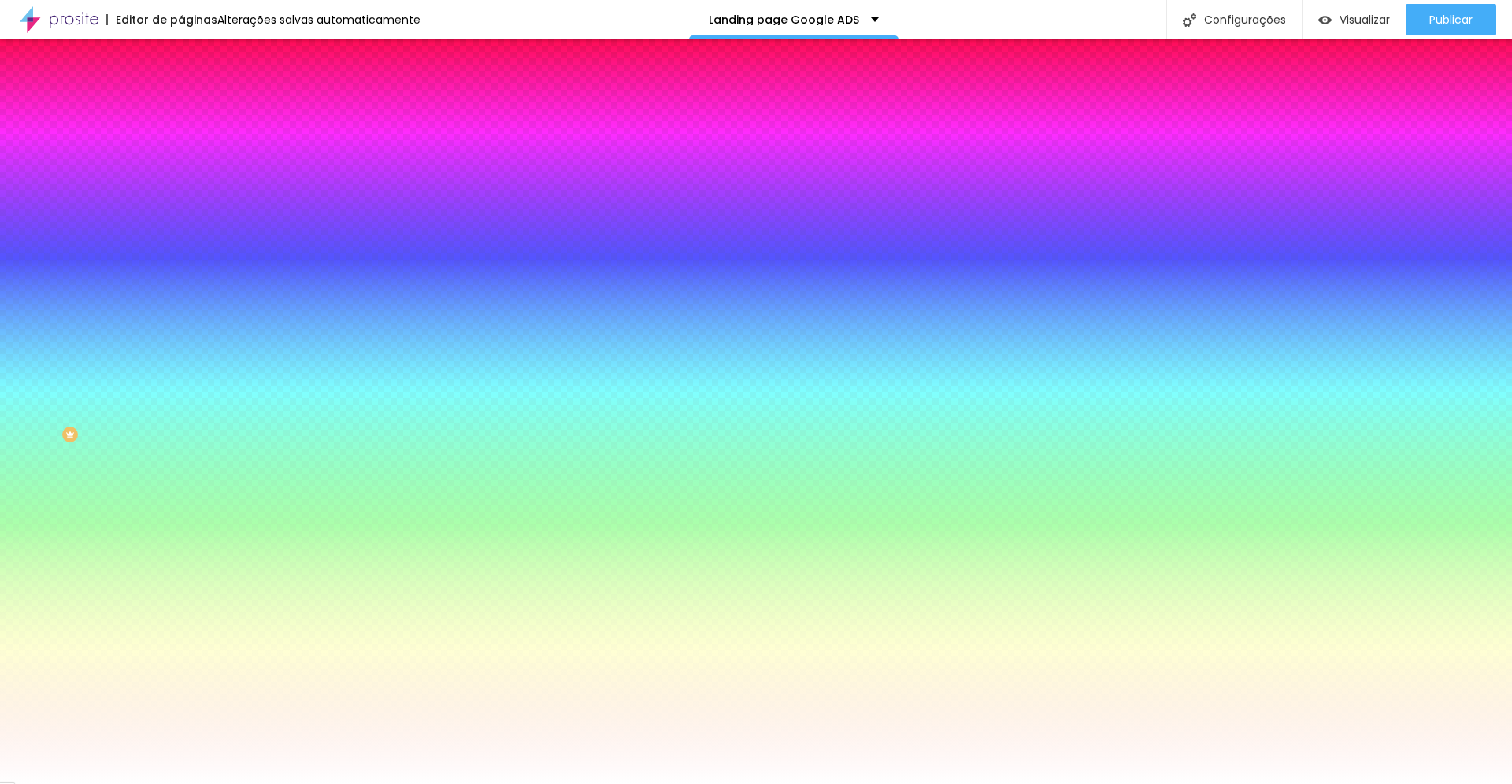
click at [182, 214] on div at bounding box center [272, 214] width 182 height 0
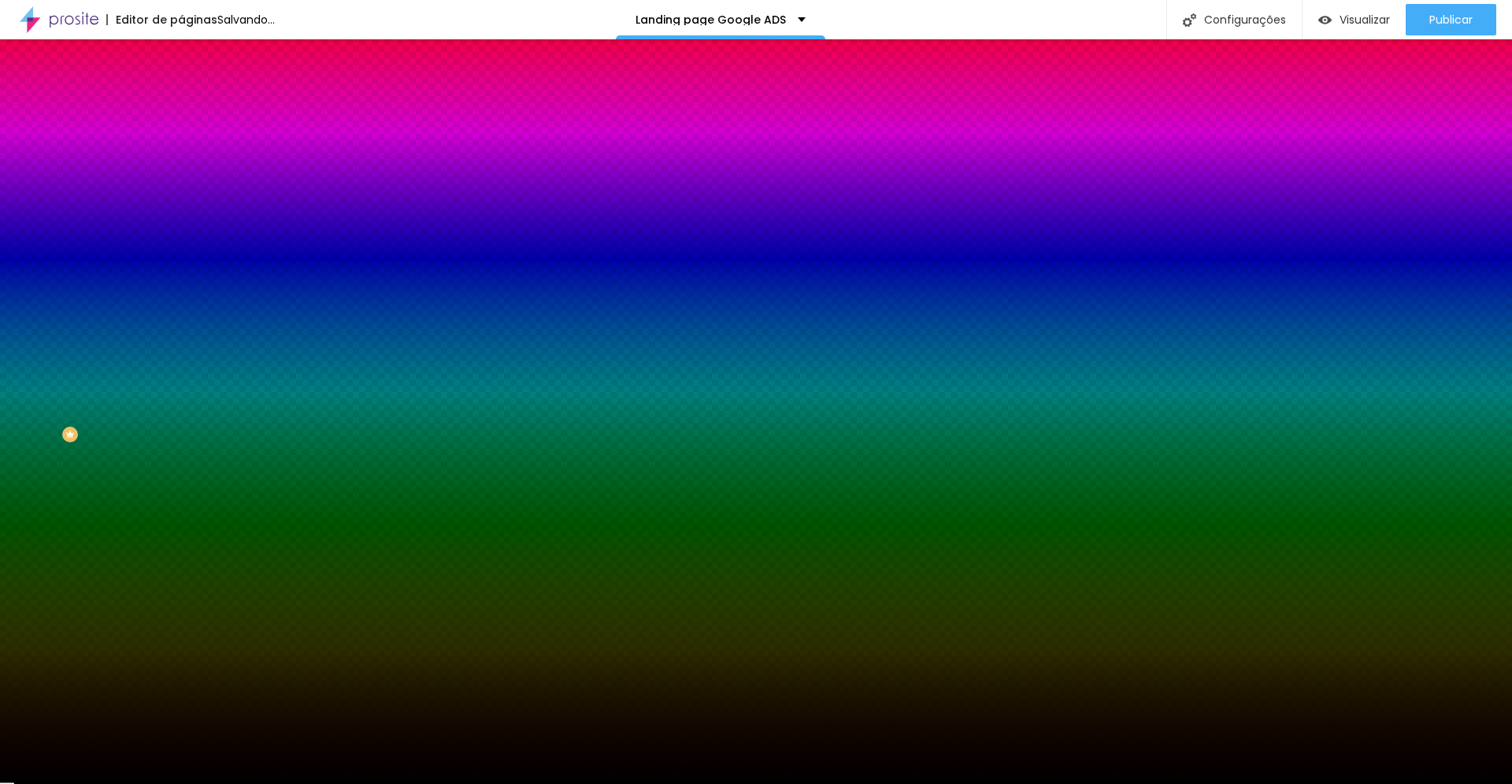
drag, startPoint x: 125, startPoint y: 354, endPoint x: 126, endPoint y: 424, distance: 70.0
click at [182, 230] on div at bounding box center [272, 230] width 182 height 0
click at [182, 214] on div at bounding box center [272, 214] width 182 height 0
drag, startPoint x: 159, startPoint y: 371, endPoint x: 159, endPoint y: 360, distance: 11.0
click at [159, 360] on div at bounding box center [756, 392] width 1512 height 784
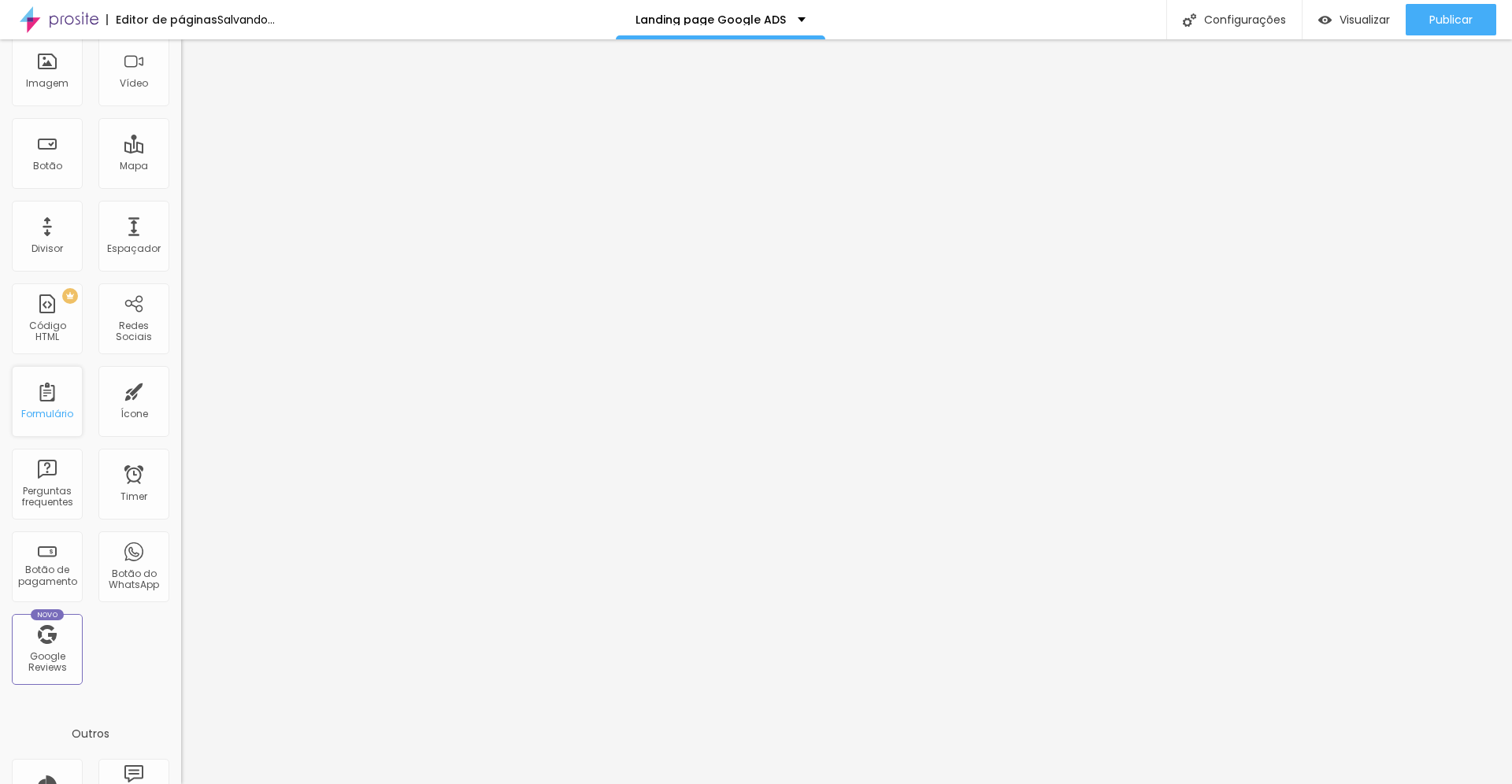
scroll to position [0, 0]
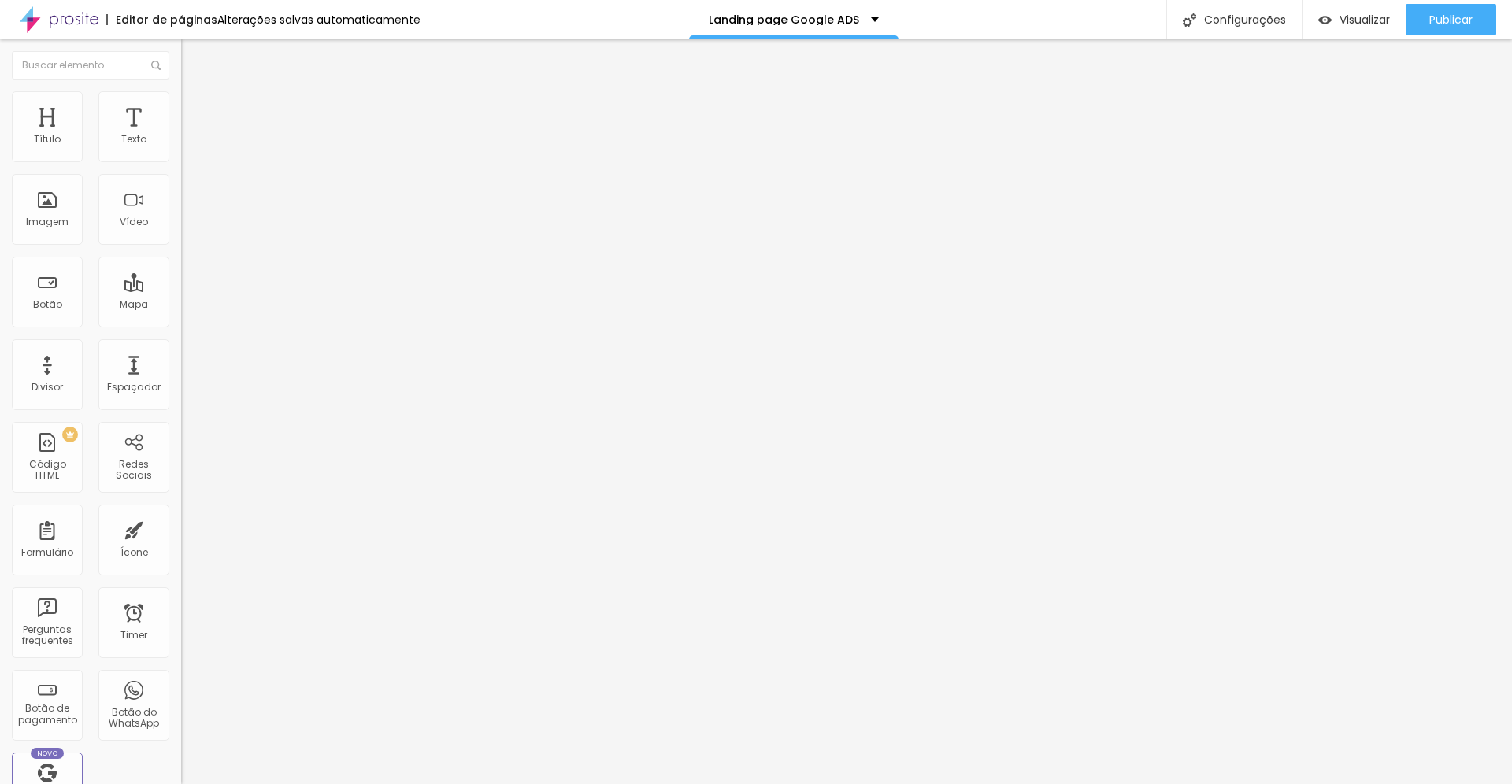
click at [195, 108] on span "Estilo" at bounding box center [208, 102] width 25 height 13
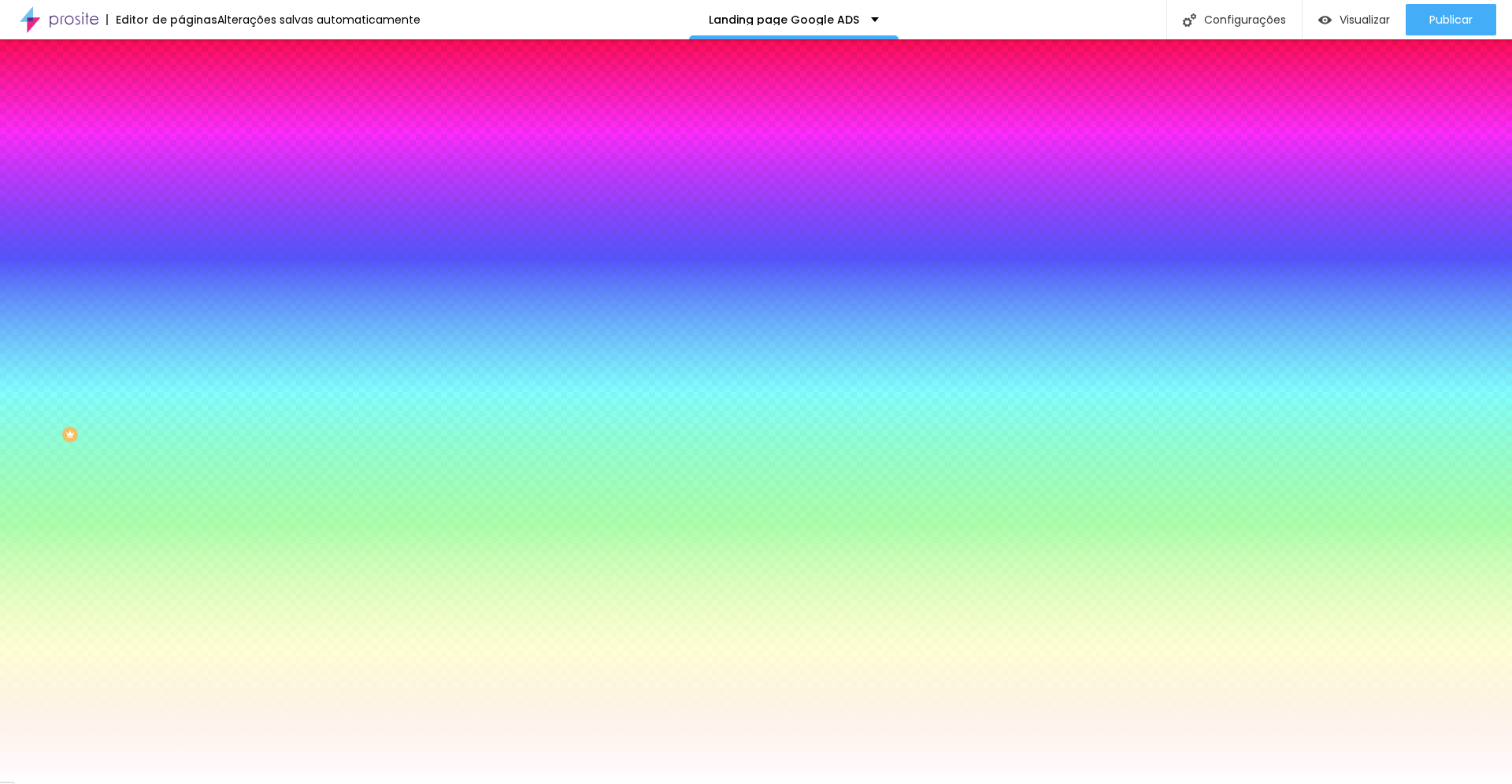
click at [195, 111] on span "Avançado" at bounding box center [221, 117] width 52 height 13
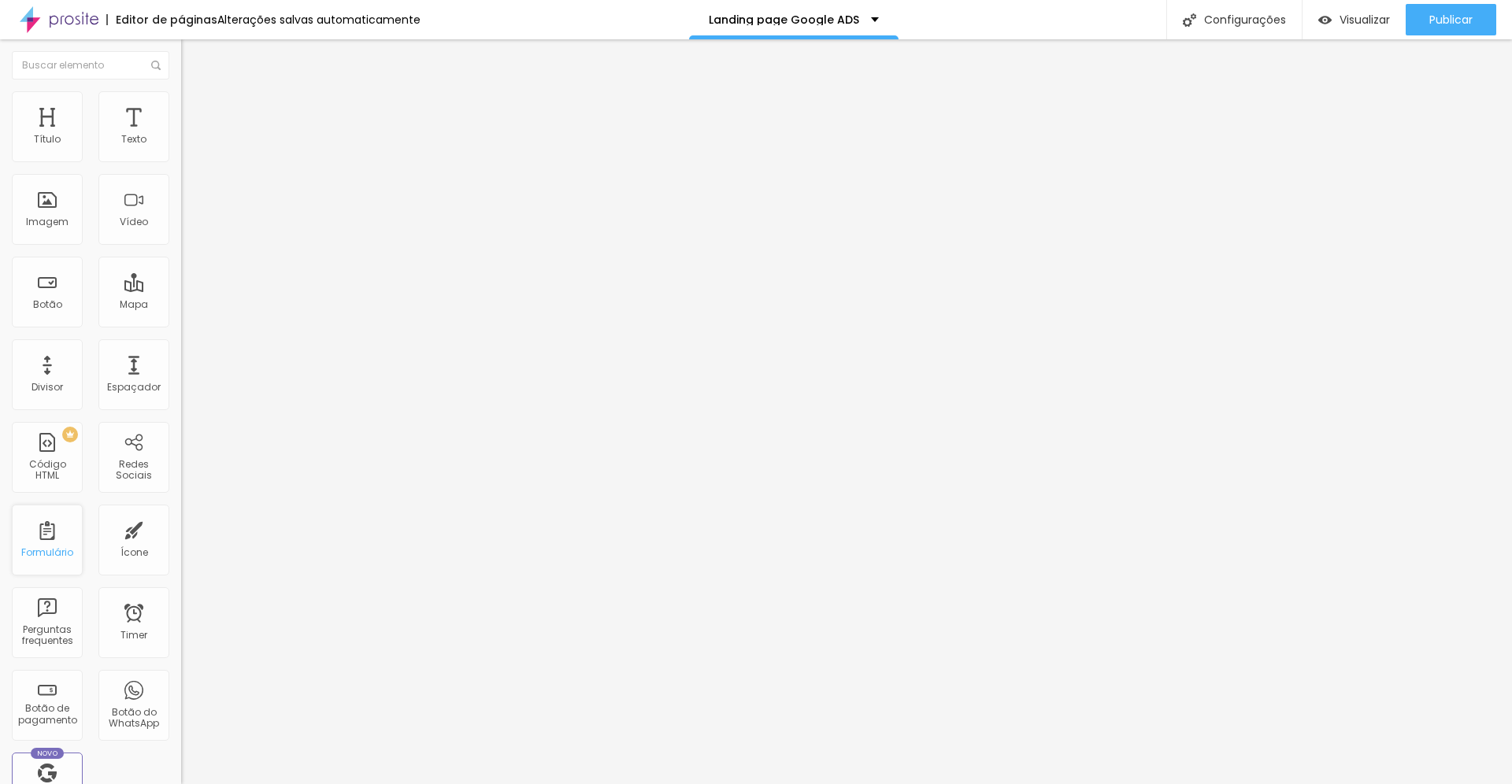
click at [62, 542] on div "Formulário" at bounding box center [47, 540] width 71 height 71
click at [191, 154] on div "Lider 4.0" at bounding box center [272, 146] width 161 height 14
click at [1363, 15] on span "Visualizar" at bounding box center [1364, 19] width 50 height 12
click at [187, 228] on icon "button" at bounding box center [192, 224] width 10 height 10
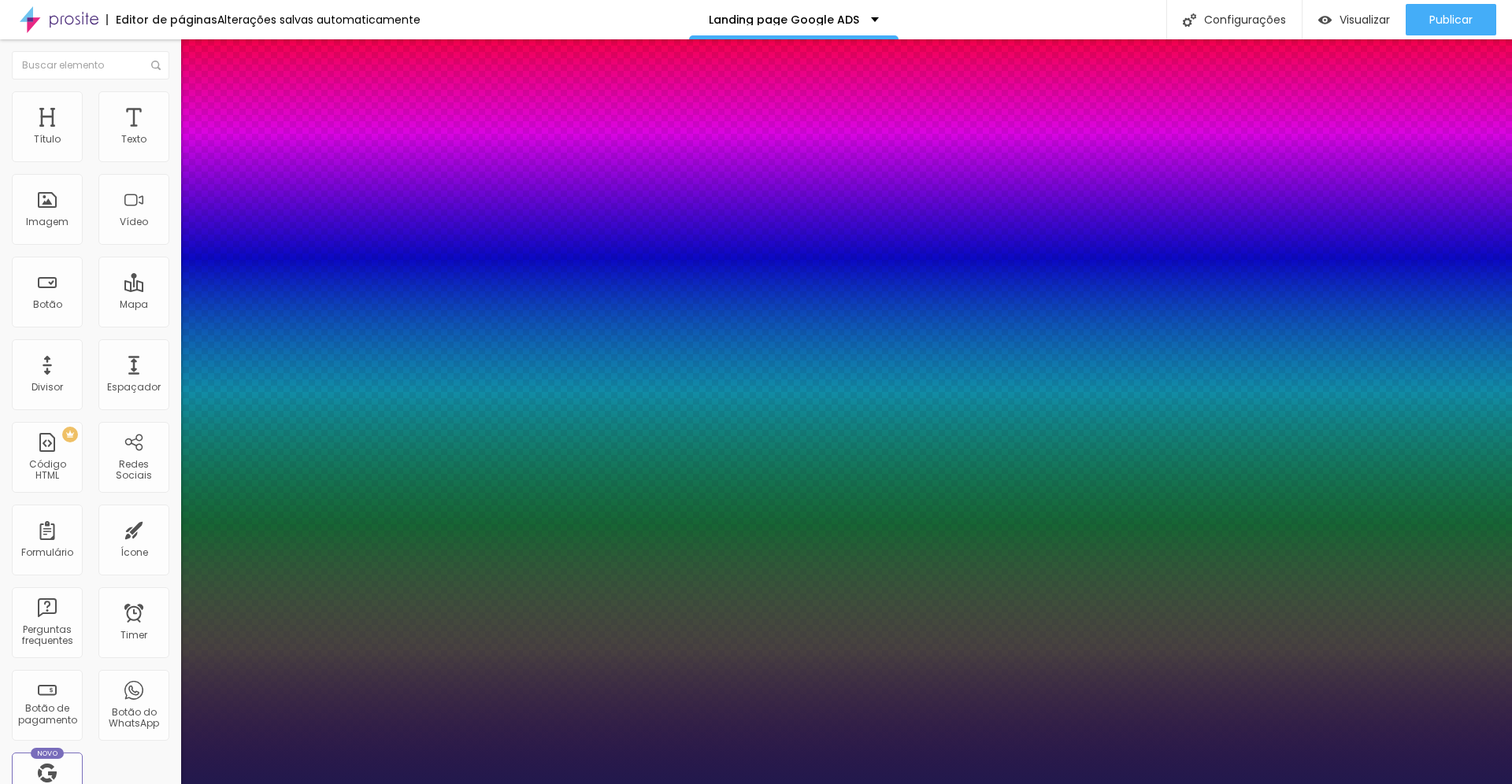
drag, startPoint x: 214, startPoint y: 439, endPoint x: 264, endPoint y: 440, distance: 50.0
drag, startPoint x: 220, startPoint y: 444, endPoint x: 271, endPoint y: 442, distance: 51.0
click at [323, 783] on div at bounding box center [756, 784] width 1512 height 0
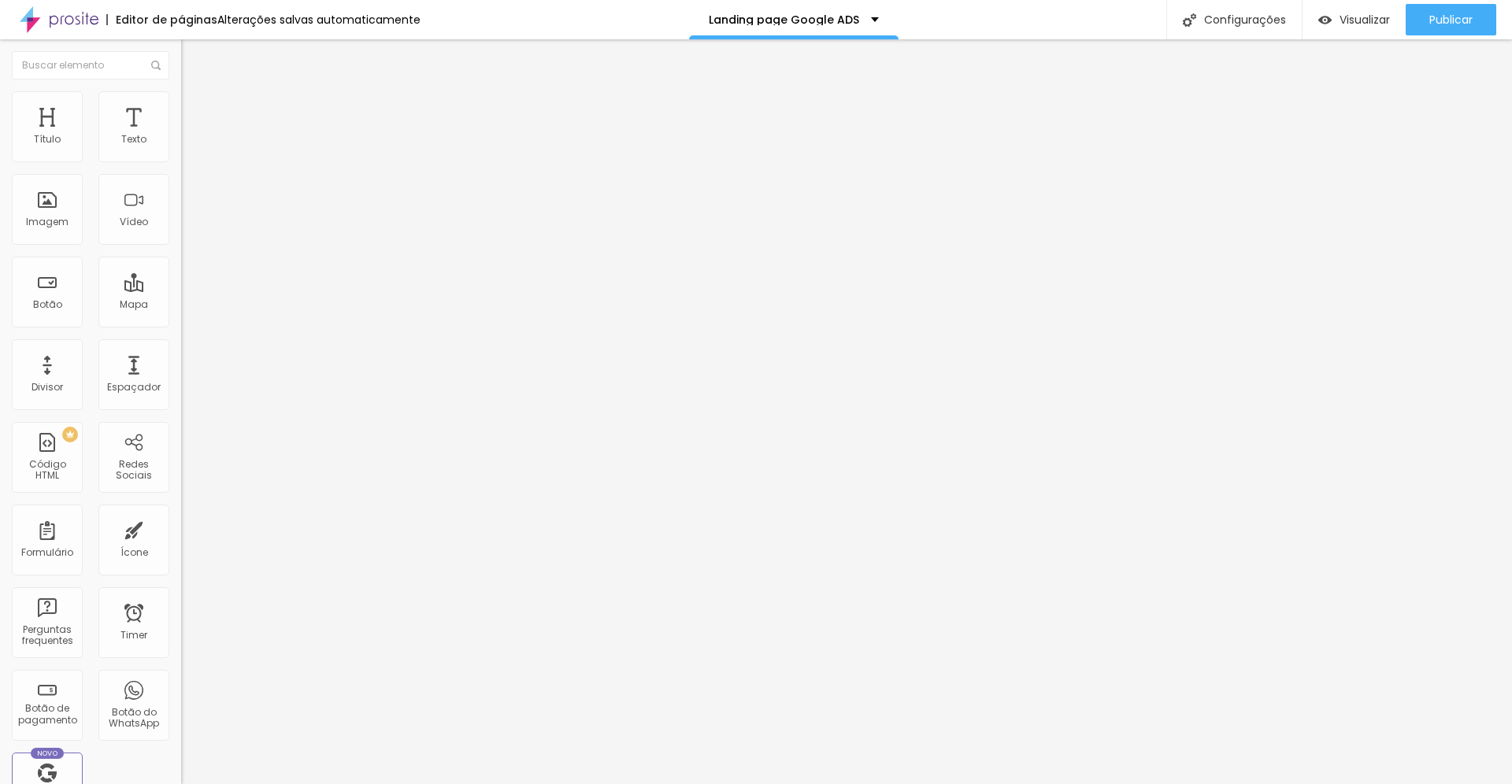
click at [193, 55] on img "button" at bounding box center [199, 57] width 12 height 12
click at [195, 121] on span "Estilo" at bounding box center [208, 114] width 25 height 13
drag, startPoint x: 58, startPoint y: 250, endPoint x: 131, endPoint y: 244, distance: 73.2
click at [182, 470] on input "range" at bounding box center [232, 475] width 102 height 12
click at [191, 275] on input "radio" at bounding box center [196, 280] width 10 height 10
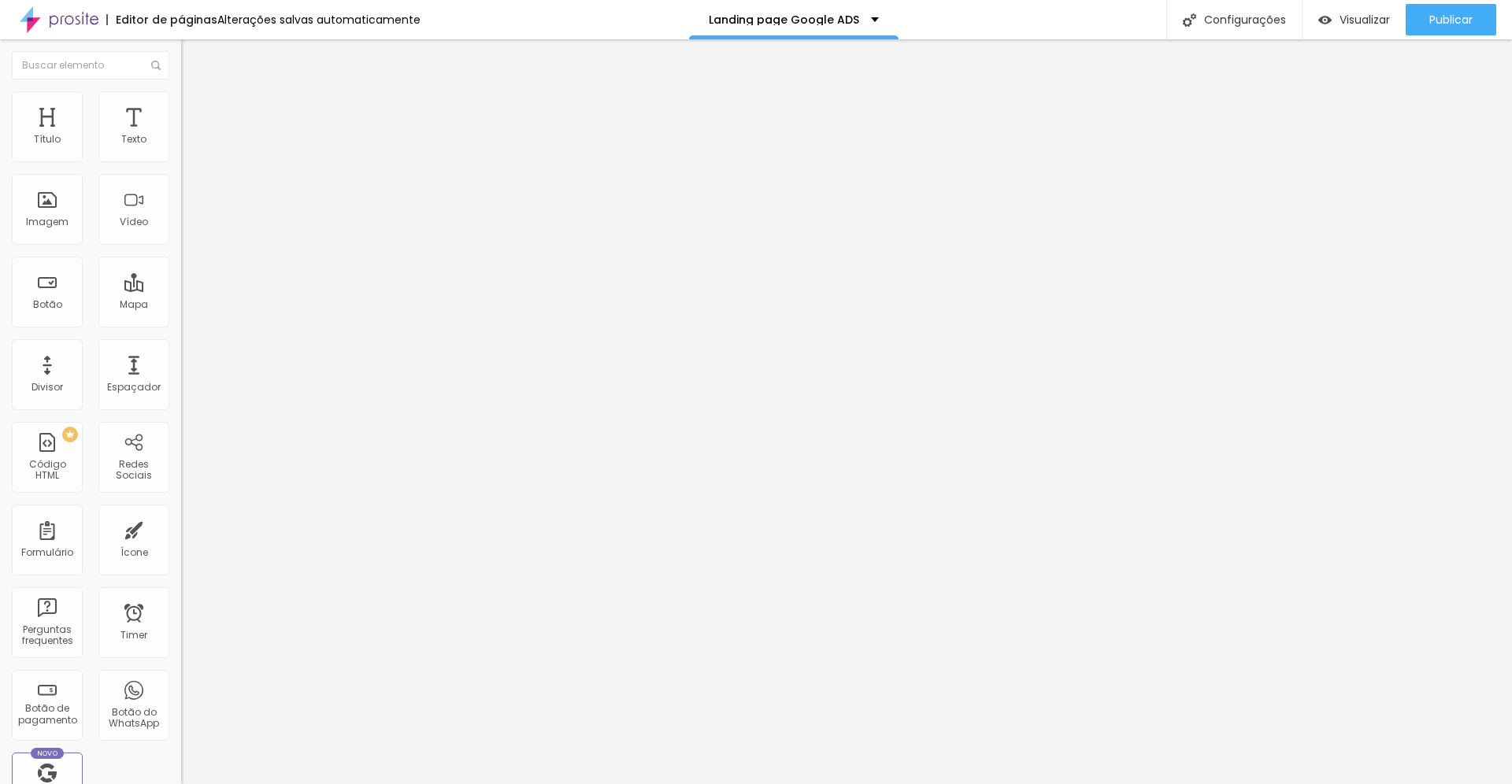
click at [202, 275] on input "radio" at bounding box center [207, 280] width 10 height 10
click at [191, 275] on input "radio" at bounding box center [196, 280] width 10 height 10
click at [182, 516] on span "Verde claro" at bounding box center [209, 523] width 55 height 13
click at [182, 541] on span "Verde escuro" at bounding box center [213, 548] width 63 height 13
click at [182, 560] on span "Arredondada" at bounding box center [214, 566] width 67 height 13
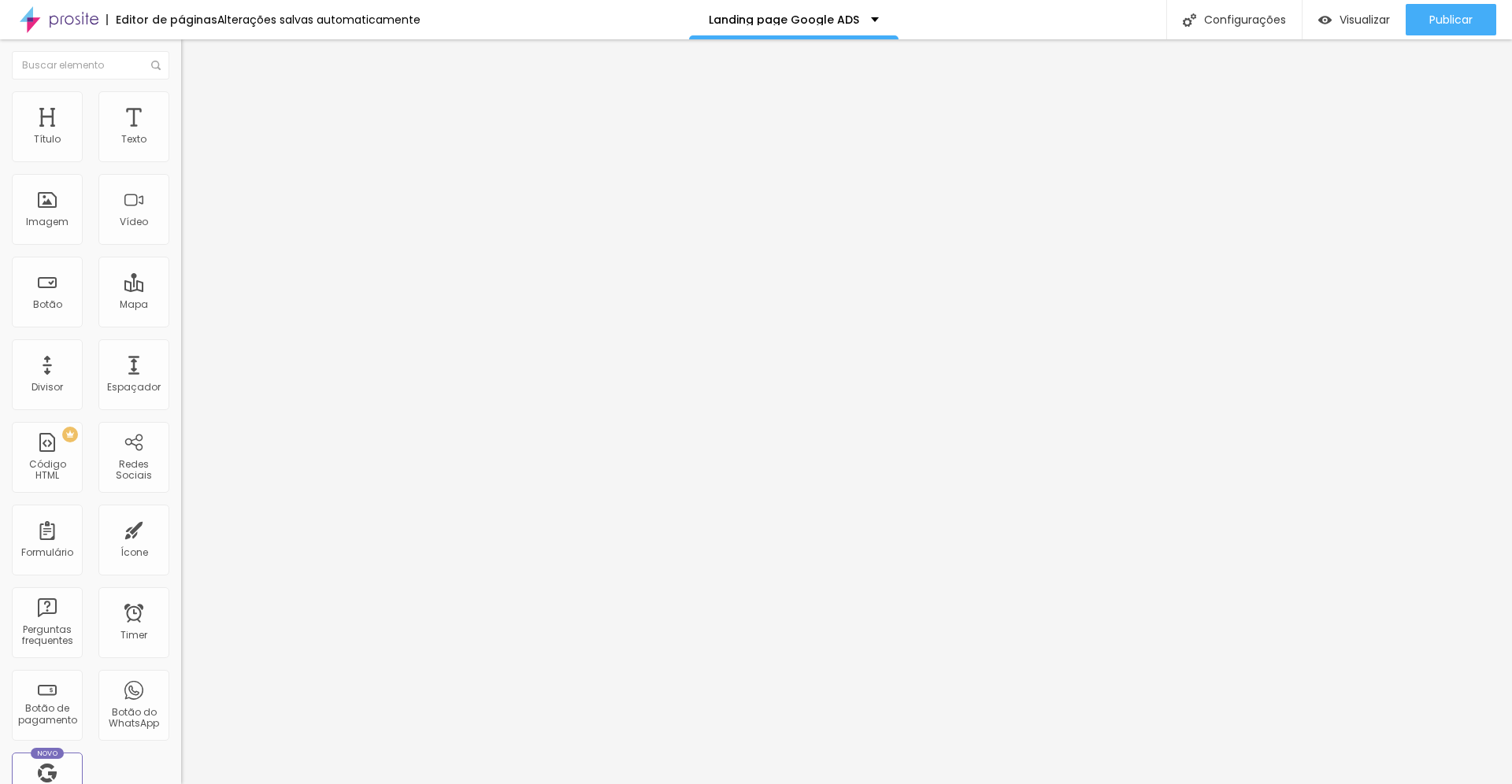
click at [182, 579] on span "Curvada" at bounding box center [204, 585] width 44 height 13
click at [187, 146] on icon "button" at bounding box center [192, 142] width 10 height 10
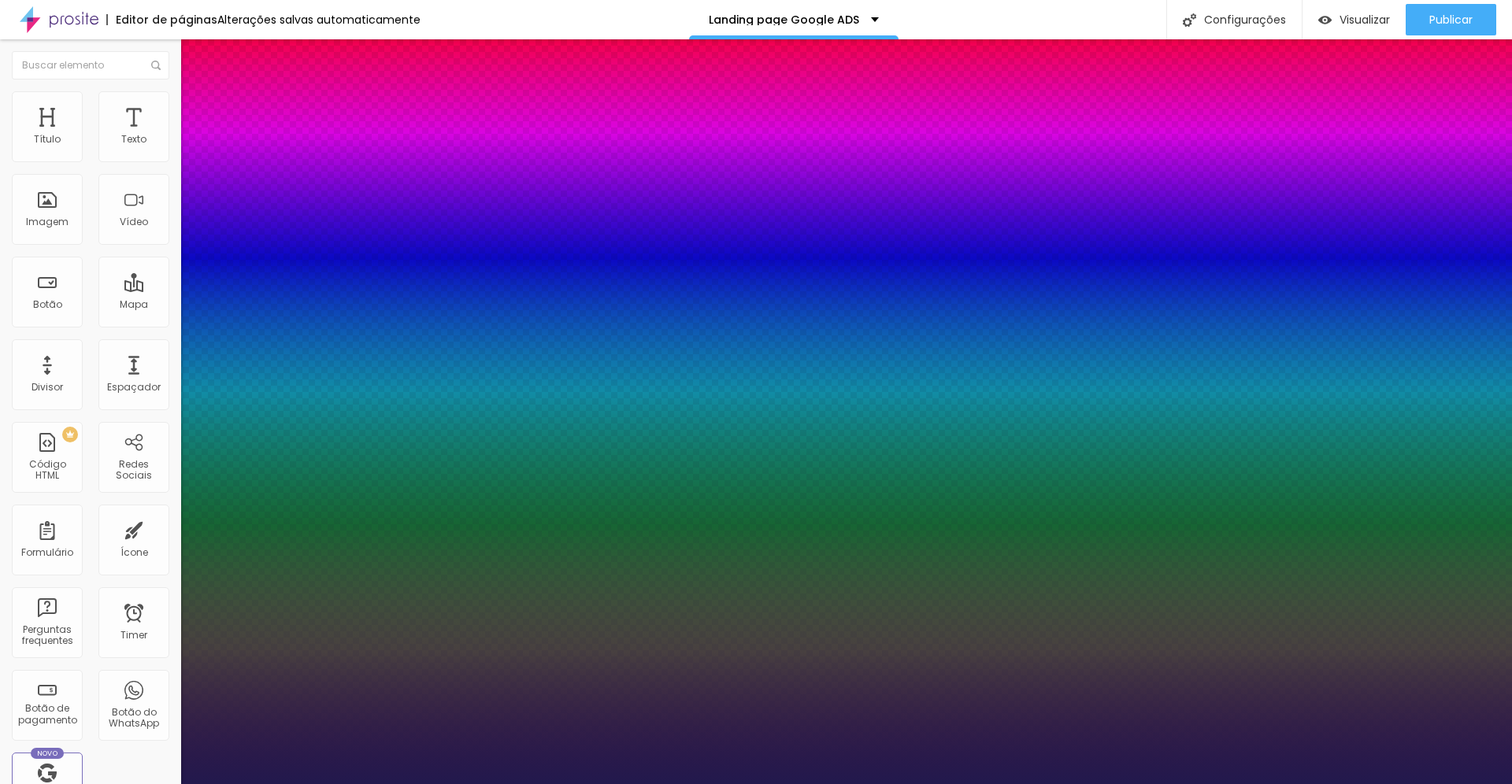
drag, startPoint x: 211, startPoint y: 264, endPoint x: 241, endPoint y: 265, distance: 30.0
click at [462, 783] on div at bounding box center [756, 784] width 1512 height 0
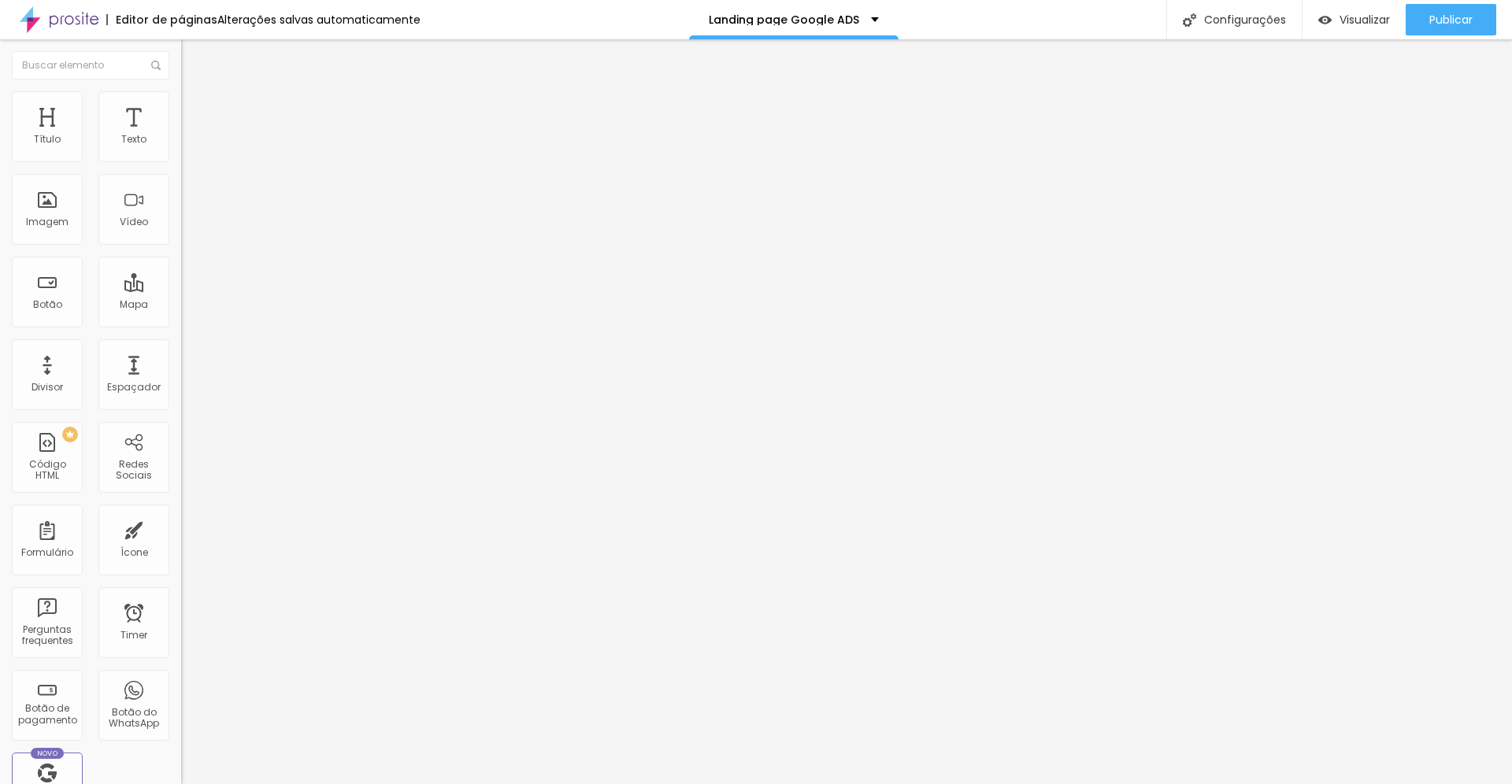
click at [187, 228] on icon "button" at bounding box center [192, 224] width 10 height 10
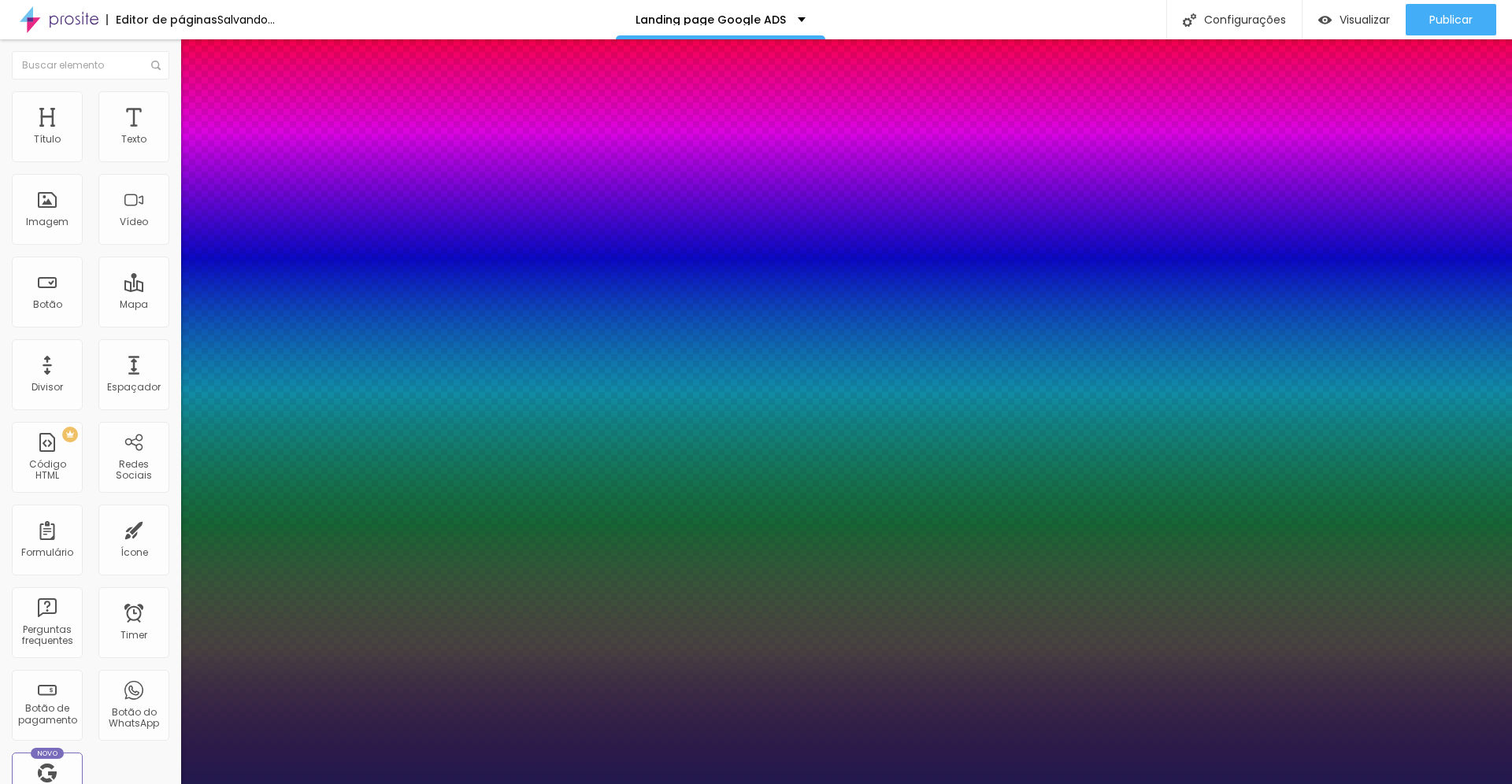
drag, startPoint x: 269, startPoint y: 440, endPoint x: 238, endPoint y: 443, distance: 31.1
click at [259, 783] on div at bounding box center [756, 784] width 1512 height 0
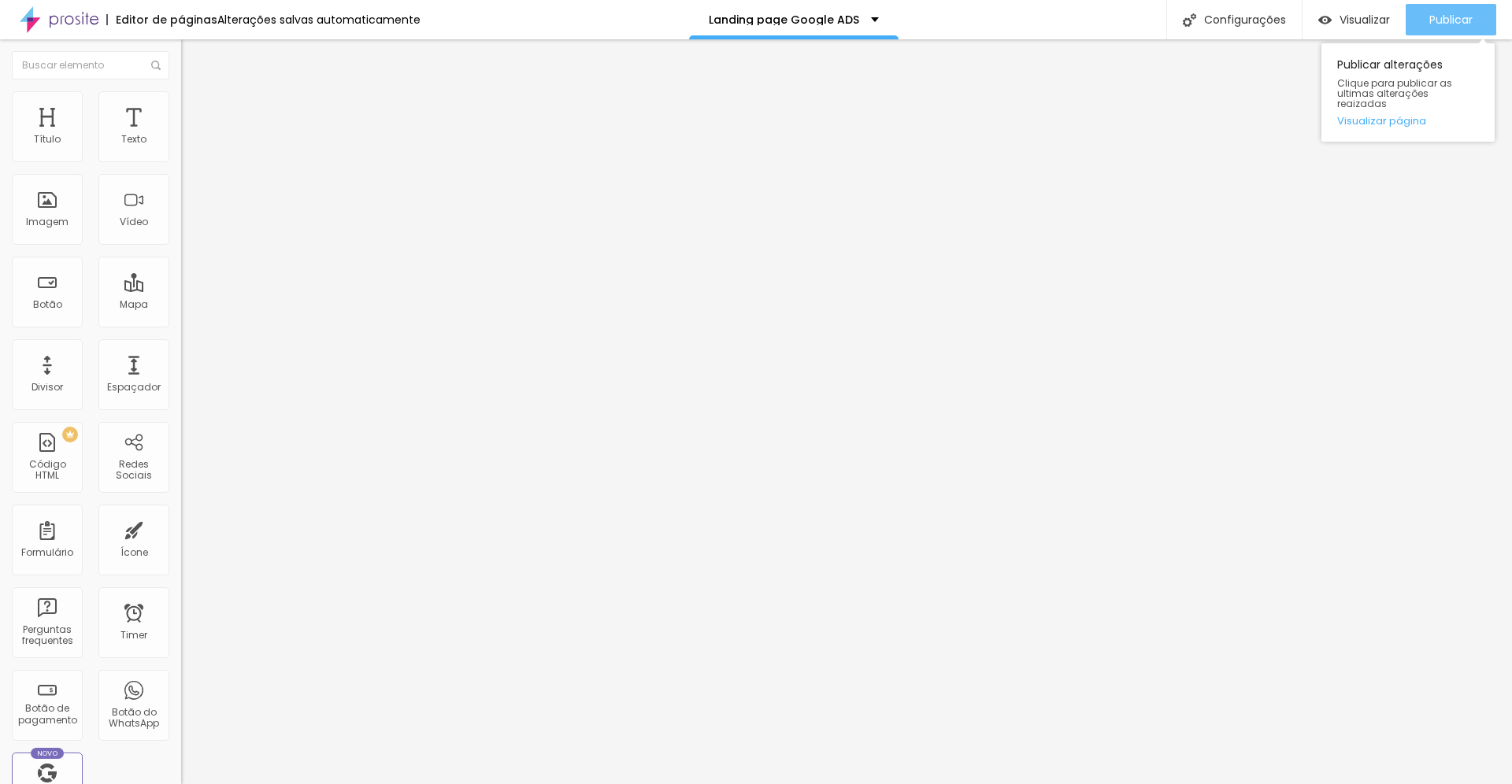
click at [1444, 21] on span "Publicar" at bounding box center [1451, 19] width 44 height 12
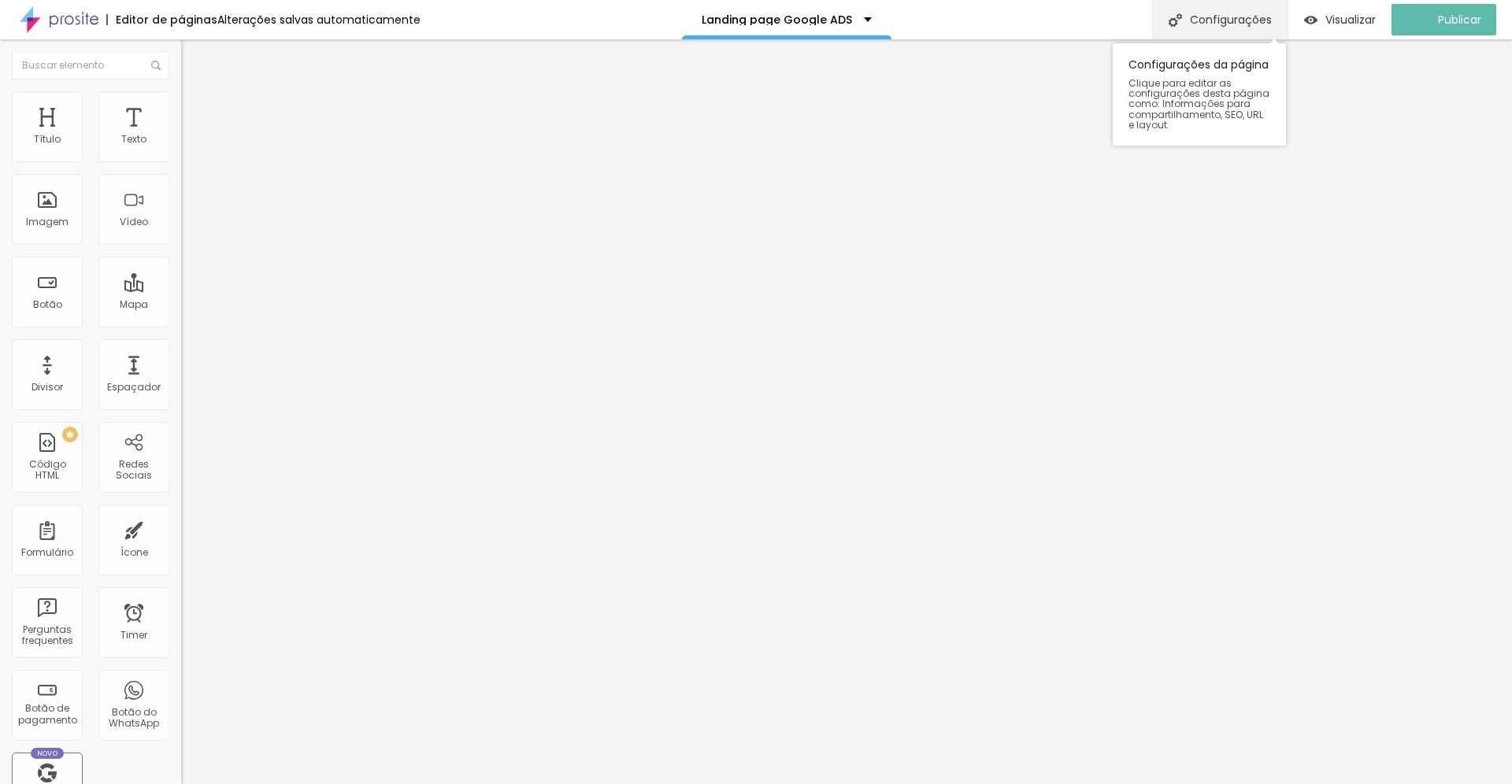
click at [1235, 21] on div "Configurações" at bounding box center [1220, 20] width 136 height 39
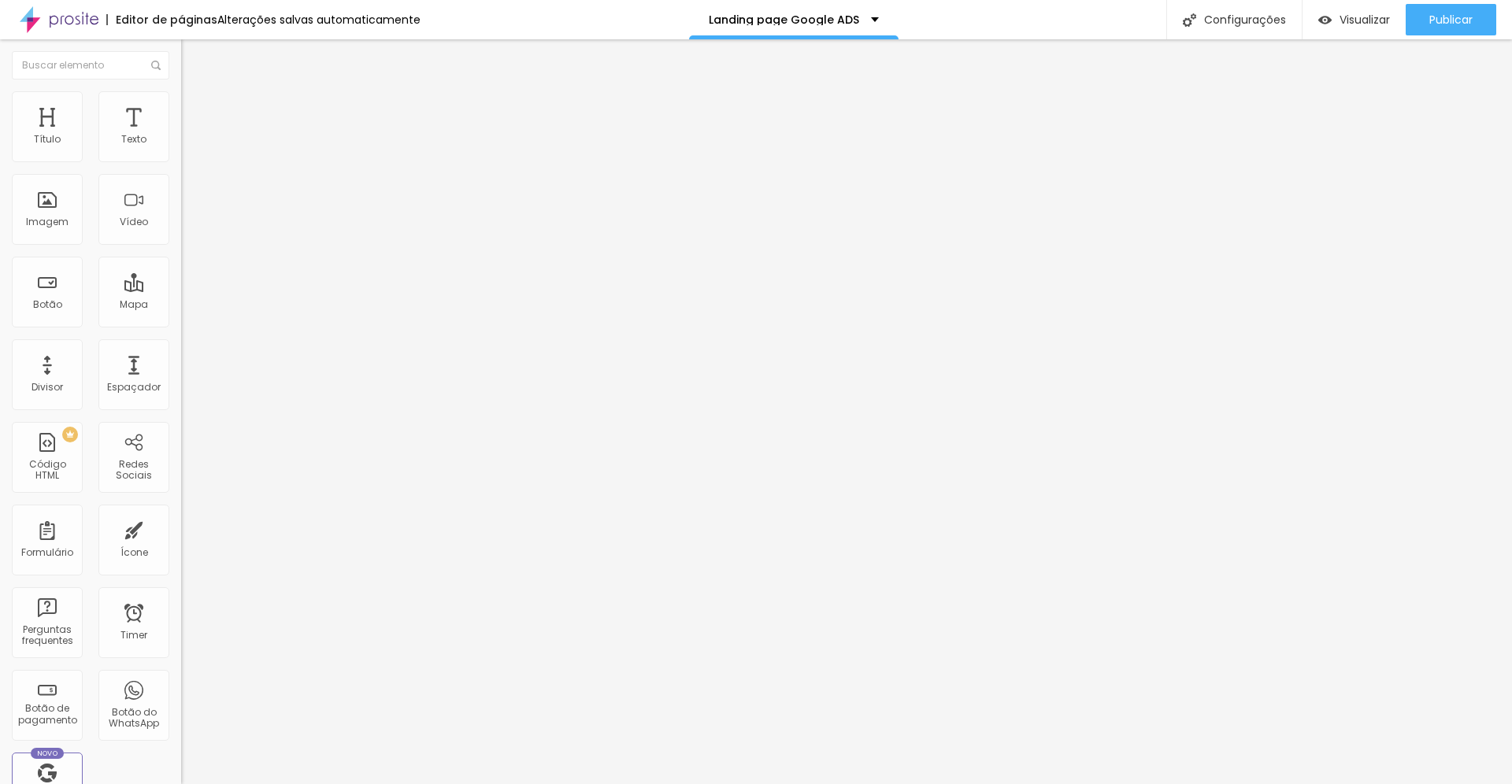
drag, startPoint x: 779, startPoint y: 292, endPoint x: 615, endPoint y: 287, distance: 164.1
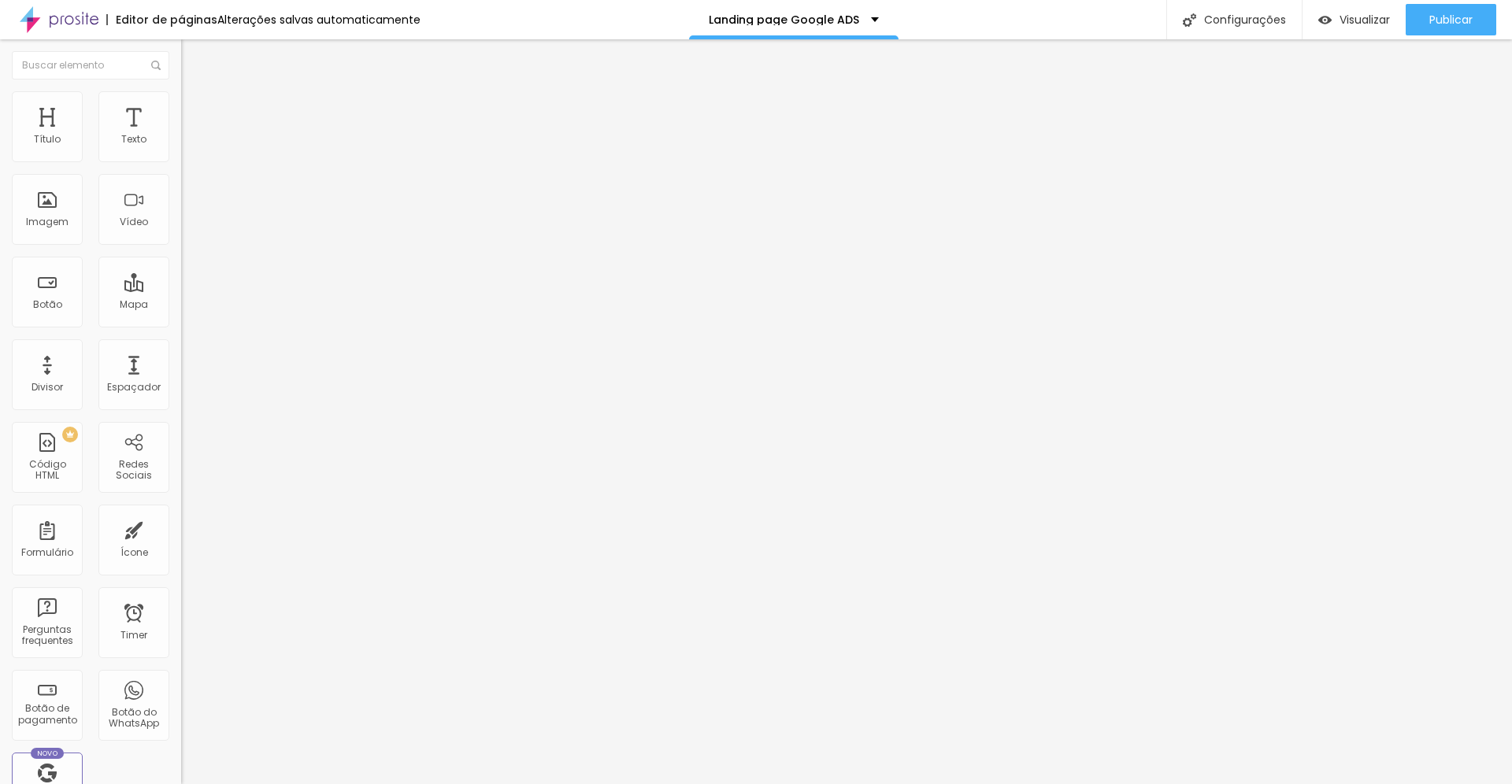
drag, startPoint x: 817, startPoint y: 487, endPoint x: 605, endPoint y: 474, distance: 212.4
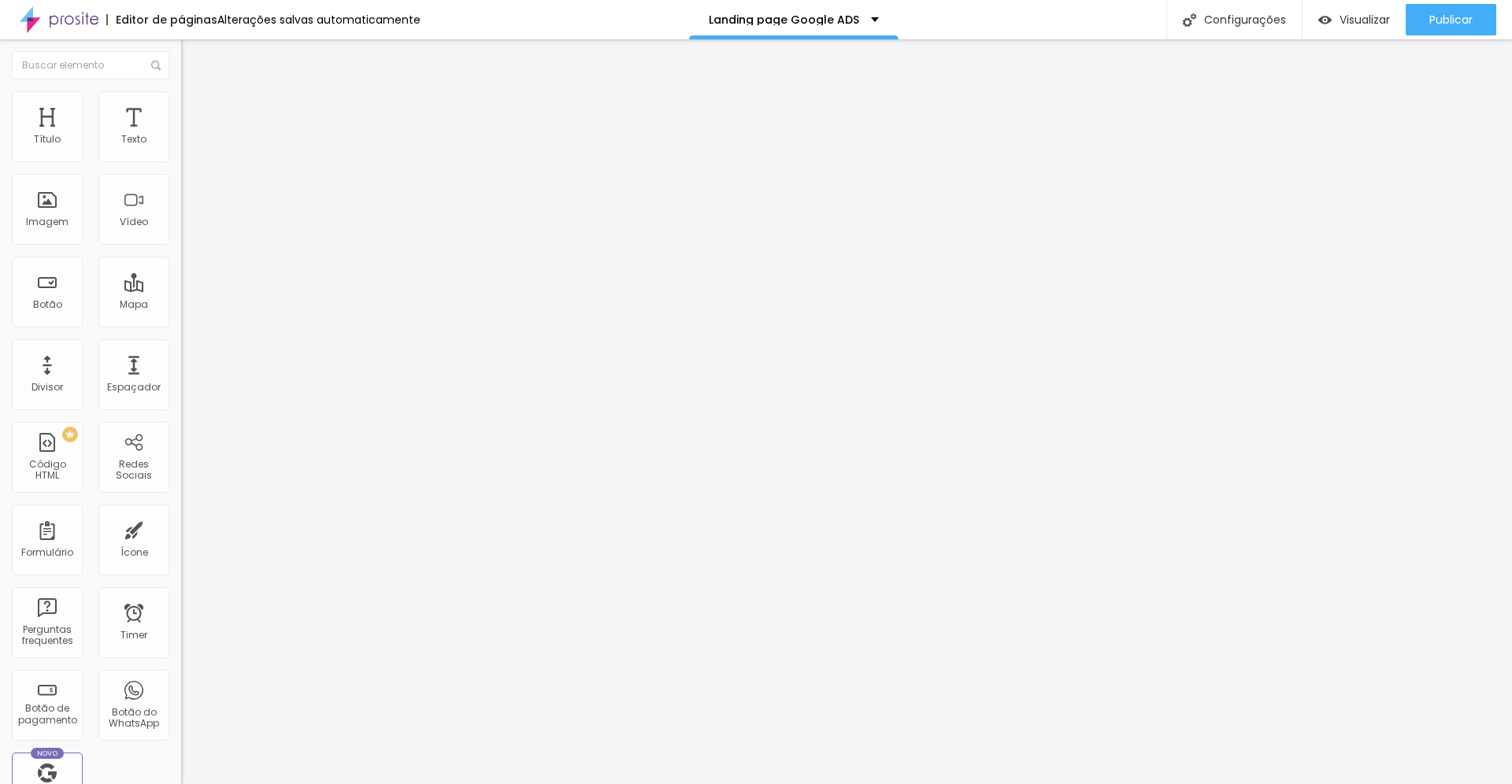
paste textarea "Fotógrafos de casamento em SC e Curitiba. Pacotes exclusivos, fotos emocionante…"
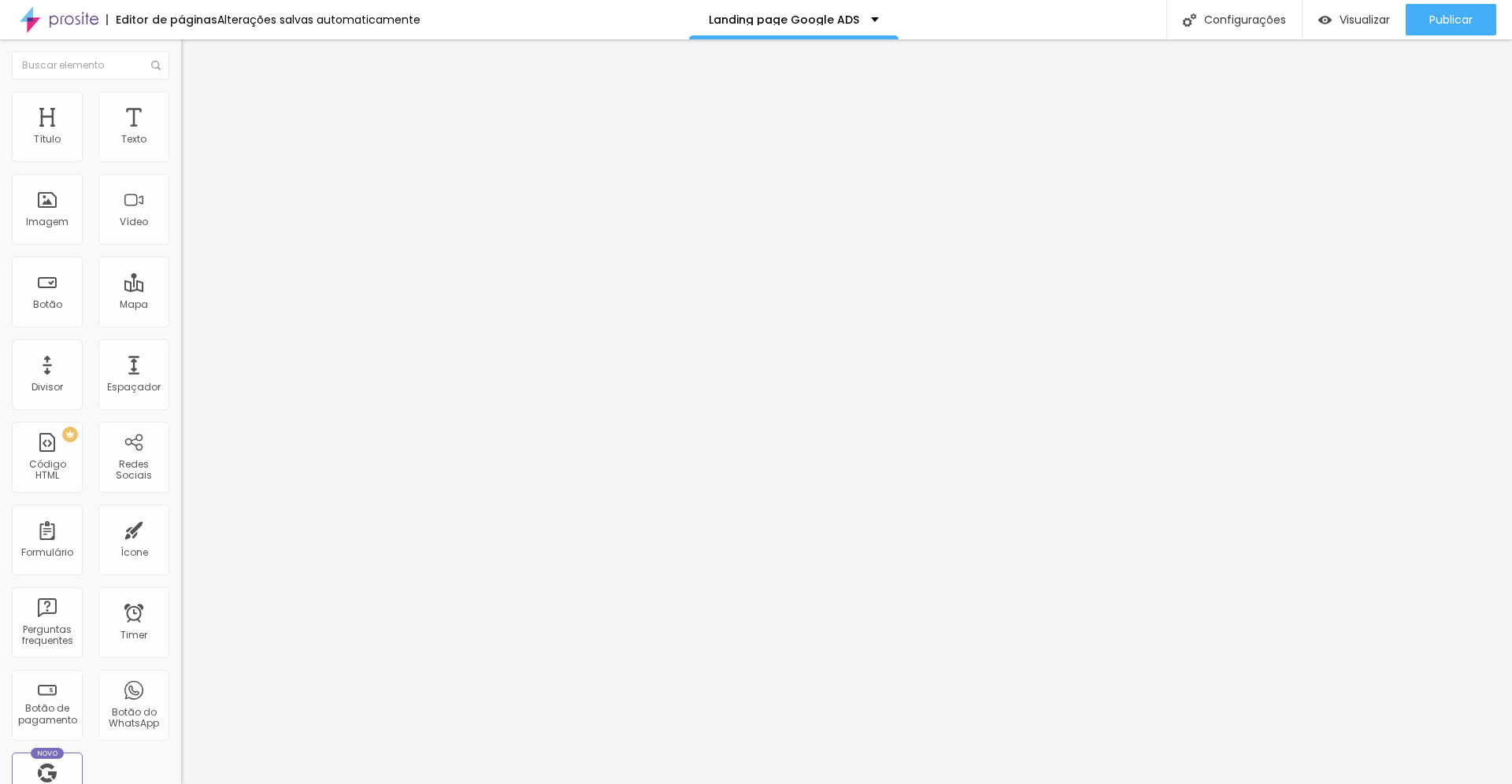
paste textarea "Fotógrafos de casamento em SC e Curitiba. Pacotes exclusivos, fotos emocionante…"
paste input "Fotógrafo de Casamento em Santa Catarina e Curitiba | Tiago & Wlaiane"
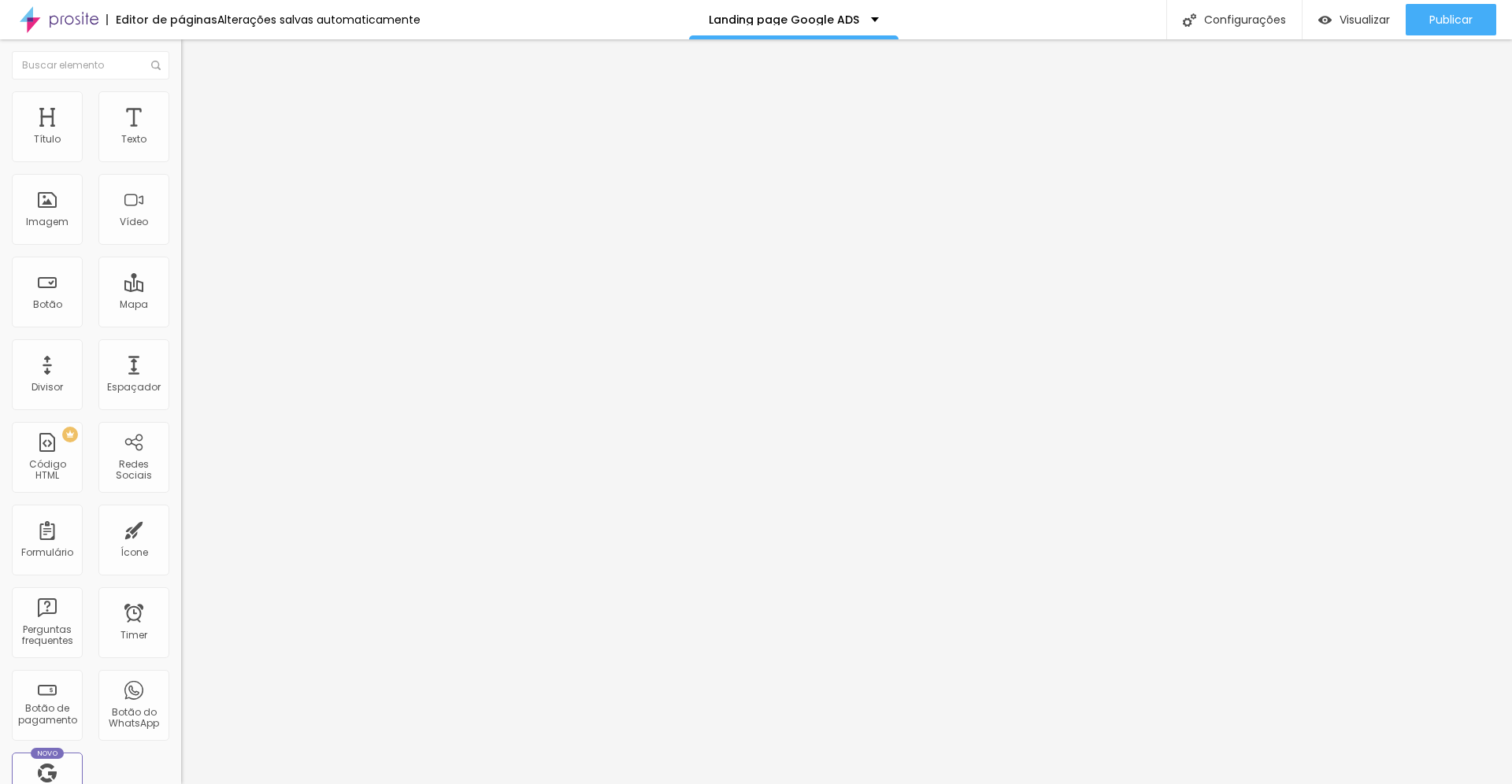
paste input "otografo-casamento-santa-catarina-curitib"
paste textarea "fotógrafo de casamento santa catarina fotógrafo de casamento curitiba fotógrafo…"
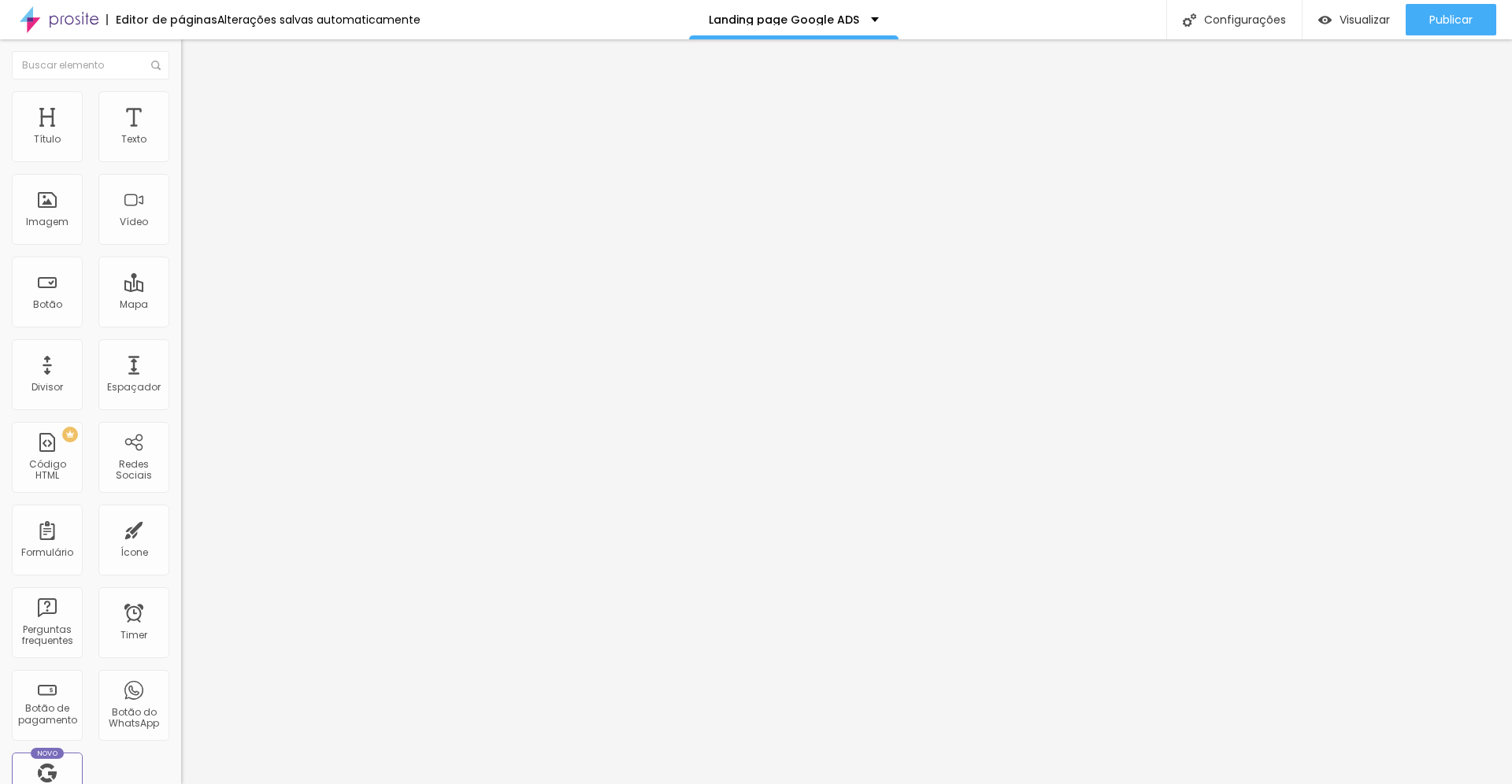
scroll to position [270, 0]
click at [1444, 17] on span "Publicar" at bounding box center [1451, 19] width 44 height 12
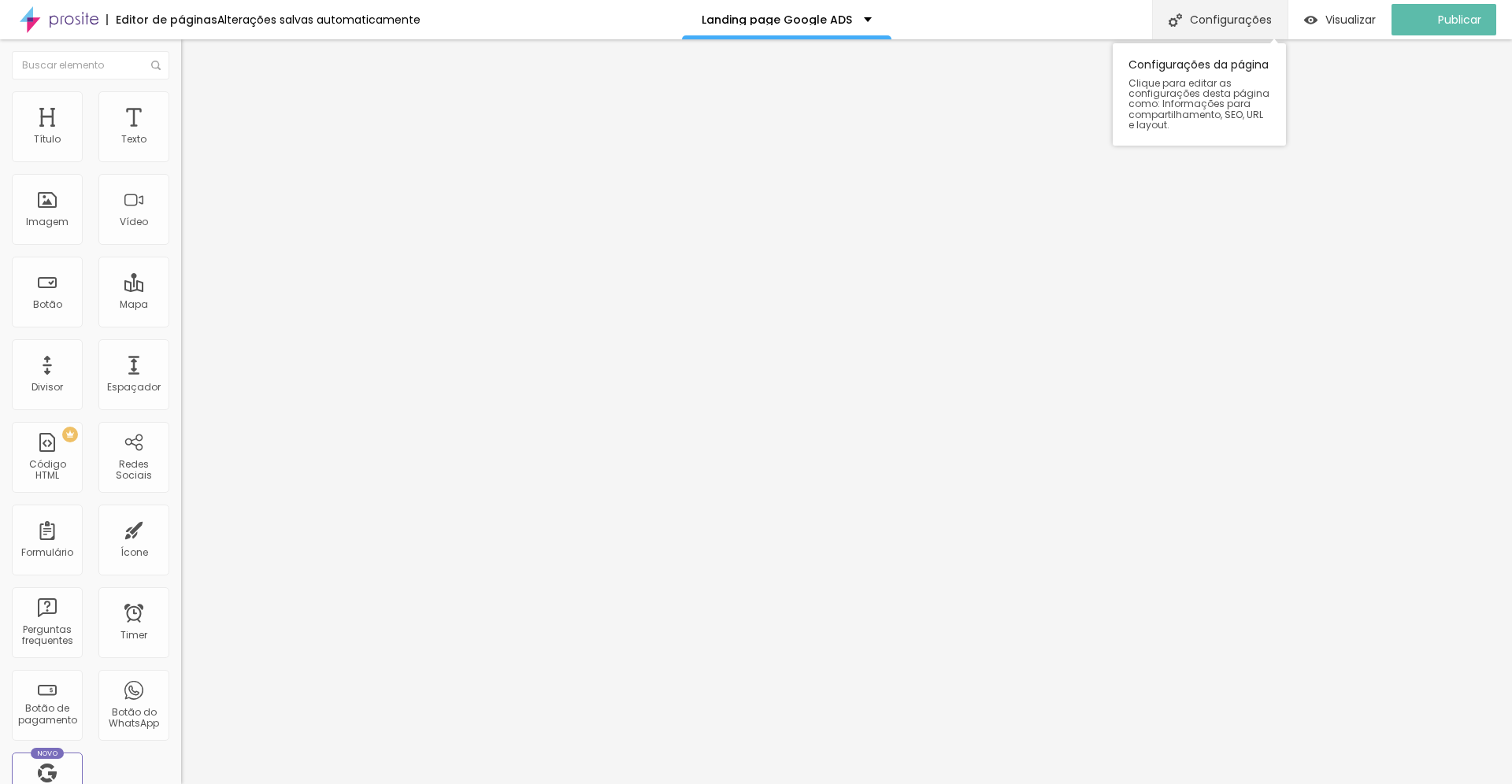
click at [1252, 17] on div "Configurações" at bounding box center [1220, 20] width 136 height 39
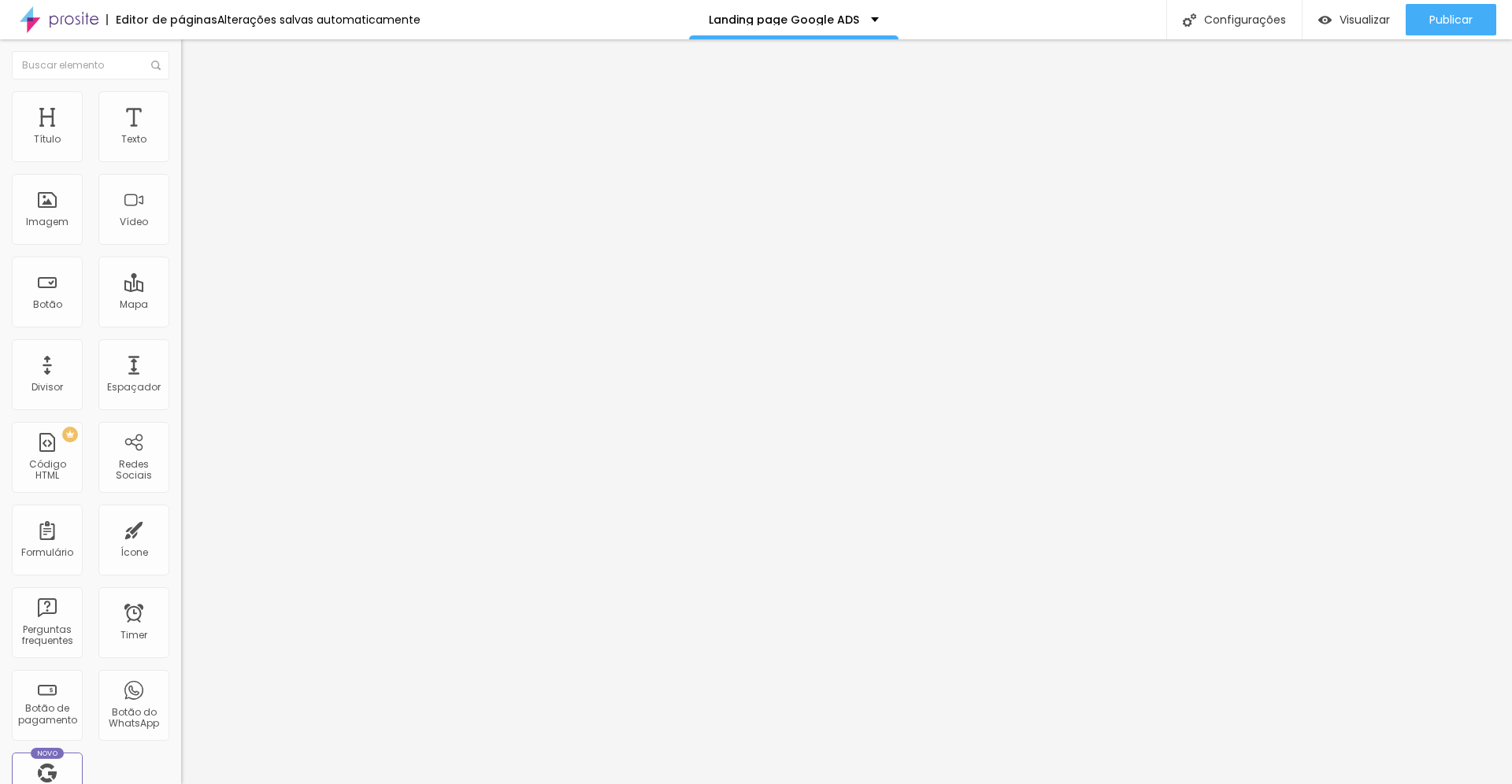
copy p "https://www.tiagoguedes.com.br/fotografo-casamento-santa-catarina-curitiba"
